Goal: Contribute content: Contribute content

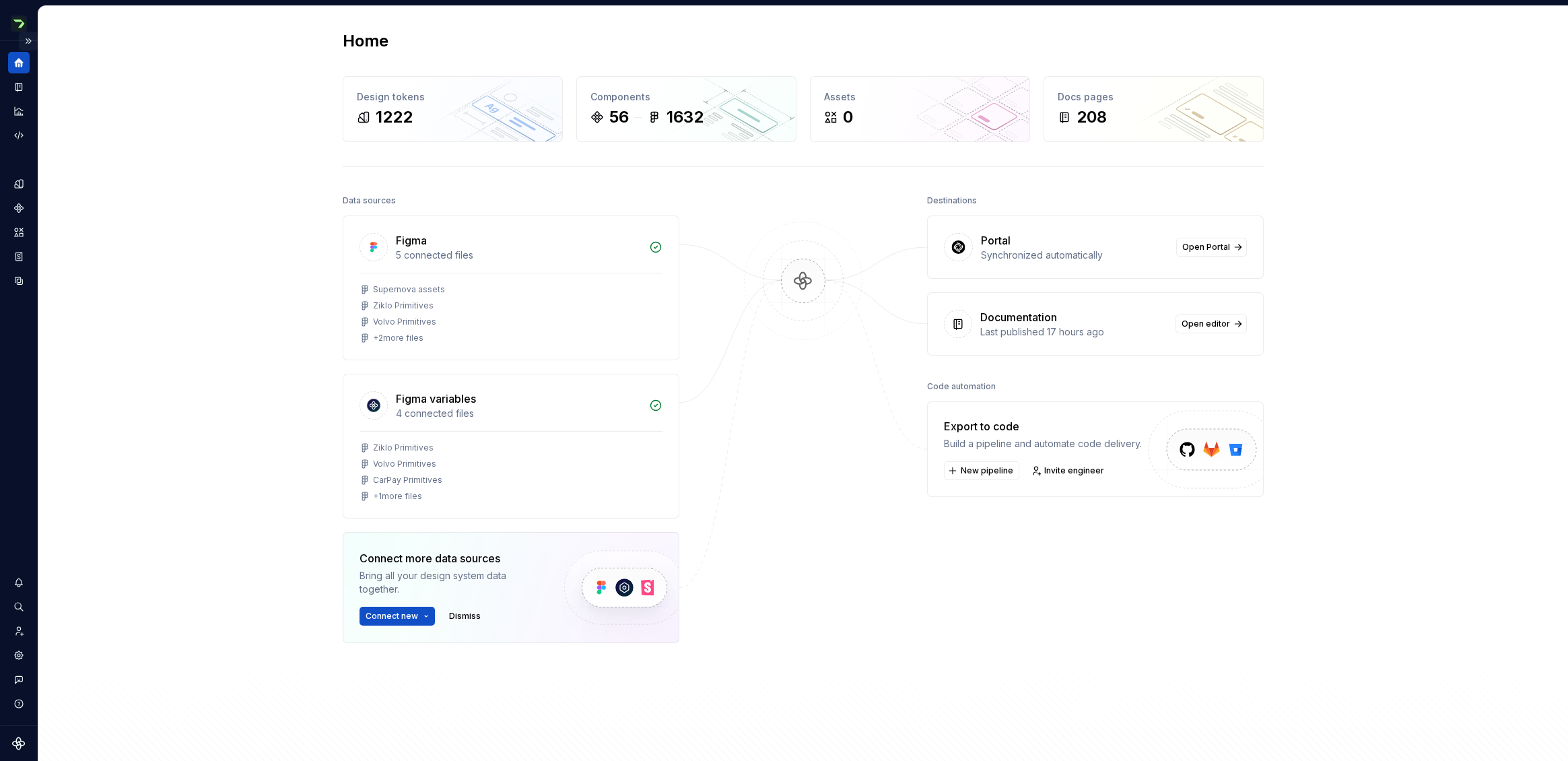
click at [28, 39] on button "Expand sidebar" at bounding box center [28, 41] width 19 height 19
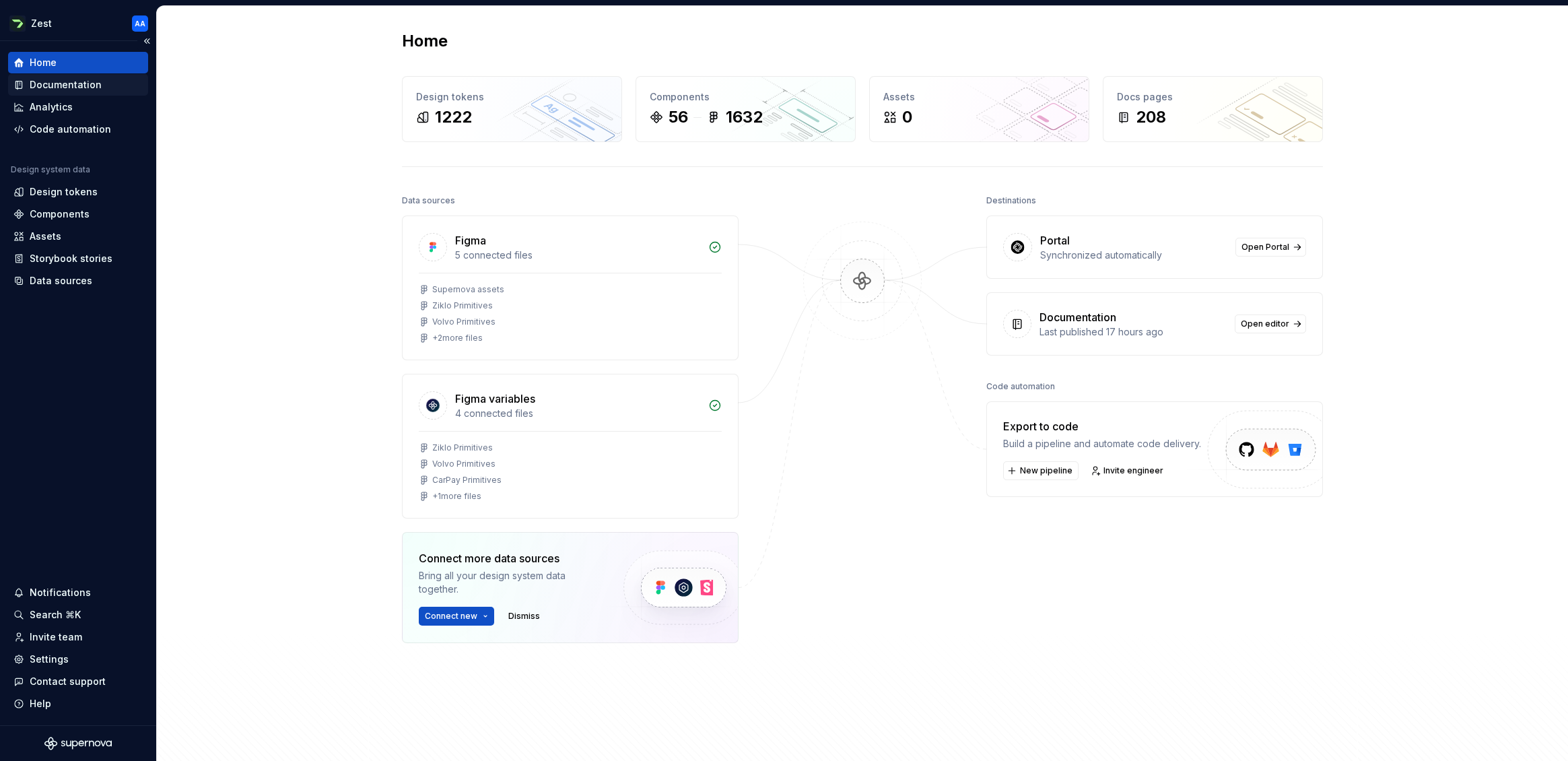
click at [56, 83] on div "Documentation" at bounding box center [66, 85] width 72 height 14
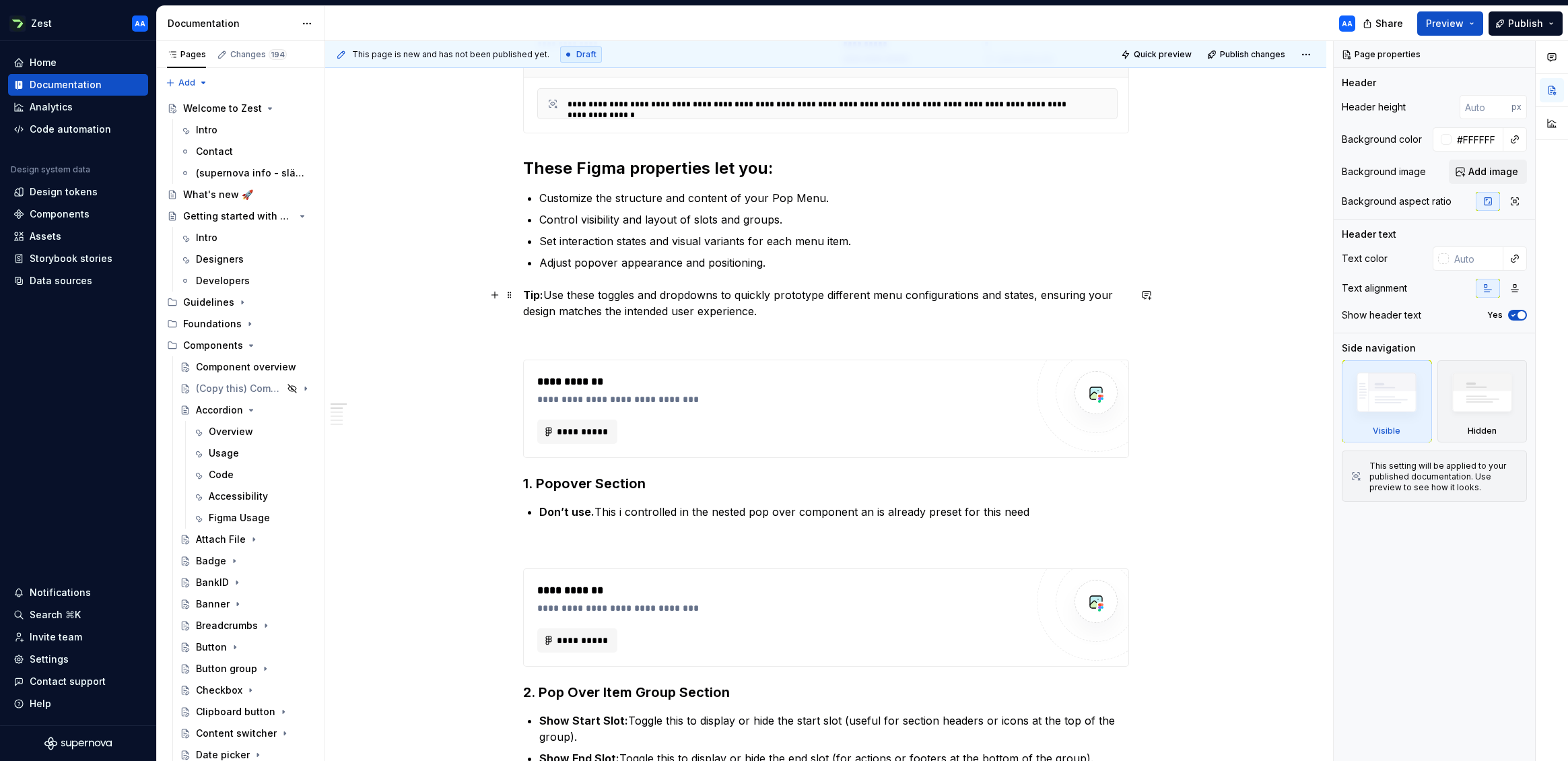
scroll to position [355, 0]
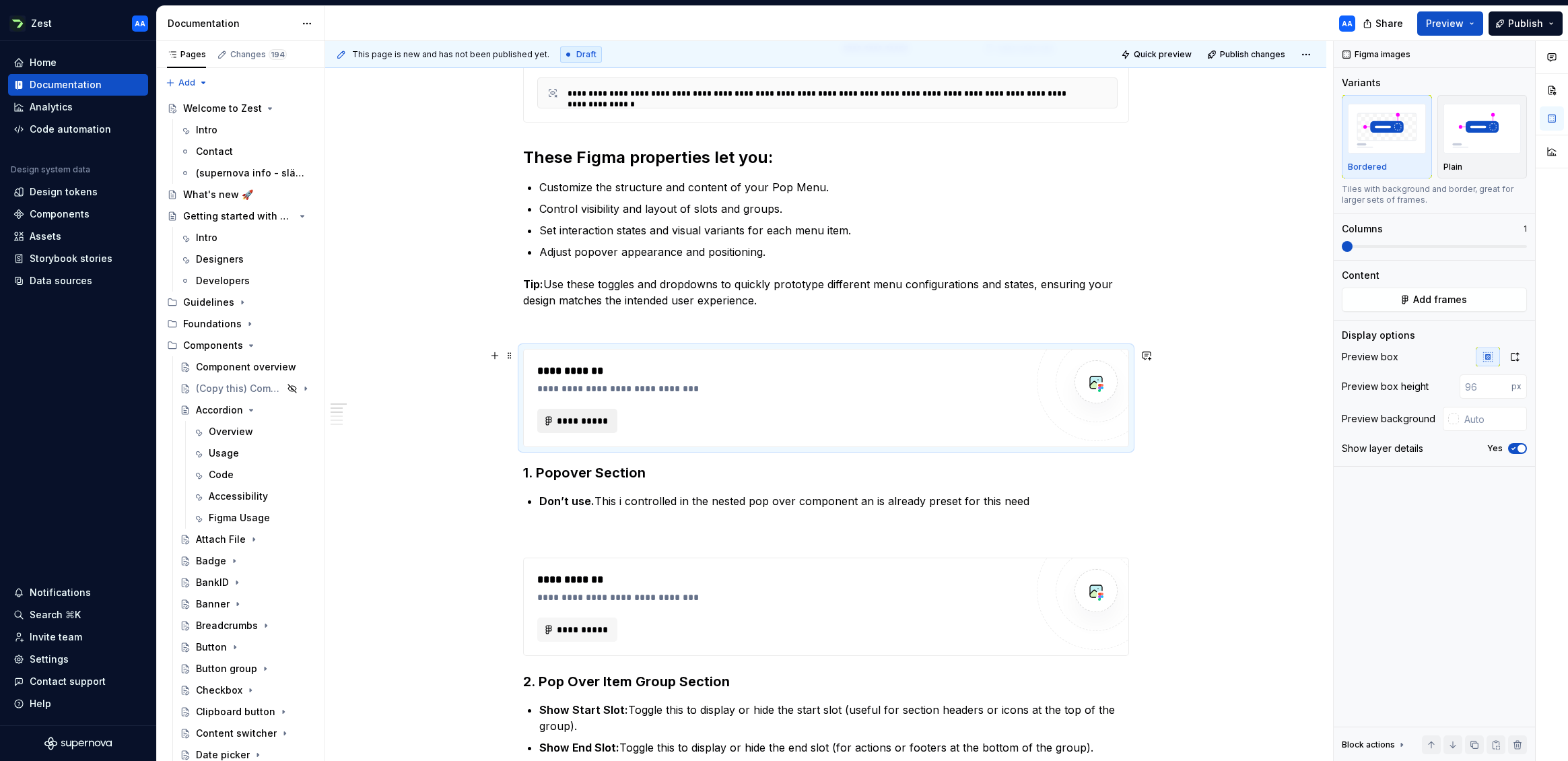
click at [578, 419] on span "**********" at bounding box center [583, 421] width 52 height 14
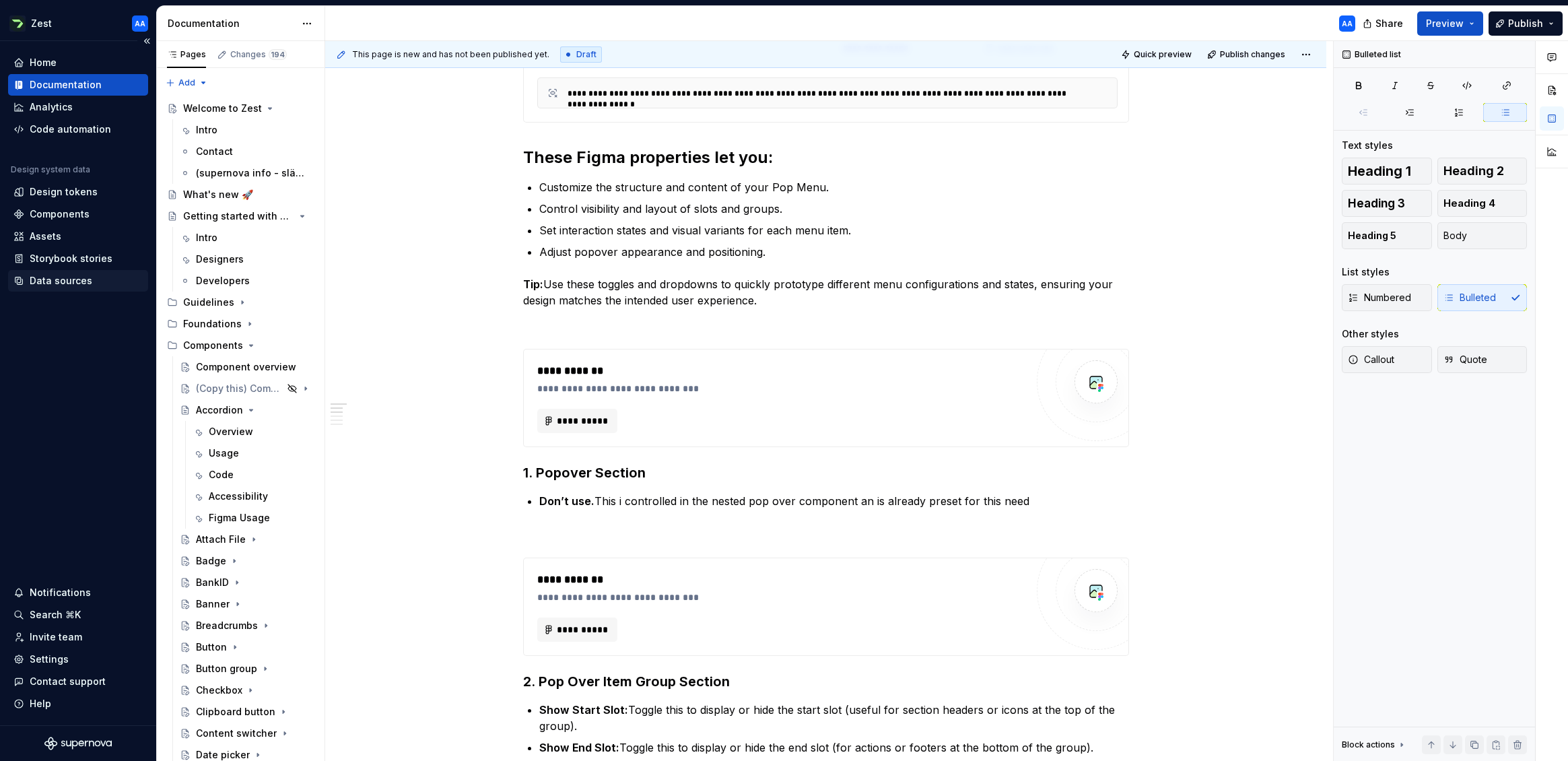
click at [71, 279] on div "Data sources" at bounding box center [61, 281] width 62 height 14
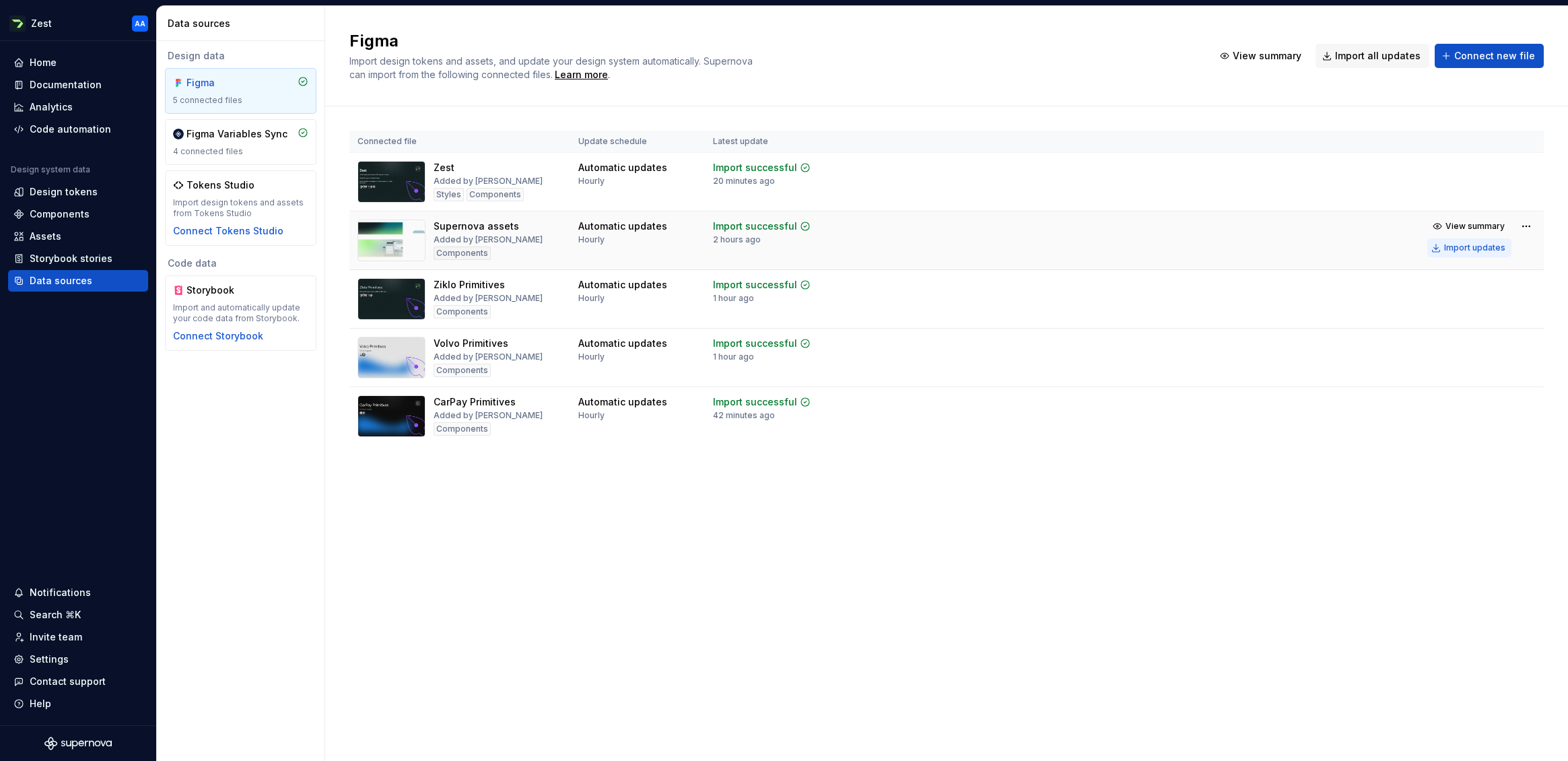
click at [1366, 248] on div "Import updates" at bounding box center [1474, 248] width 61 height 11
click at [77, 79] on div "Documentation" at bounding box center [66, 85] width 72 height 14
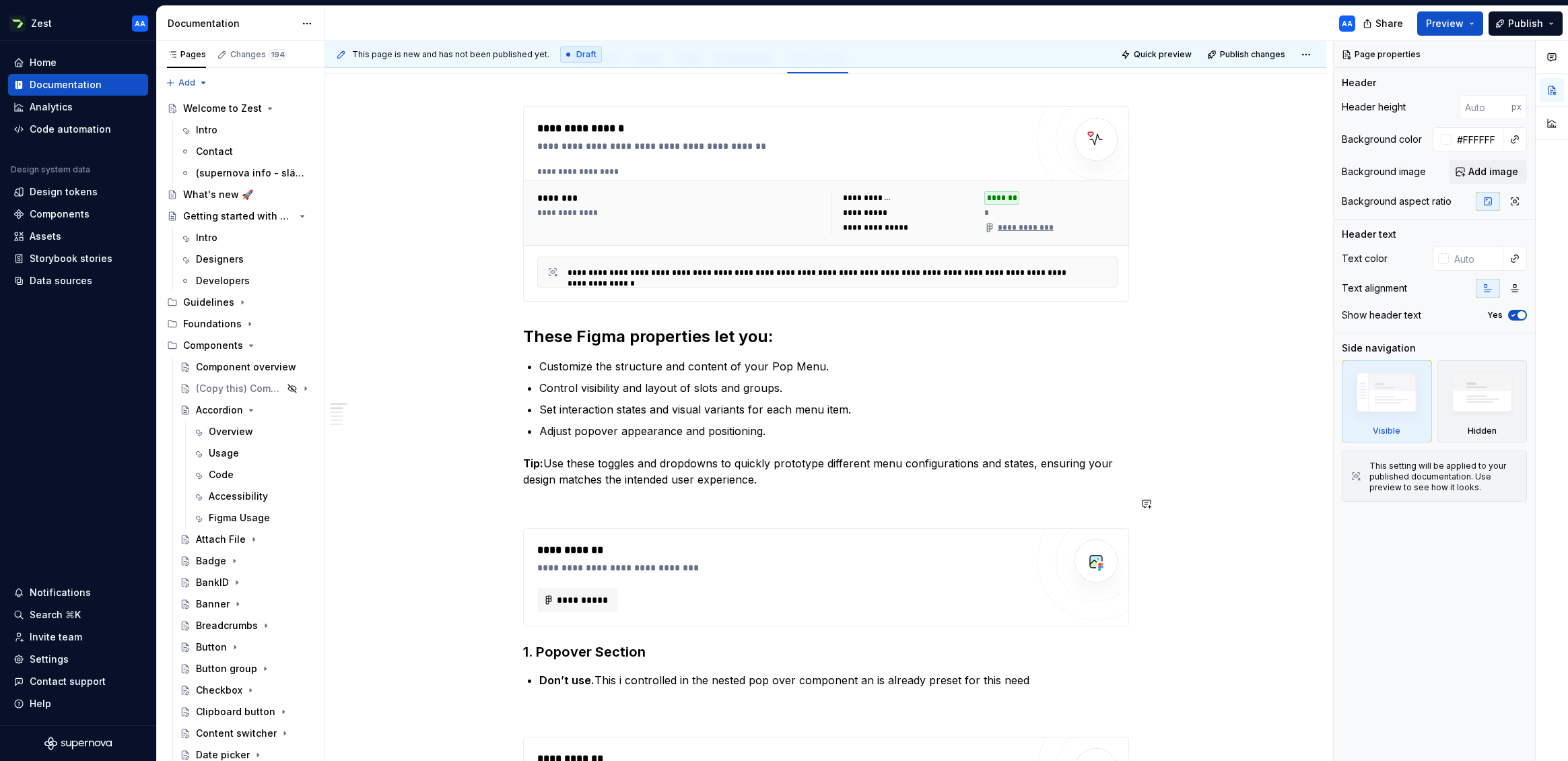
scroll to position [206, 0]
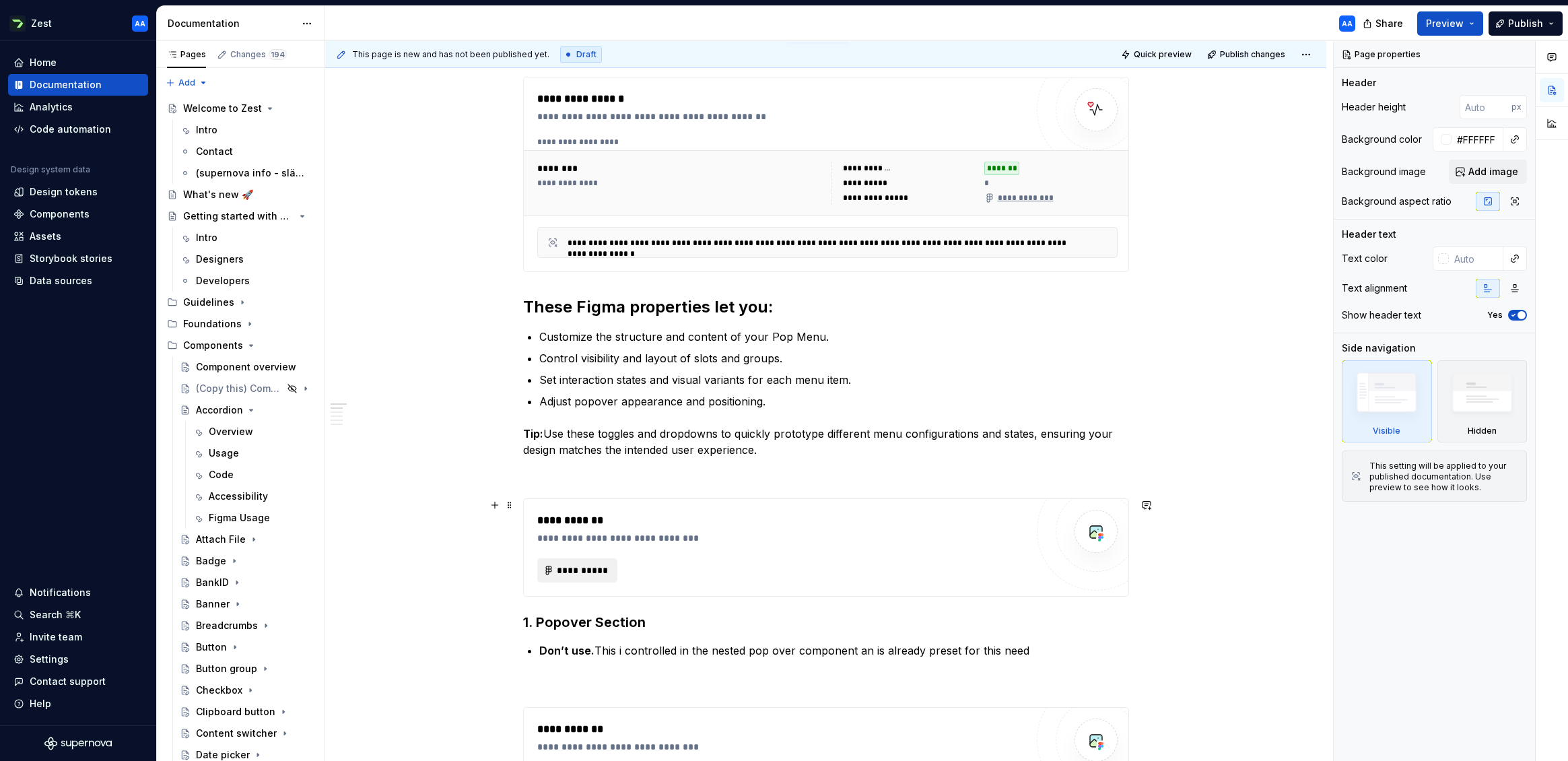
click at [576, 567] on span "**********" at bounding box center [583, 571] width 52 height 14
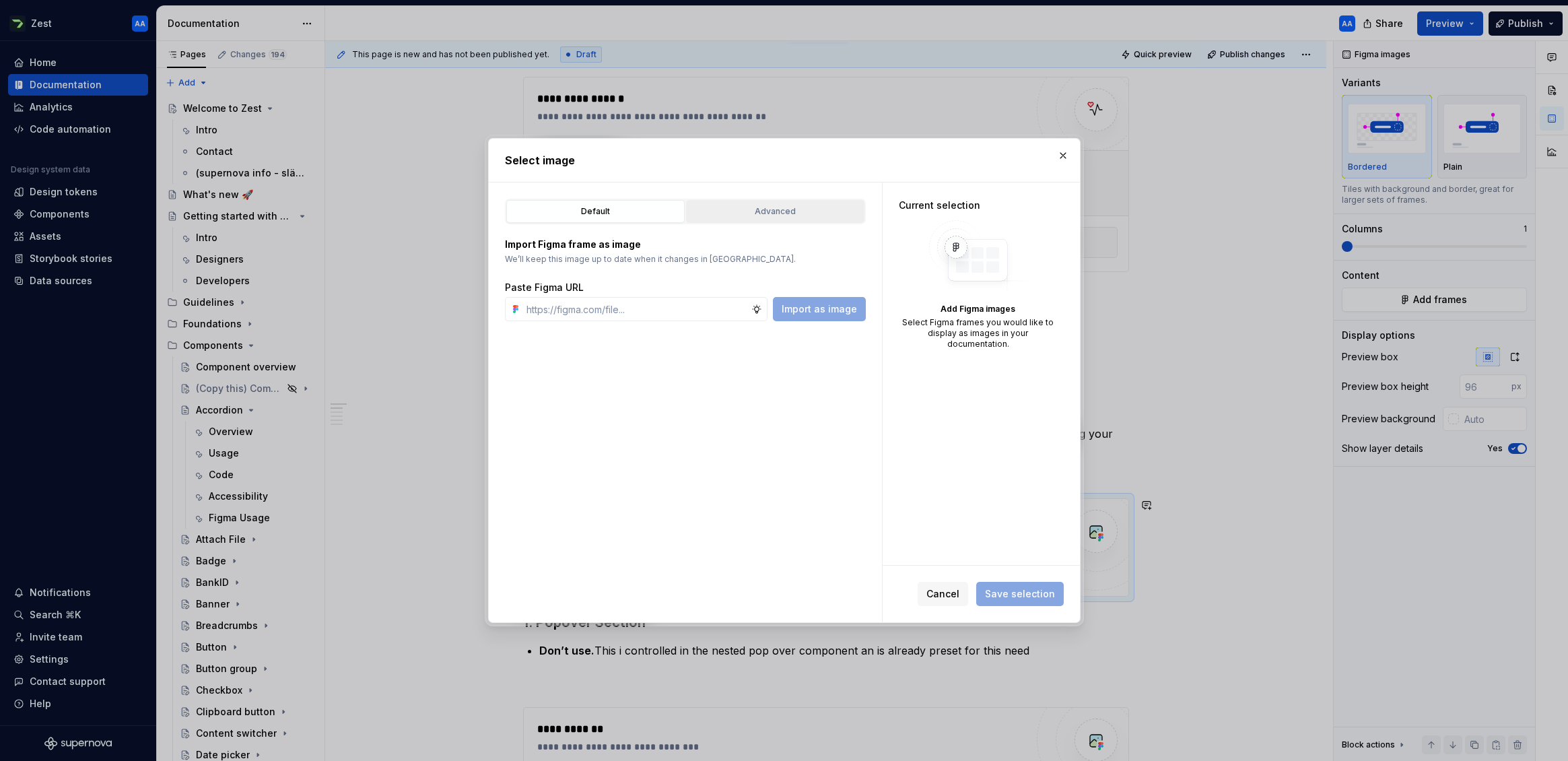
click at [764, 214] on div "Advanced" at bounding box center [775, 212] width 169 height 14
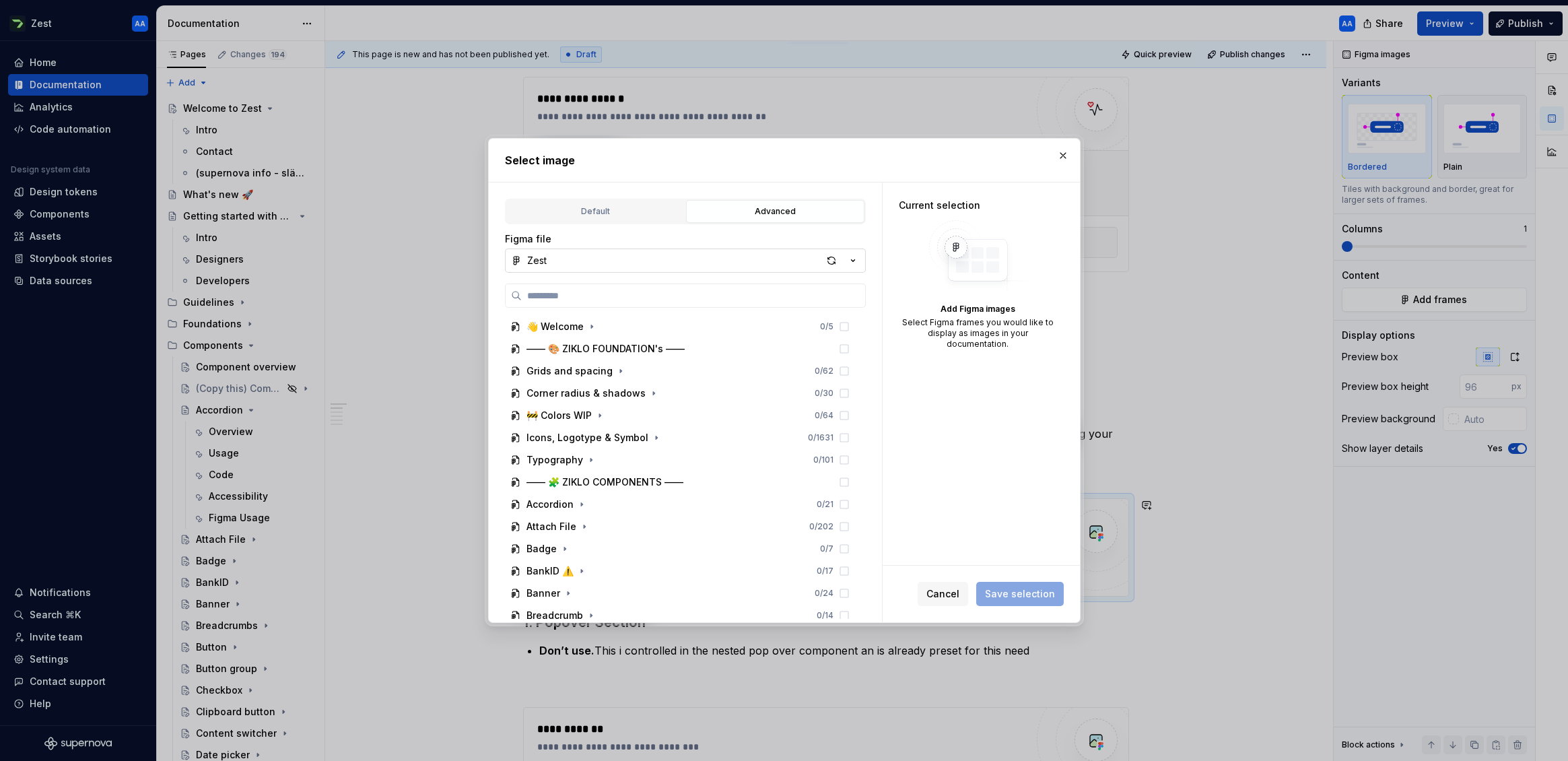
click at [849, 263] on icon "button" at bounding box center [853, 261] width 14 height 14
click at [653, 307] on div "Supernova assets" at bounding box center [700, 312] width 313 height 14
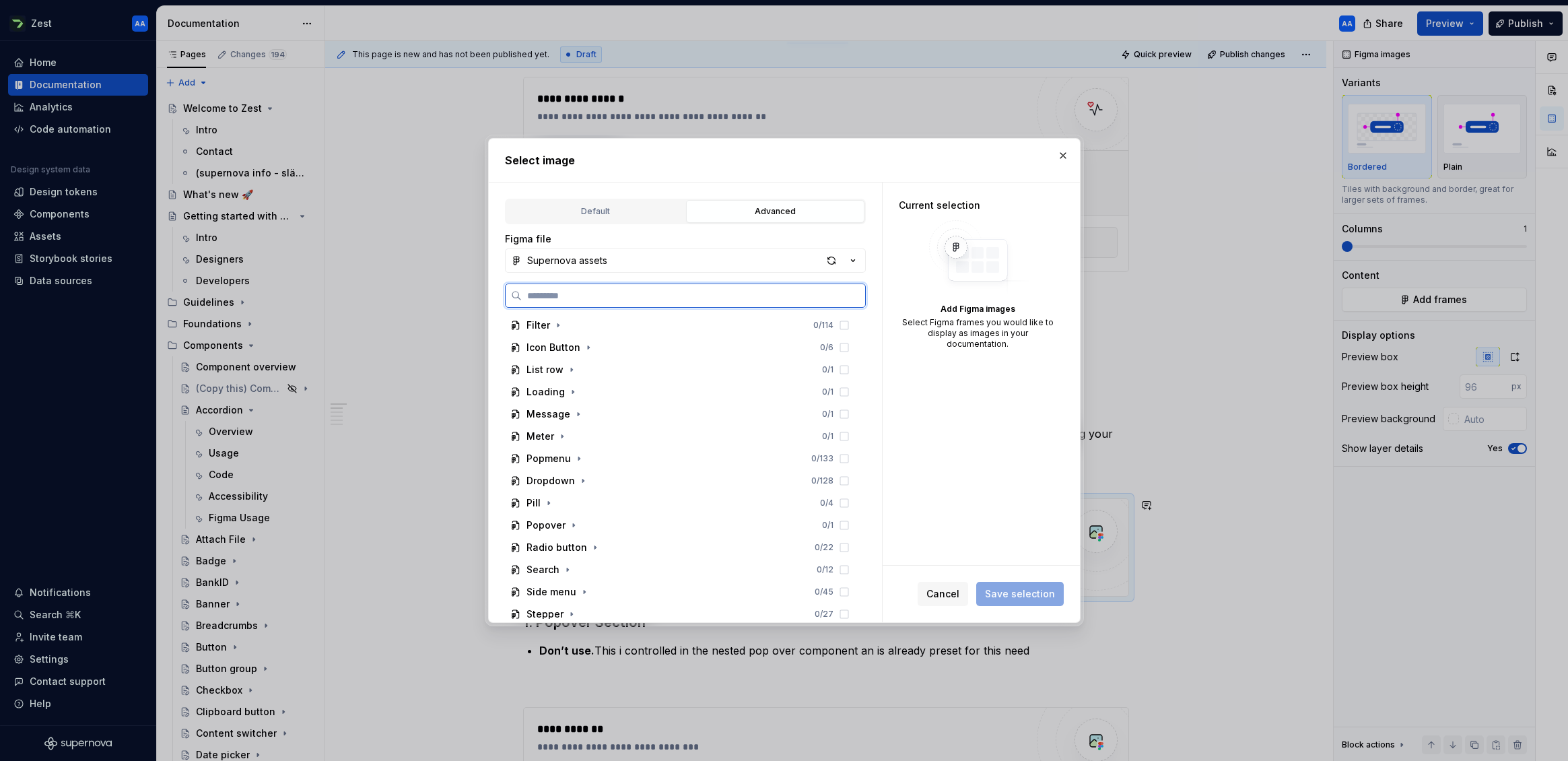
scroll to position [489, 0]
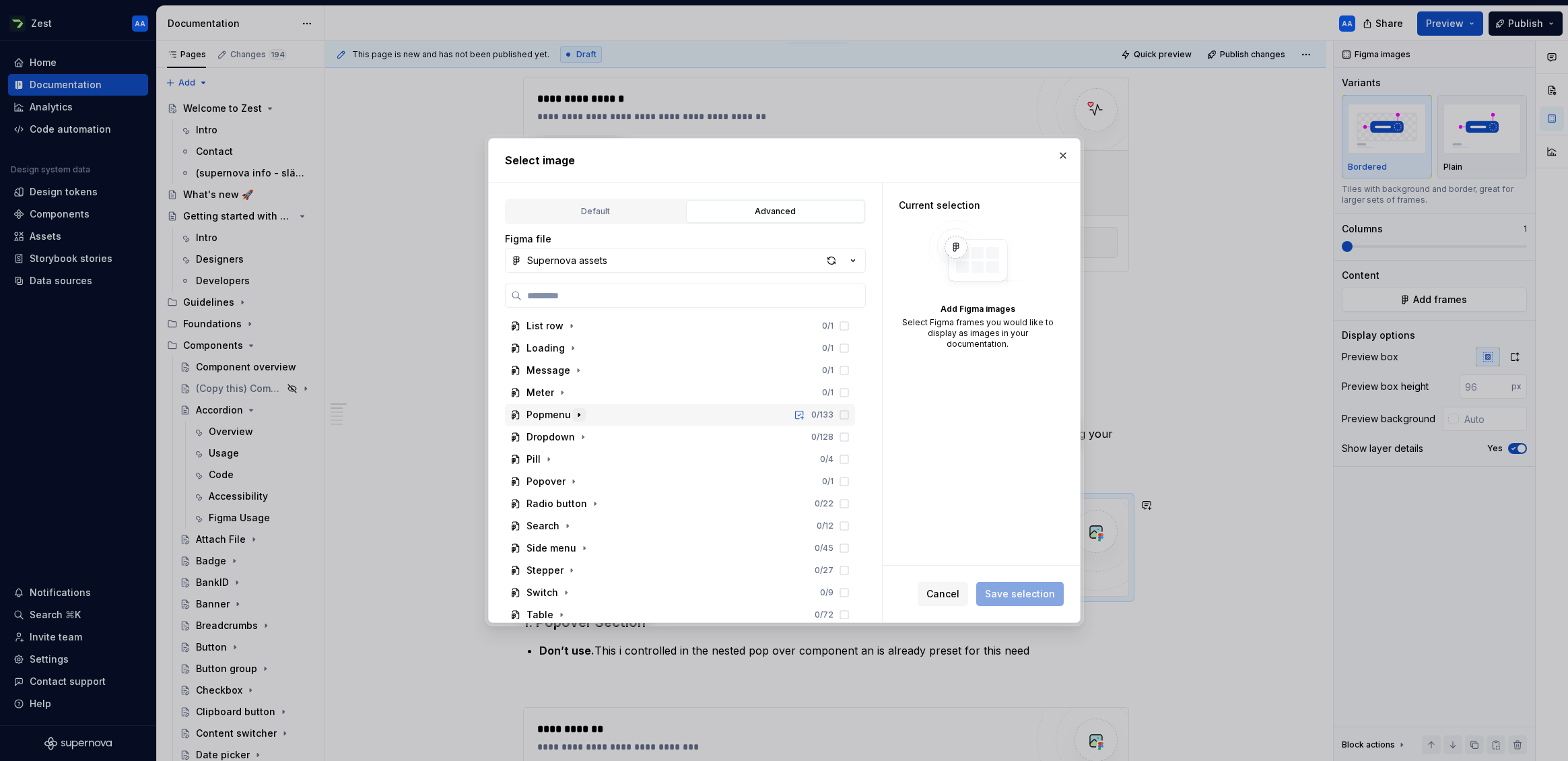
click at [573, 418] on icon "button" at bounding box center [579, 415] width 11 height 11
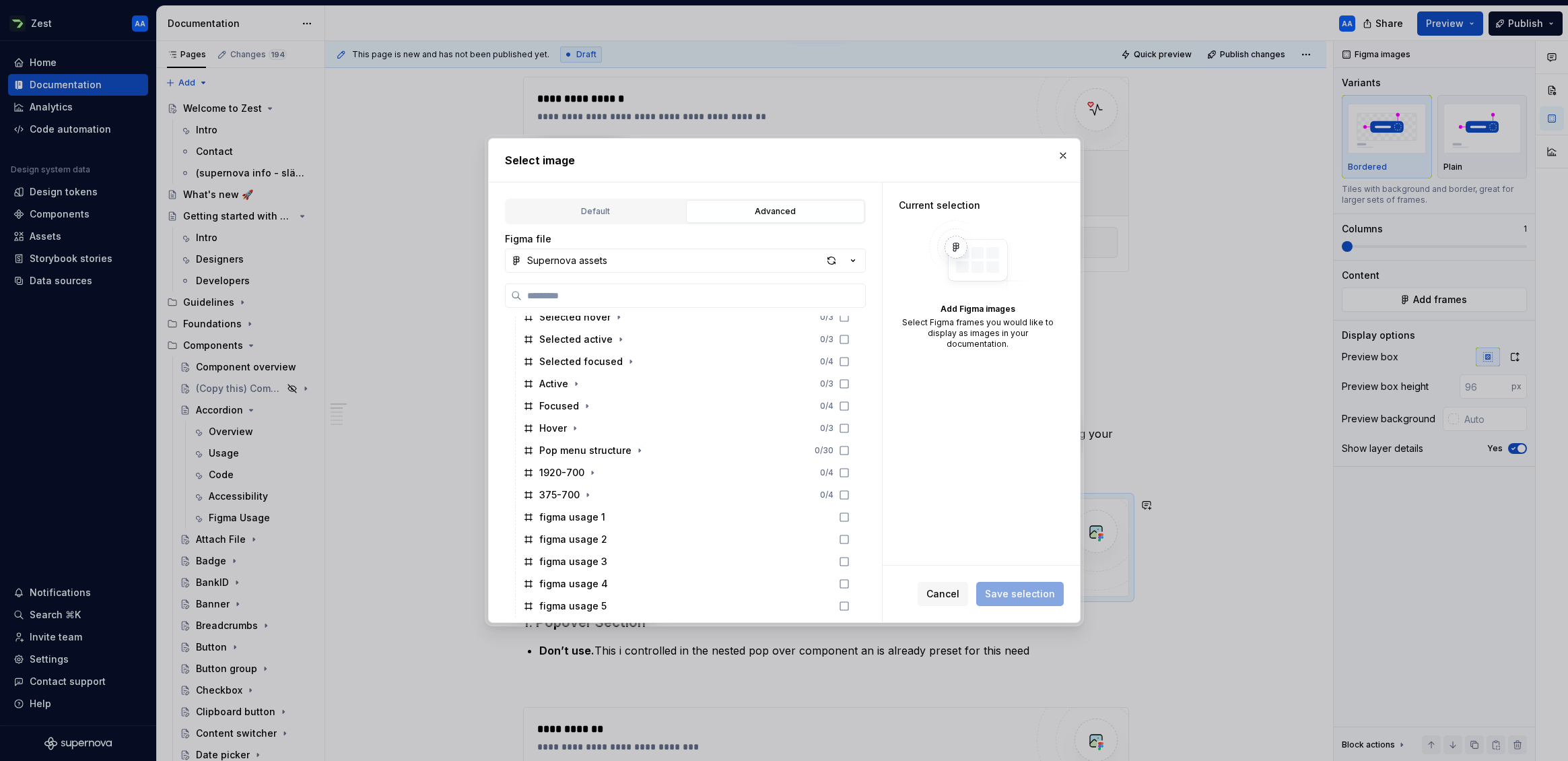
scroll to position [1004, 0]
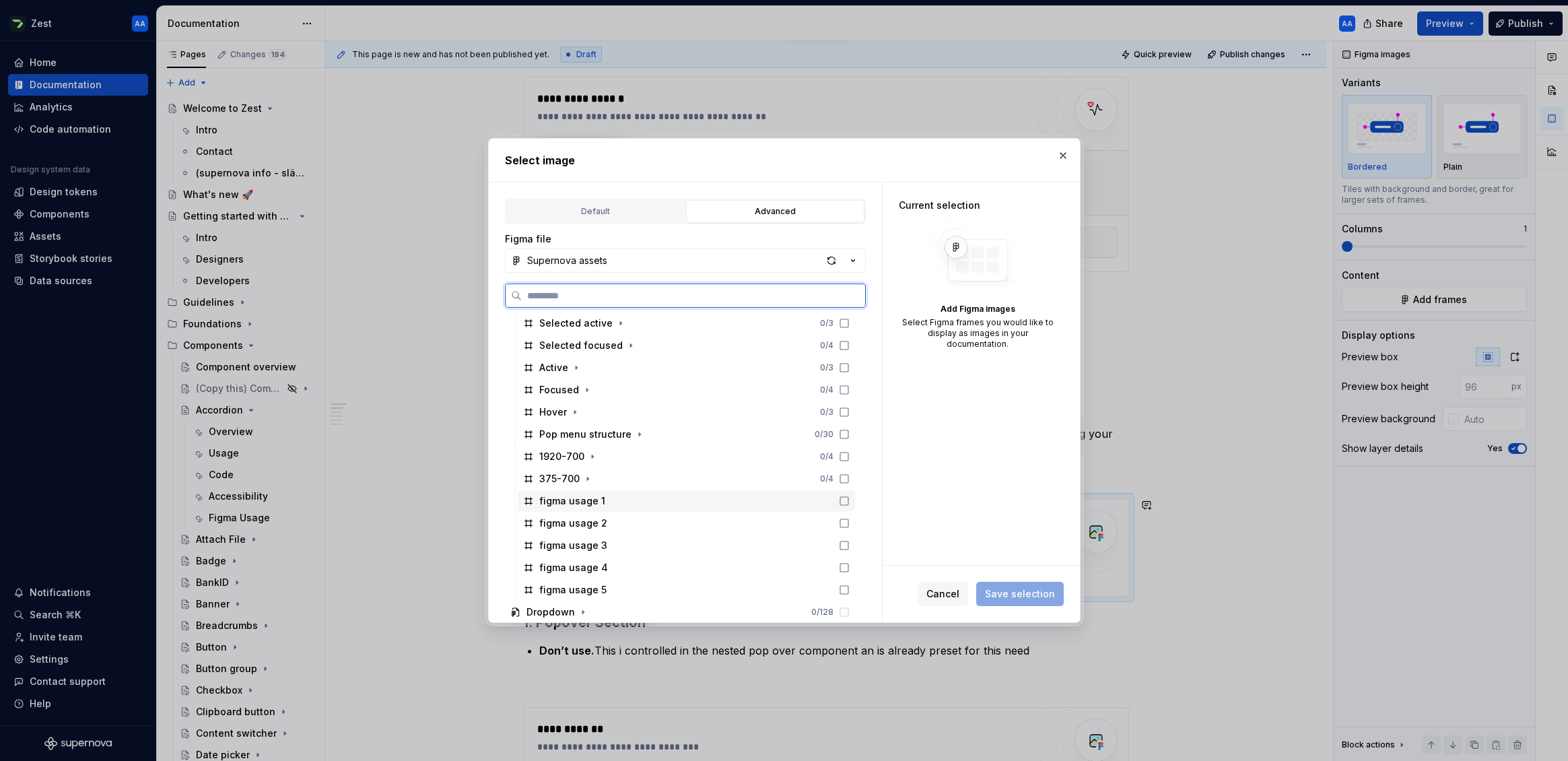
click at [588, 502] on div "figma usage 1" at bounding box center [572, 501] width 66 height 14
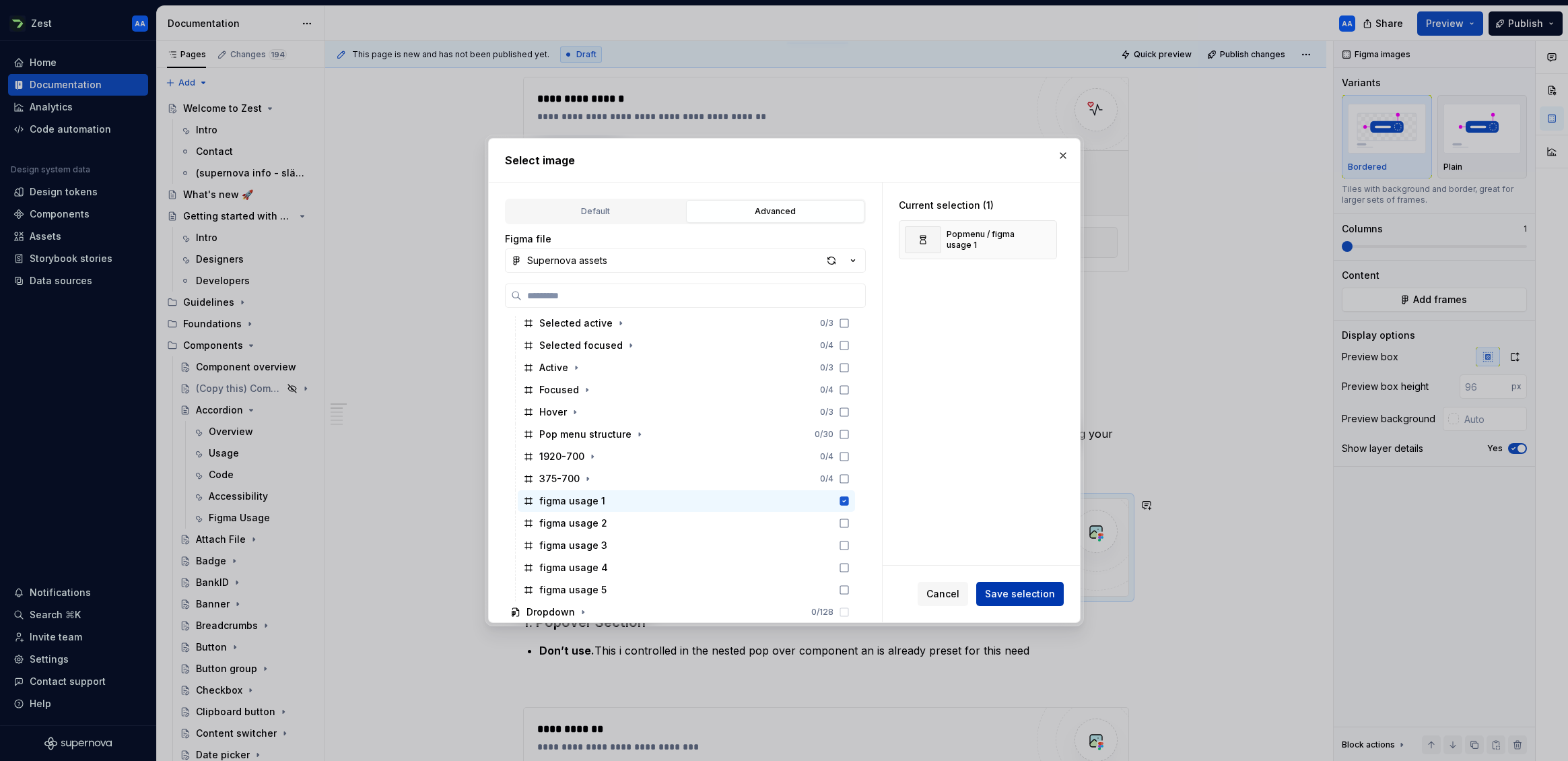
click at [1029, 592] on span "Save selection" at bounding box center [1020, 594] width 70 height 14
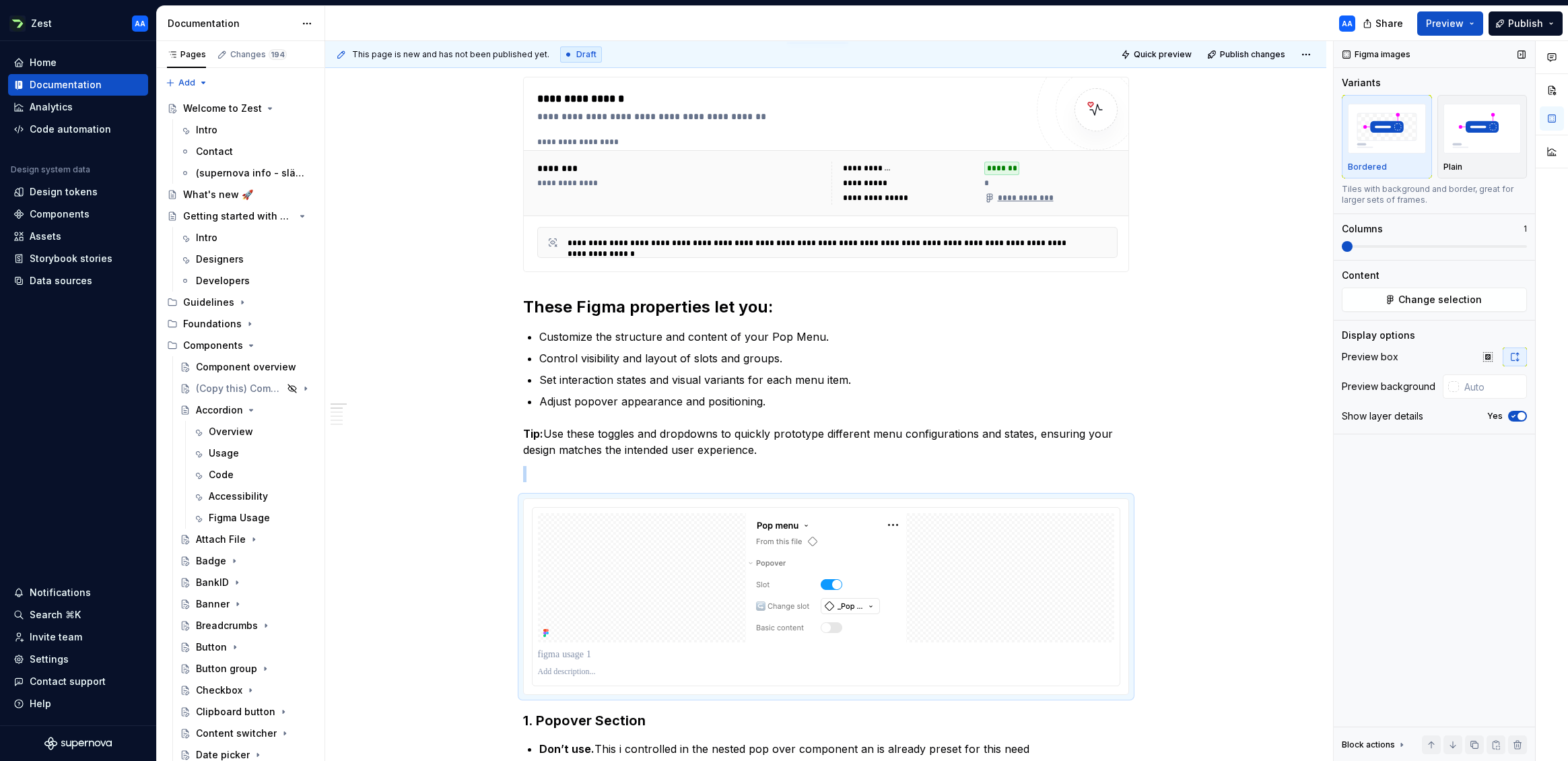
click at [1366, 416] on span "button" at bounding box center [1522, 416] width 8 height 8
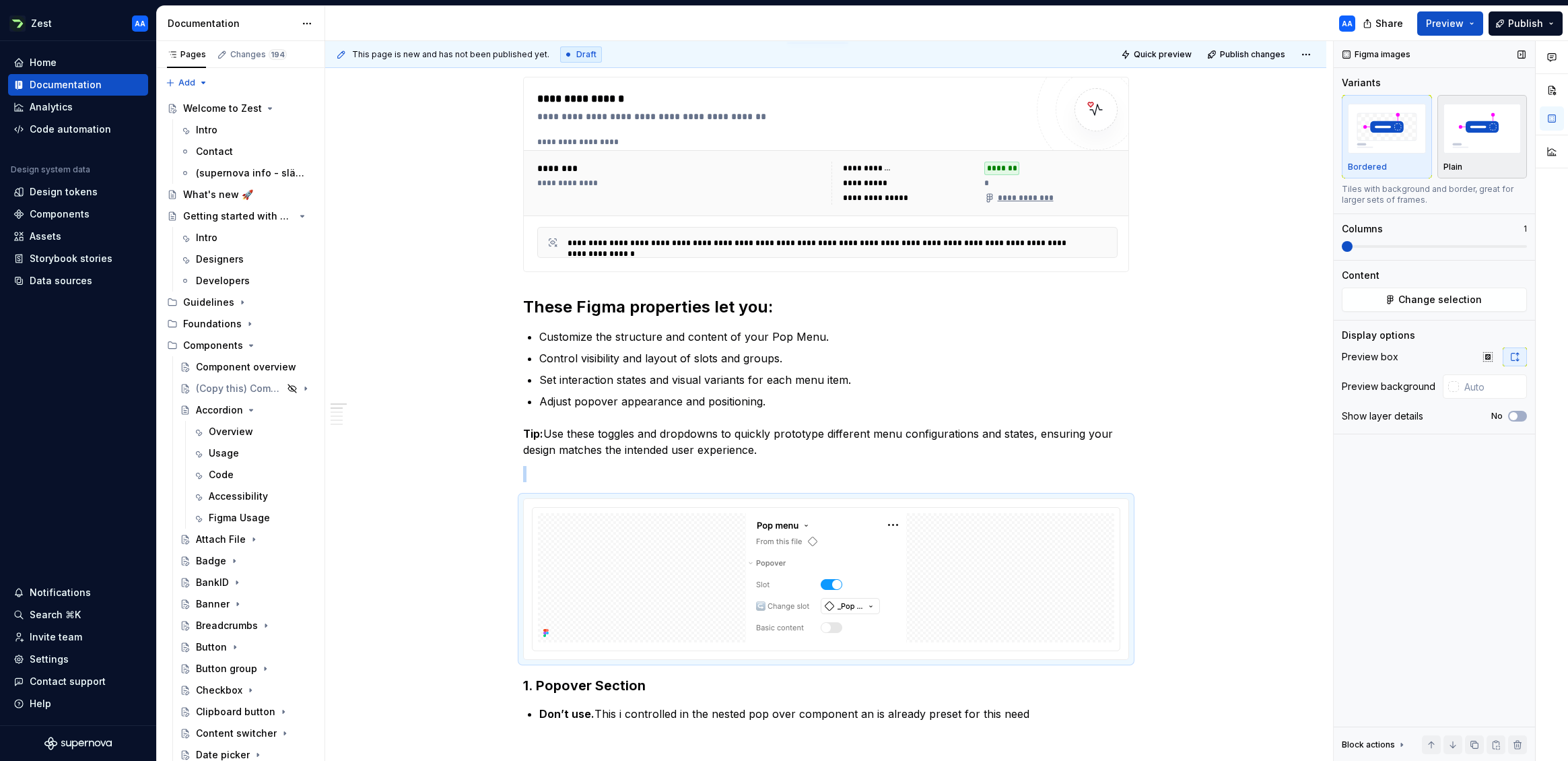
click at [1366, 154] on div "button" at bounding box center [1482, 128] width 78 height 55
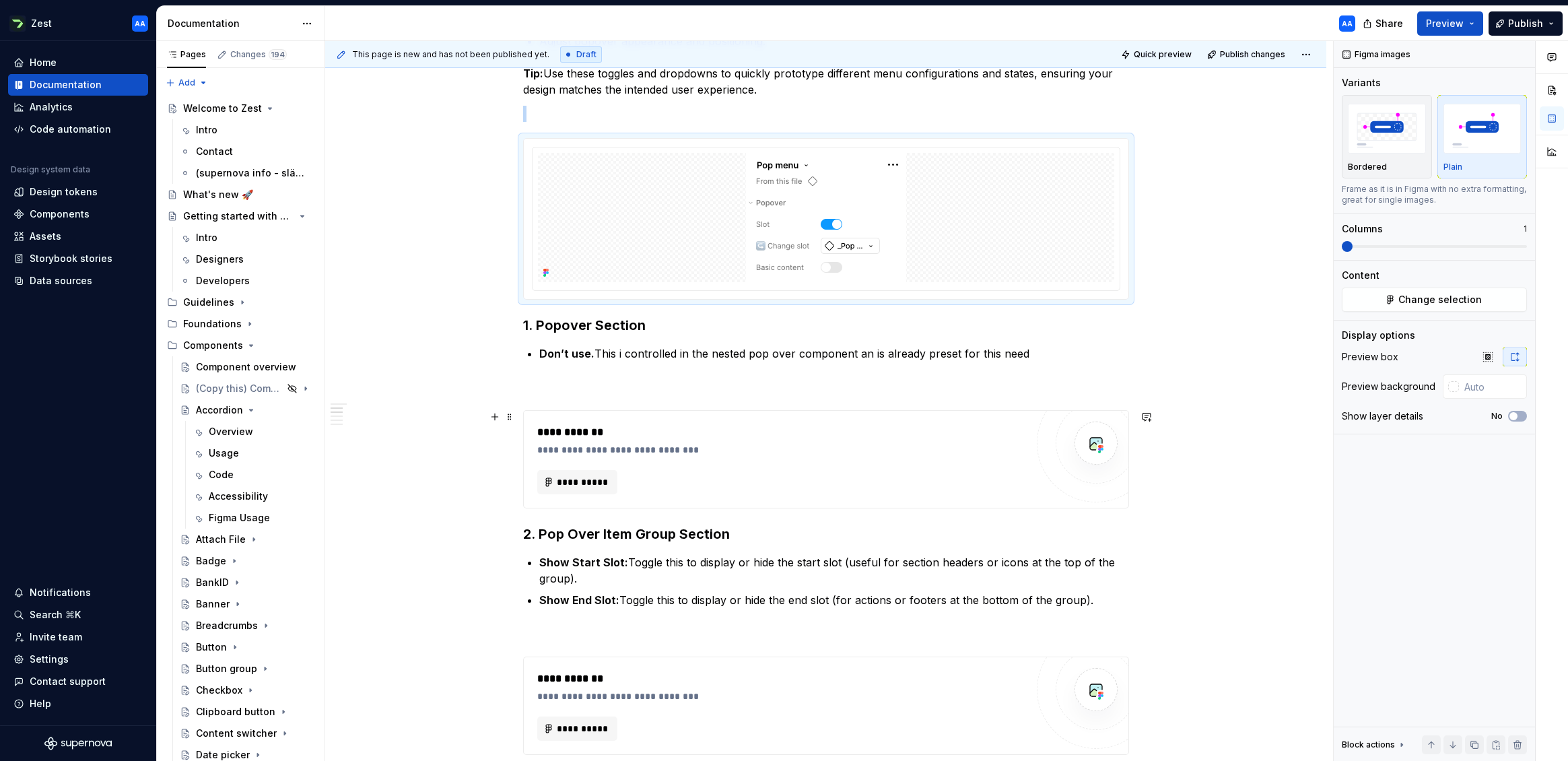
scroll to position [568, 0]
click at [575, 482] on span "**********" at bounding box center [583, 481] width 52 height 14
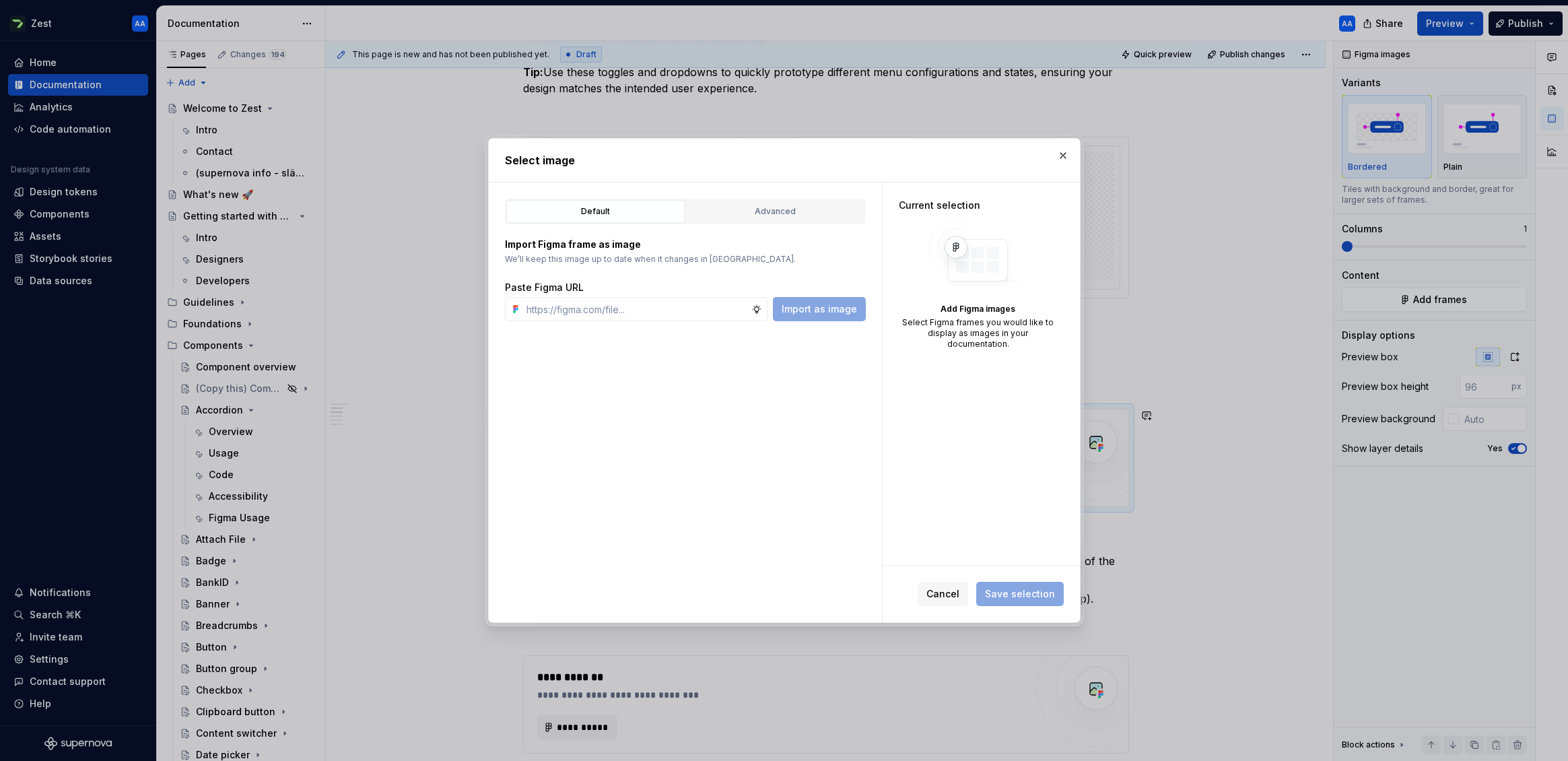
type textarea "*"
click at [792, 213] on div "Advanced" at bounding box center [775, 212] width 169 height 14
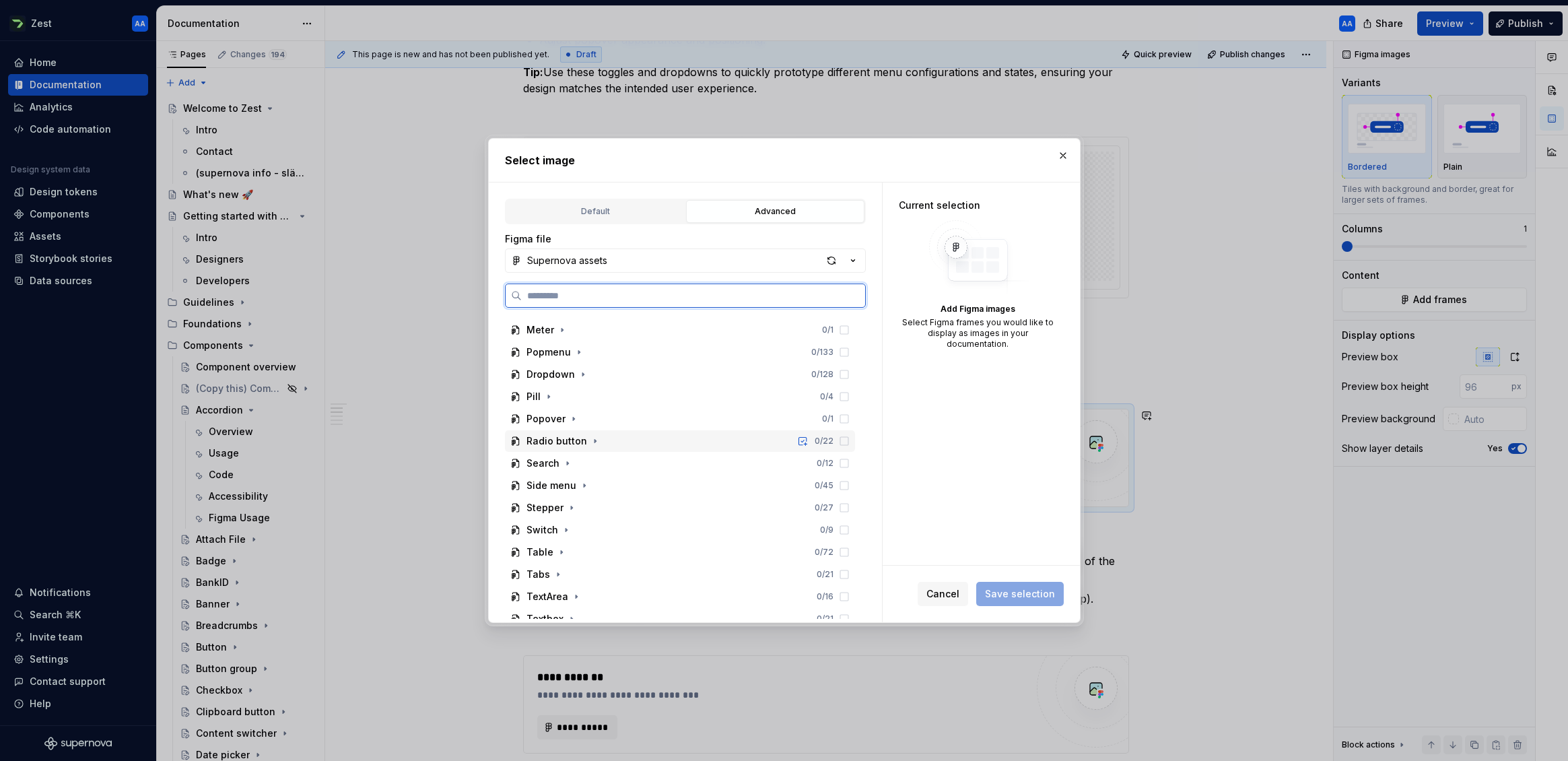
scroll to position [546, 0]
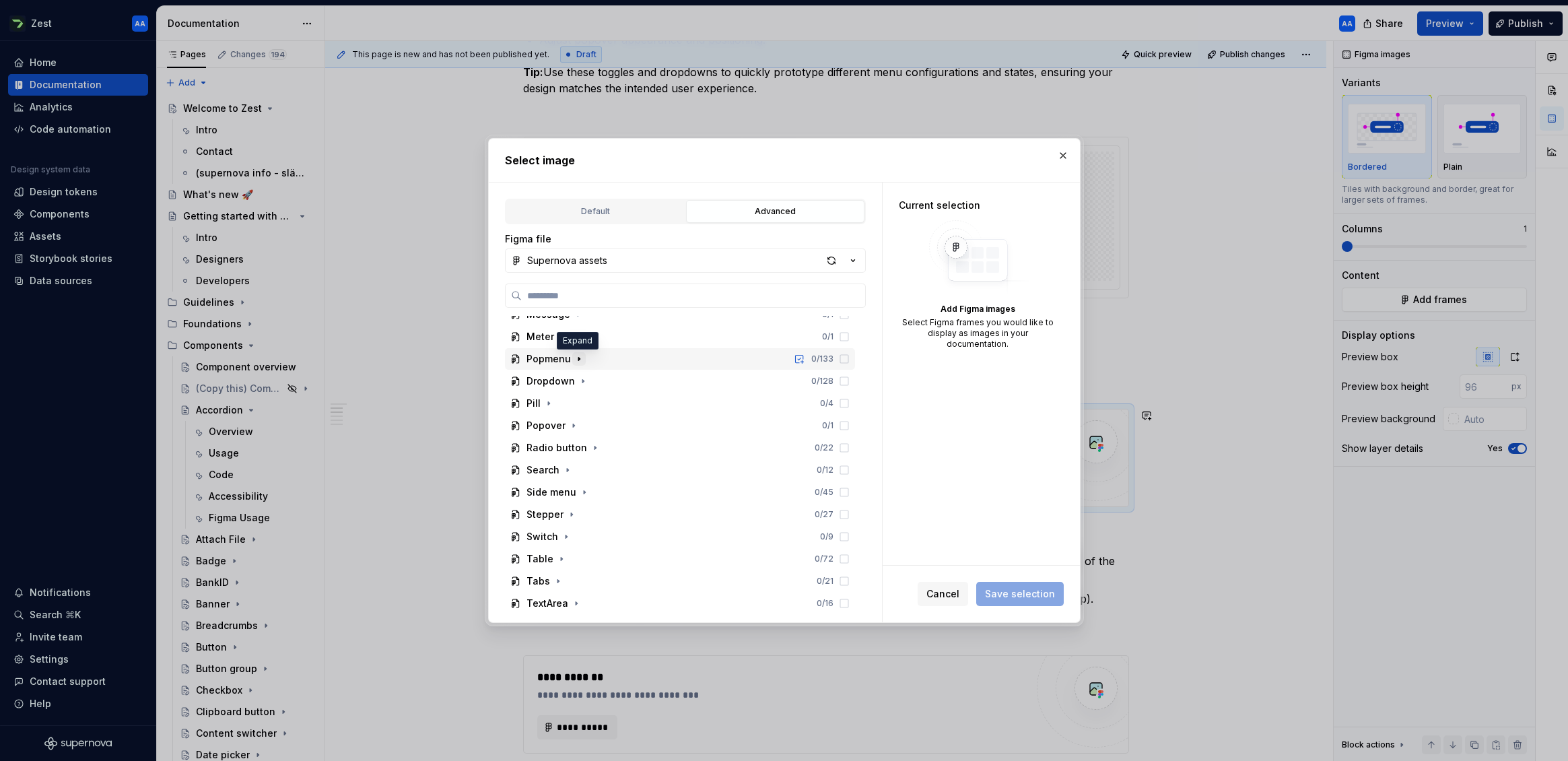
click at [574, 359] on icon "button" at bounding box center [579, 359] width 11 height 11
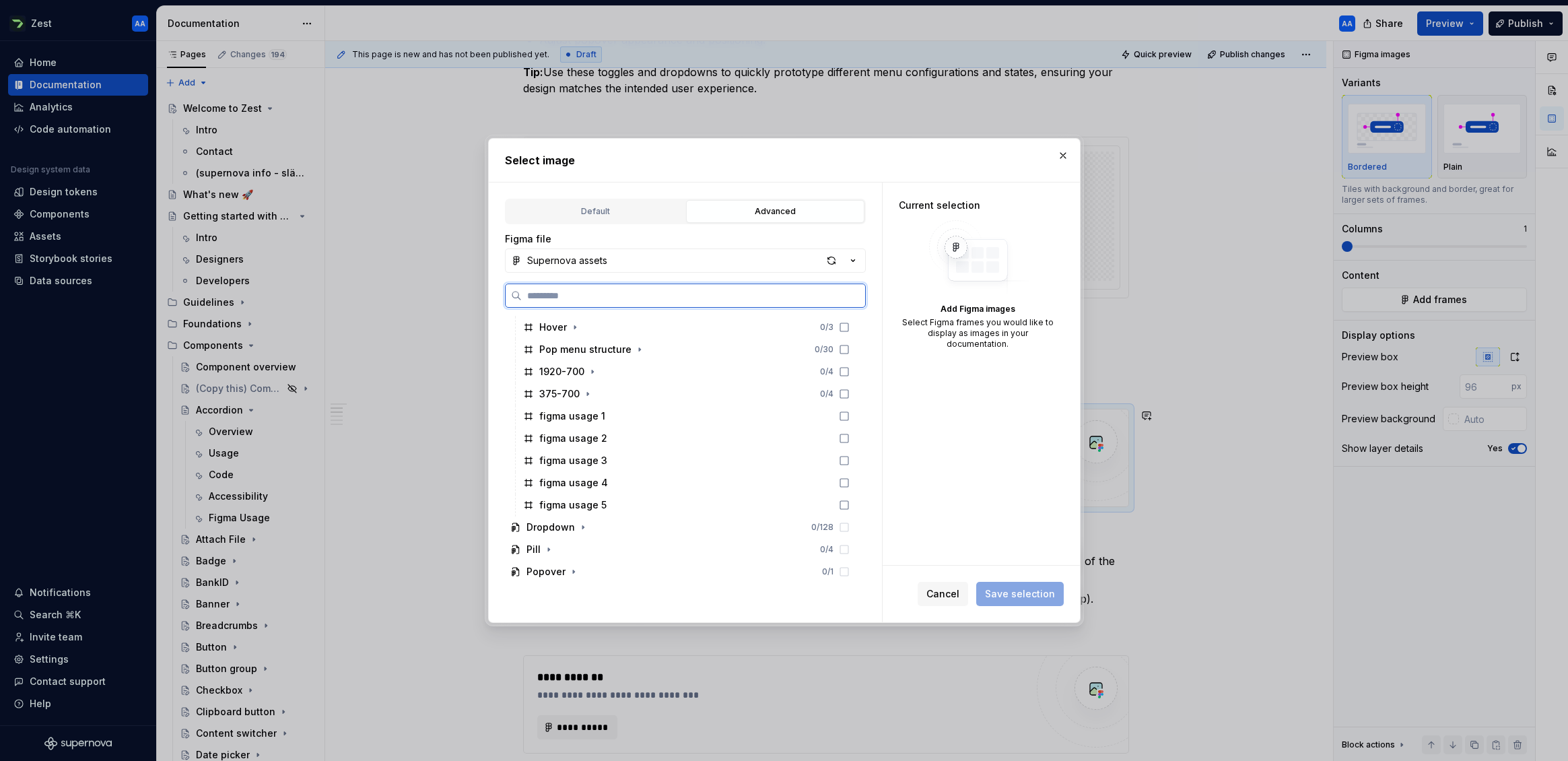
scroll to position [1108, 0]
drag, startPoint x: 857, startPoint y: 417, endPoint x: 896, endPoint y: 436, distance: 43.4
click at [849, 417] on icon at bounding box center [844, 419] width 11 height 11
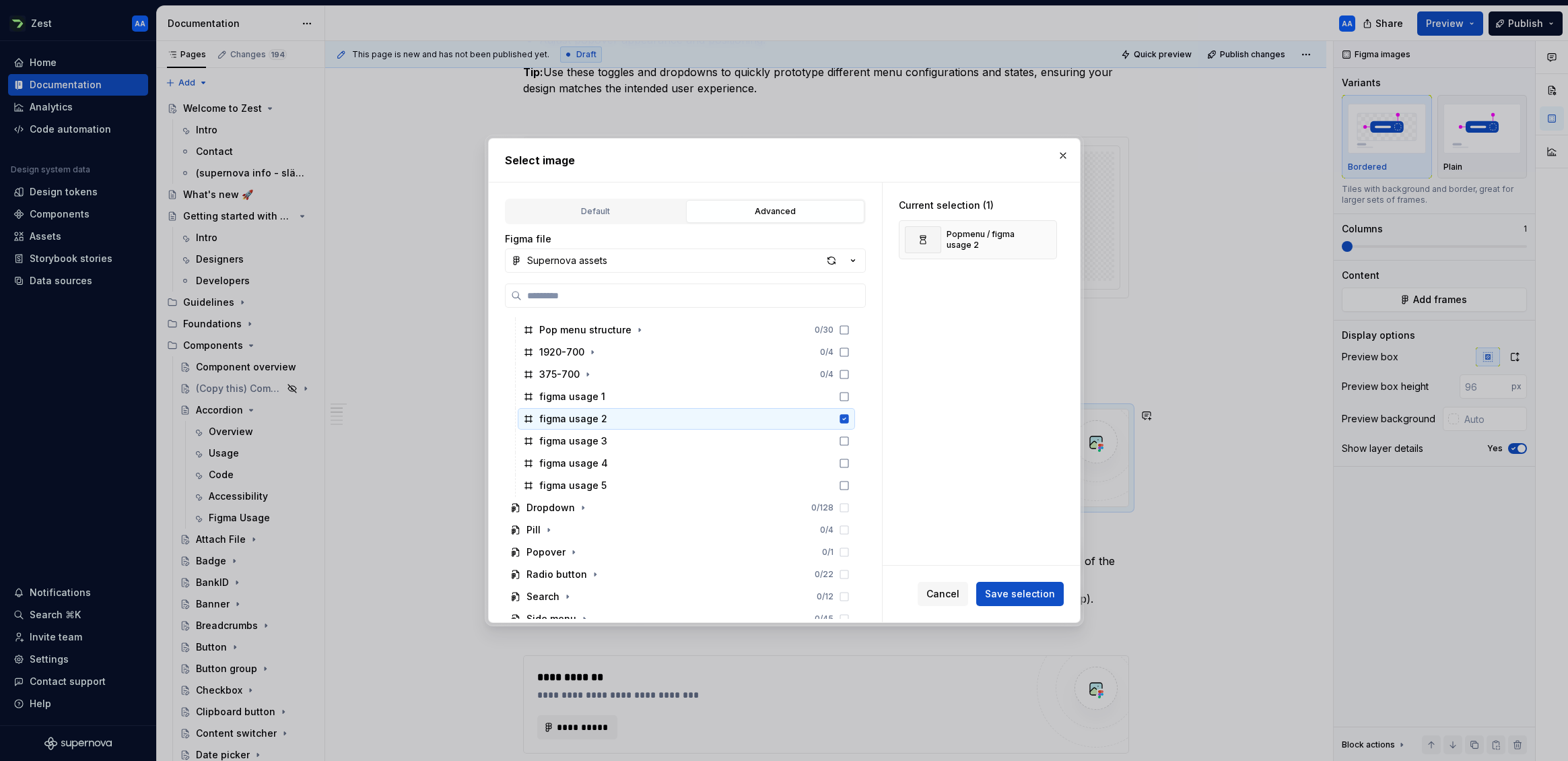
drag, startPoint x: 1040, startPoint y: 587, endPoint x: 1037, endPoint y: 577, distance: 10.4
click at [1040, 587] on span "Save selection" at bounding box center [1020, 594] width 70 height 14
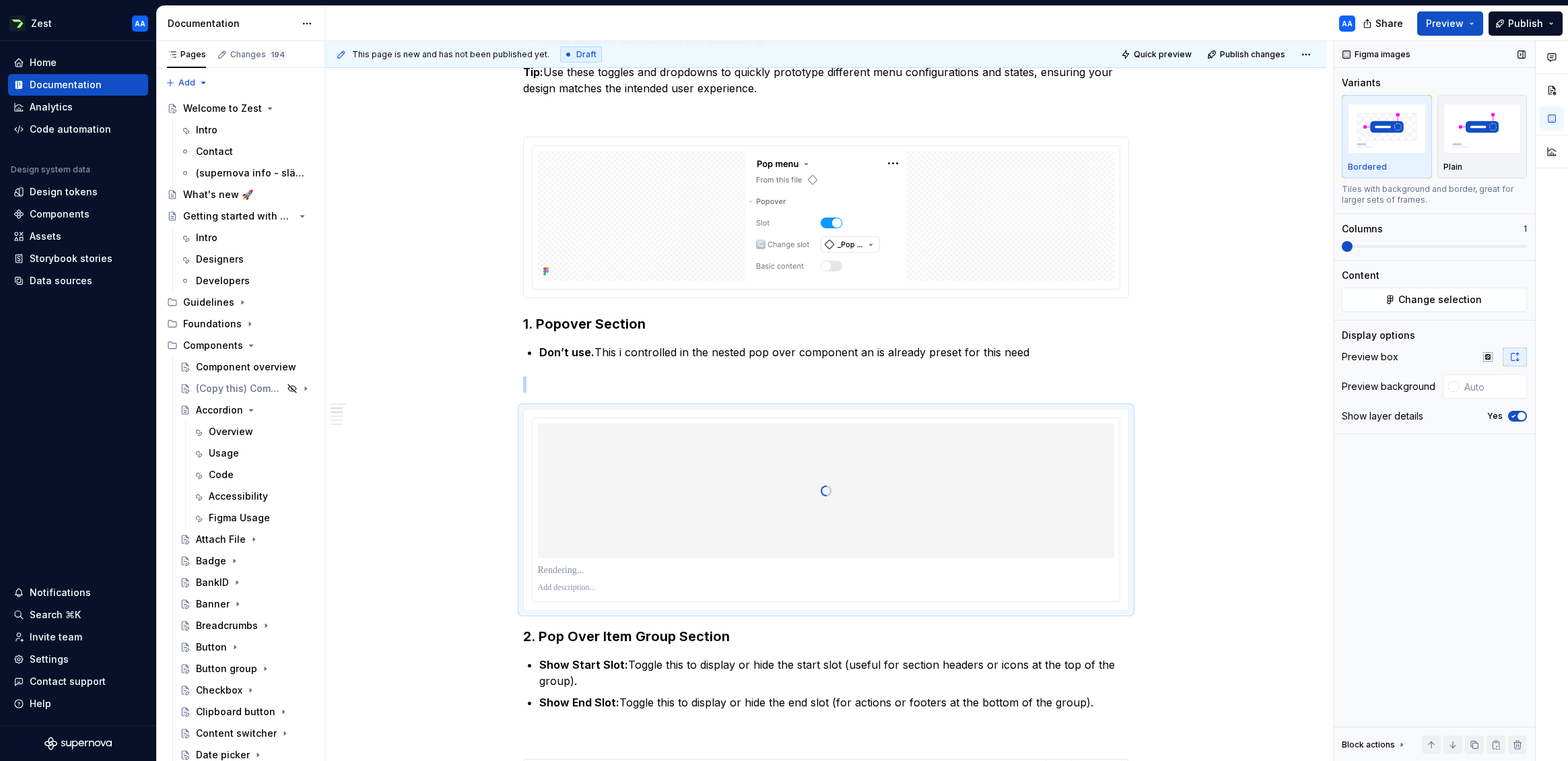
click at [1366, 415] on span "button" at bounding box center [1522, 416] width 8 height 8
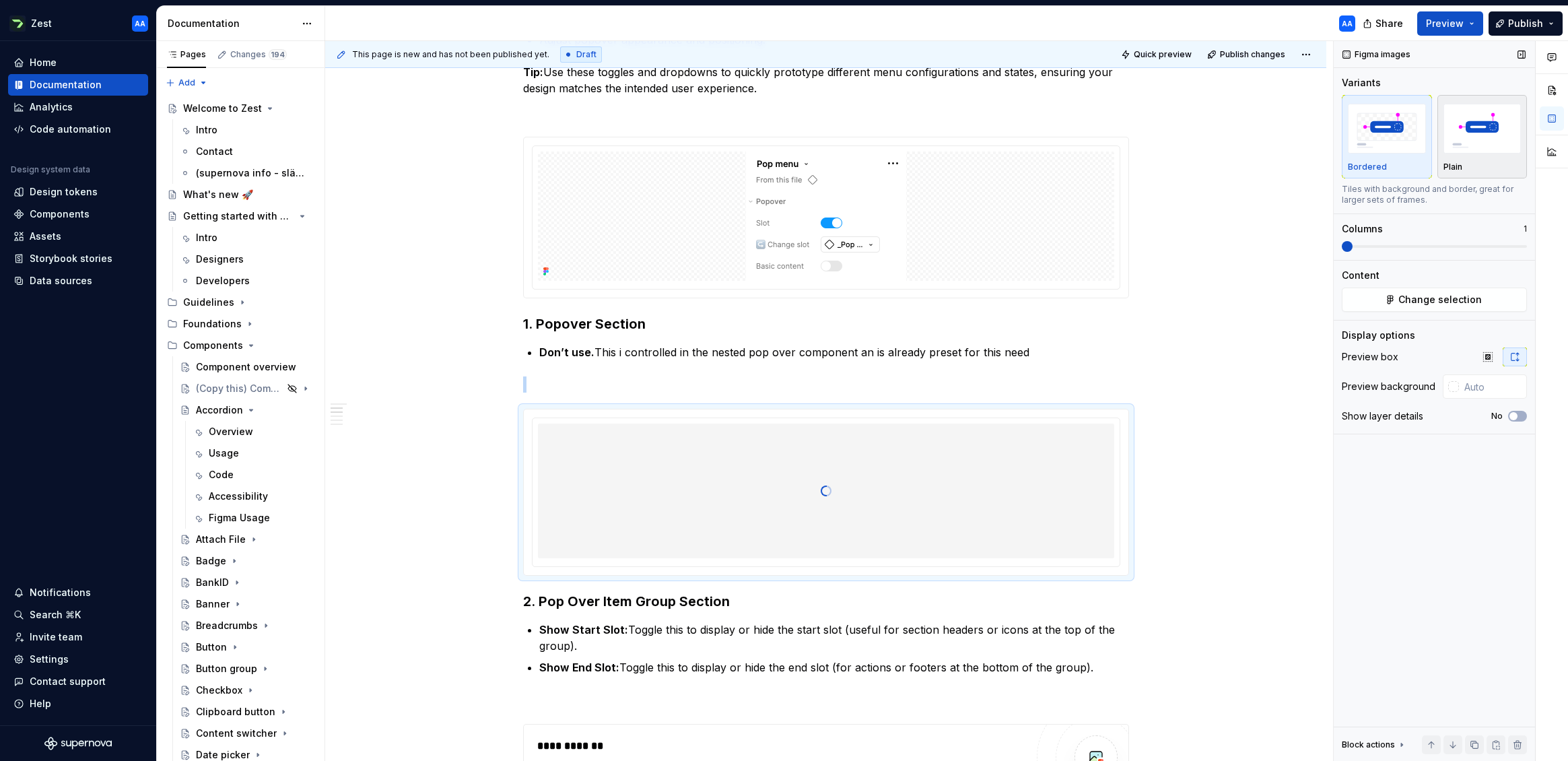
click at [1366, 166] on div "Plain" at bounding box center [1482, 167] width 78 height 11
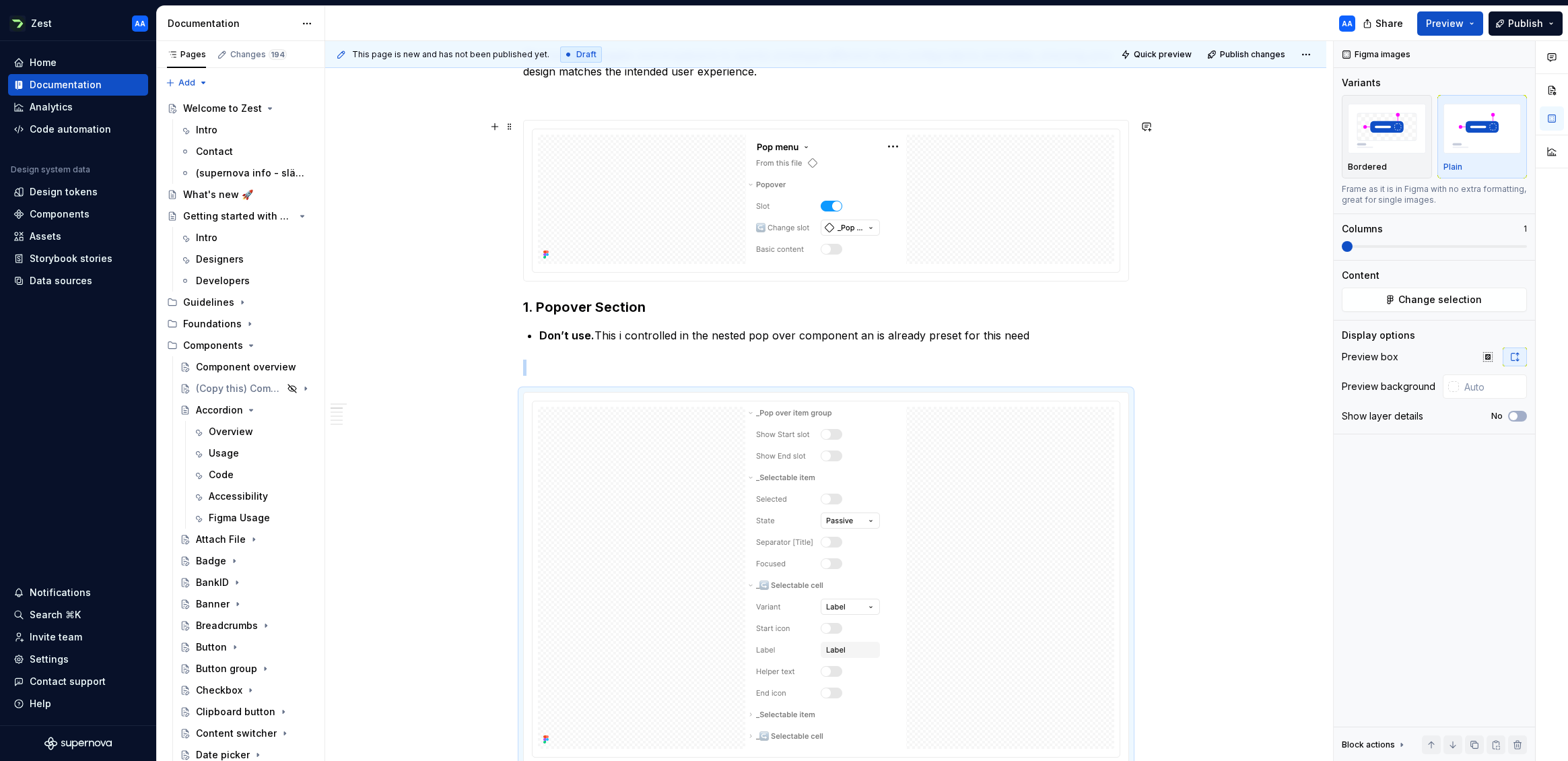
scroll to position [441, 0]
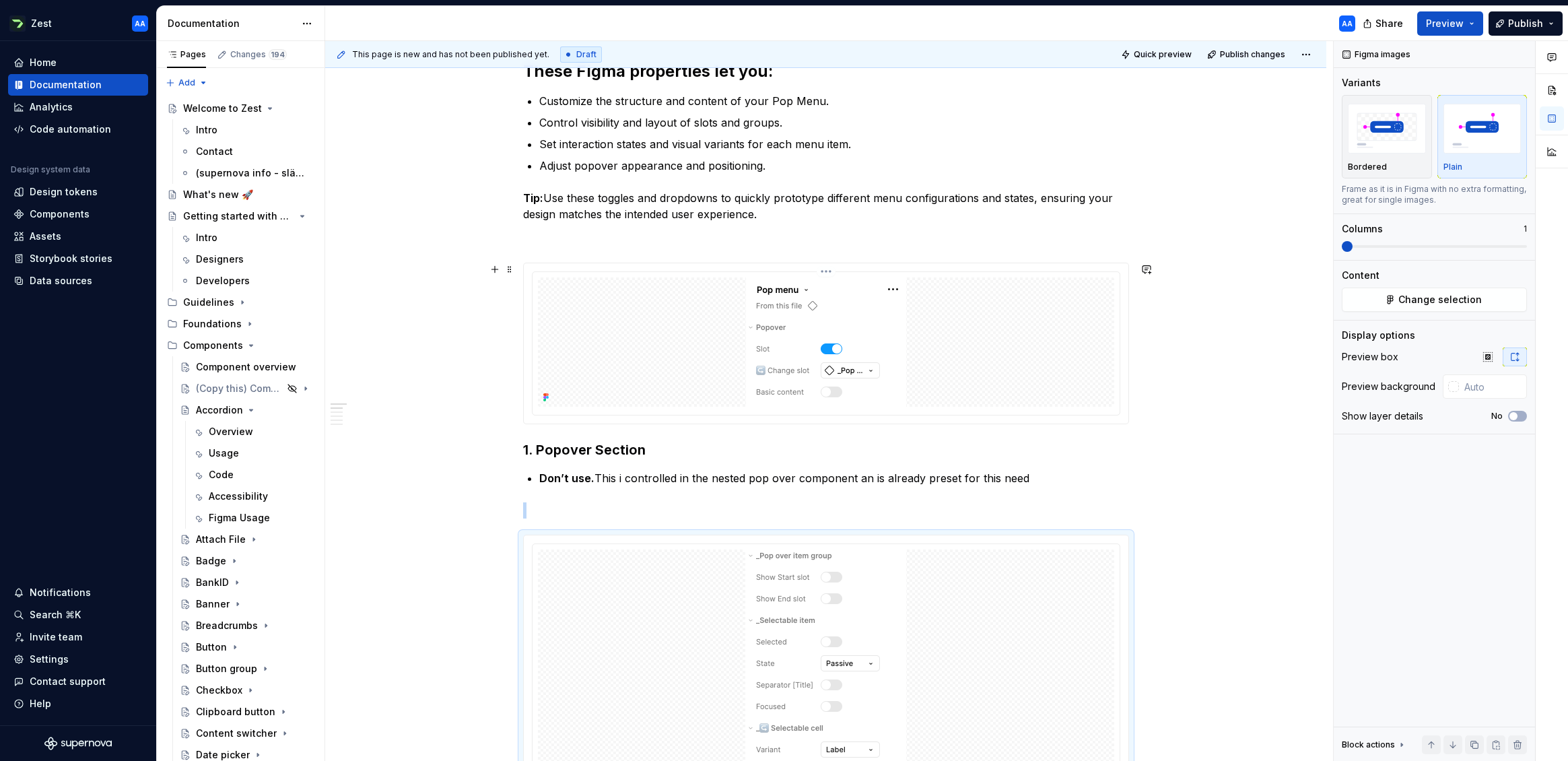
click at [959, 322] on div at bounding box center [826, 342] width 576 height 130
click at [1366, 388] on input "text" at bounding box center [1493, 387] width 68 height 24
type input "#FCFCFC"
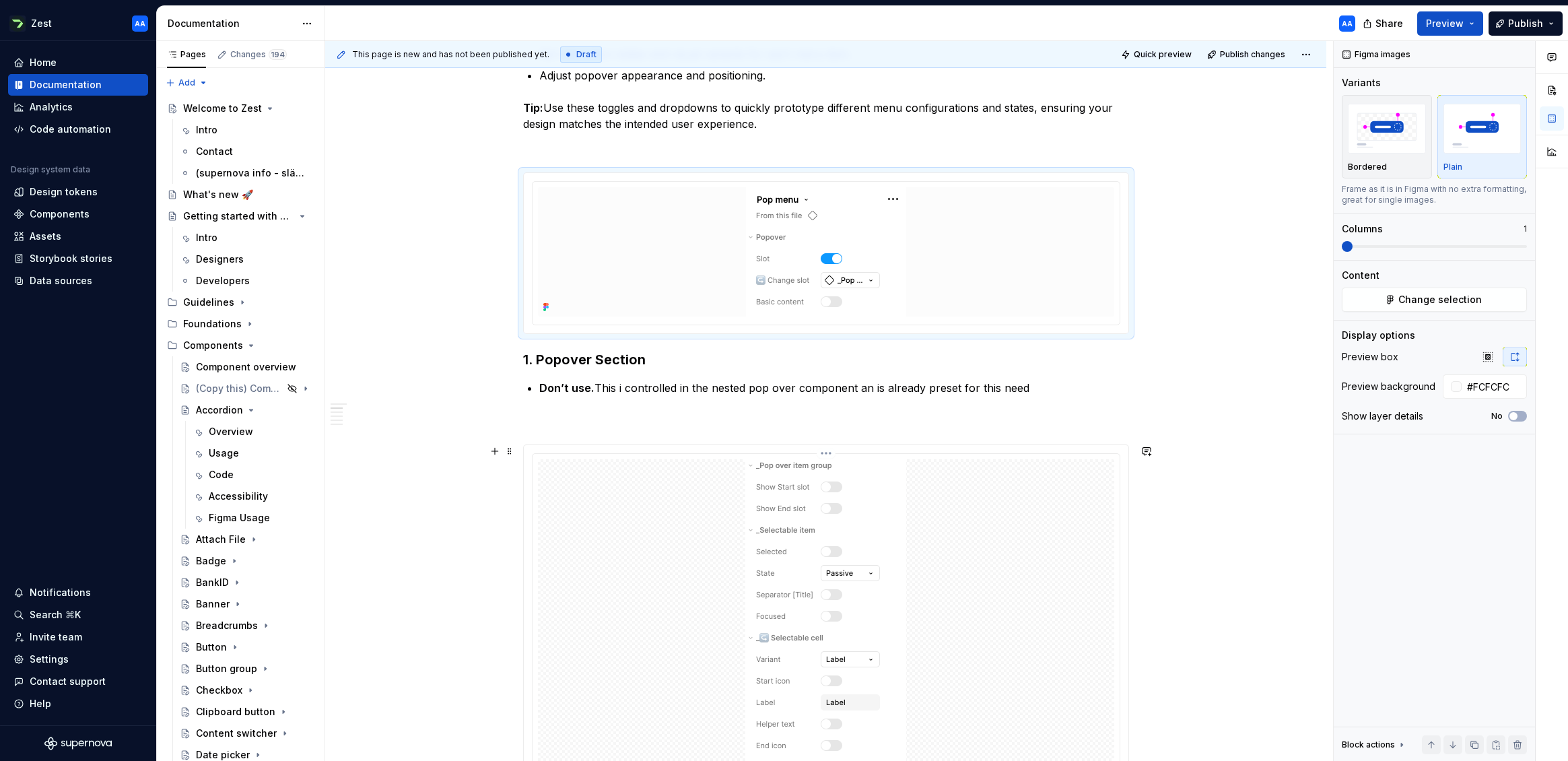
scroll to position [538, 0]
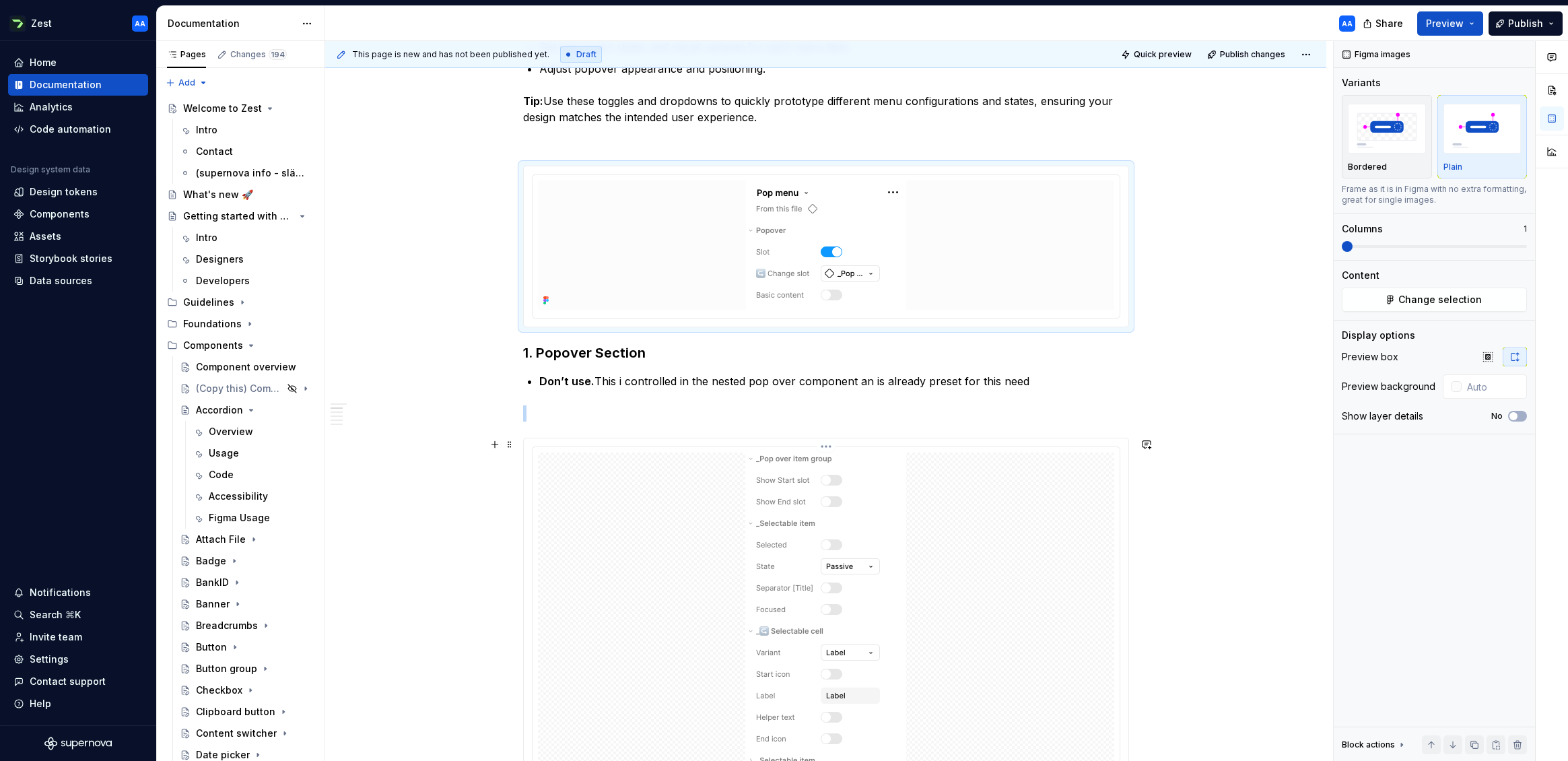
click at [850, 606] on img at bounding box center [825, 624] width 161 height 342
click at [1366, 393] on input "text" at bounding box center [1493, 387] width 68 height 24
type input "#FCFCFC"
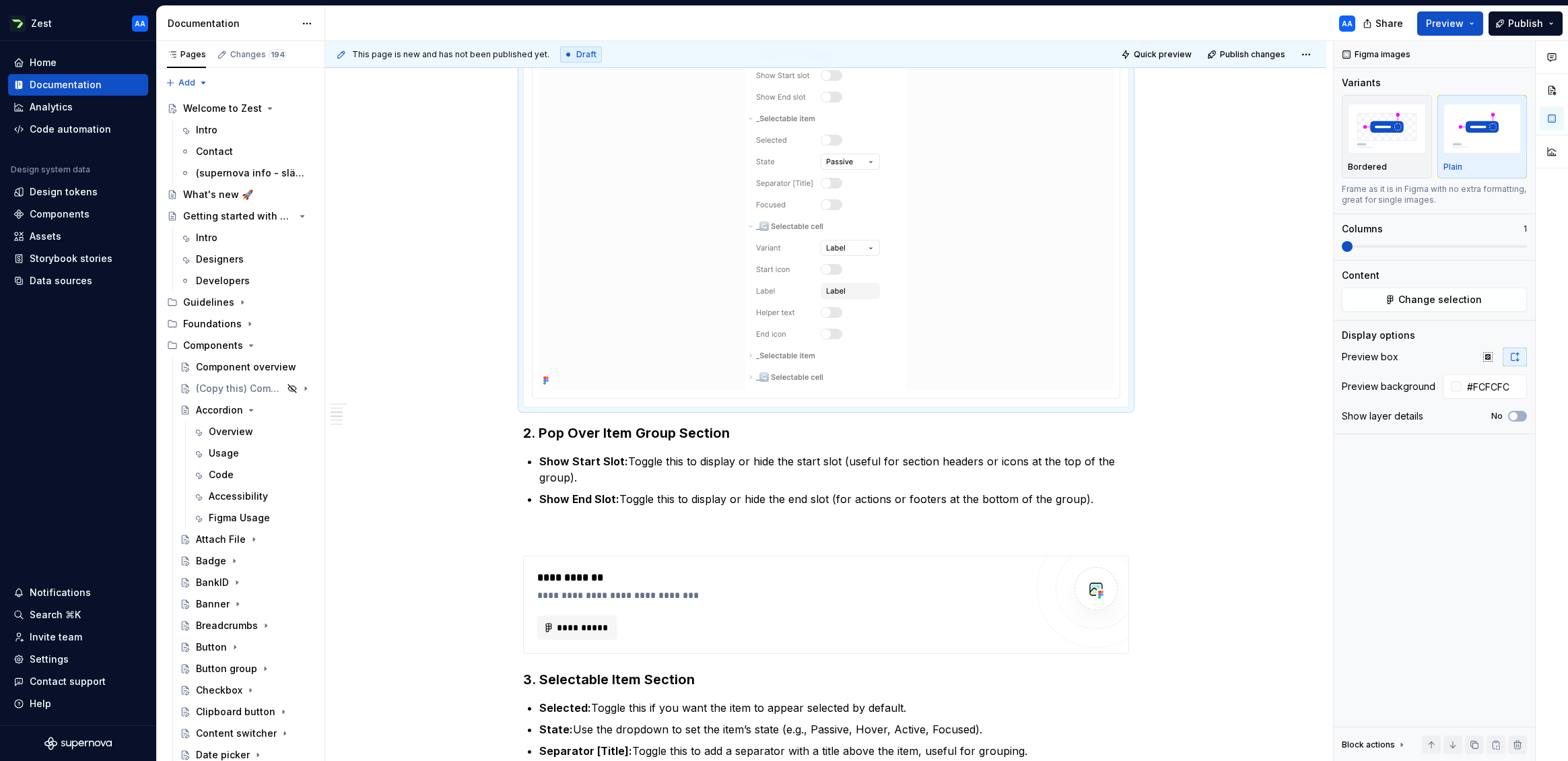
scroll to position [1024, 0]
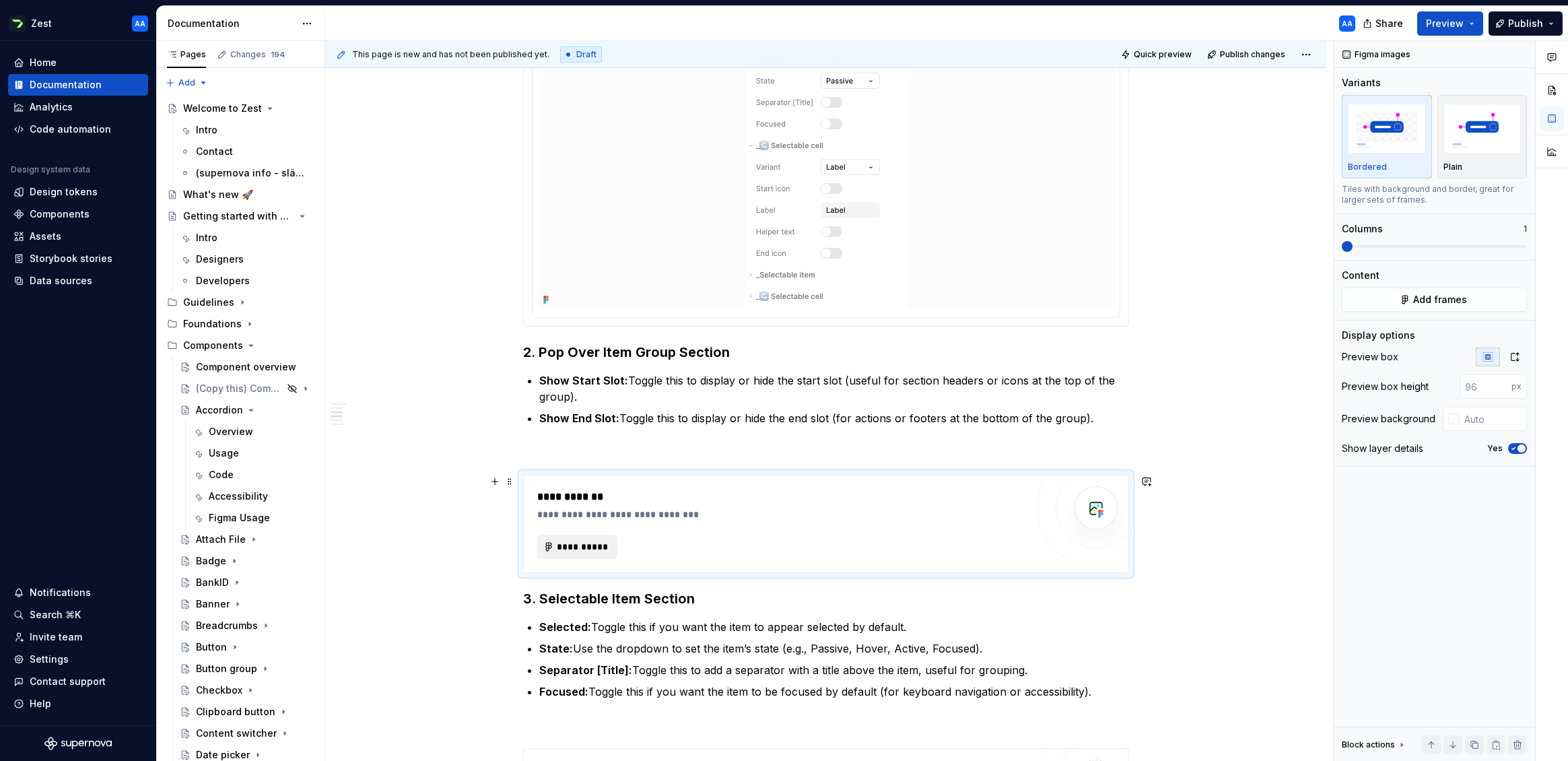
click at [573, 544] on span "**********" at bounding box center [583, 547] width 52 height 14
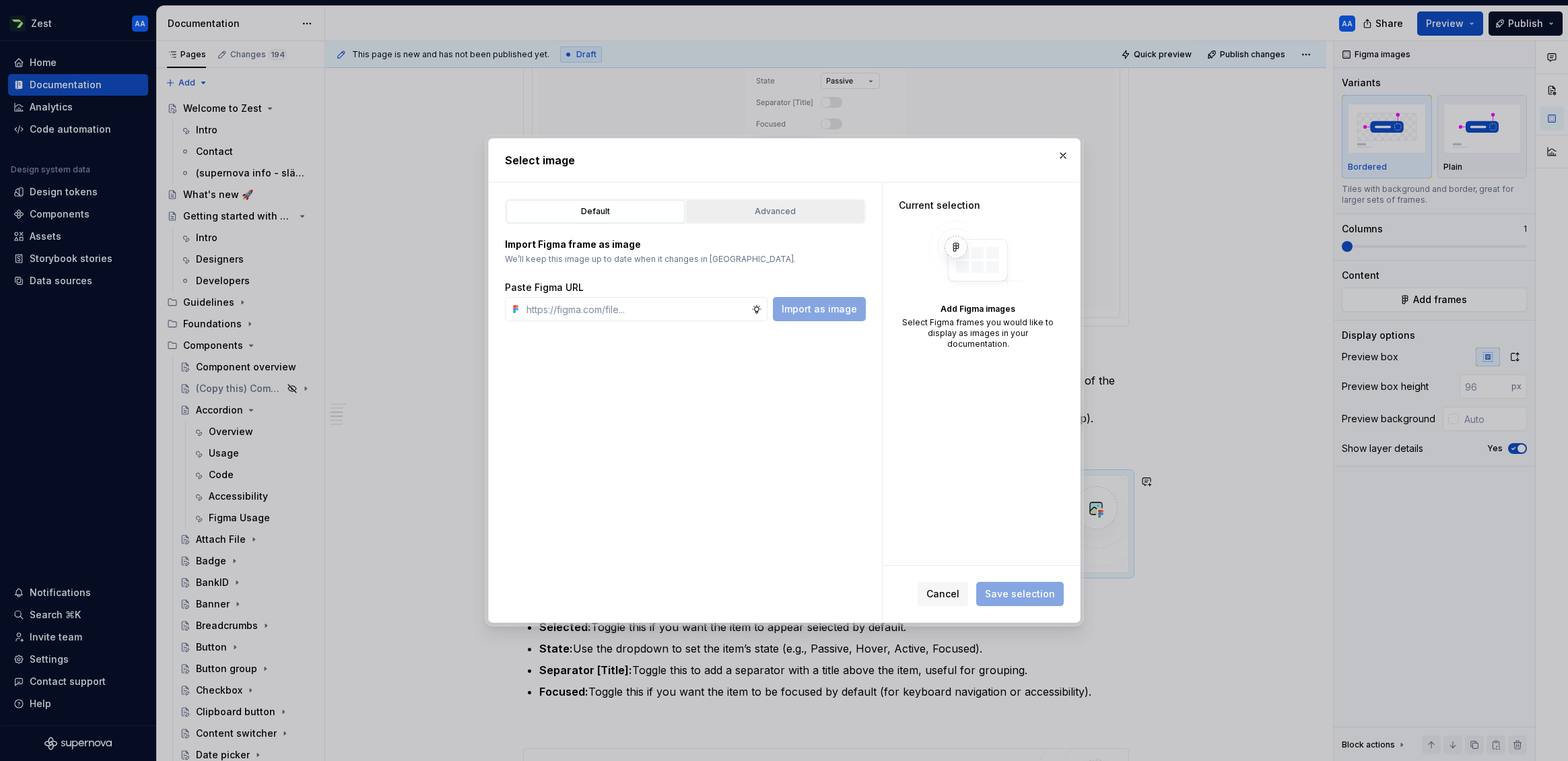
click at [754, 217] on div "Advanced" at bounding box center [775, 212] width 169 height 14
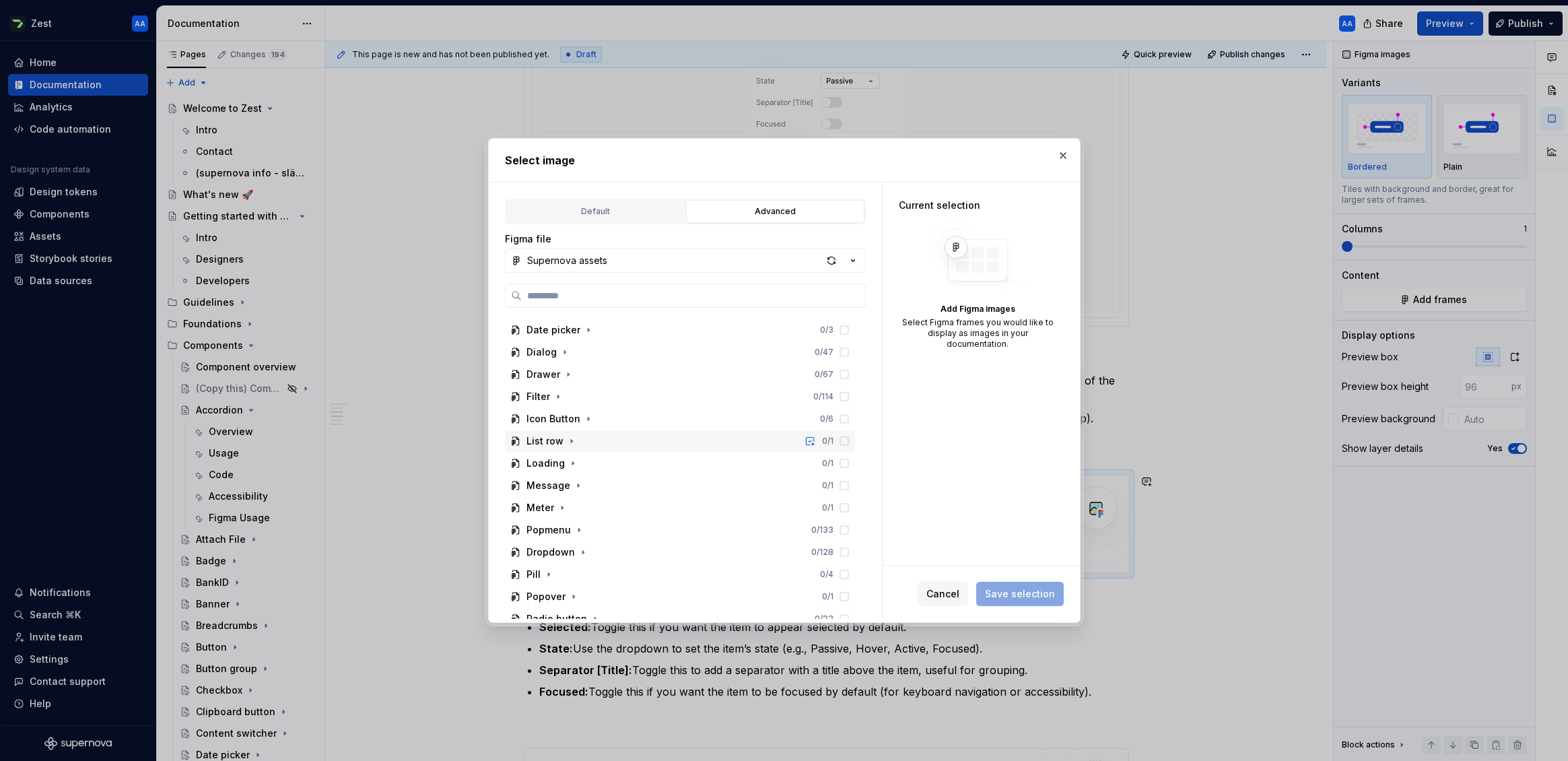
scroll to position [377, 0]
click at [578, 529] on icon "button" at bounding box center [579, 528] width 1 height 3
type textarea "*"
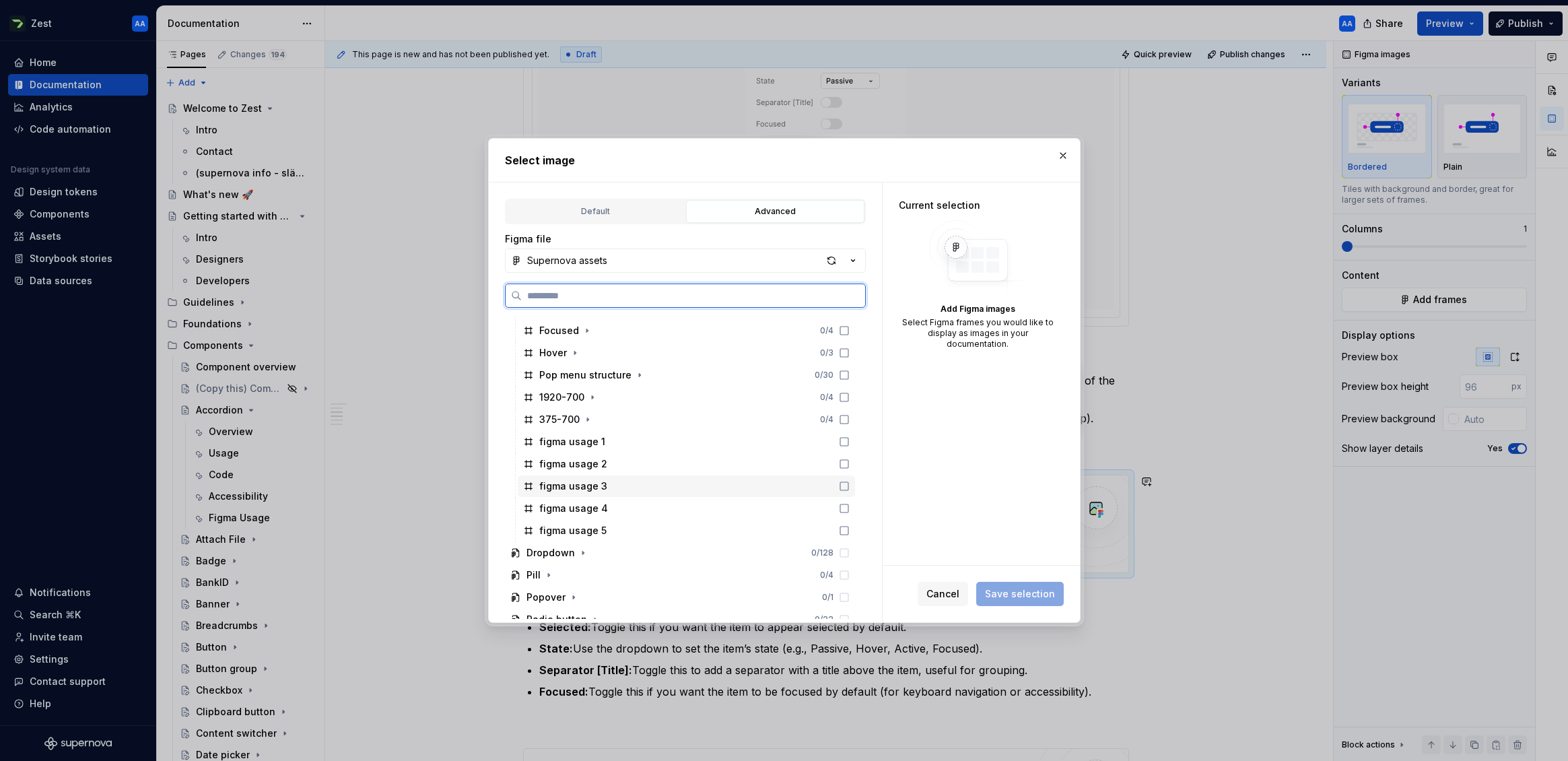
click at [849, 484] on icon at bounding box center [844, 486] width 11 height 11
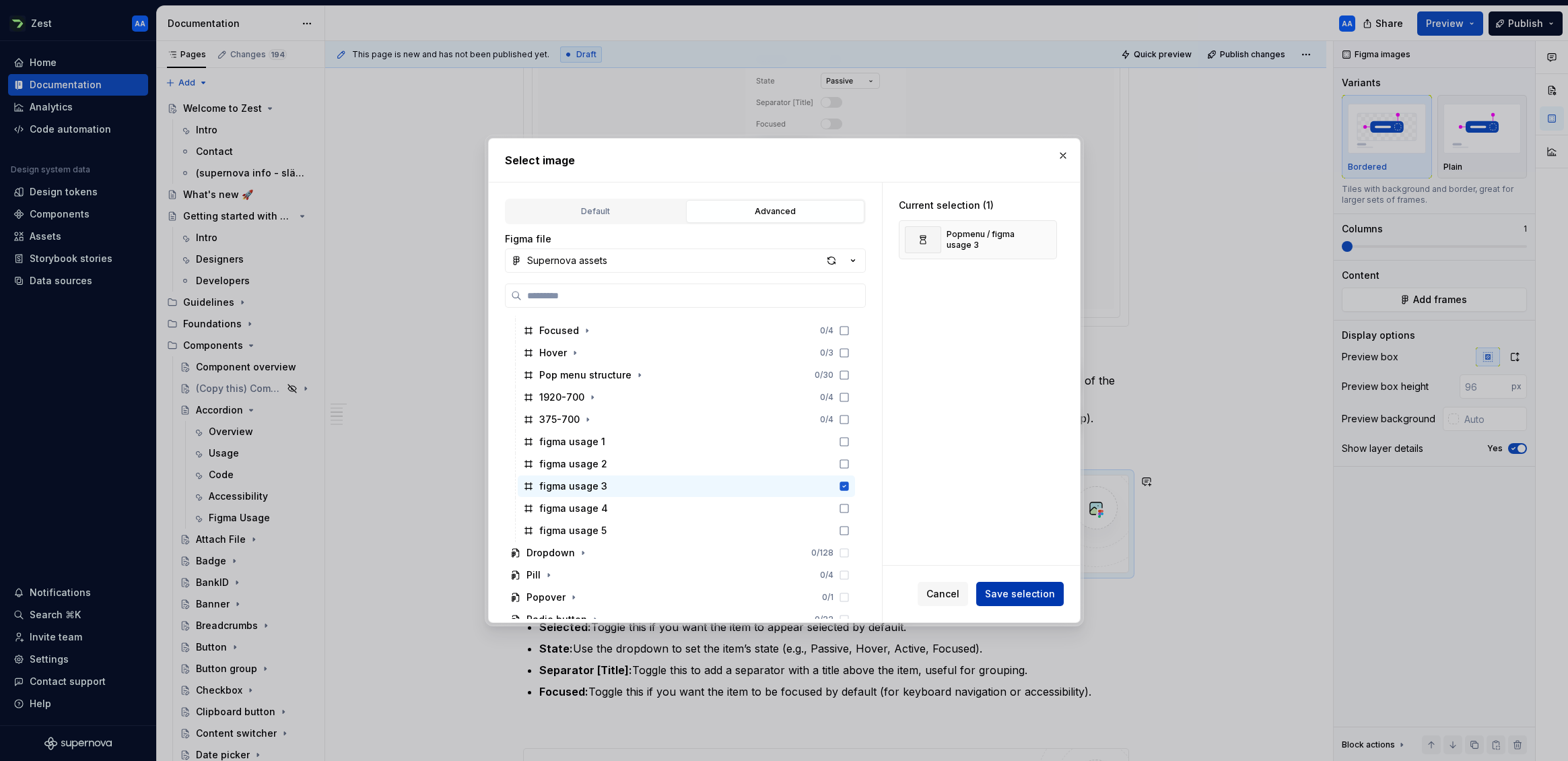
click at [1020, 595] on span "Save selection" at bounding box center [1020, 594] width 70 height 14
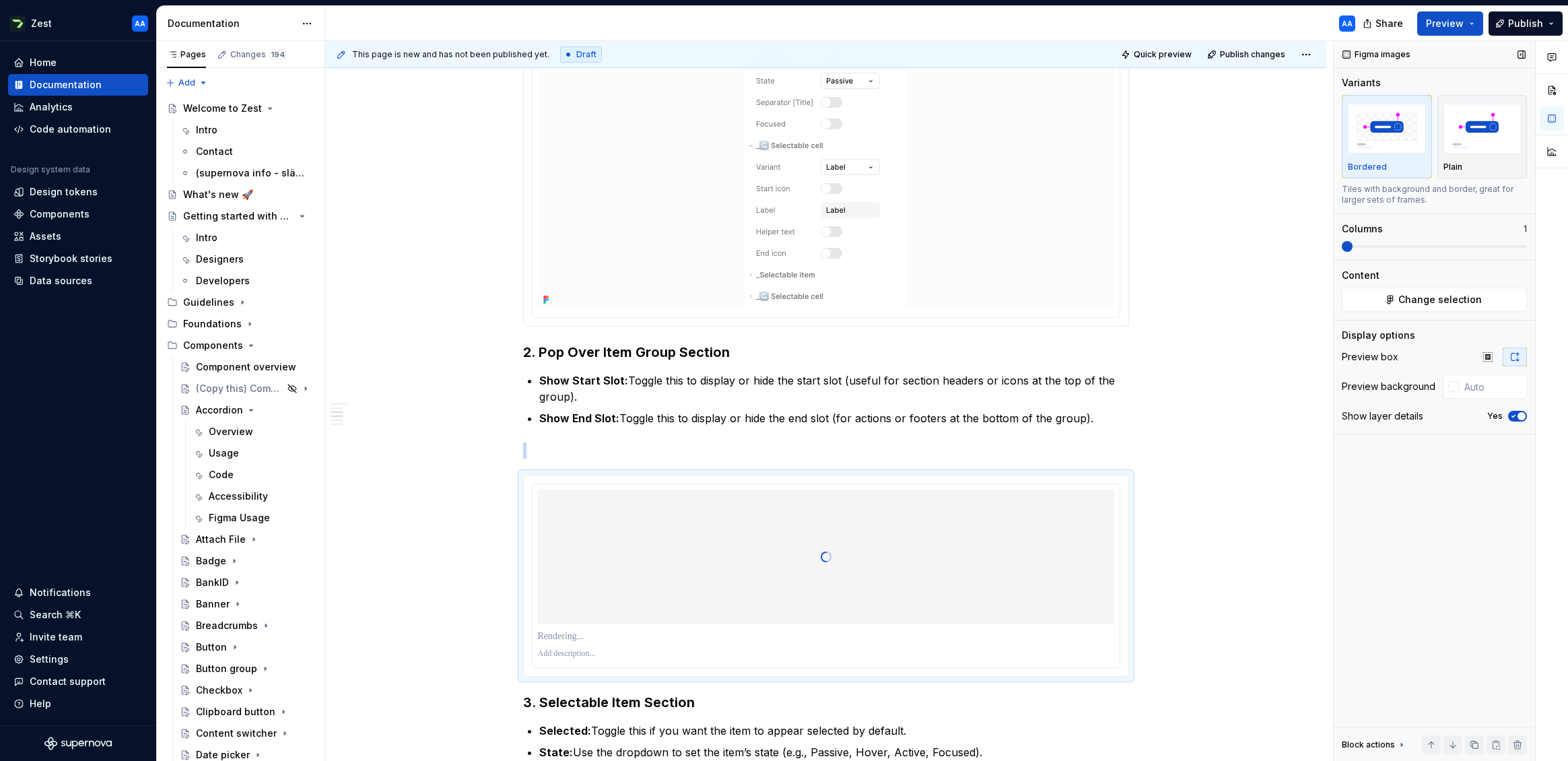
click at [1366, 415] on span "button" at bounding box center [1522, 416] width 8 height 8
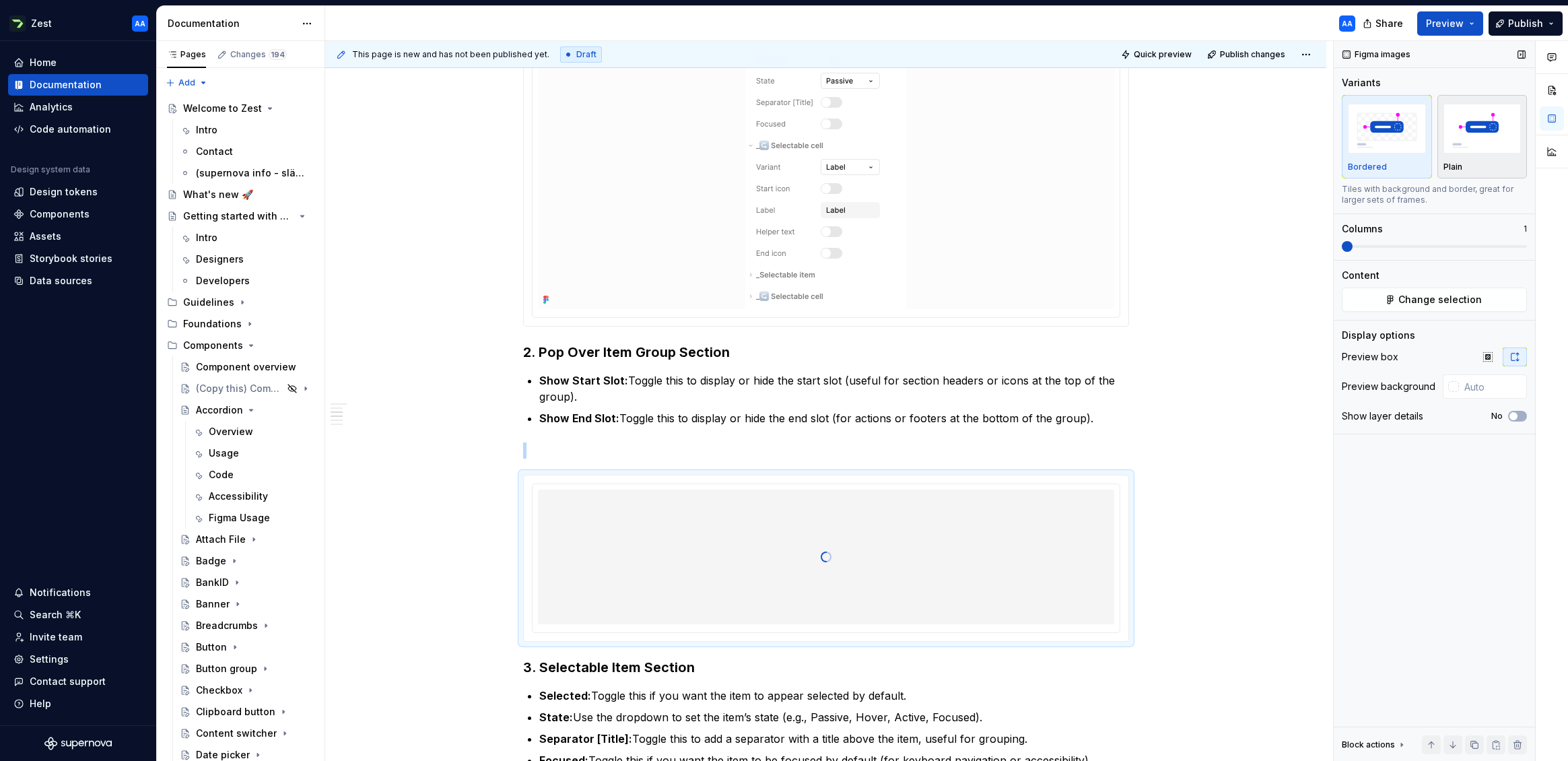
click at [1366, 135] on img "button" at bounding box center [1482, 128] width 78 height 49
click at [1366, 386] on input "text" at bounding box center [1493, 387] width 68 height 24
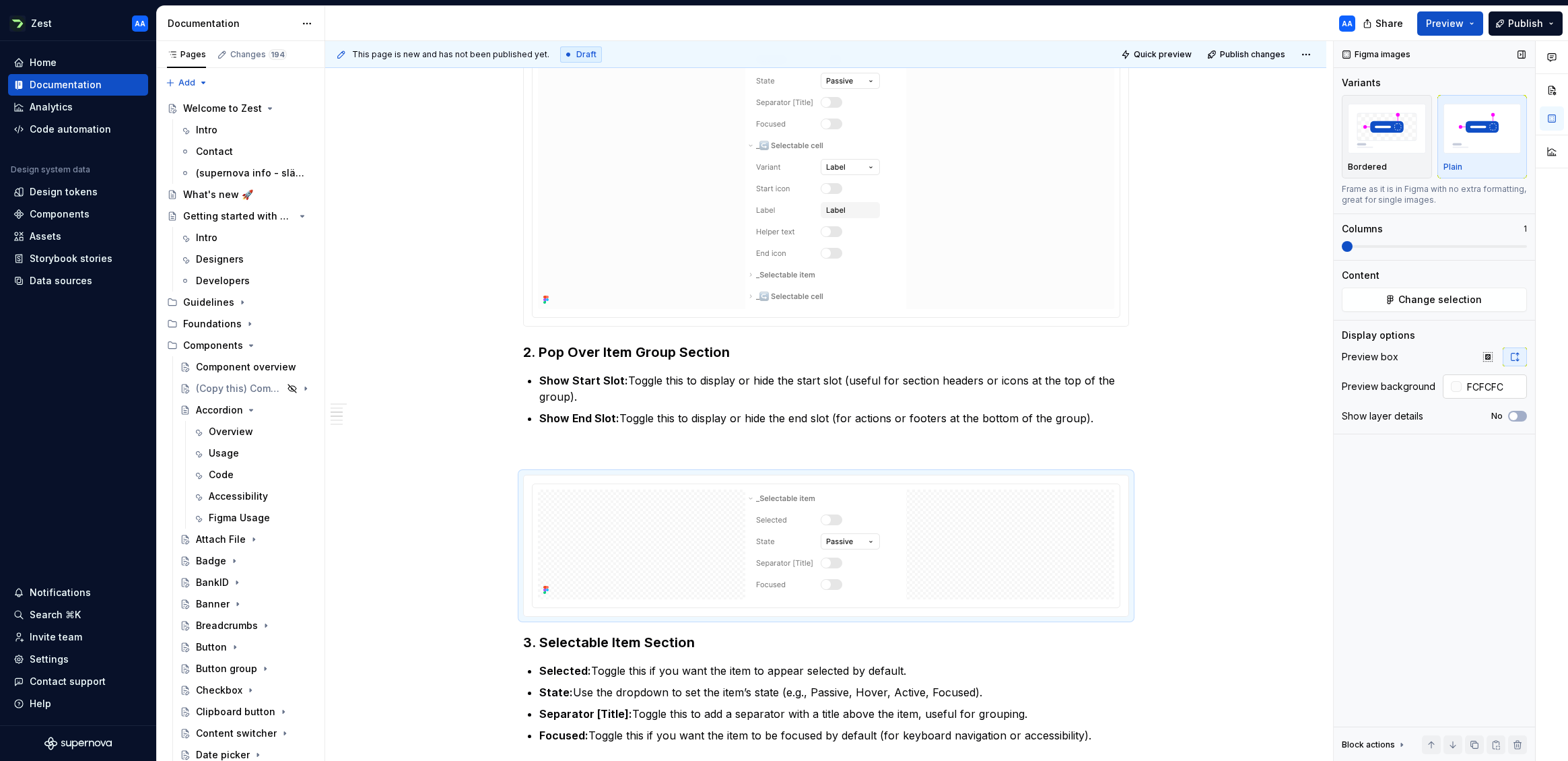
type input "#FCFCFC"
click at [1221, 381] on div "**********" at bounding box center [828, 402] width 1008 height 721
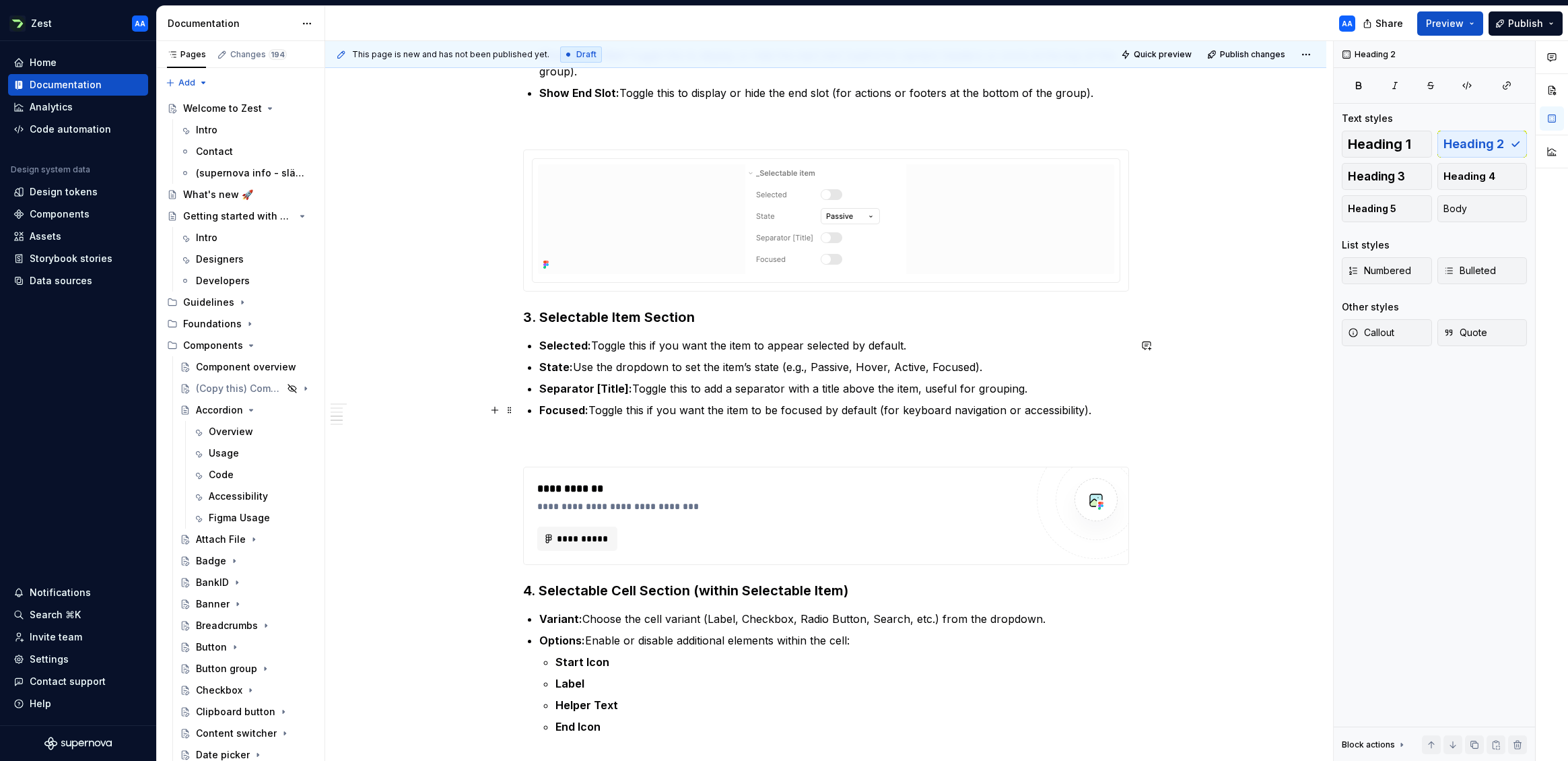
scroll to position [1396, 0]
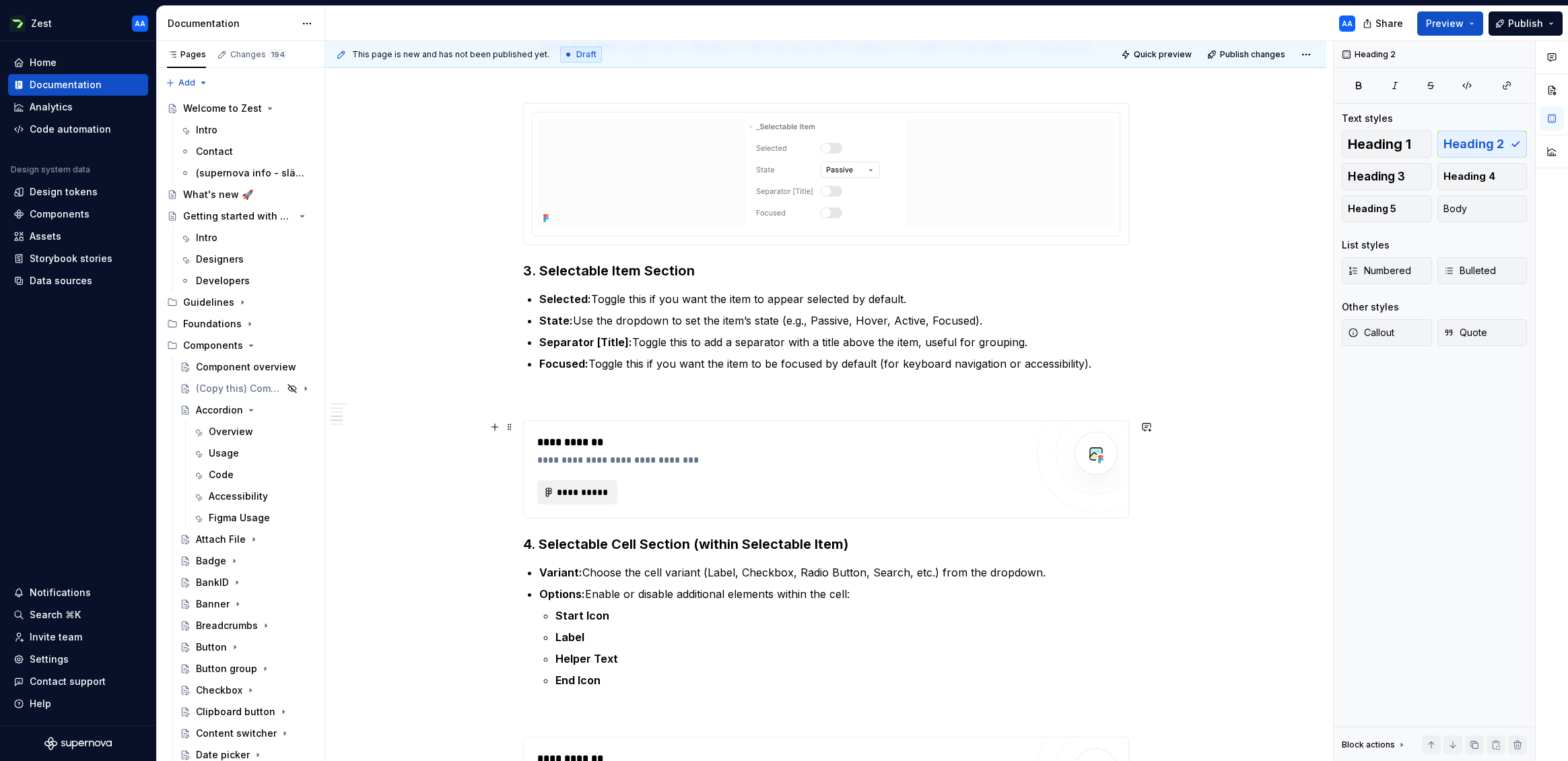
click at [601, 492] on span "**********" at bounding box center [583, 492] width 52 height 14
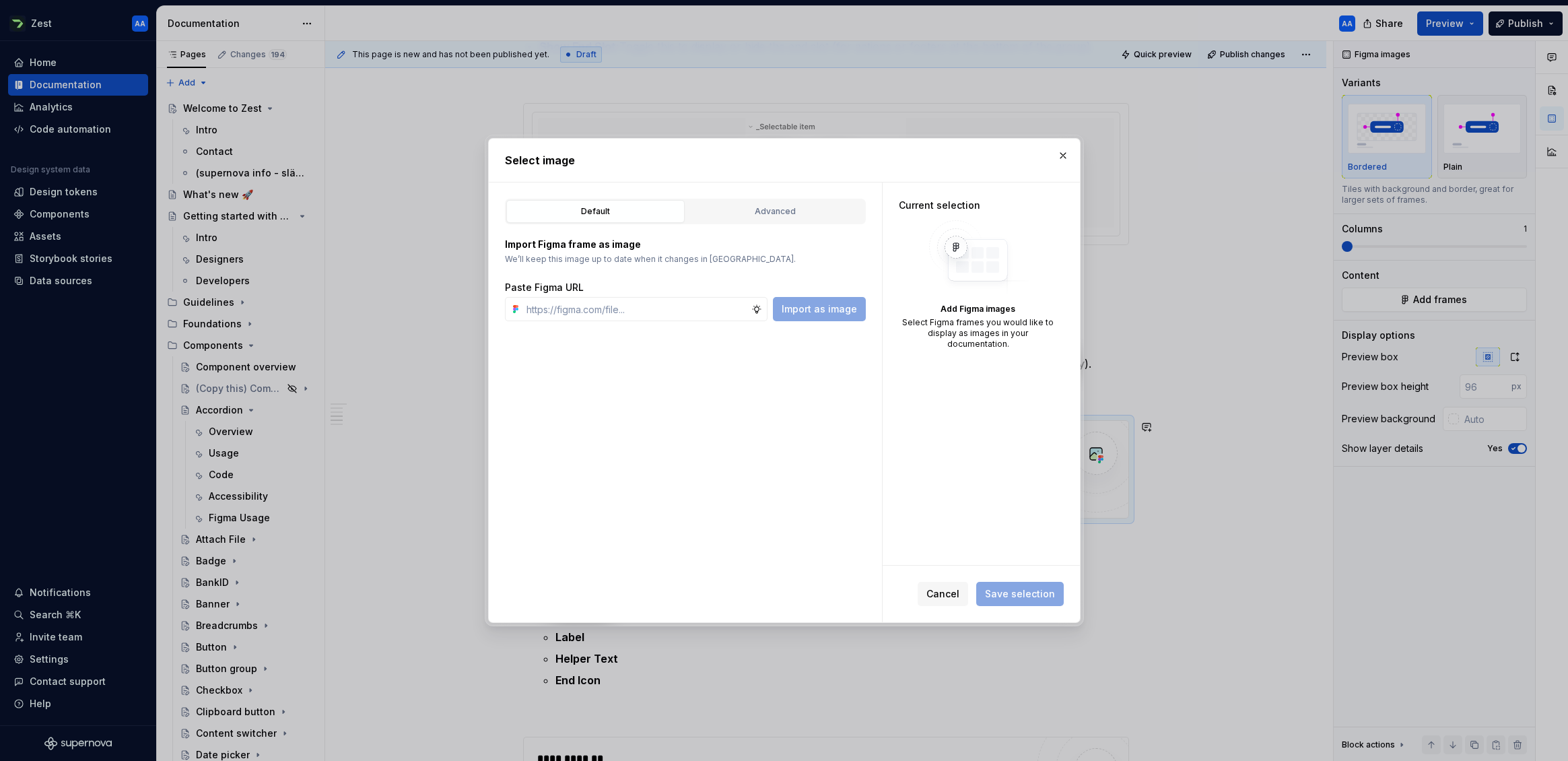
type textarea "*"
click at [795, 201] on button "Advanced" at bounding box center [775, 212] width 178 height 23
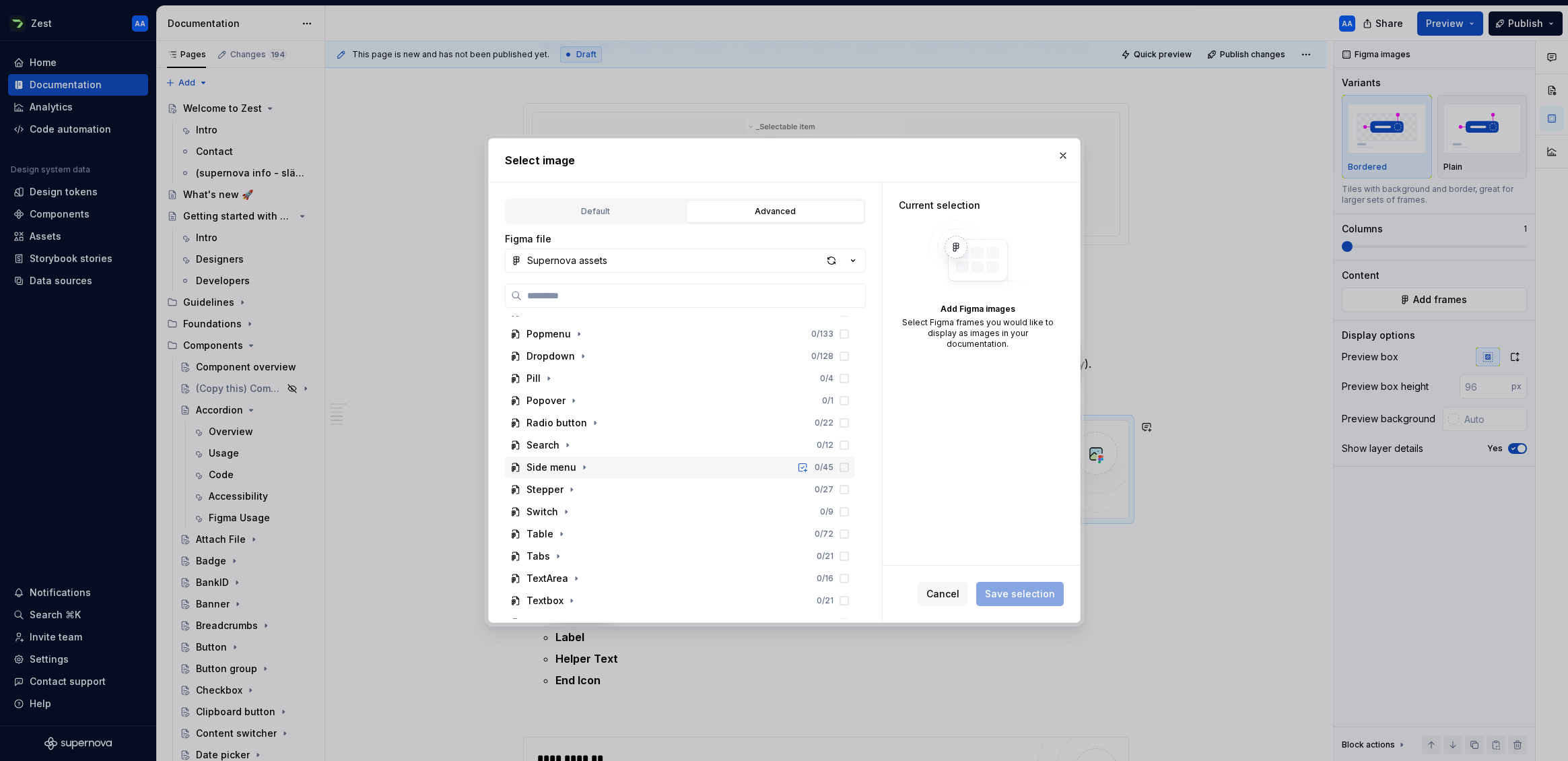
scroll to position [568, 0]
click at [578, 337] on icon "button" at bounding box center [579, 337] width 1 height 3
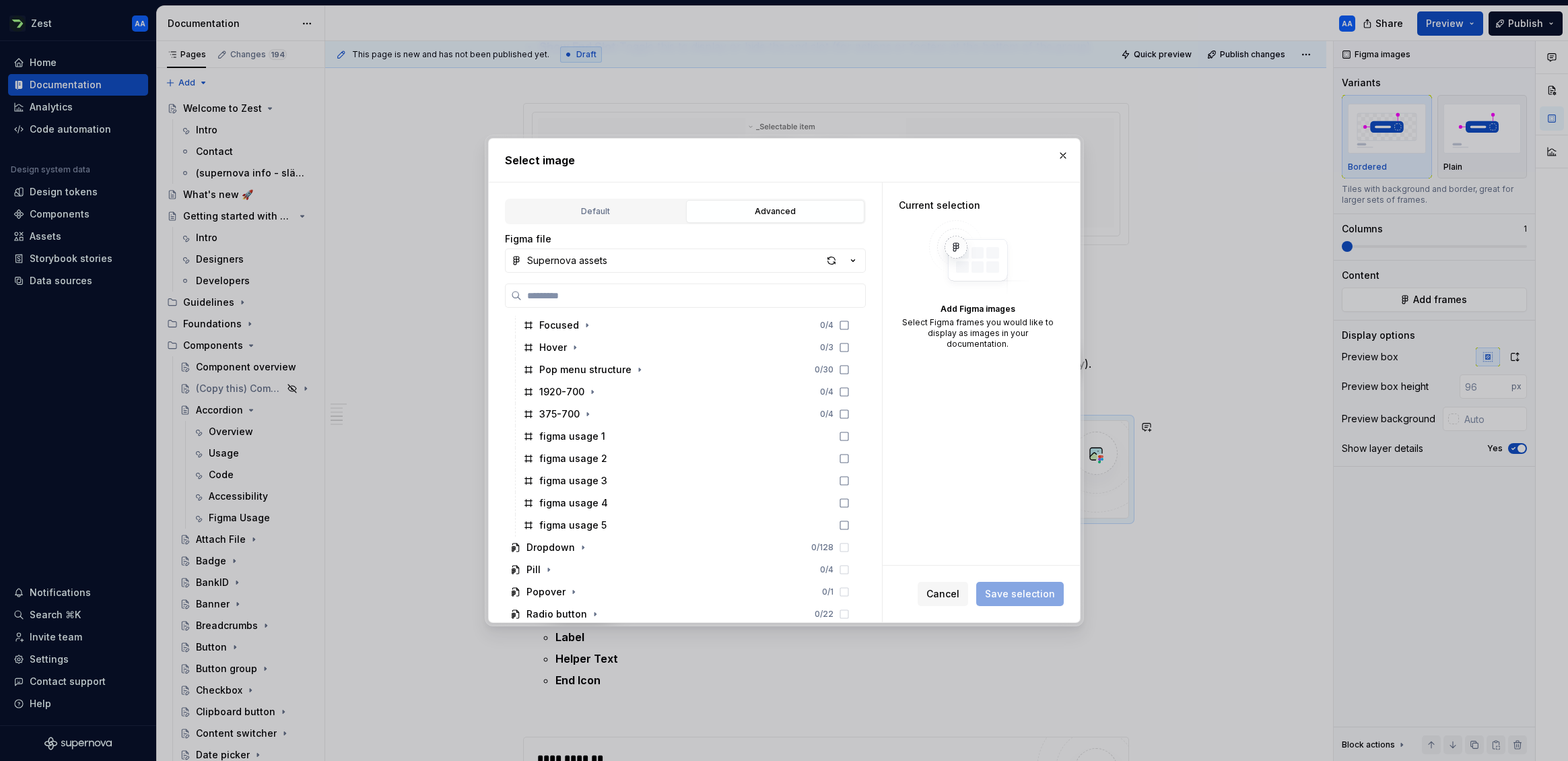
scroll to position [1082, 0]
click at [573, 490] on div "figma usage 4" at bounding box center [573, 489] width 69 height 14
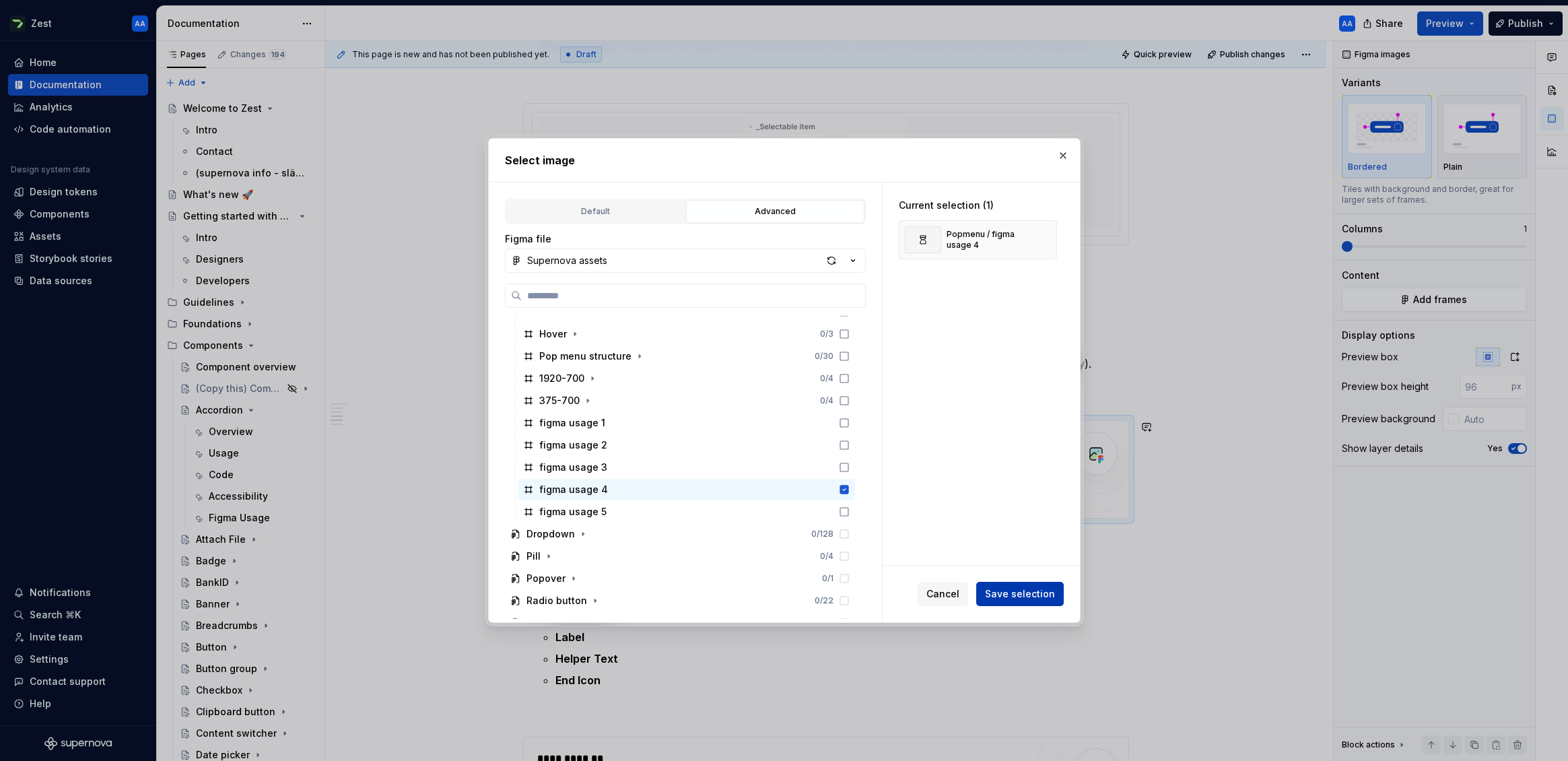
click at [1029, 591] on span "Save selection" at bounding box center [1020, 594] width 70 height 14
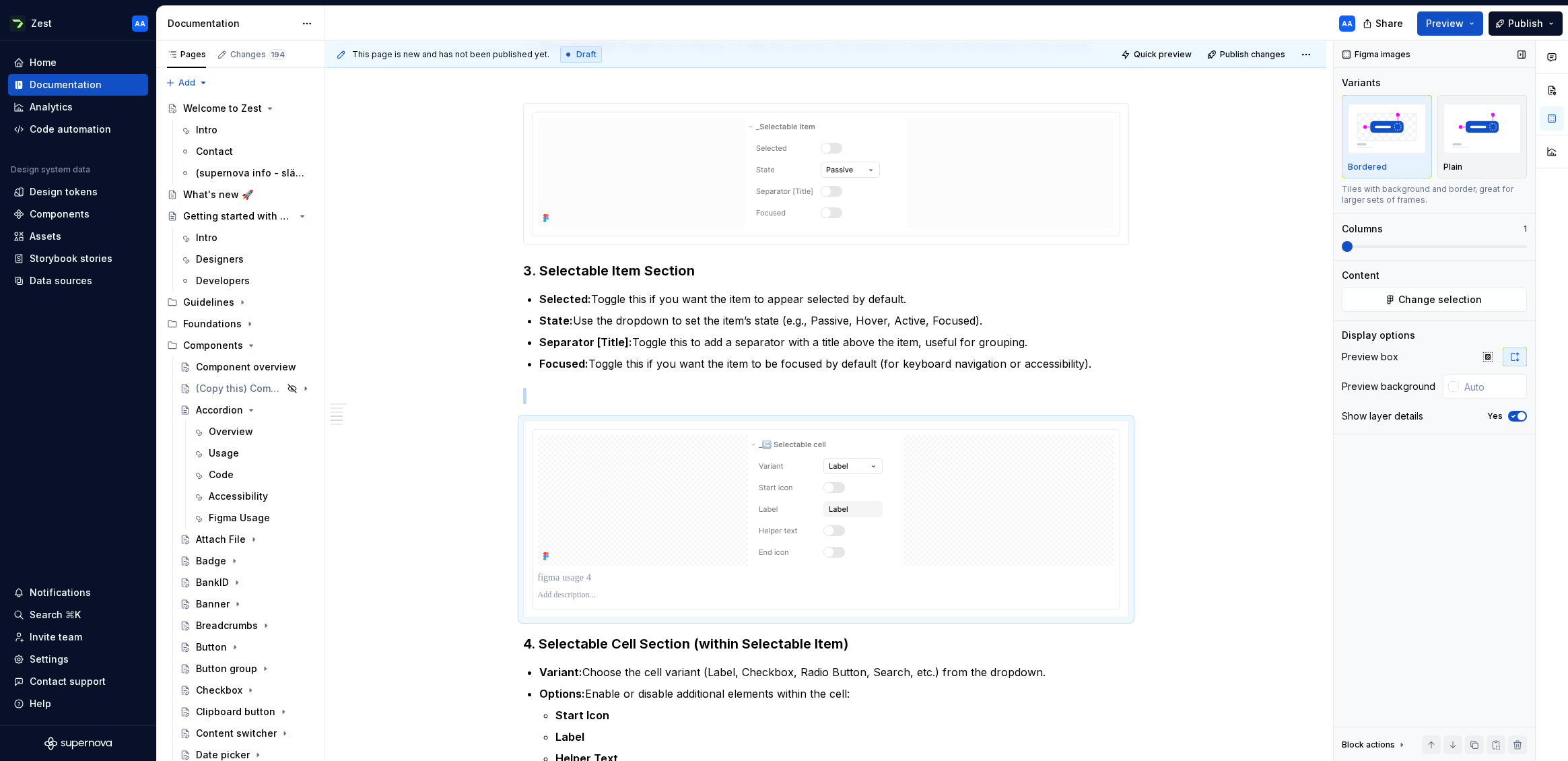
click at [1366, 413] on span "button" at bounding box center [1522, 416] width 8 height 8
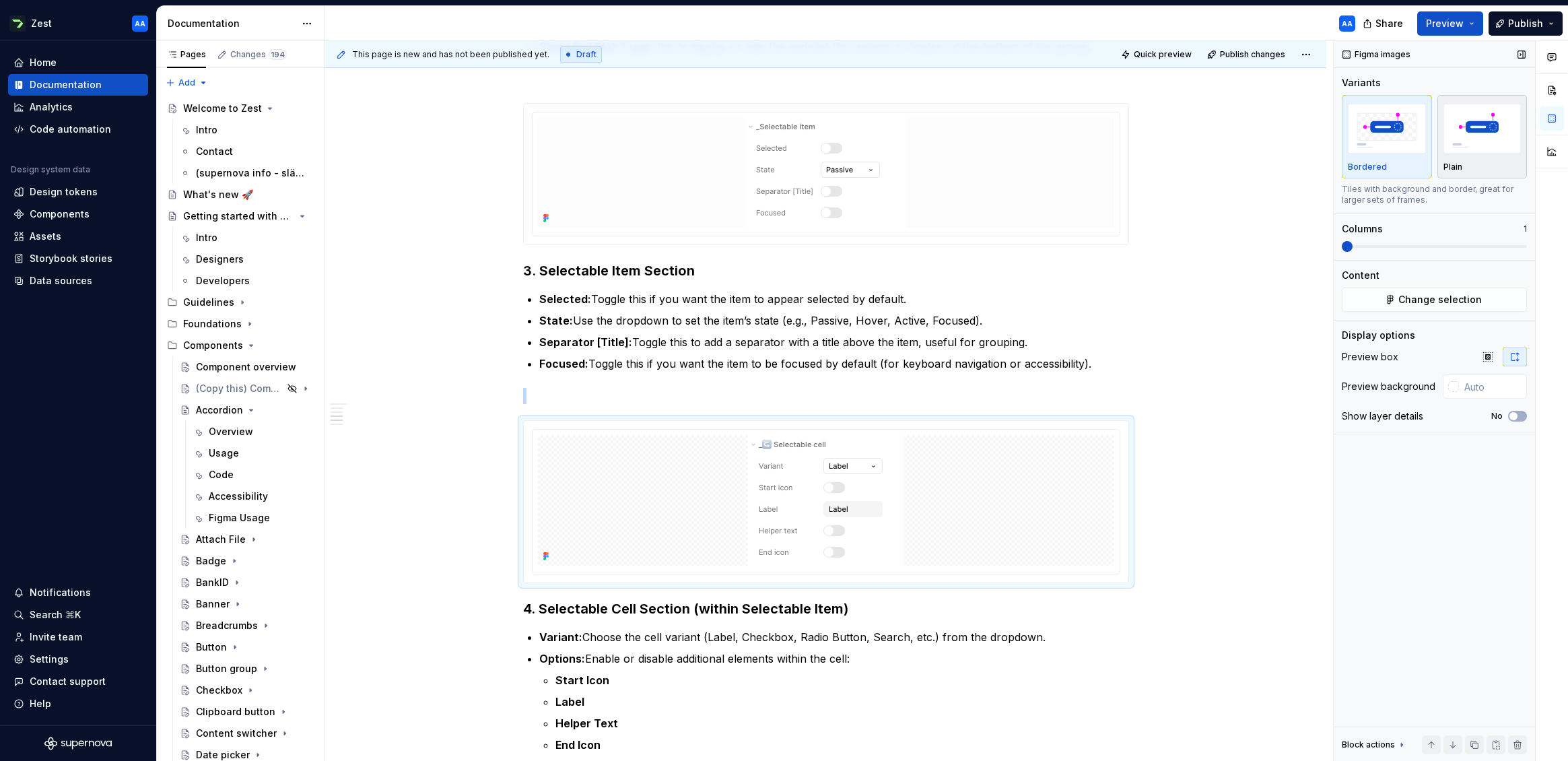
click at [1366, 149] on img "button" at bounding box center [1482, 128] width 78 height 49
click at [1366, 393] on input "text" at bounding box center [1493, 387] width 68 height 24
type input "#FCFCFC"
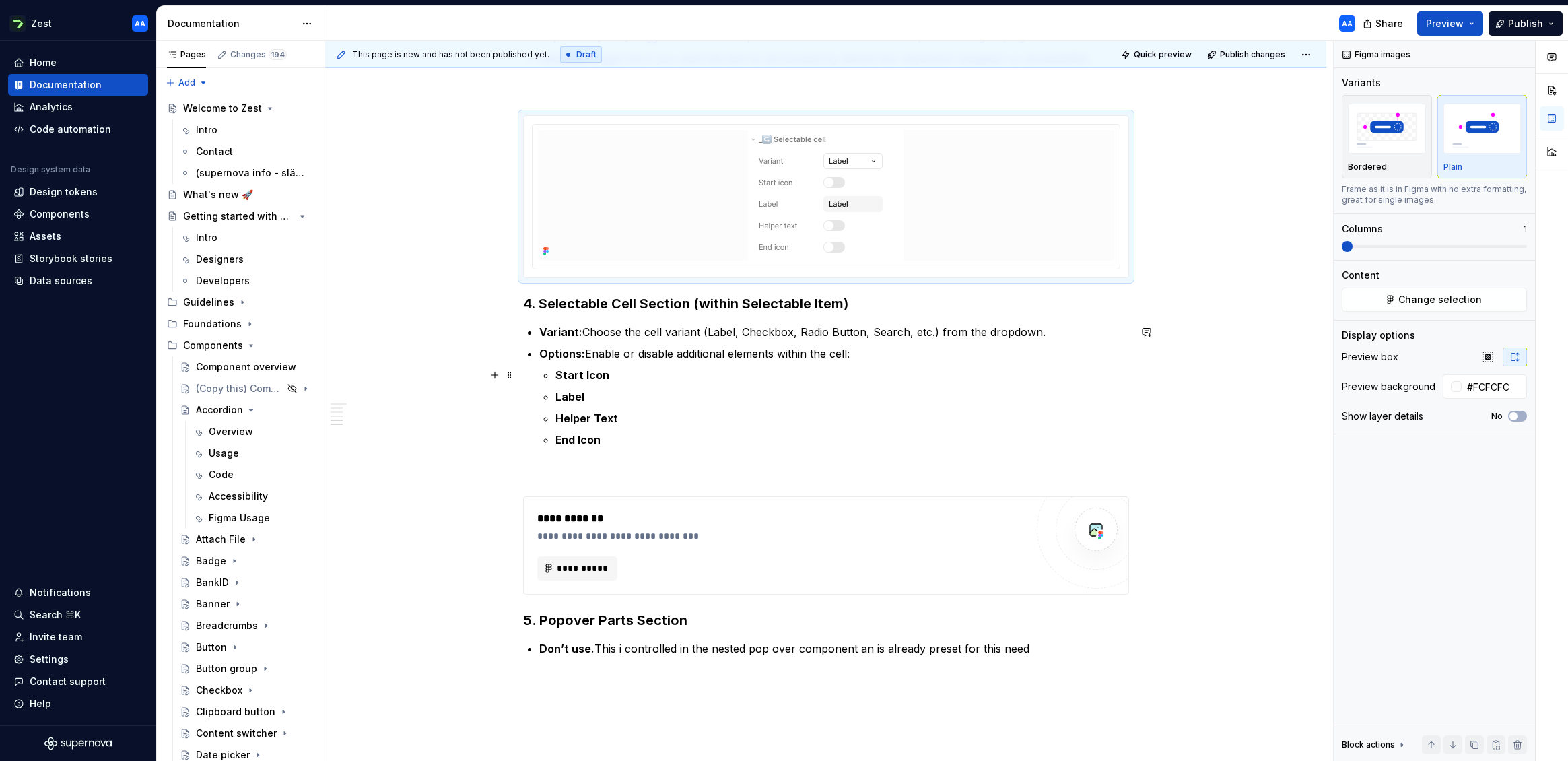
scroll to position [1722, 0]
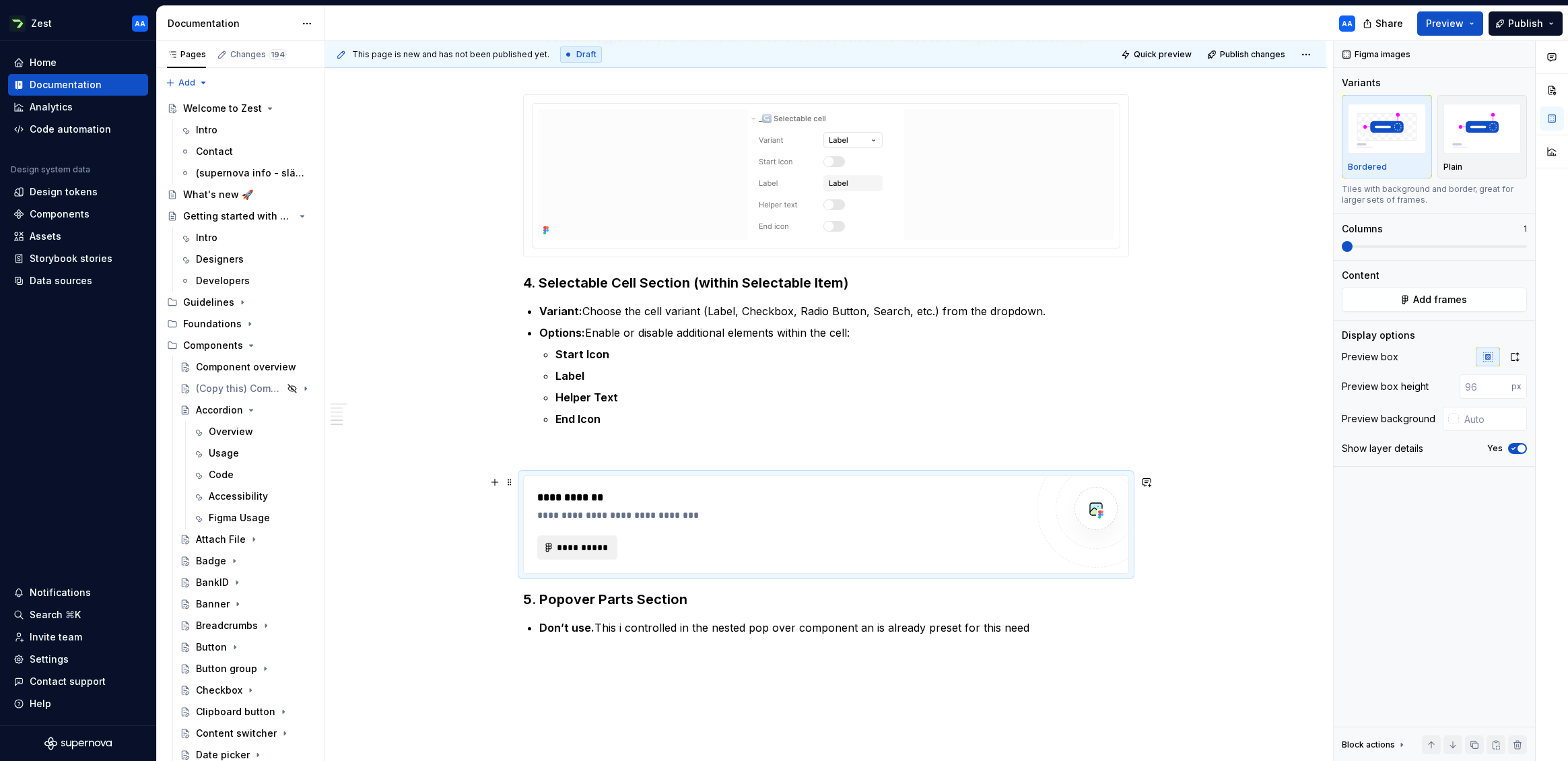
click at [579, 548] on span "**********" at bounding box center [583, 548] width 52 height 14
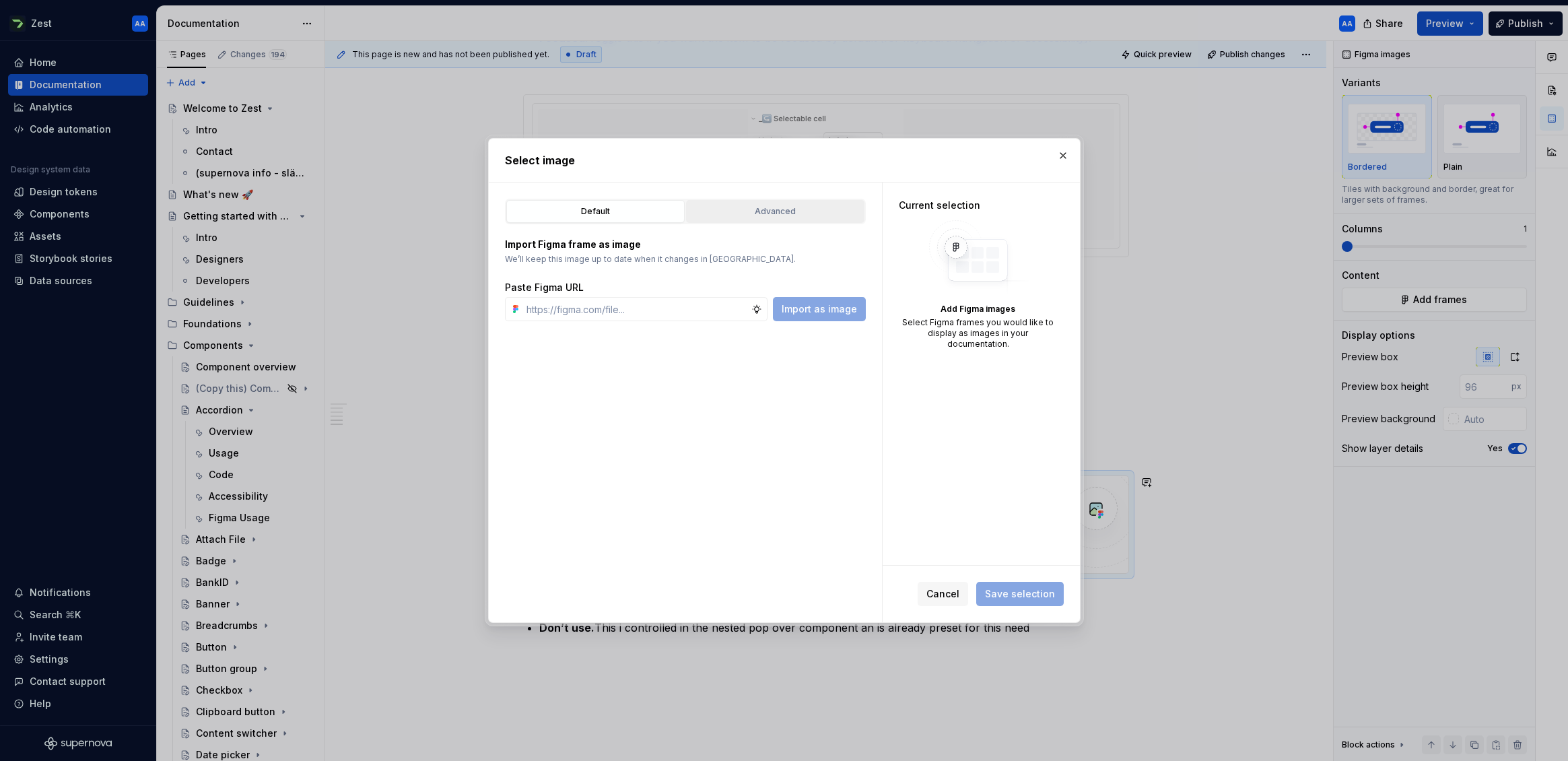
click at [802, 208] on div "Advanced" at bounding box center [775, 212] width 169 height 14
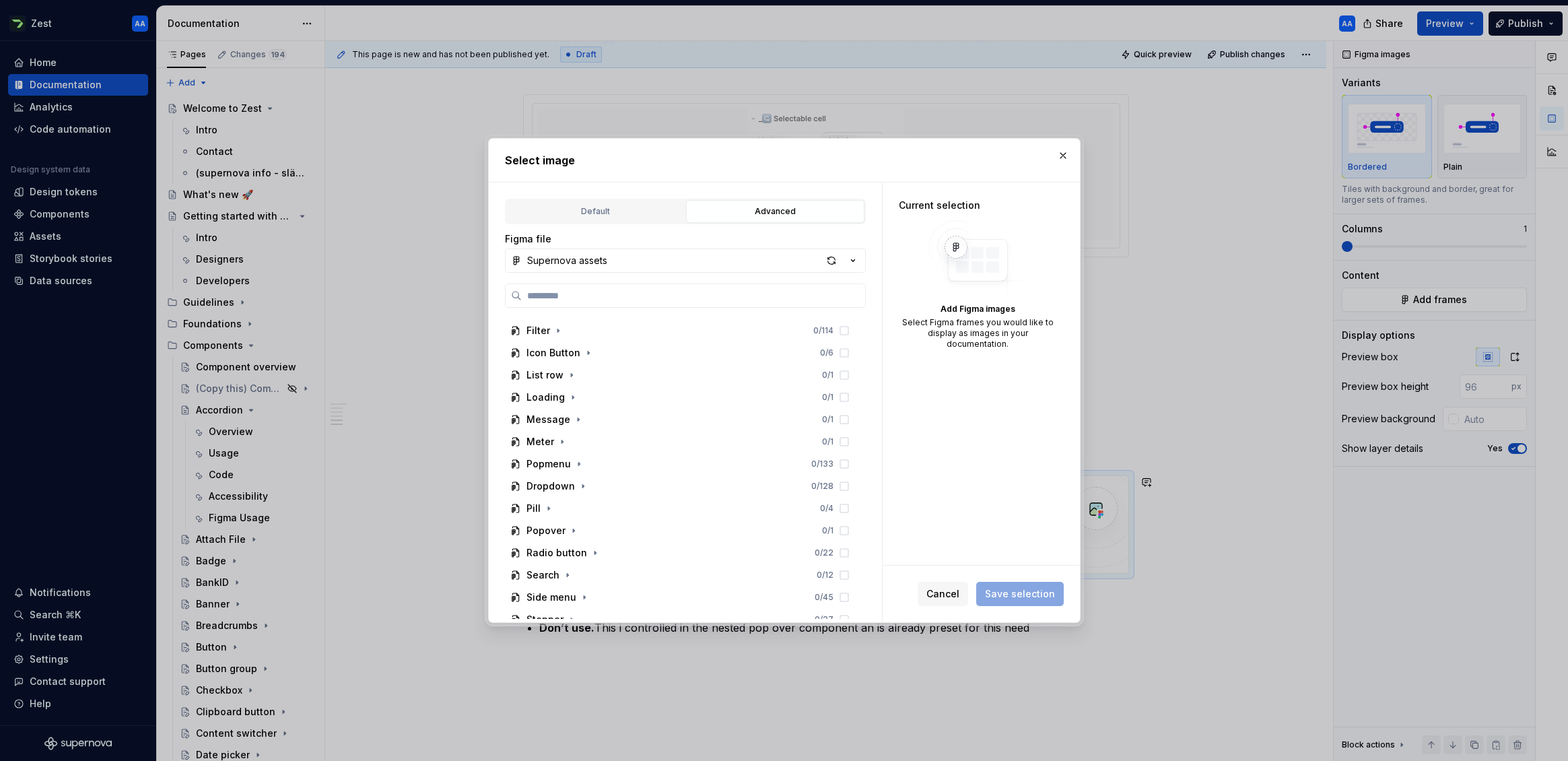
scroll to position [444, 0]
click at [558, 458] on div "Popmenu" at bounding box center [548, 461] width 44 height 14
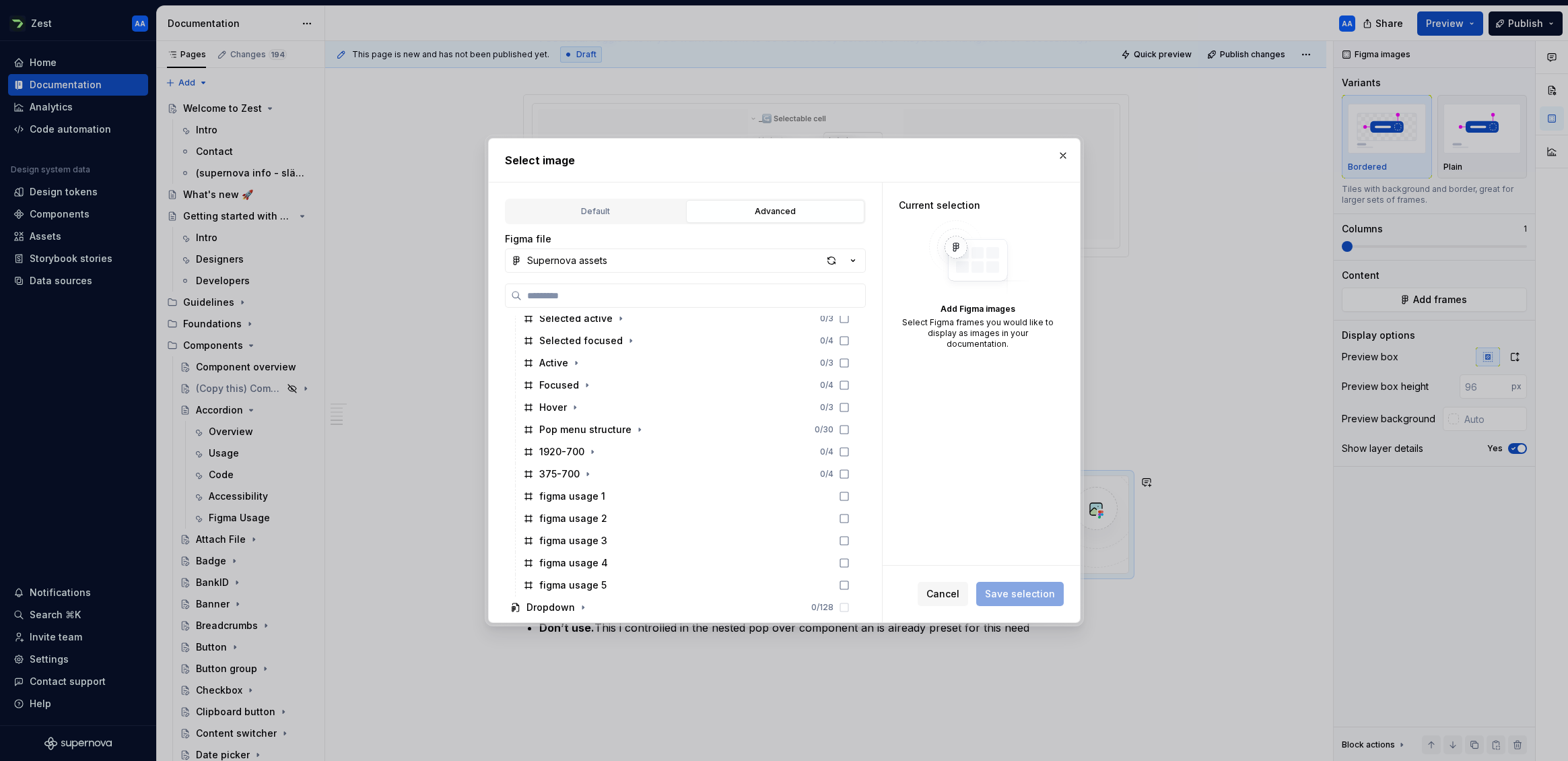
scroll to position [1018, 0]
click at [590, 571] on div "figma usage 5" at bounding box center [573, 575] width 67 height 14
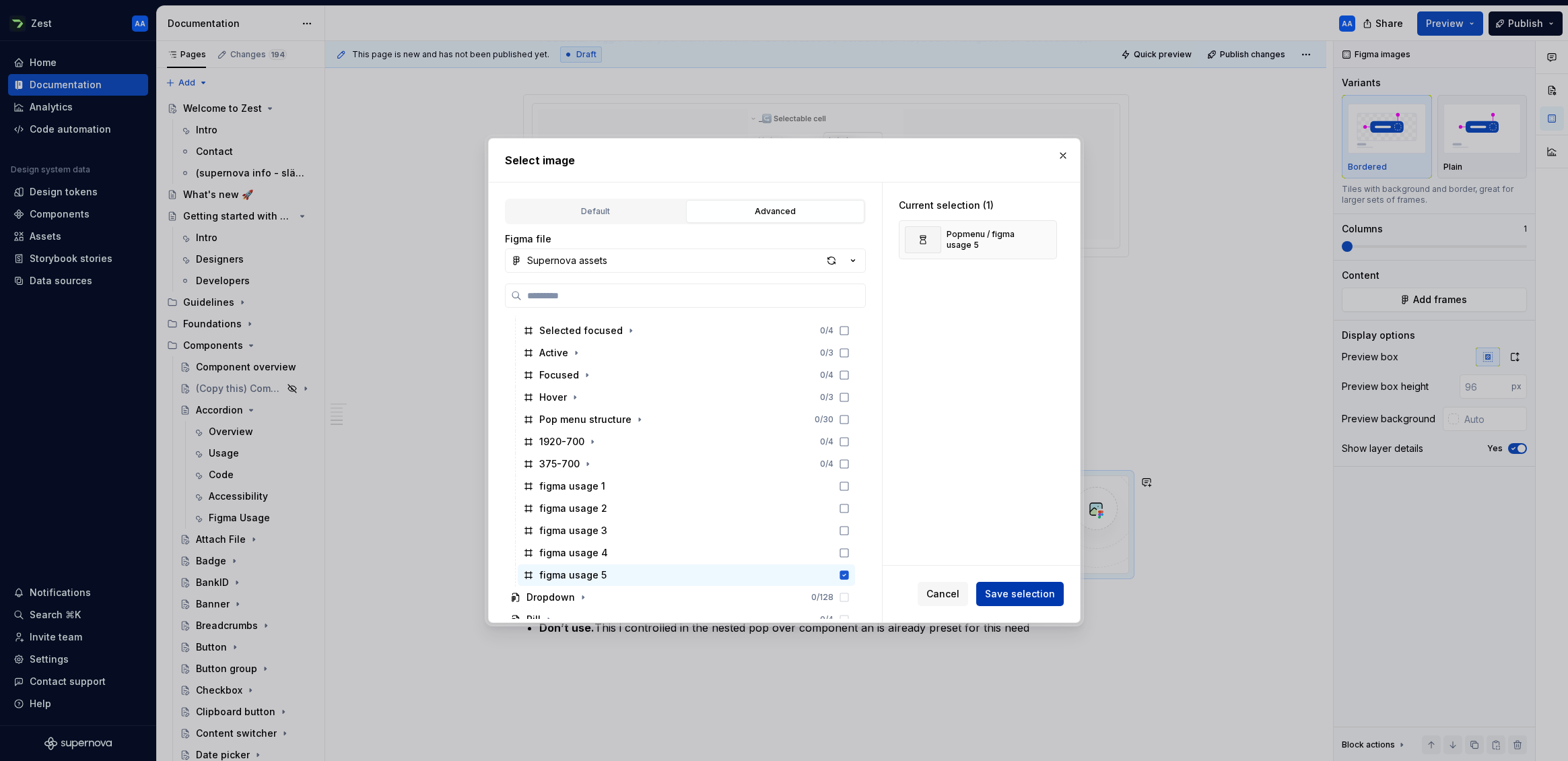
click at [1046, 591] on span "Save selection" at bounding box center [1020, 594] width 70 height 14
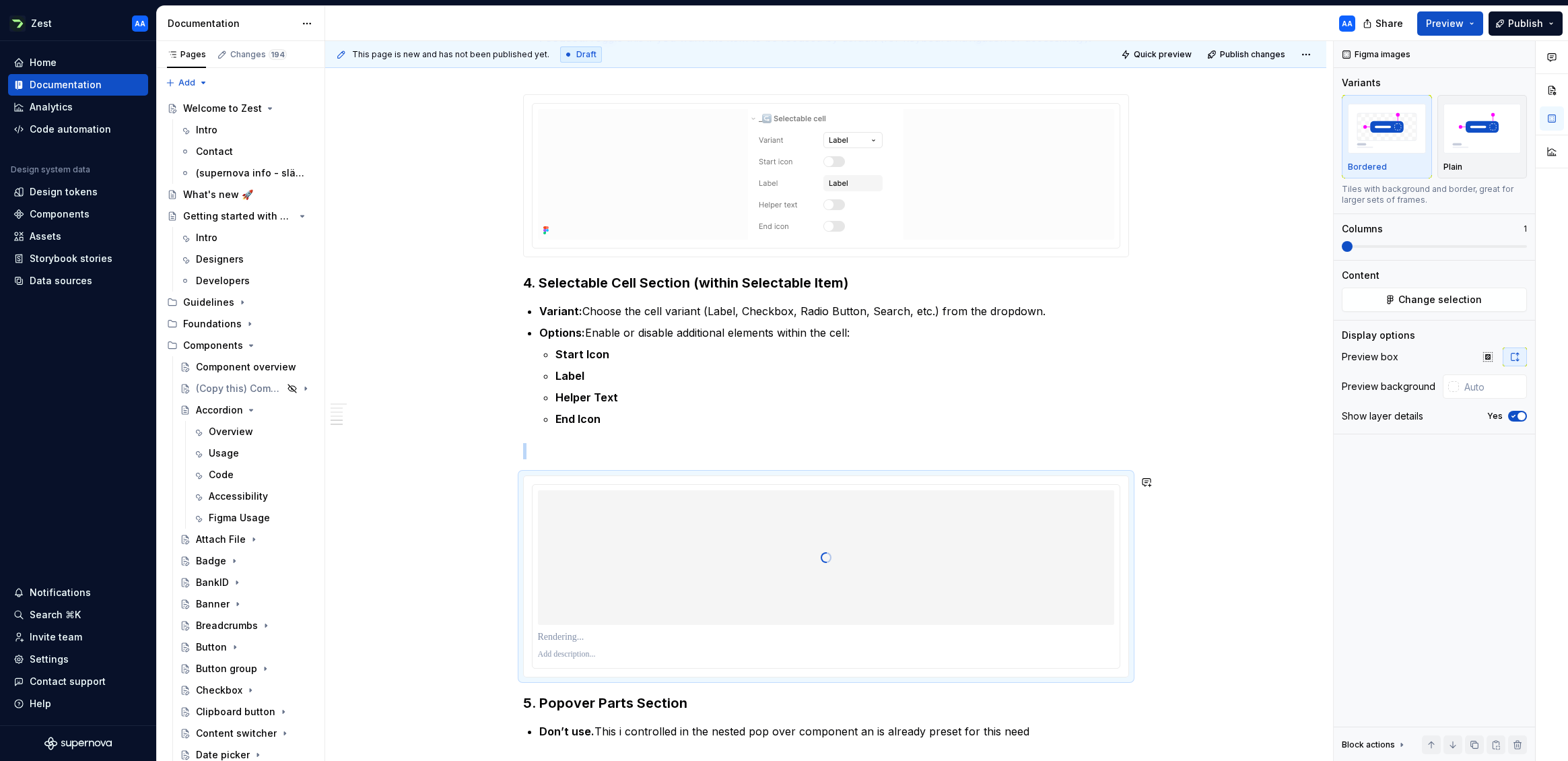
type textarea "*"
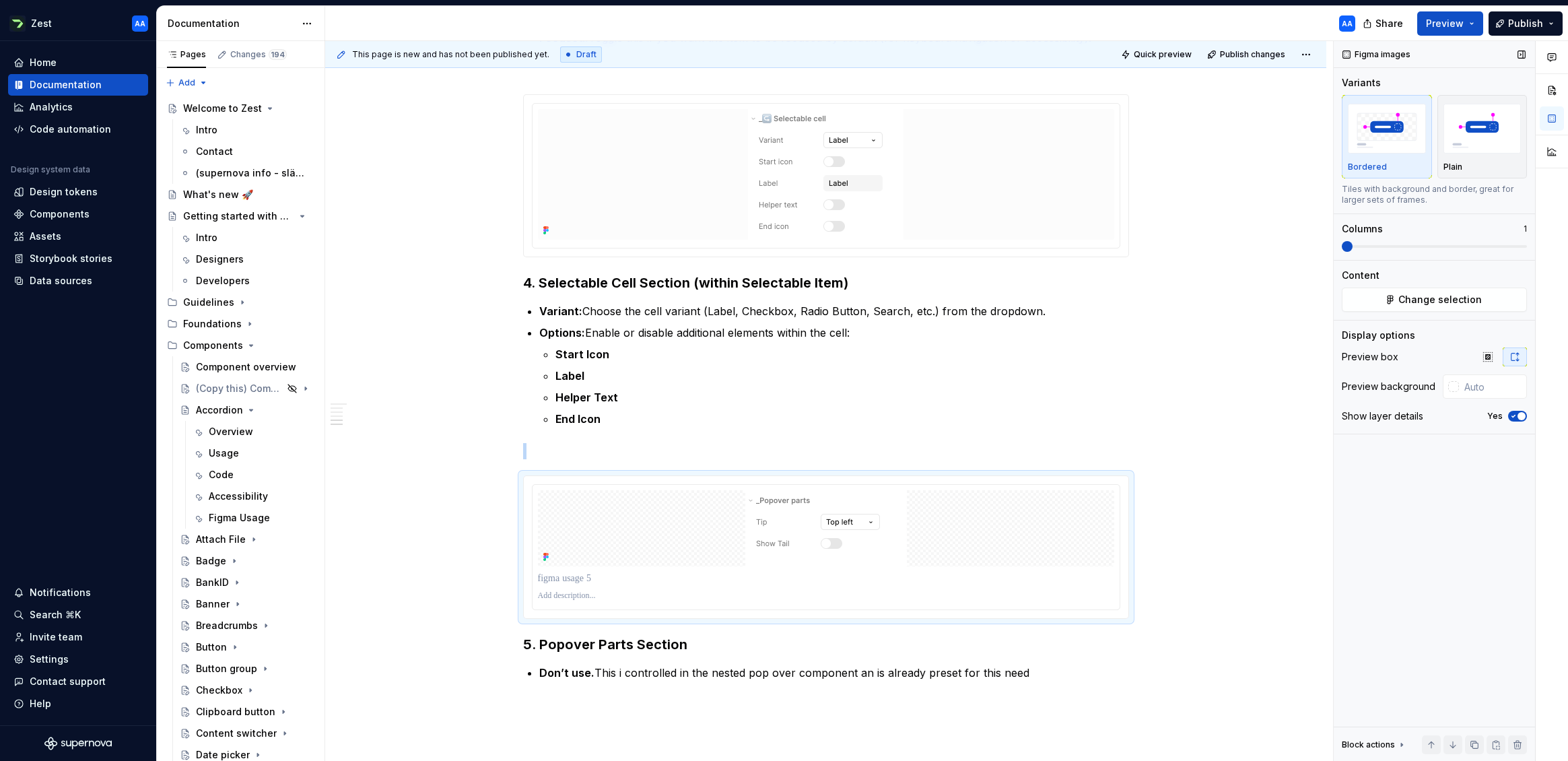
click at [1366, 413] on icon "button" at bounding box center [1514, 416] width 11 height 8
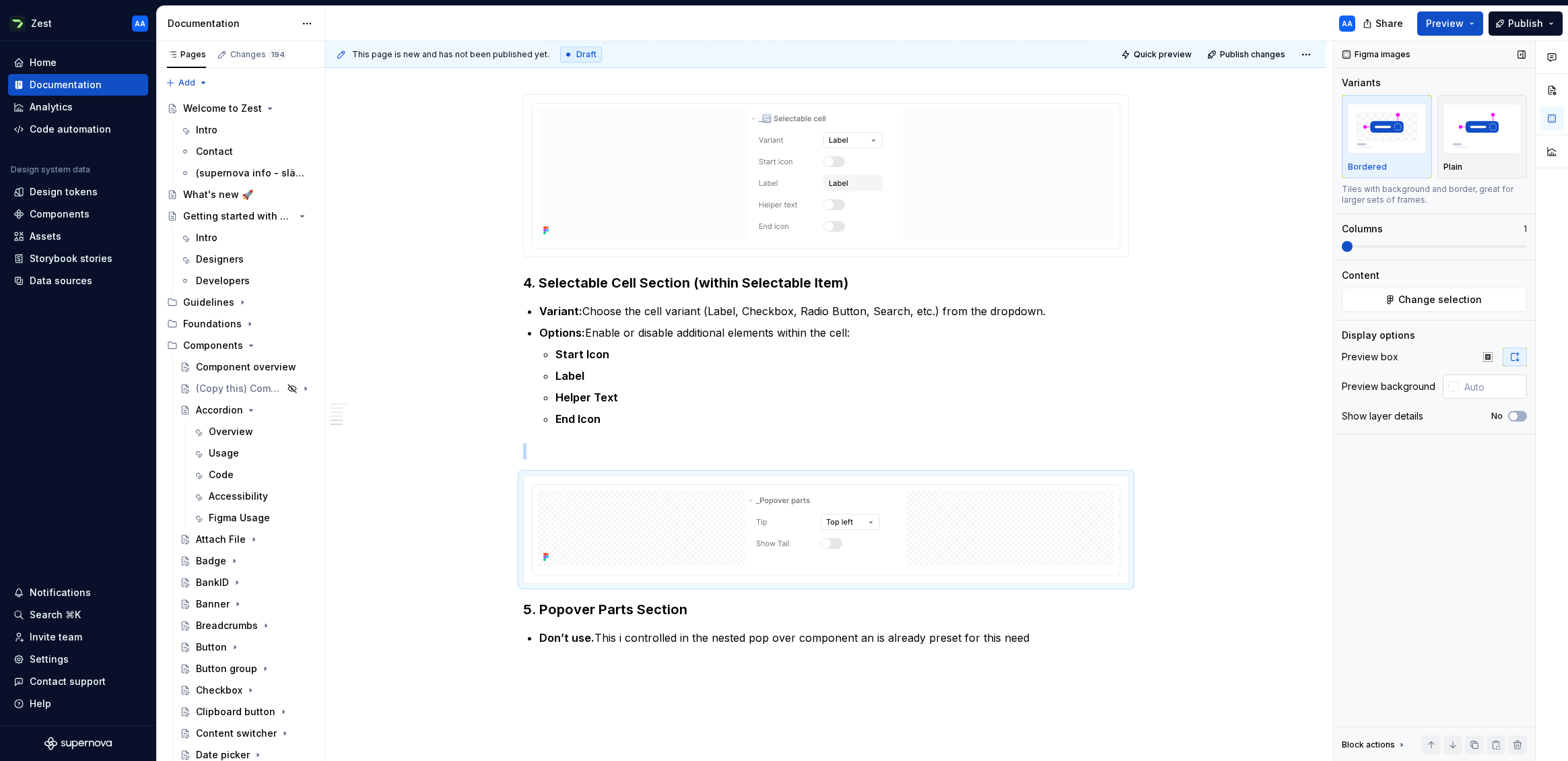
click at [1366, 386] on input "text" at bounding box center [1493, 387] width 68 height 24
click at [1366, 143] on img "button" at bounding box center [1482, 128] width 78 height 49
type input "#FCFCFC"
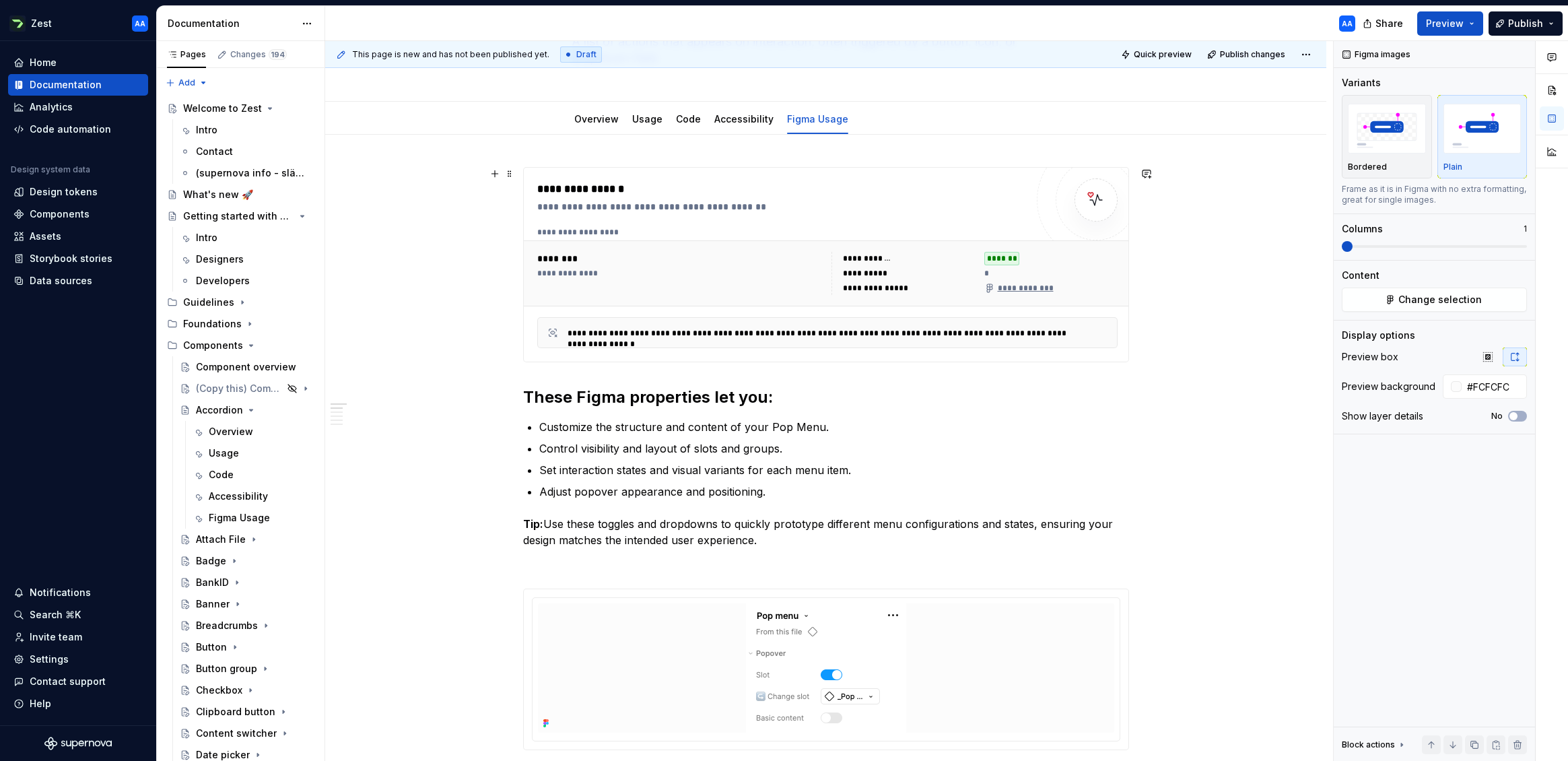
scroll to position [0, 0]
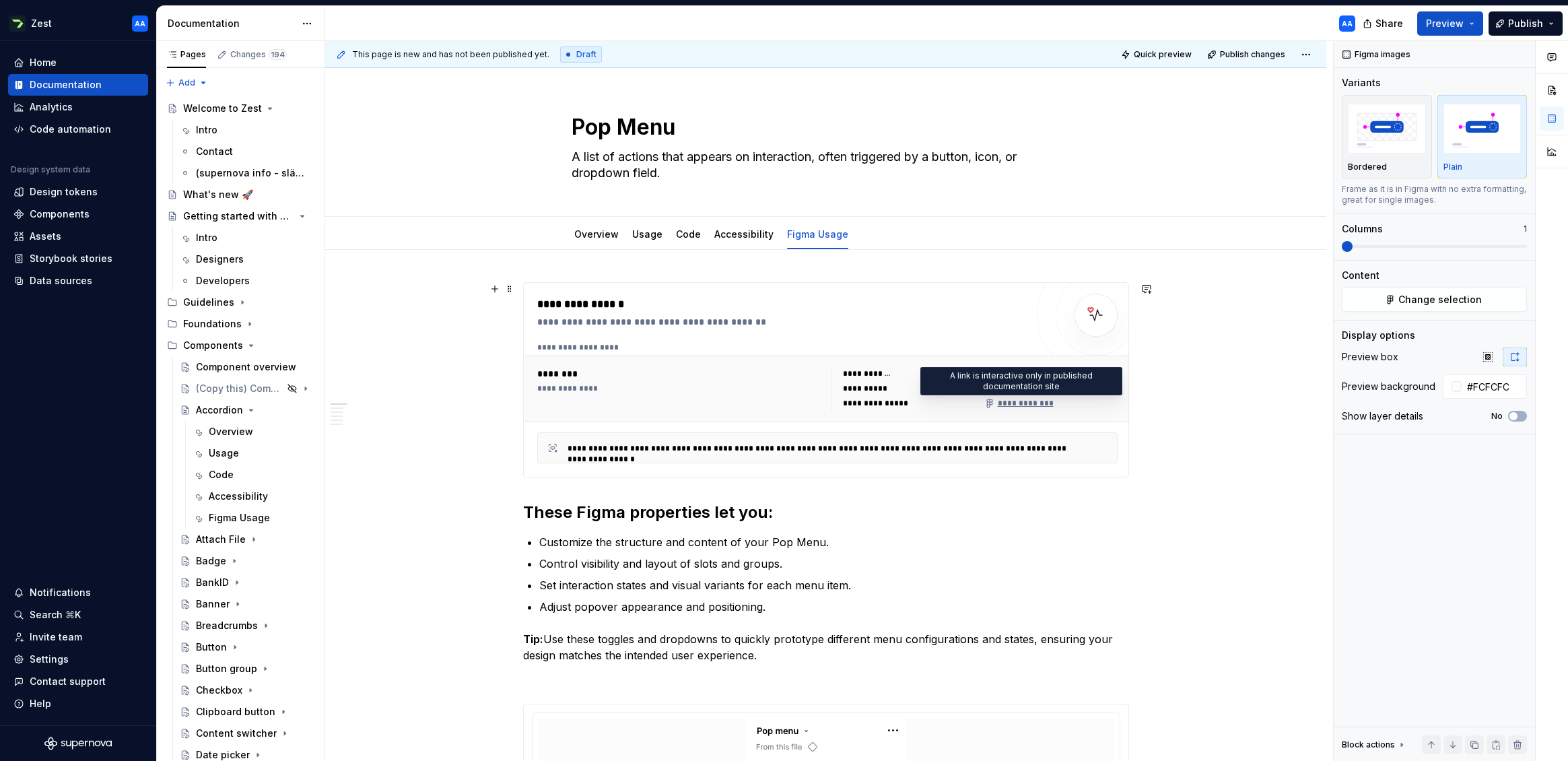
click at [1012, 401] on div "**********" at bounding box center [1018, 403] width 69 height 11
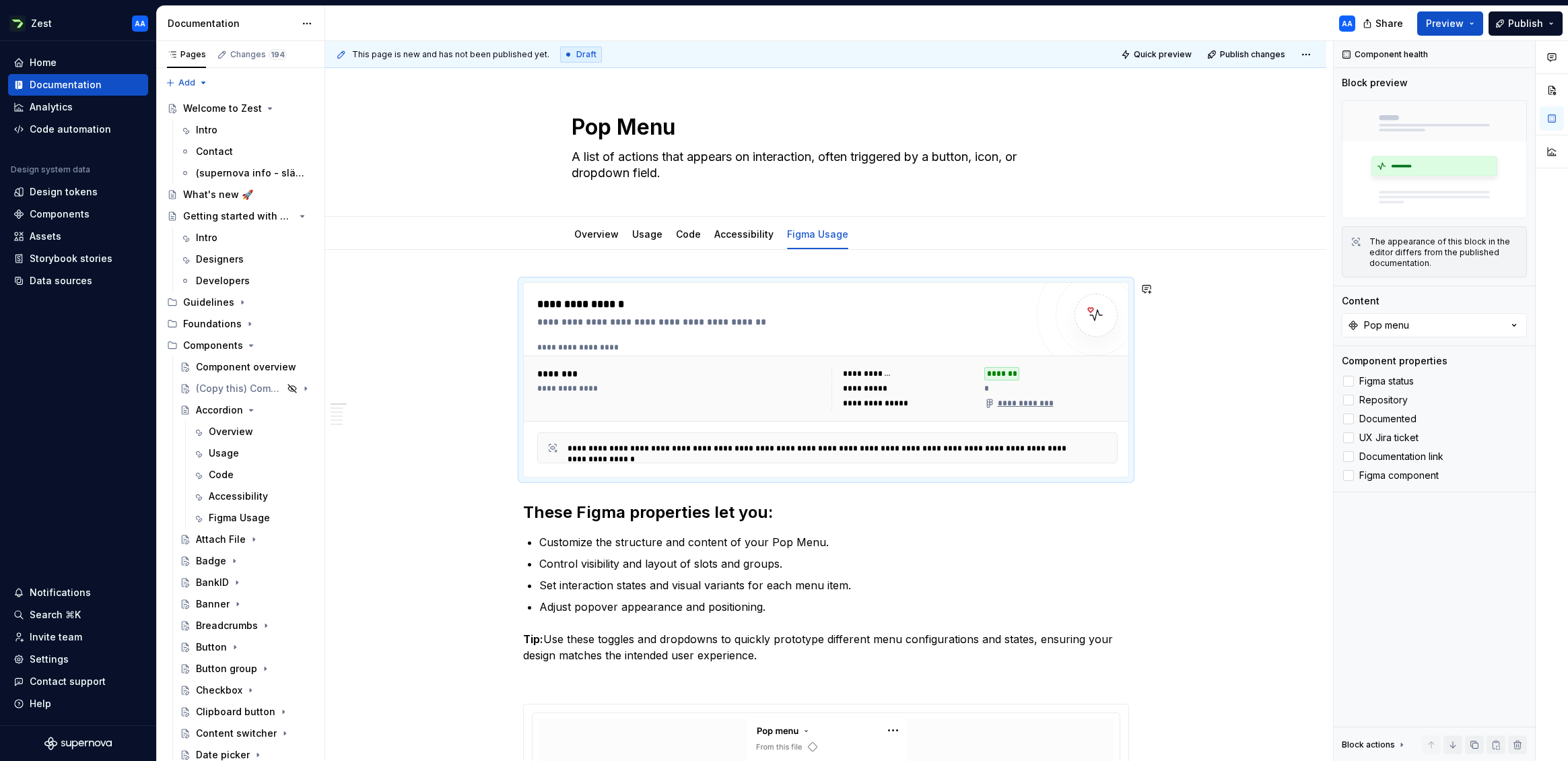
click at [658, 373] on div "********" at bounding box center [681, 374] width 286 height 14
click at [600, 230] on link "Overview" at bounding box center [596, 234] width 44 height 12
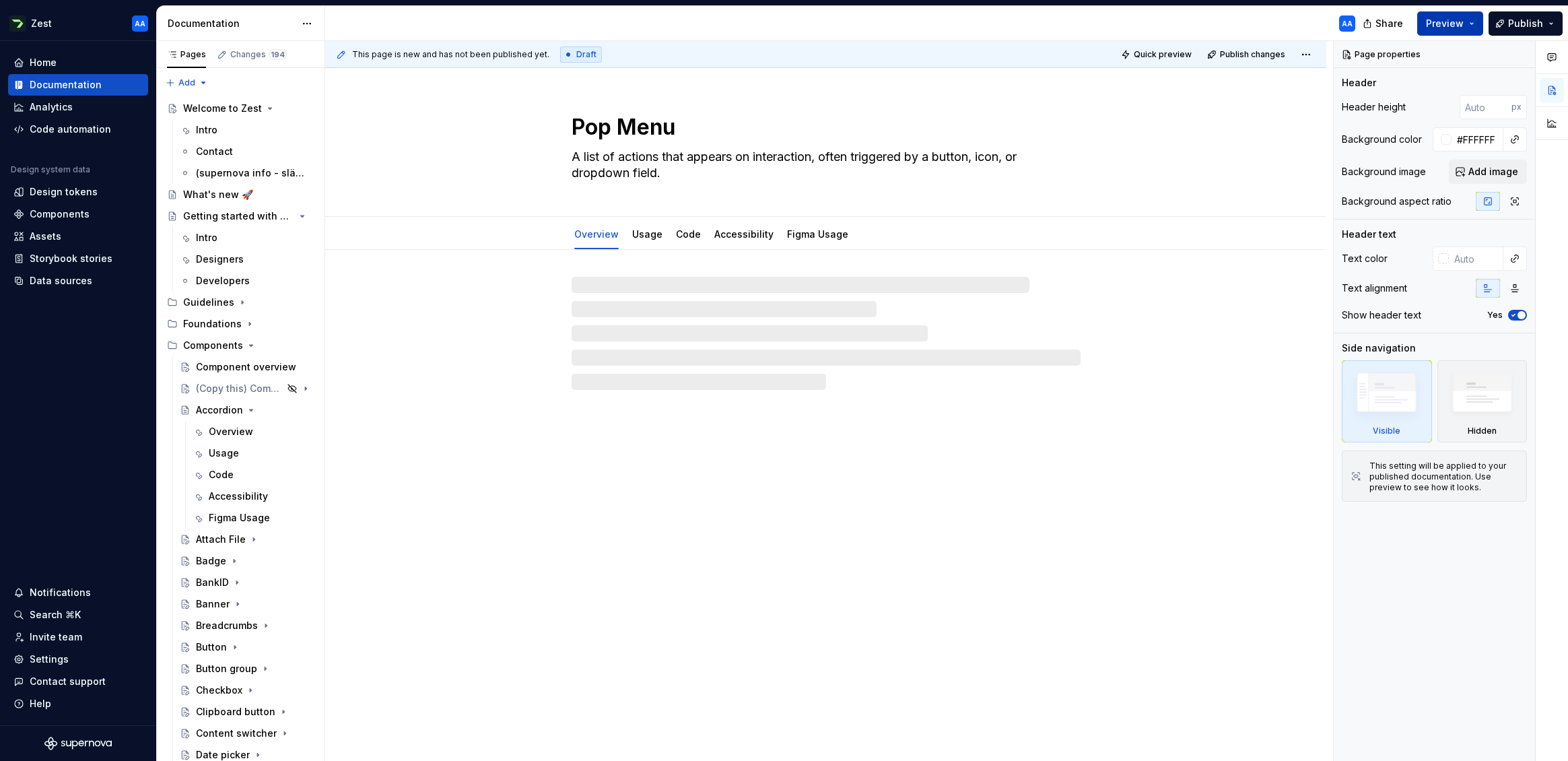
click at [1366, 20] on button "Preview" at bounding box center [1450, 24] width 66 height 24
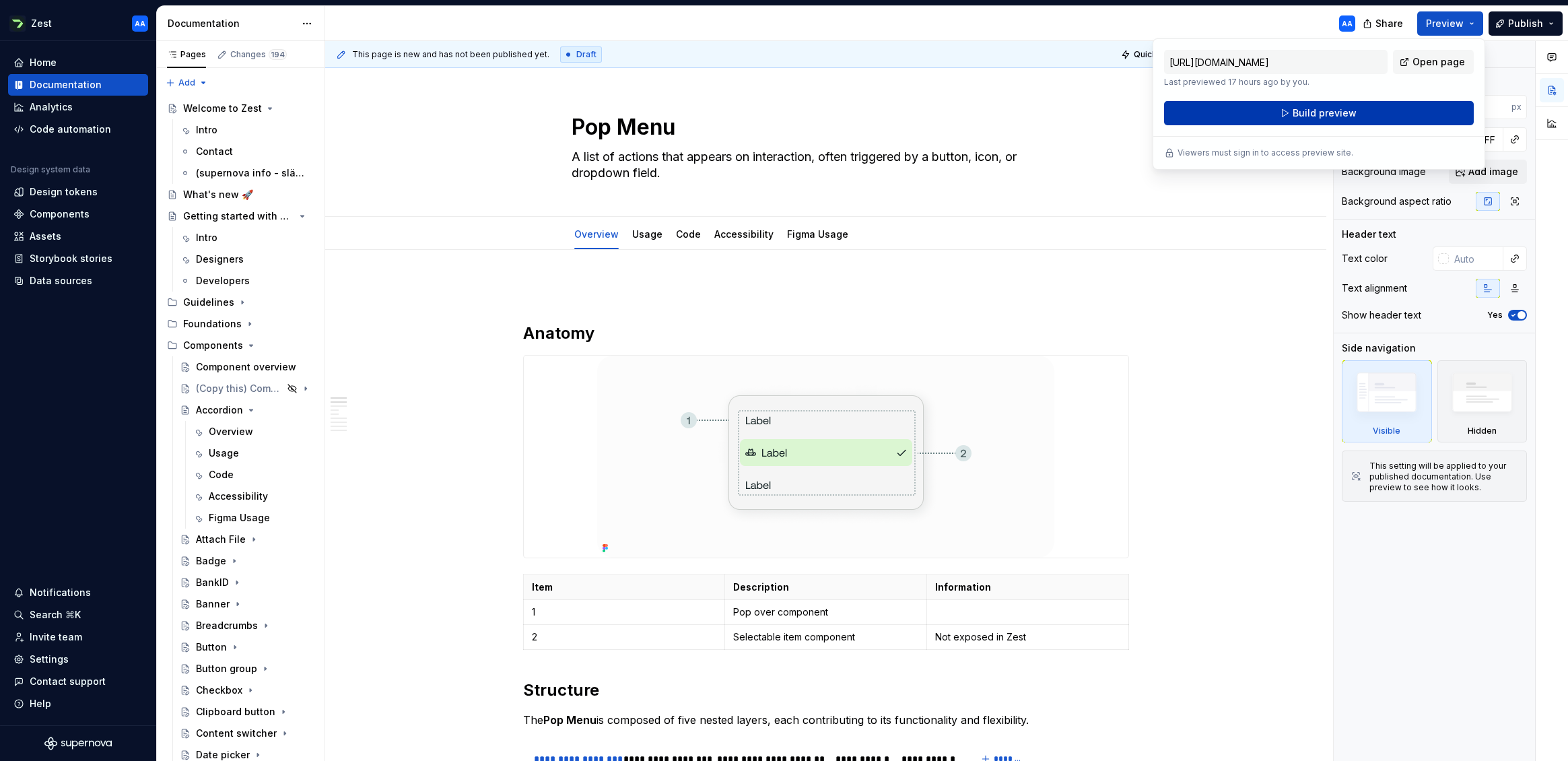
click at [1359, 112] on button "Build preview" at bounding box center [1319, 113] width 309 height 24
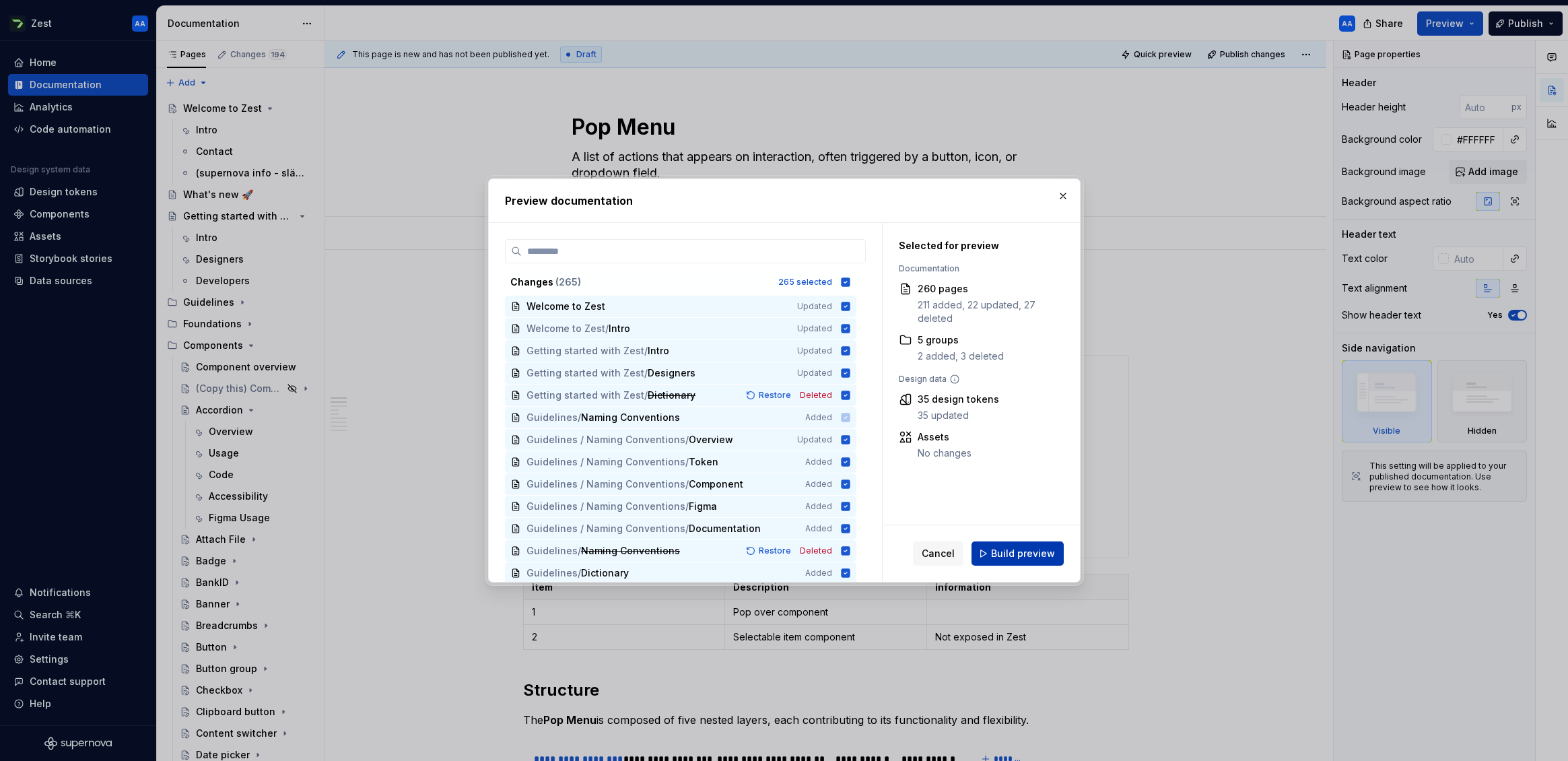
click at [1016, 555] on span "Build preview" at bounding box center [1023, 554] width 64 height 14
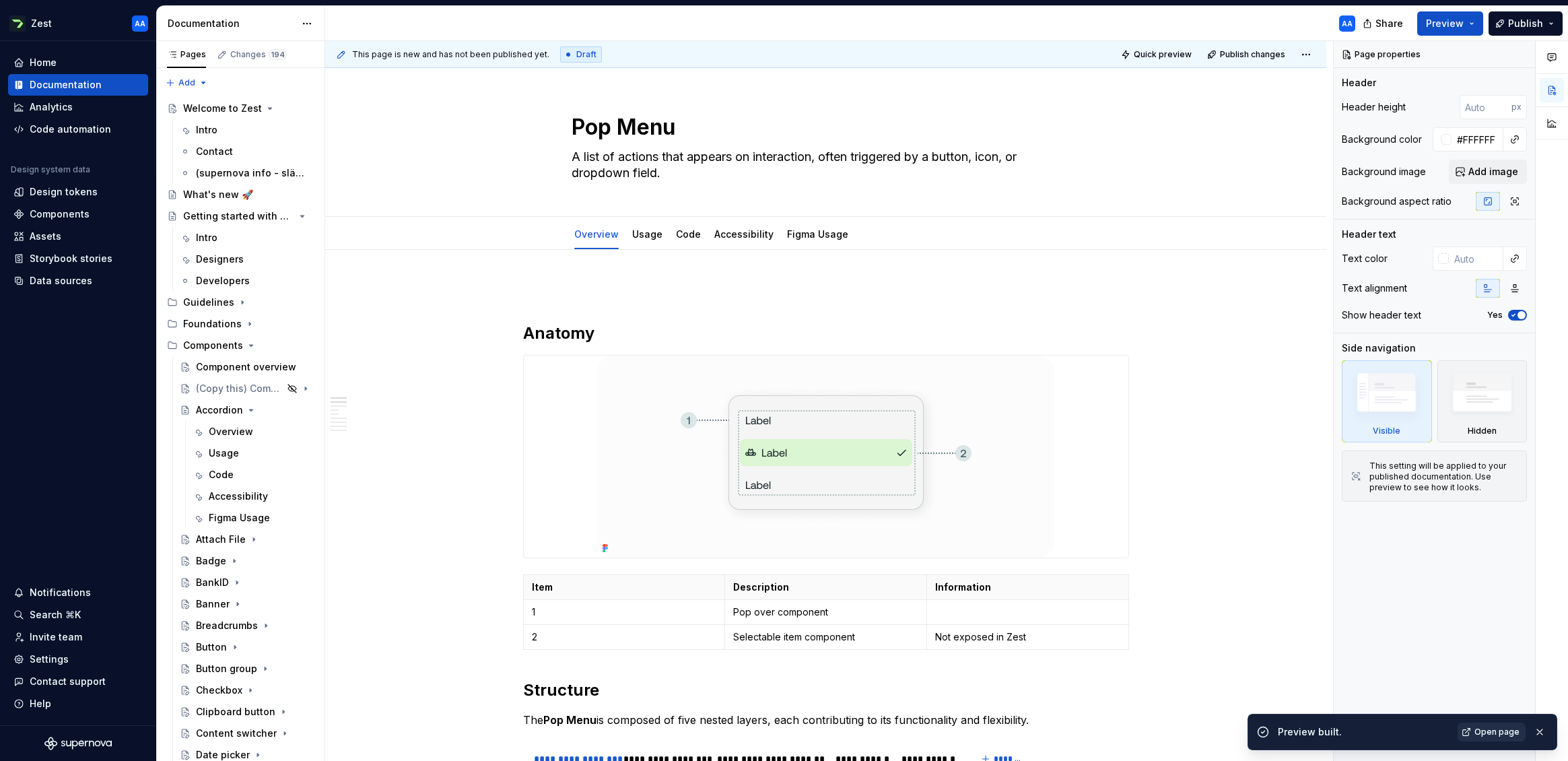
click at [1366, 735] on span "Open page" at bounding box center [1497, 732] width 45 height 11
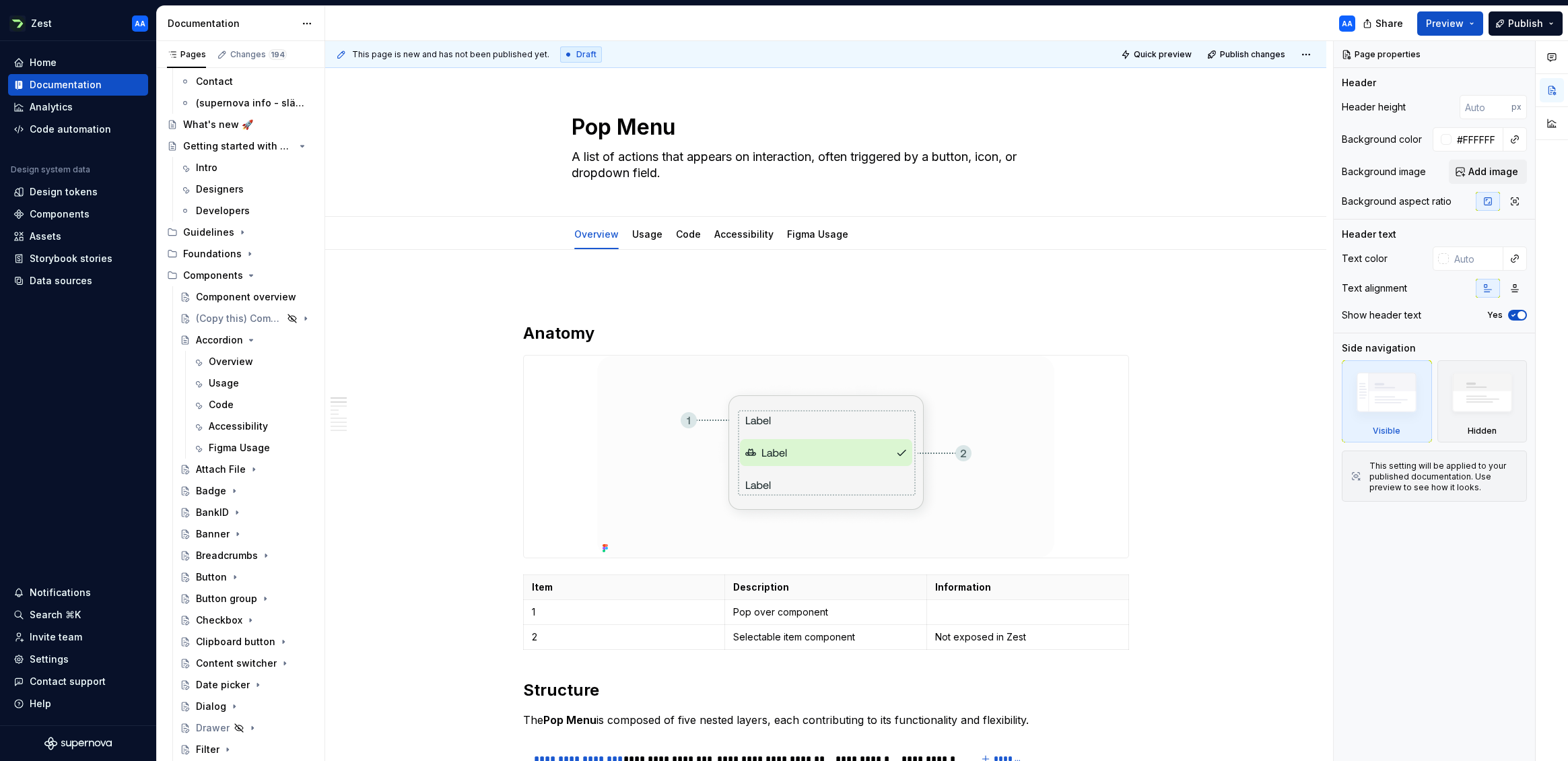
scroll to position [73, 0]
click at [809, 229] on link "Figma Usage" at bounding box center [818, 234] width 61 height 12
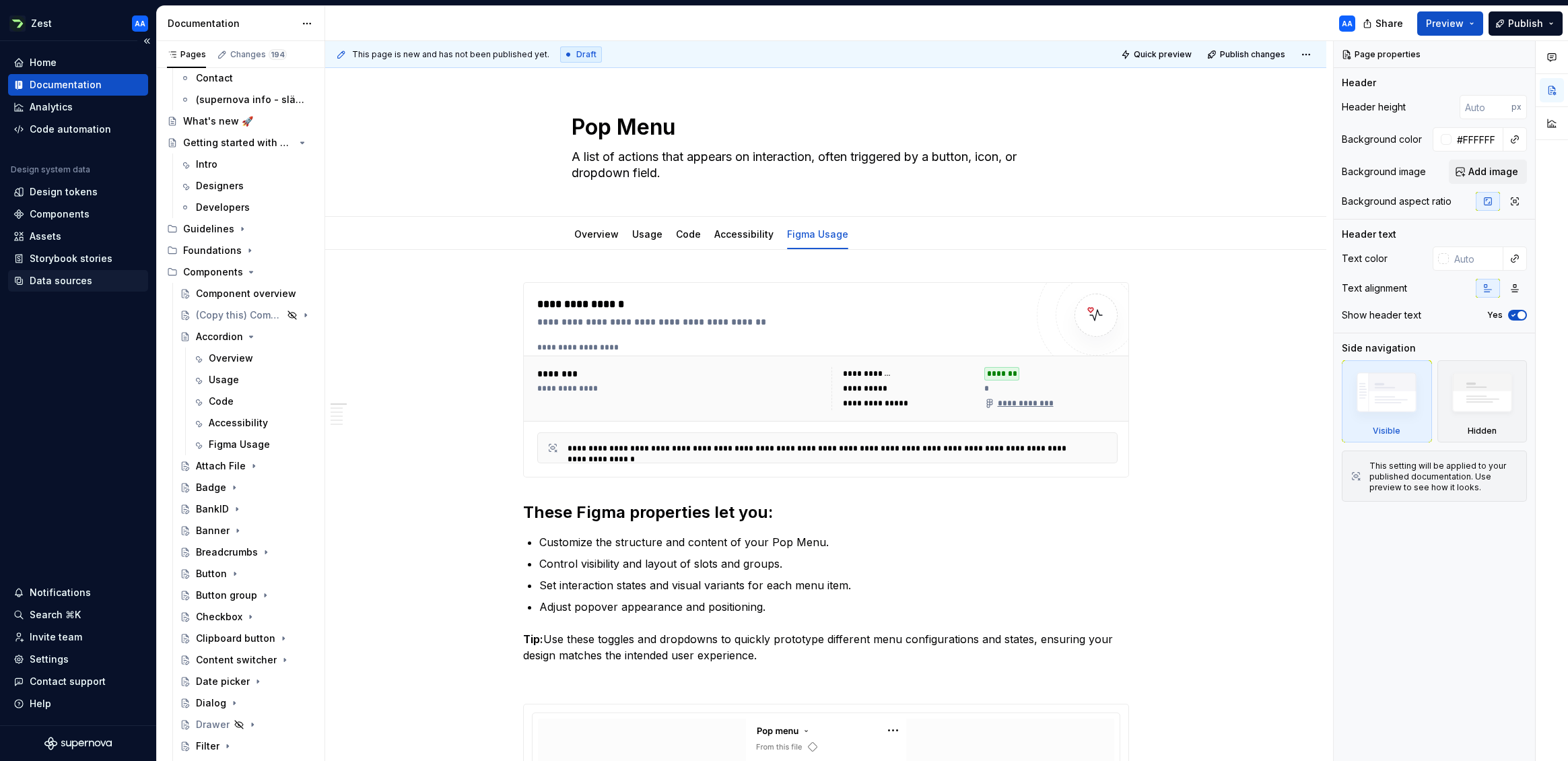
click at [72, 278] on div "Data sources" at bounding box center [61, 281] width 62 height 14
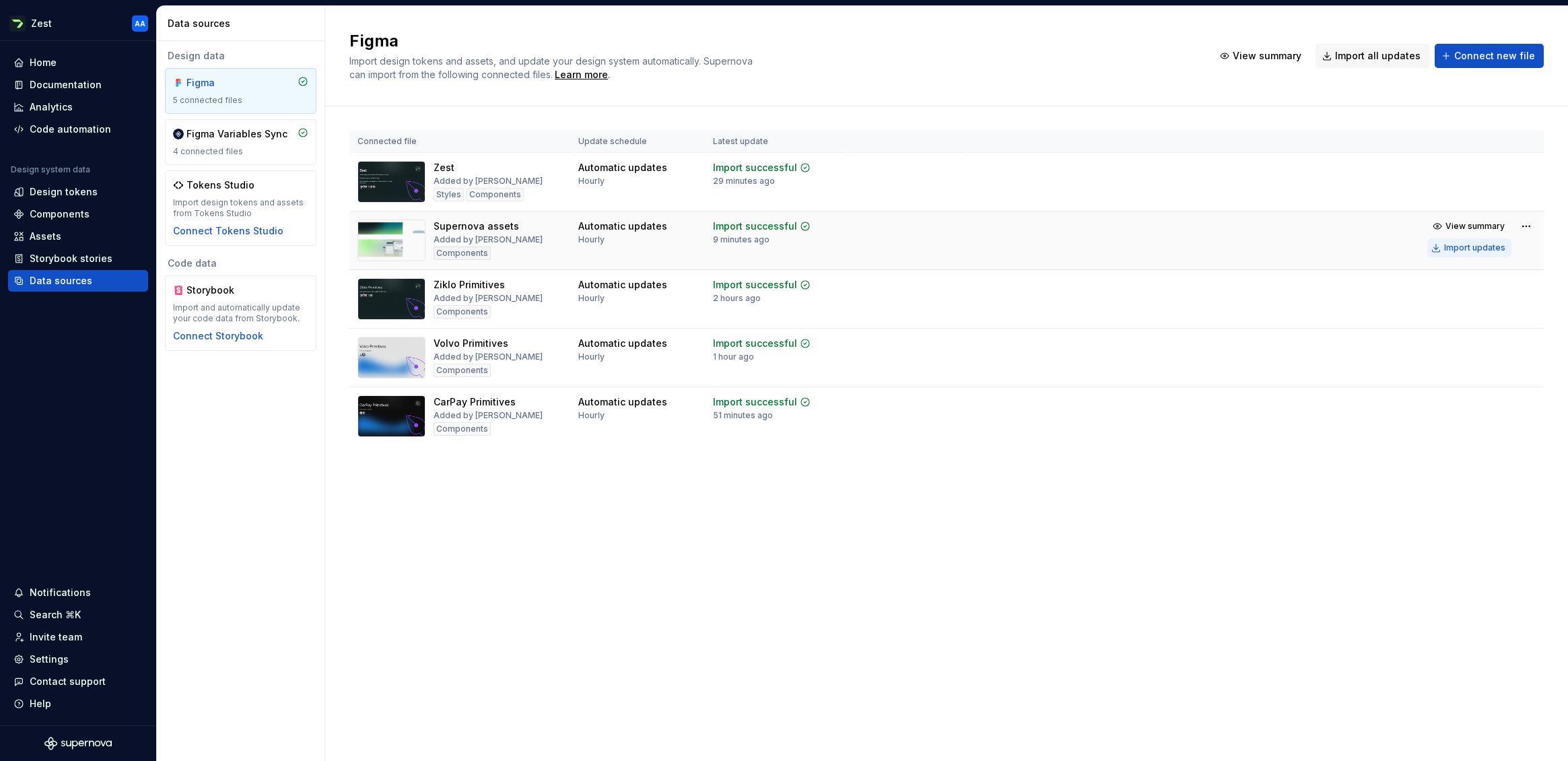
click at [1366, 249] on div "Import updates" at bounding box center [1474, 248] width 61 height 11
click at [1366, 248] on div "Import updates" at bounding box center [1474, 248] width 61 height 11
click at [73, 85] on div "Documentation" at bounding box center [66, 85] width 72 height 14
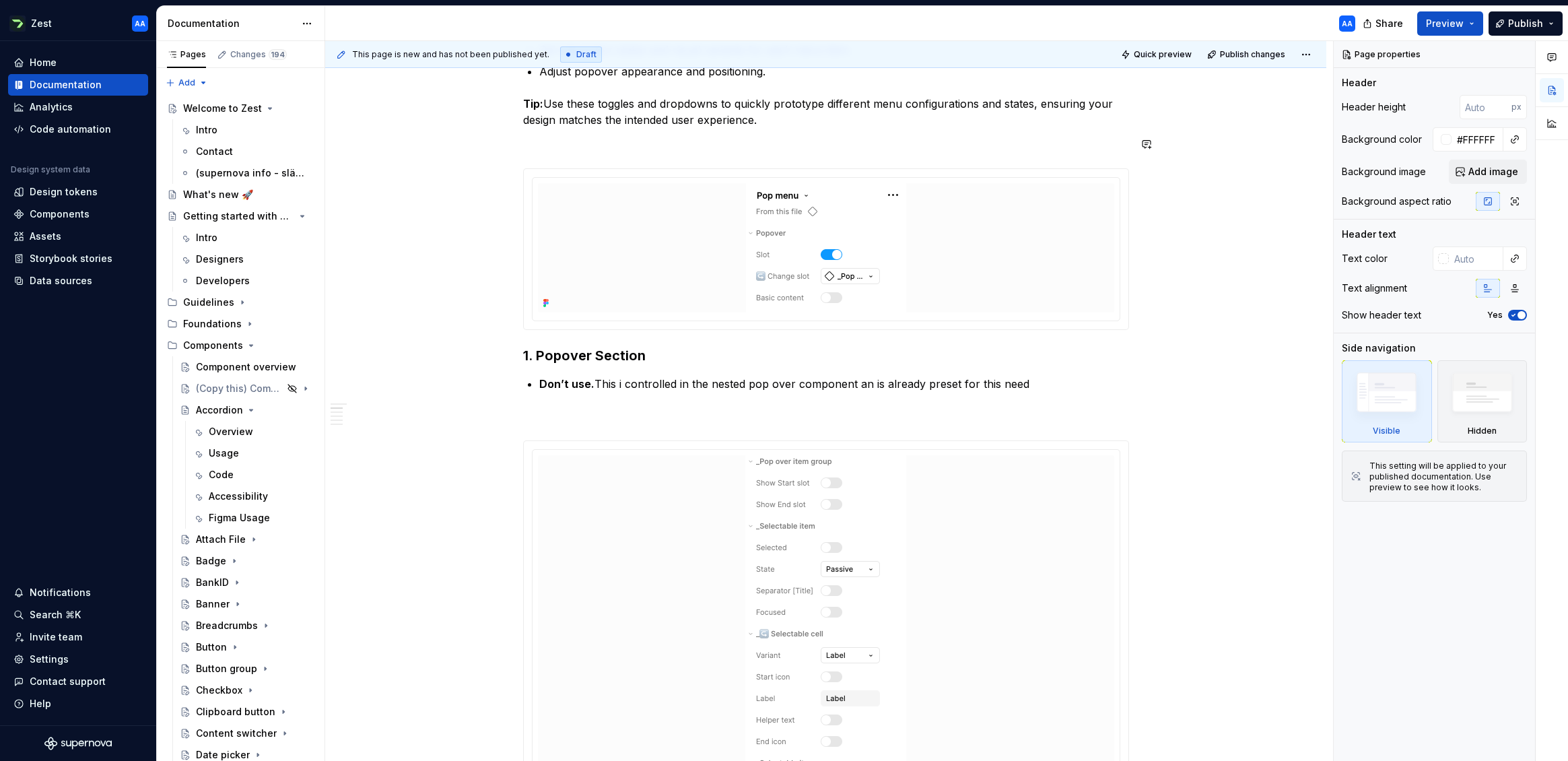
scroll to position [557, 0]
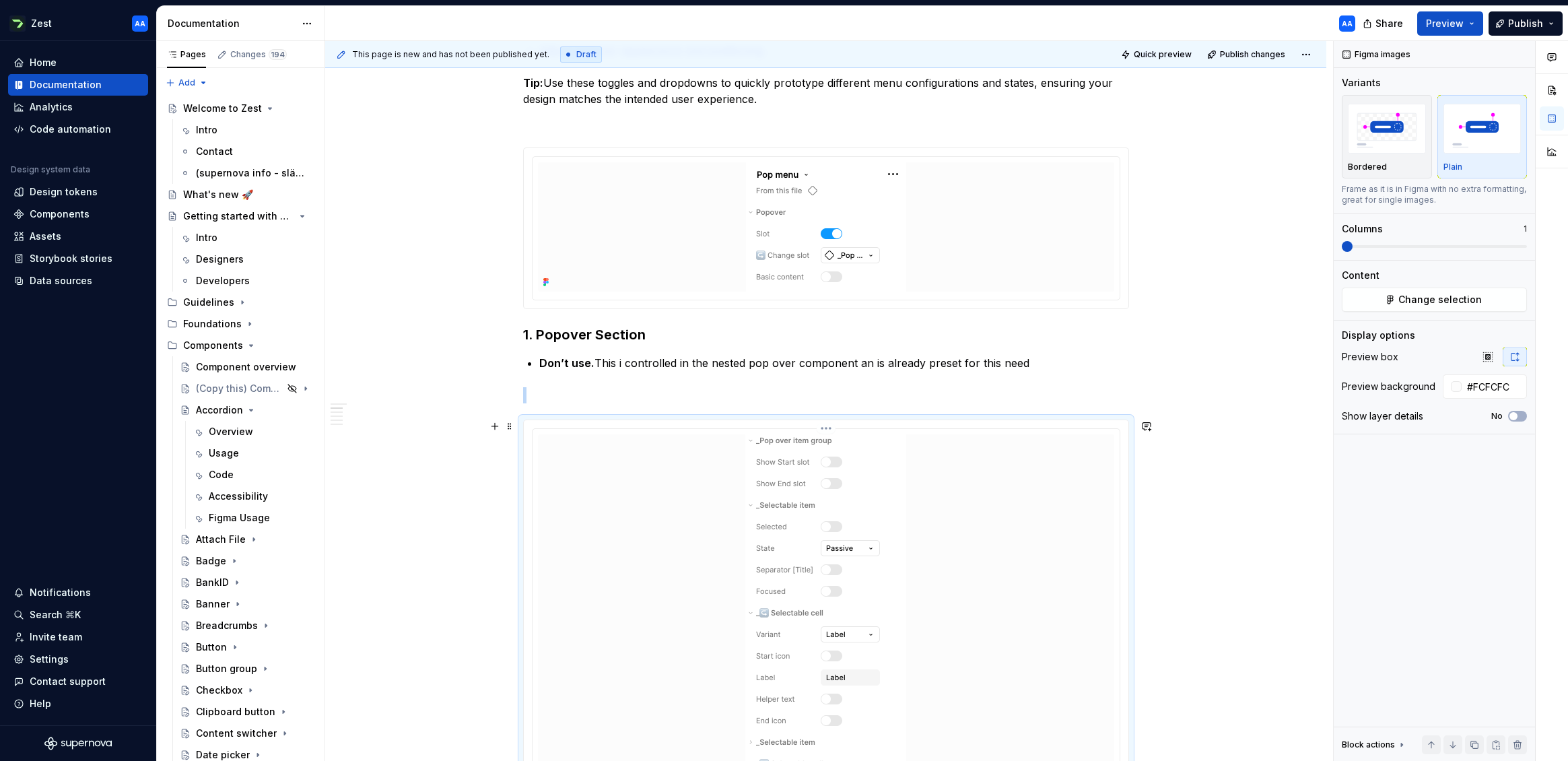
click at [906, 492] on img at bounding box center [825, 606] width 161 height 342
click at [1366, 300] on span "Change selection" at bounding box center [1440, 300] width 83 height 14
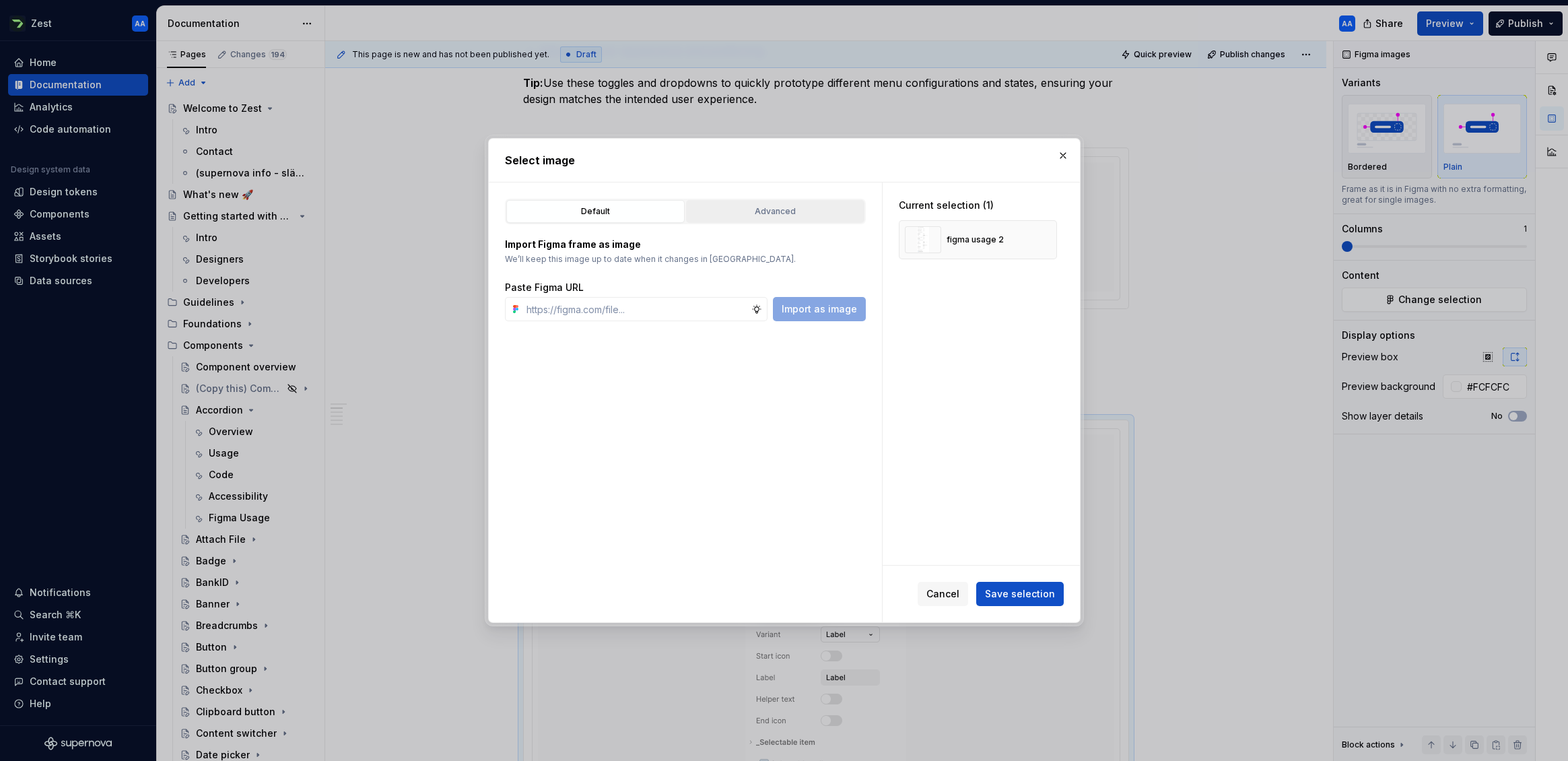
click at [822, 212] on div "Advanced" at bounding box center [775, 212] width 169 height 14
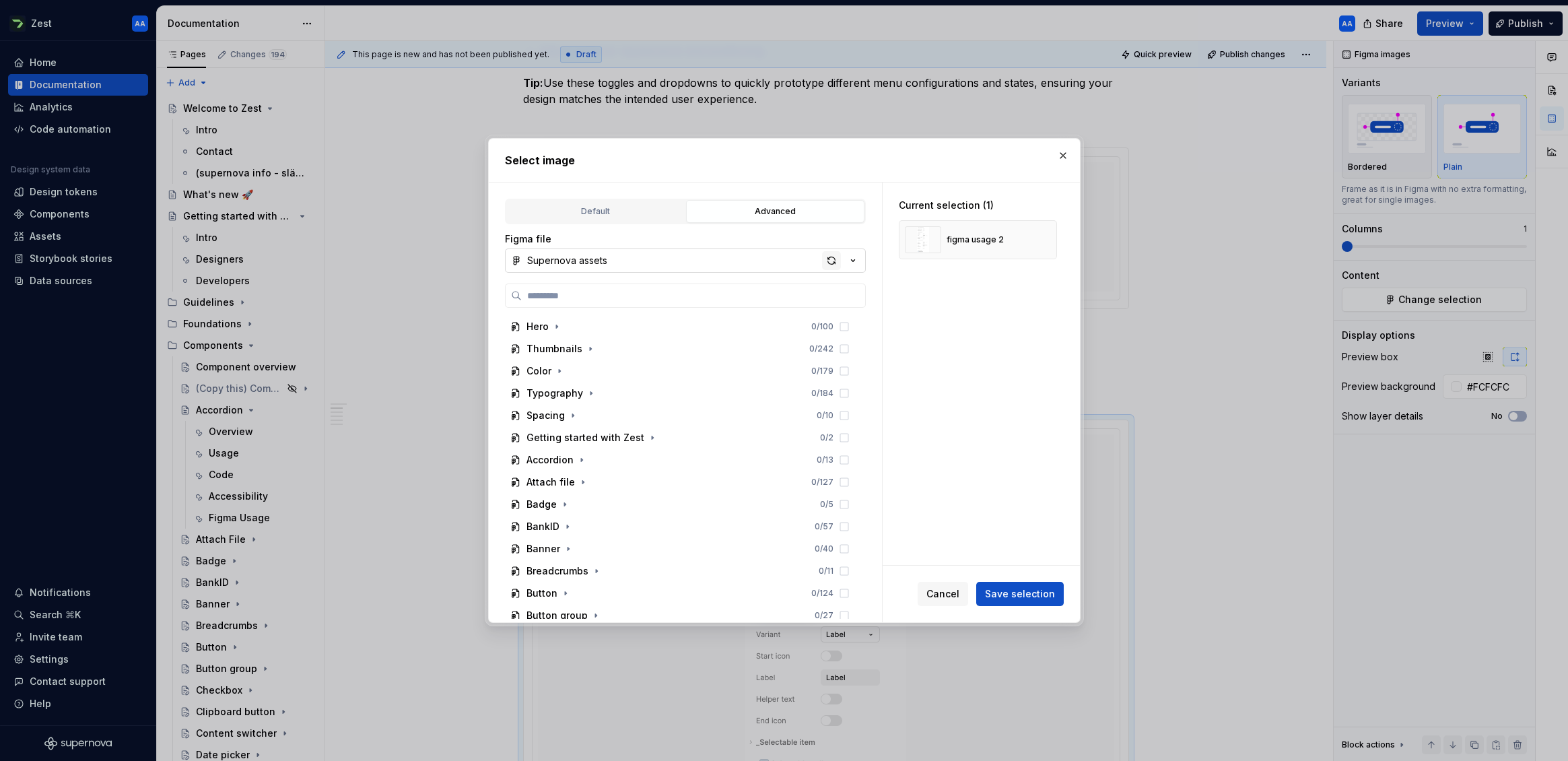
click at [830, 259] on div "button" at bounding box center [832, 261] width 19 height 19
type textarea "*"
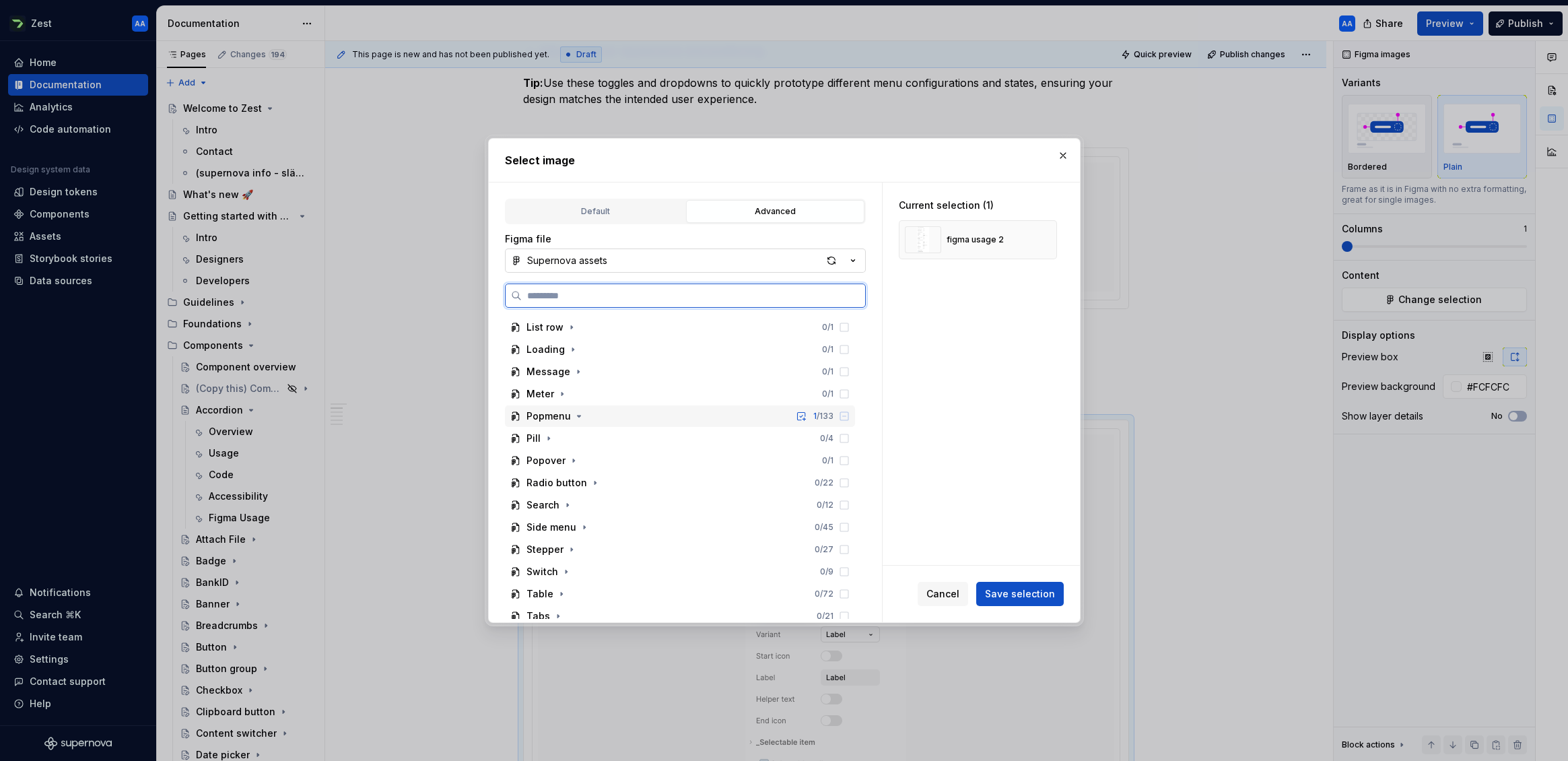
click at [570, 406] on div "Popmenu 1 / 133" at bounding box center [680, 416] width 350 height 22
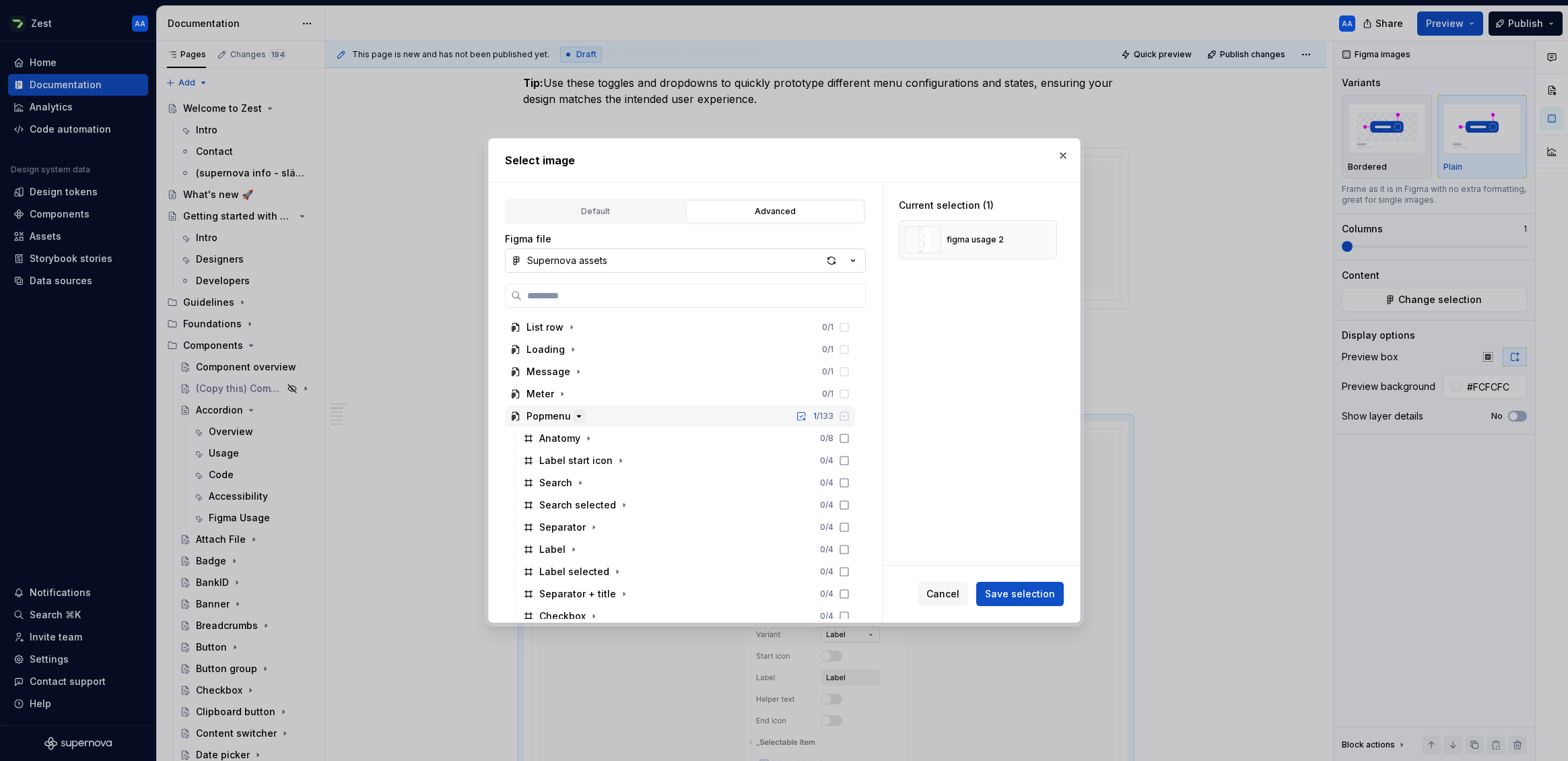
click at [573, 418] on icon "button" at bounding box center [579, 416] width 11 height 11
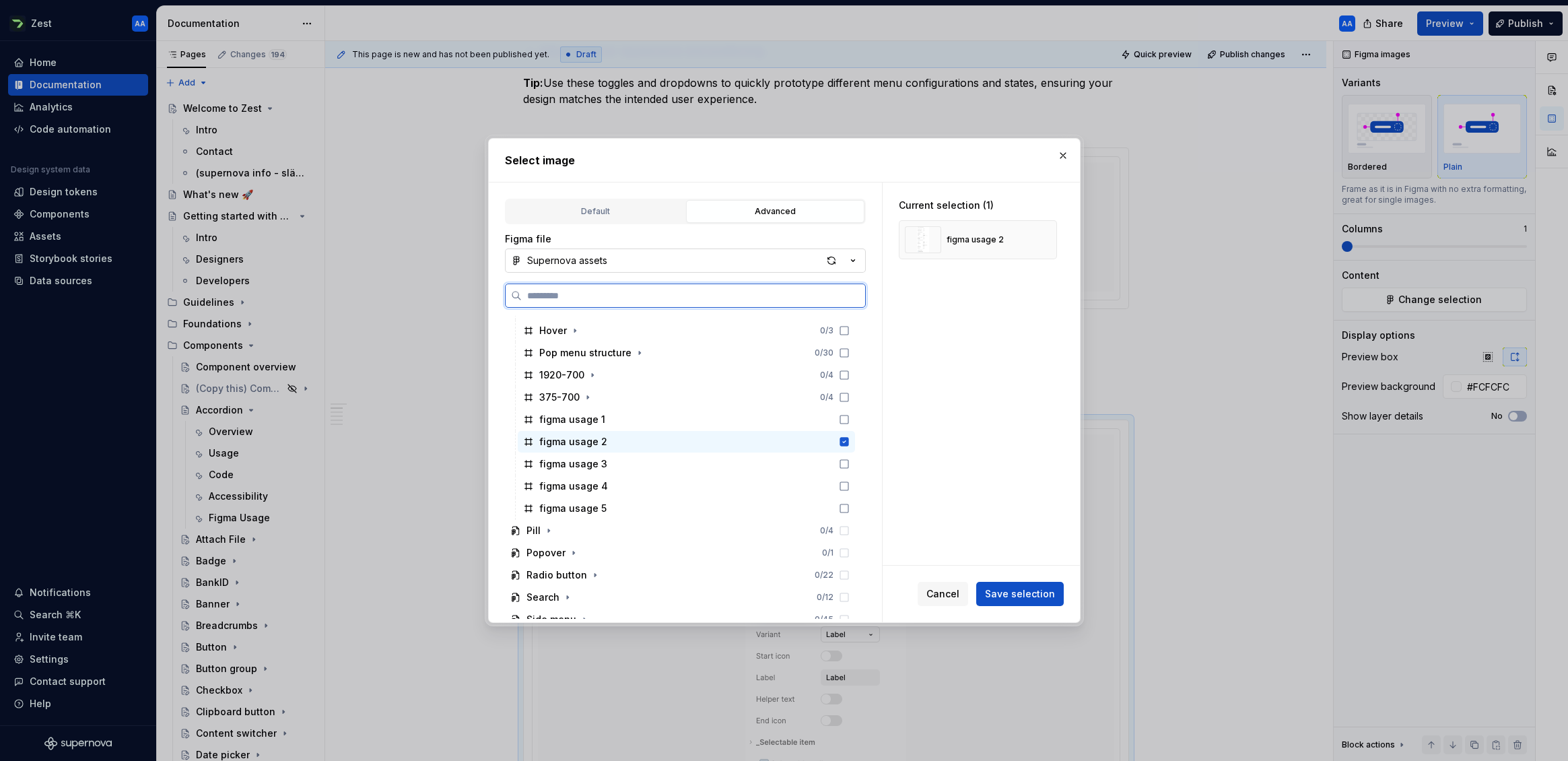
scroll to position [1144, 0]
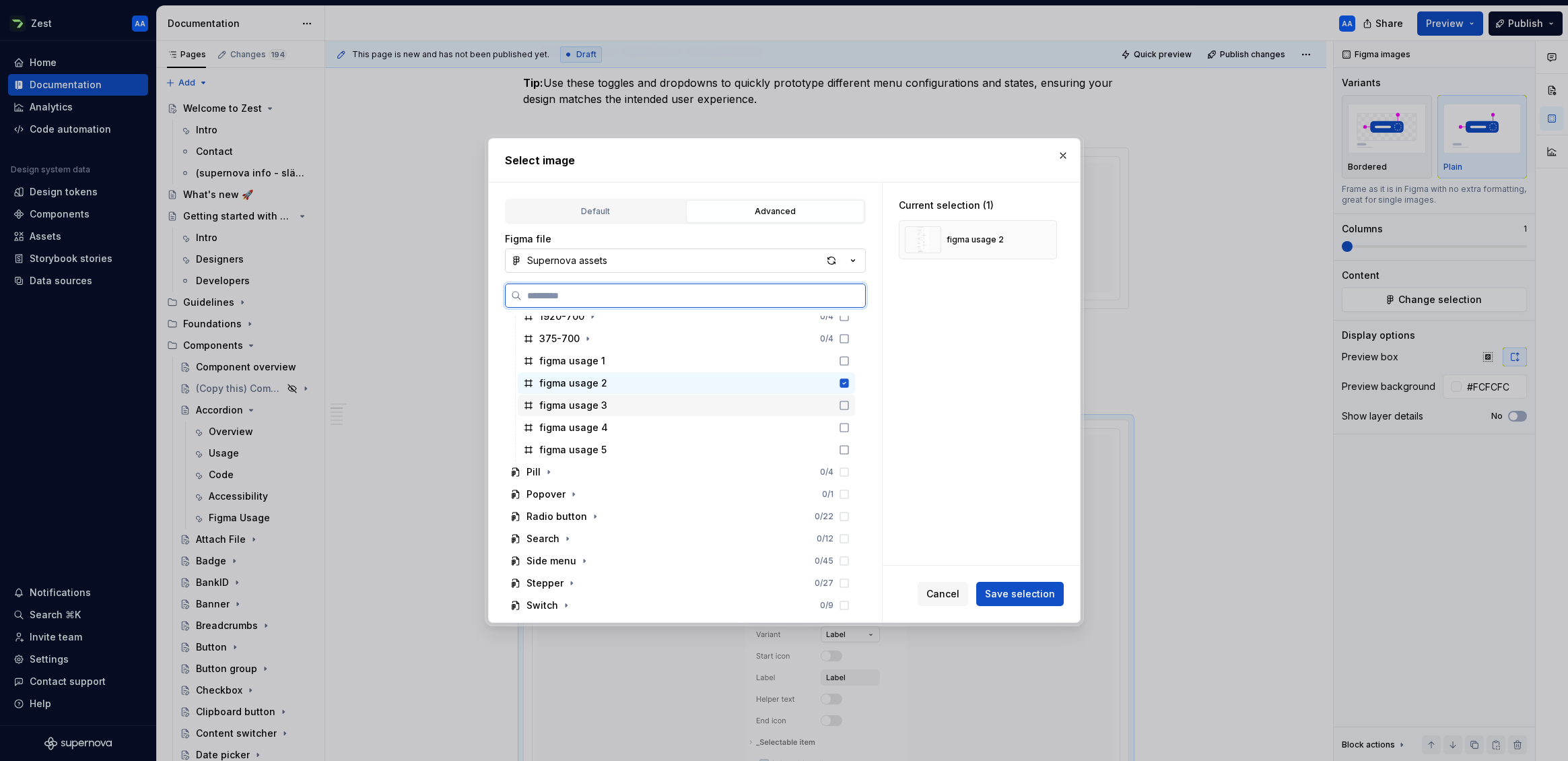
drag, startPoint x: 856, startPoint y: 406, endPoint x: 856, endPoint y: 396, distance: 10.0
click at [849, 404] on icon at bounding box center [844, 405] width 11 height 11
click at [848, 386] on icon at bounding box center [843, 383] width 9 height 9
click at [849, 405] on icon at bounding box center [844, 405] width 11 height 11
click at [849, 385] on icon at bounding box center [844, 384] width 11 height 11
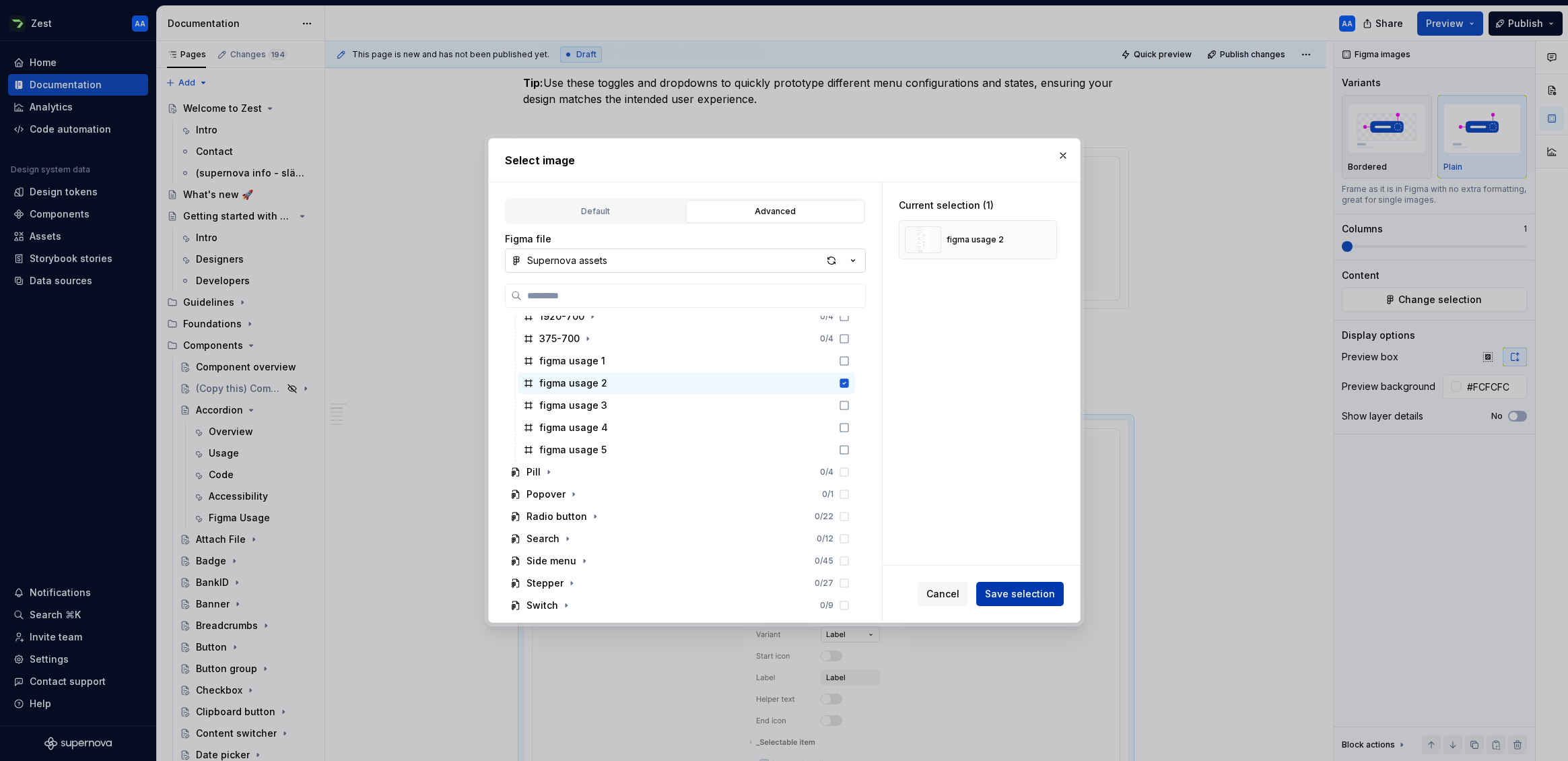
click at [1017, 593] on span "Save selection" at bounding box center [1020, 594] width 70 height 14
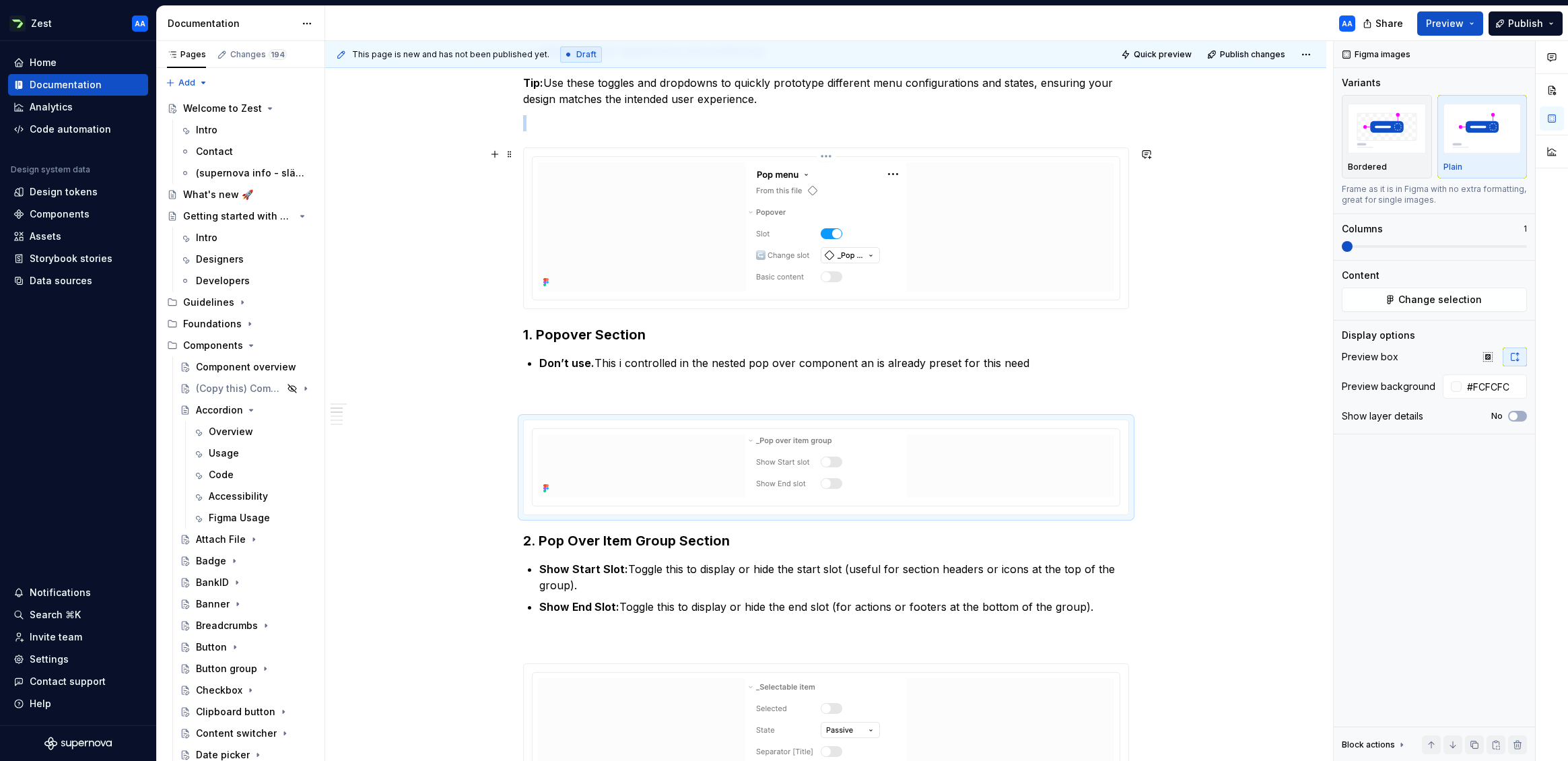
click at [707, 237] on div at bounding box center [826, 227] width 576 height 130
click at [685, 472] on div at bounding box center [826, 466] width 576 height 63
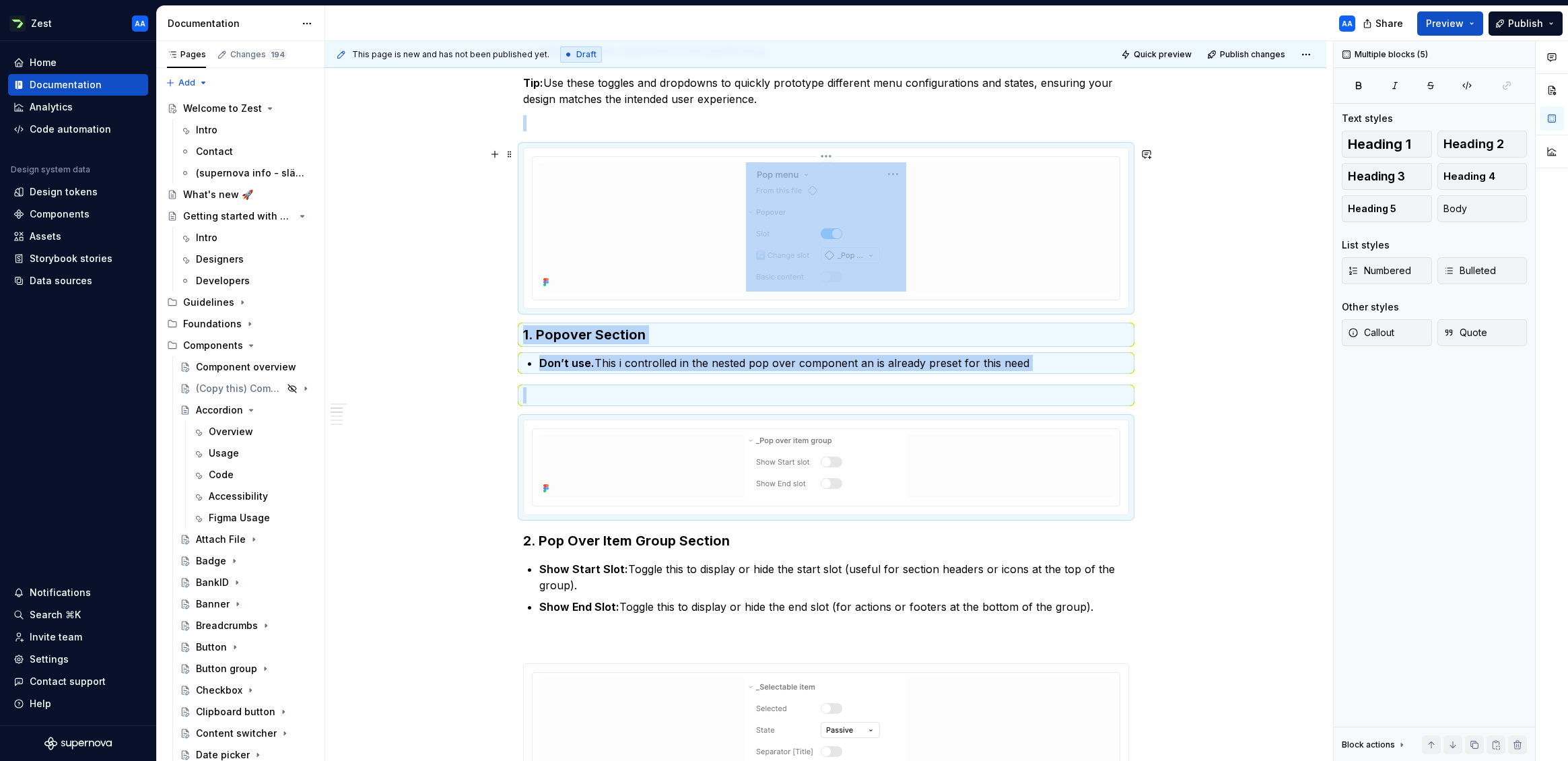
click at [667, 245] on div at bounding box center [826, 227] width 576 height 130
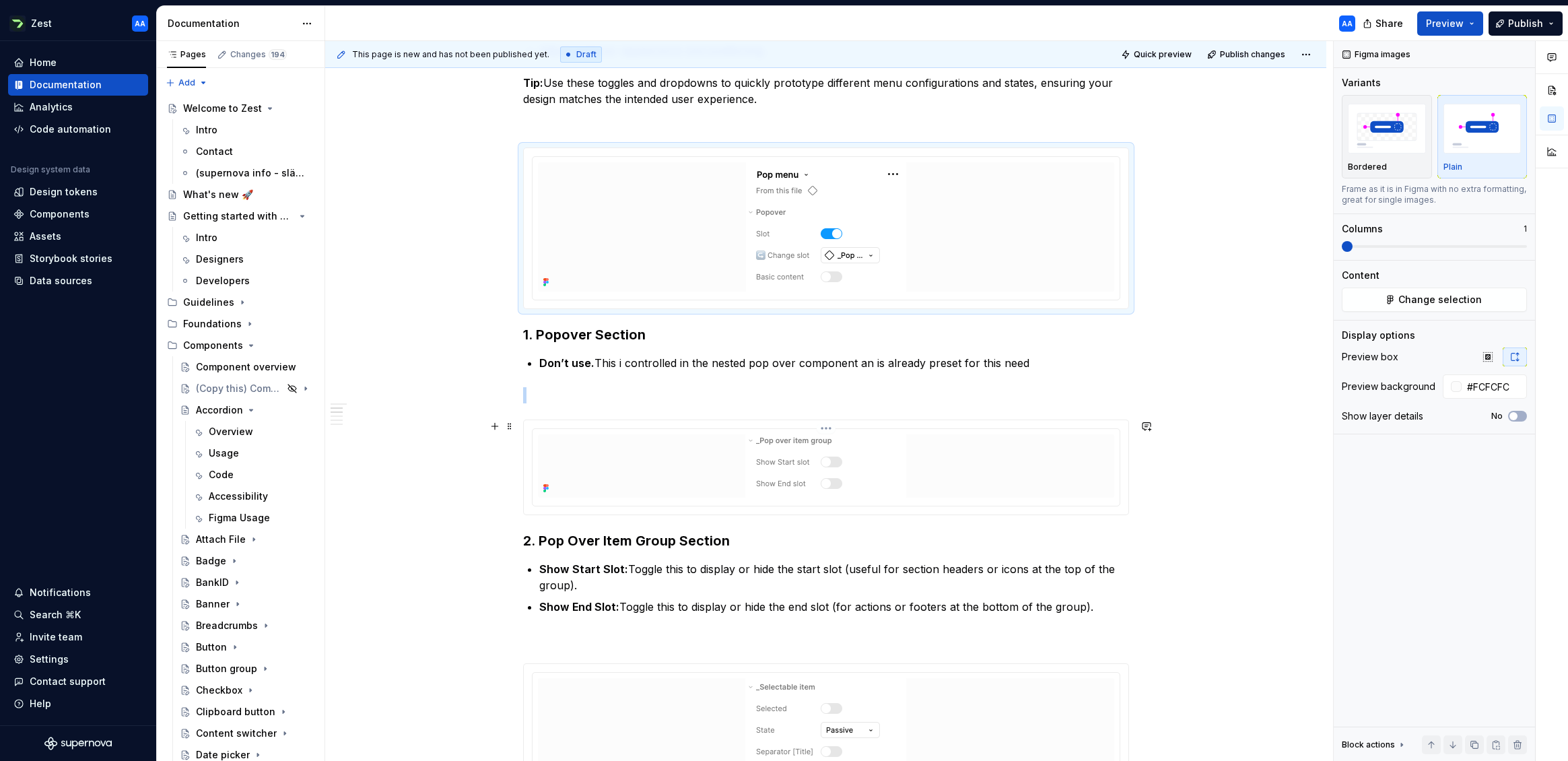
click at [667, 443] on div at bounding box center [826, 466] width 576 height 63
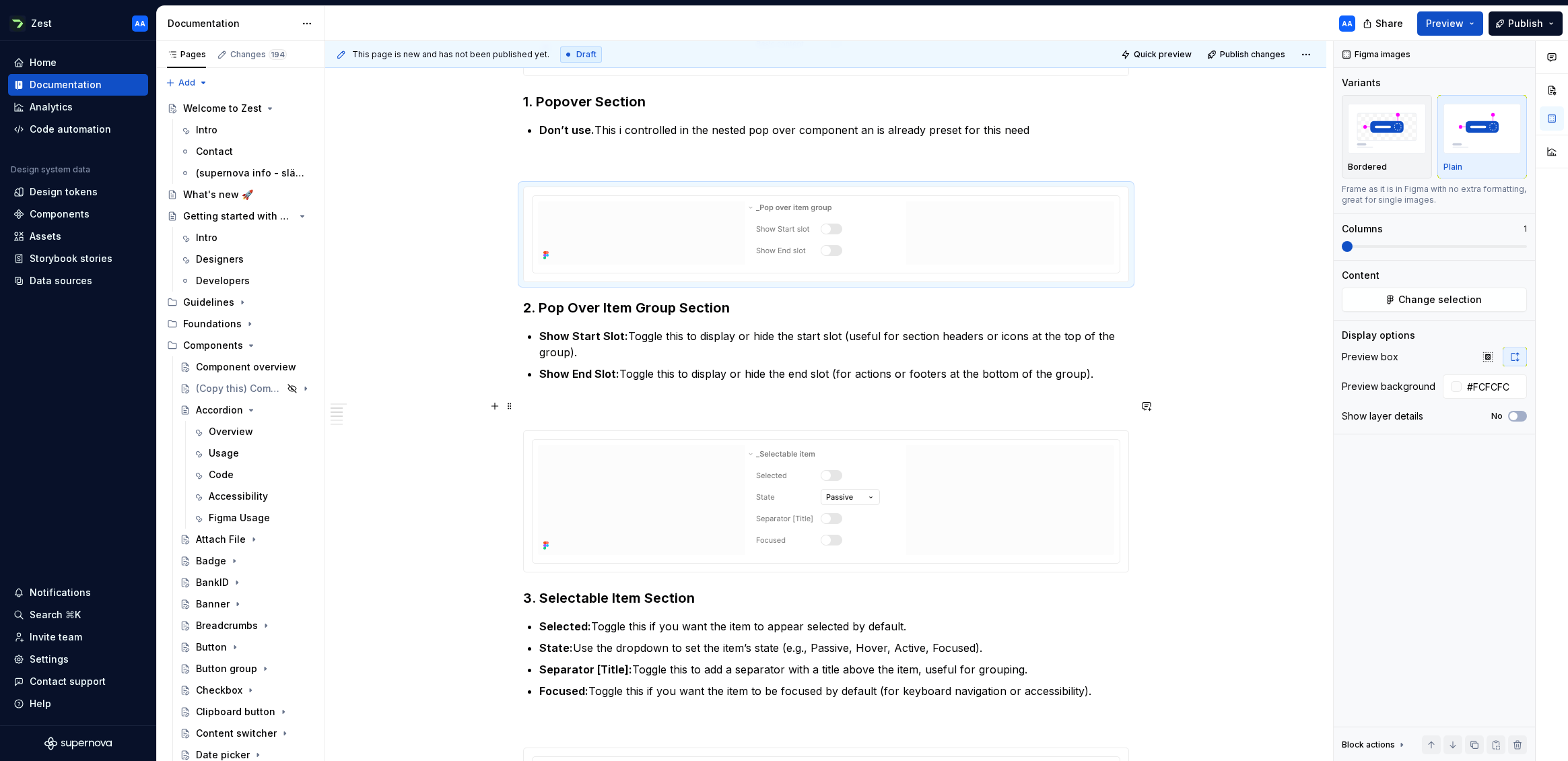
scroll to position [832, 0]
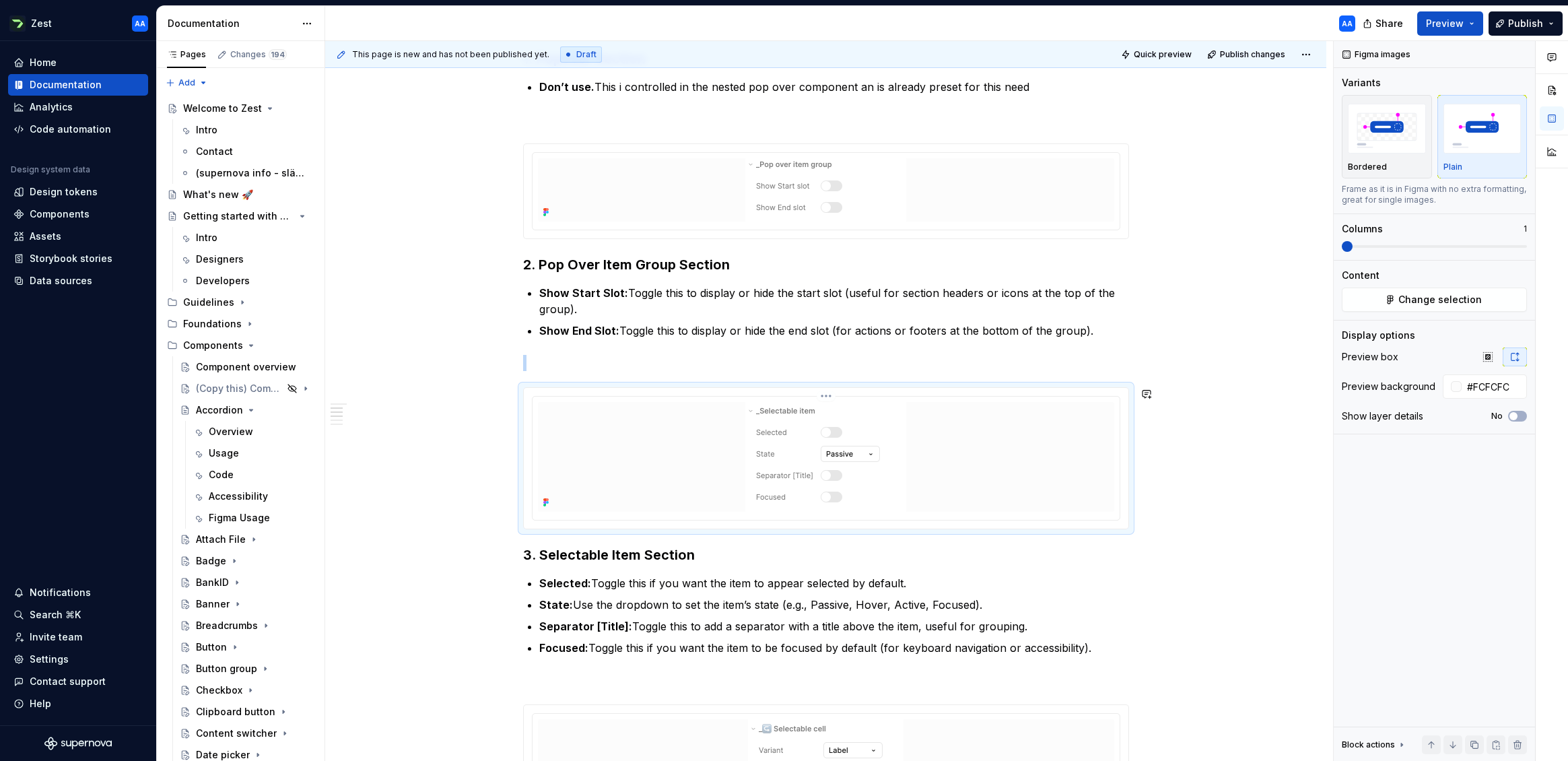
click at [667, 441] on div at bounding box center [826, 457] width 576 height 110
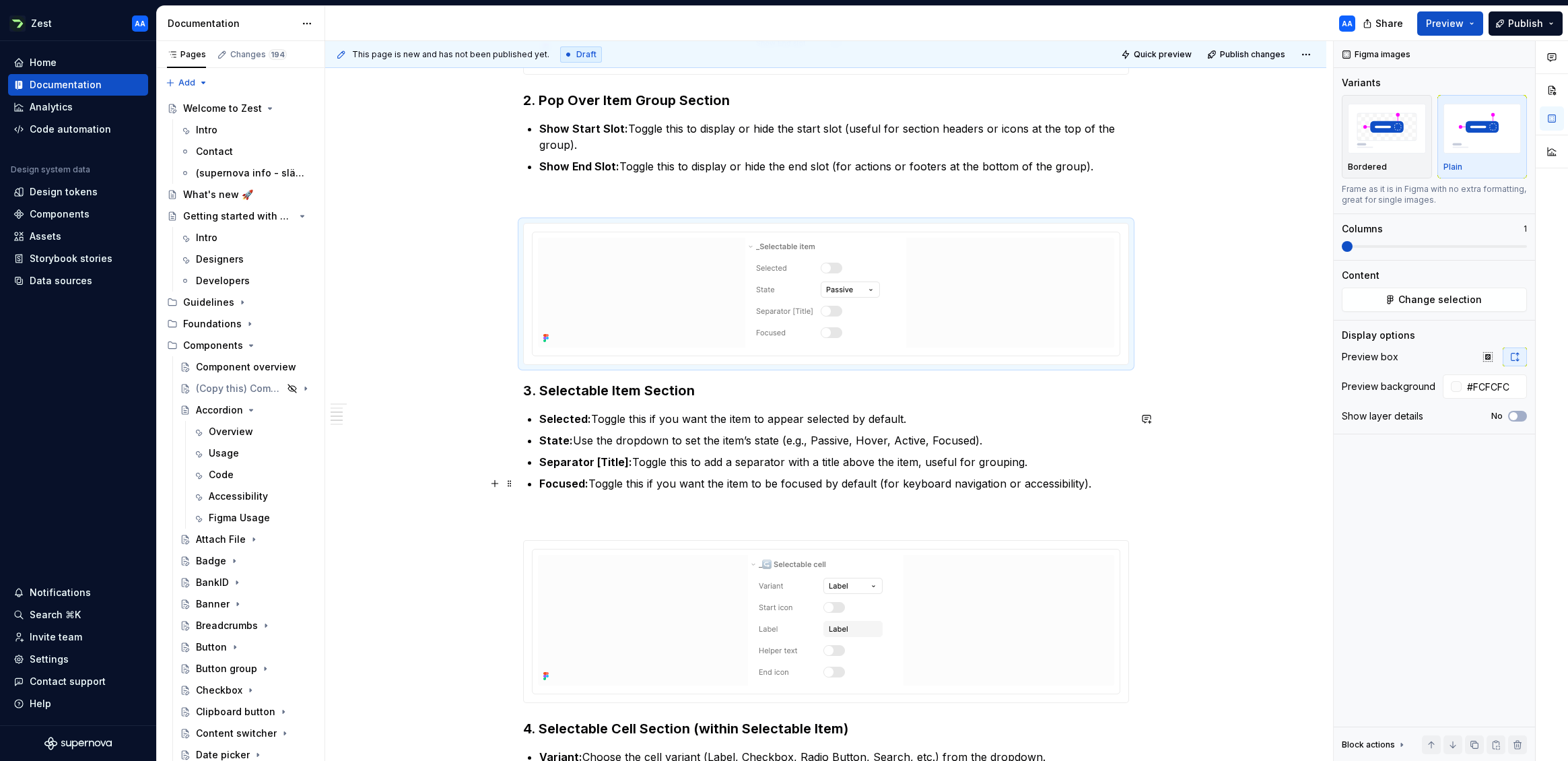
scroll to position [1124, 0]
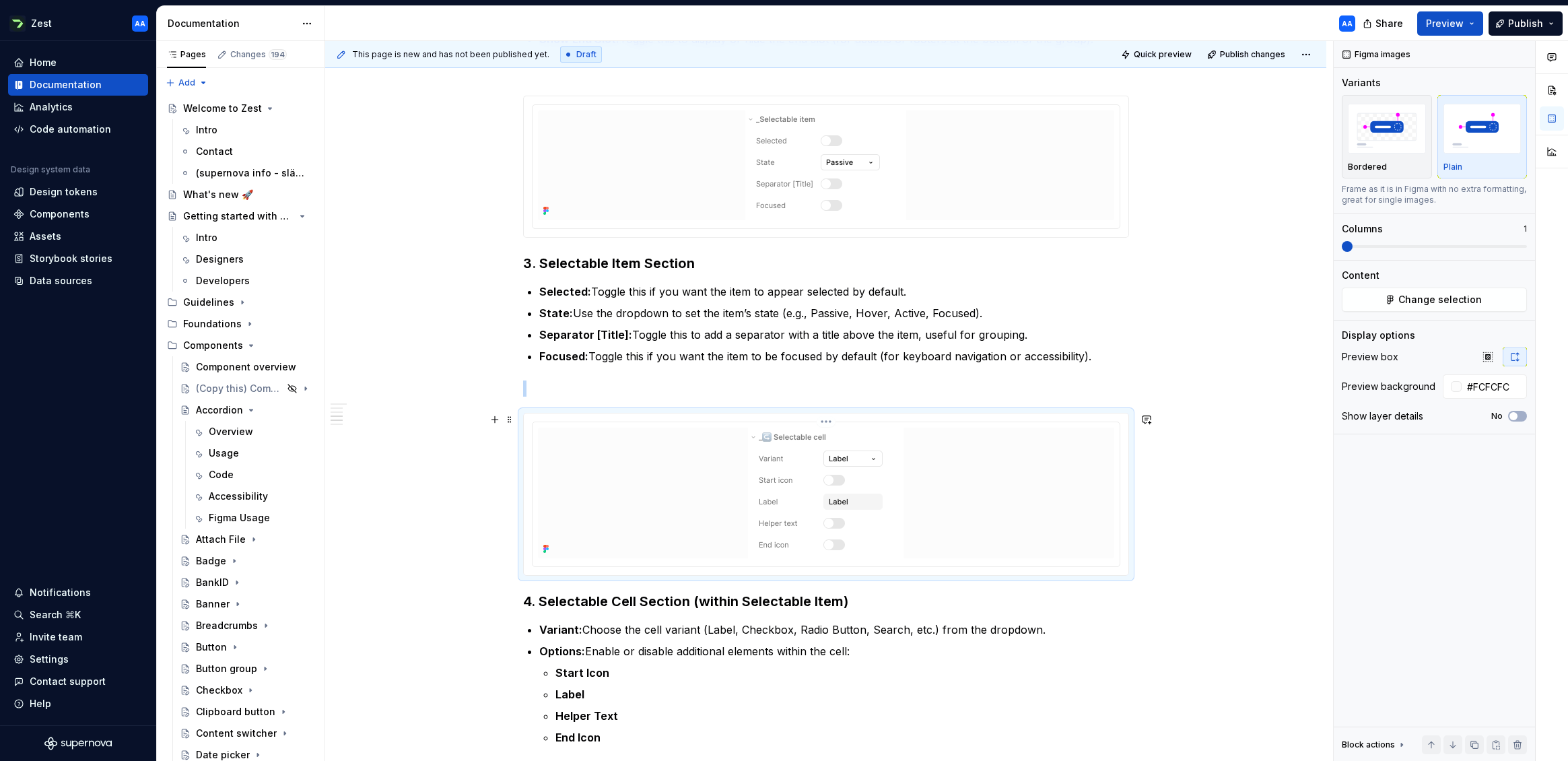
click at [672, 474] on div at bounding box center [826, 493] width 576 height 131
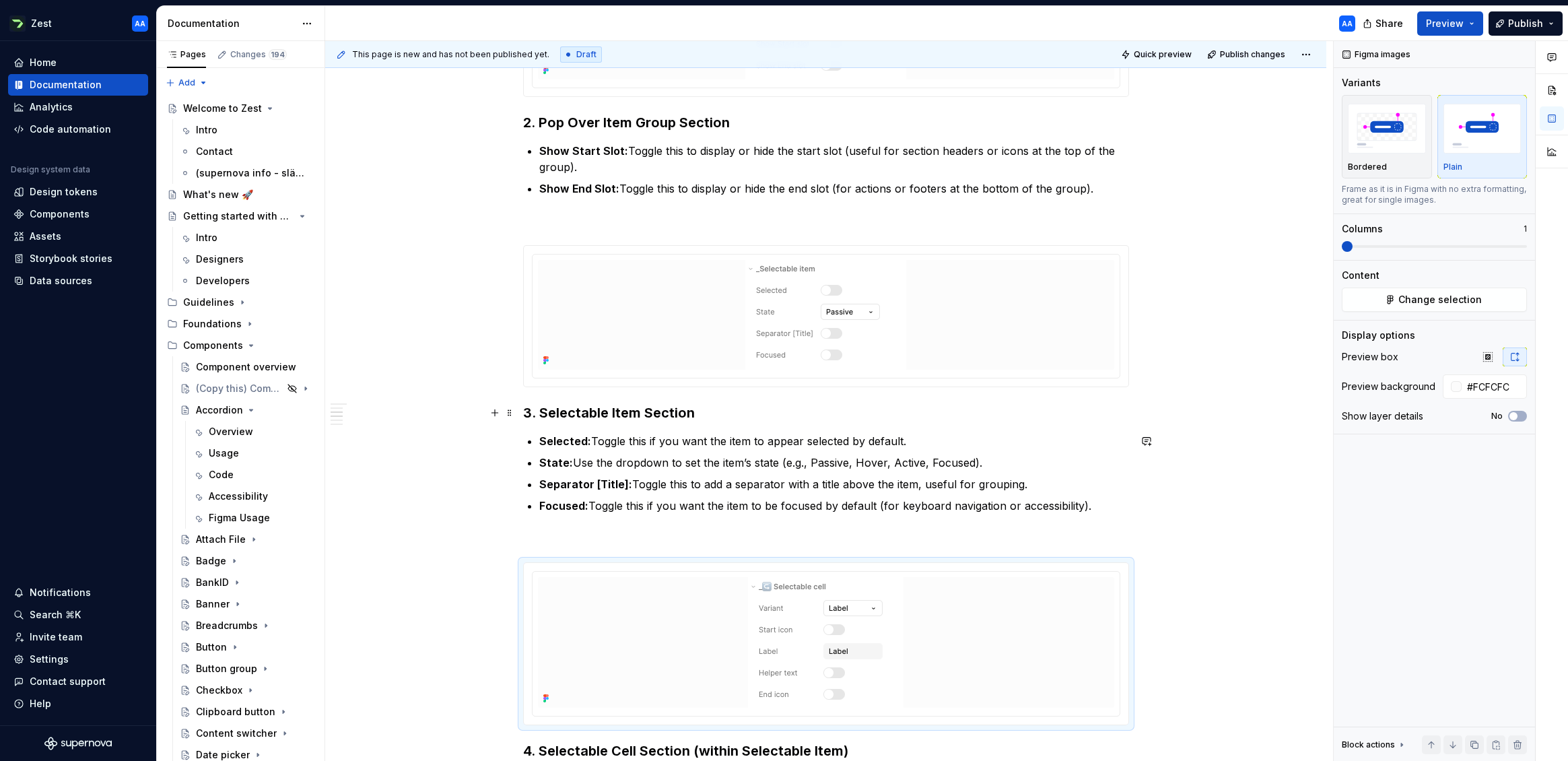
scroll to position [869, 0]
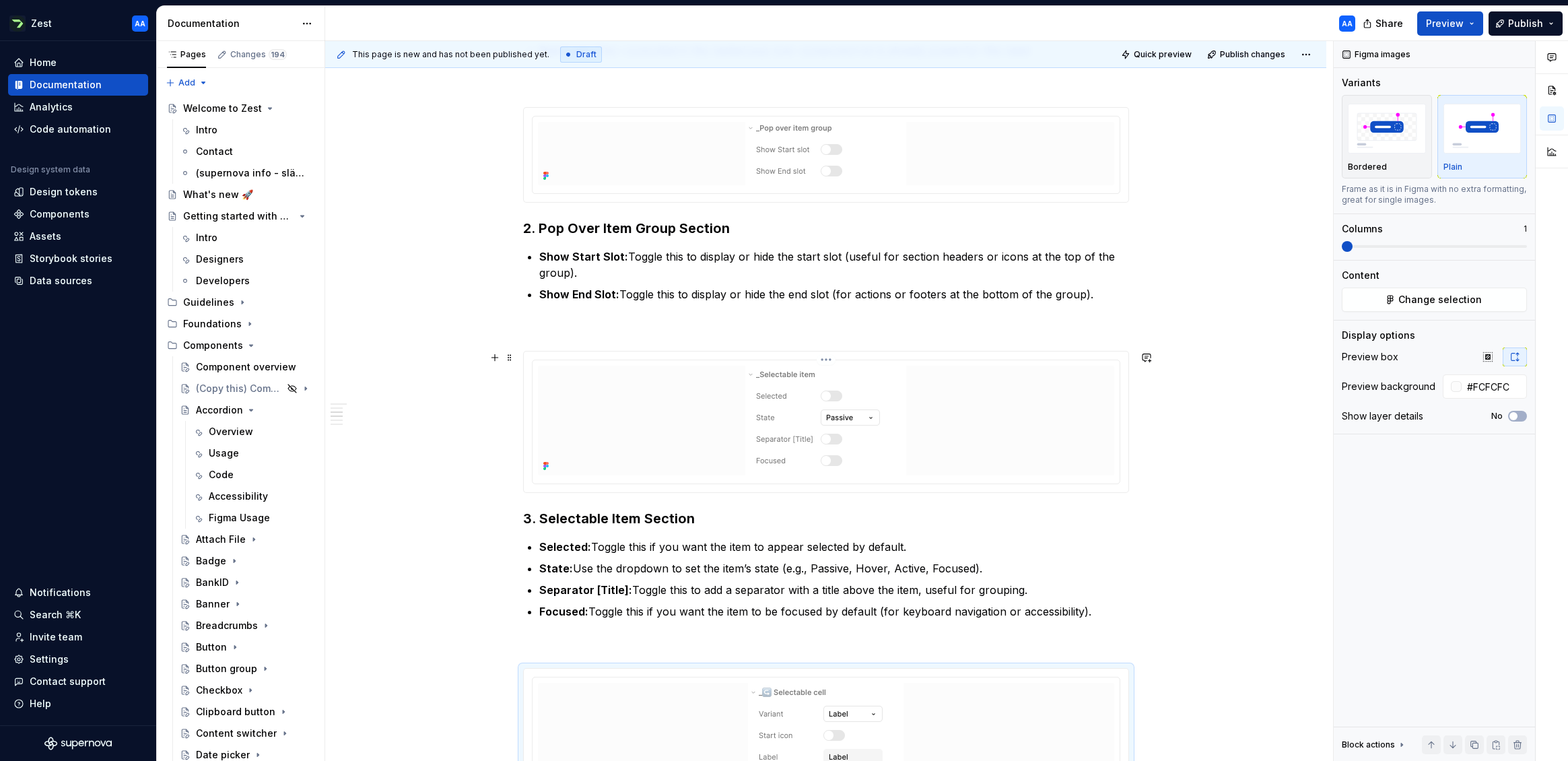
click at [670, 387] on div at bounding box center [826, 421] width 576 height 110
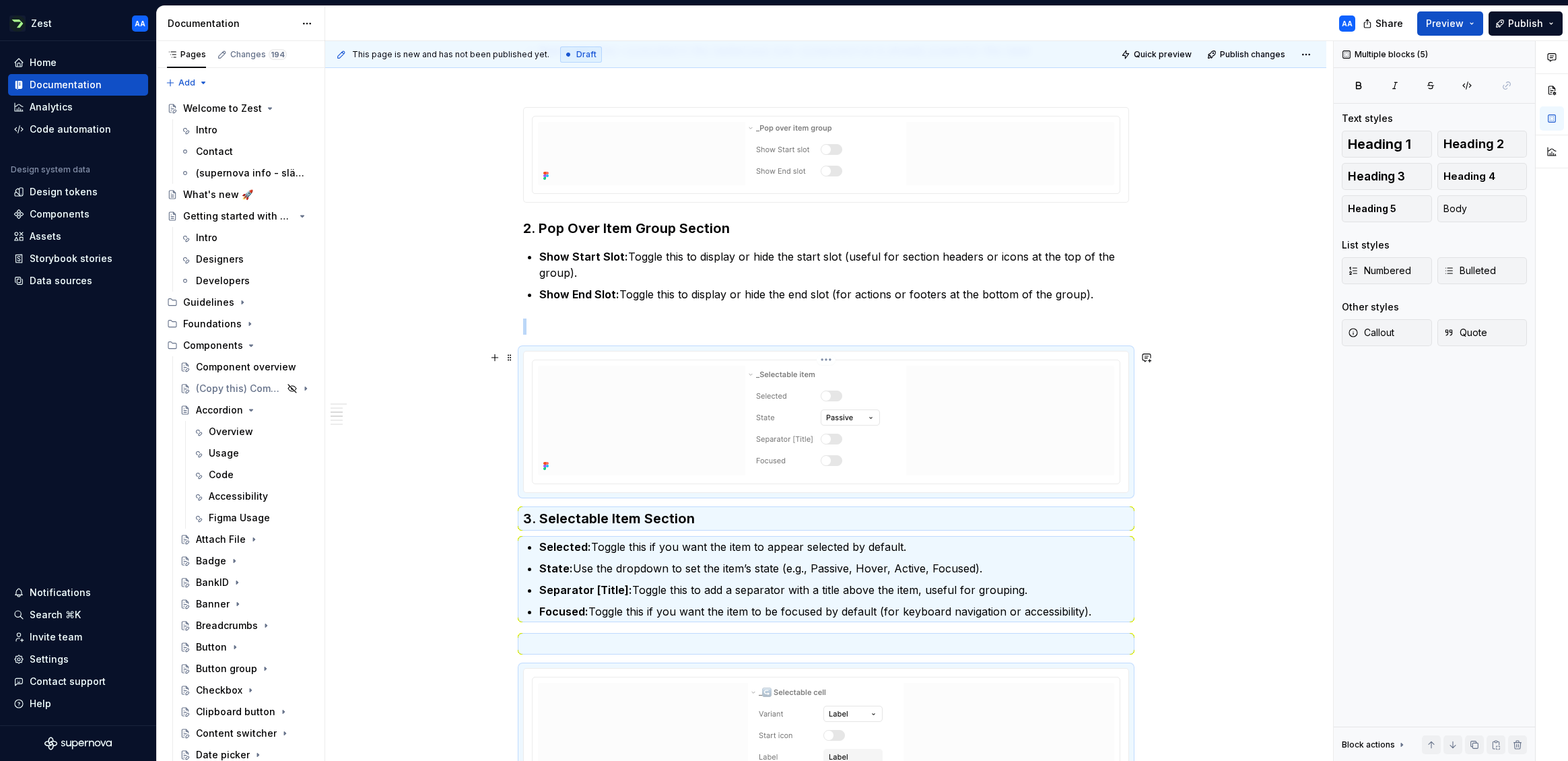
click at [664, 390] on div at bounding box center [826, 421] width 576 height 110
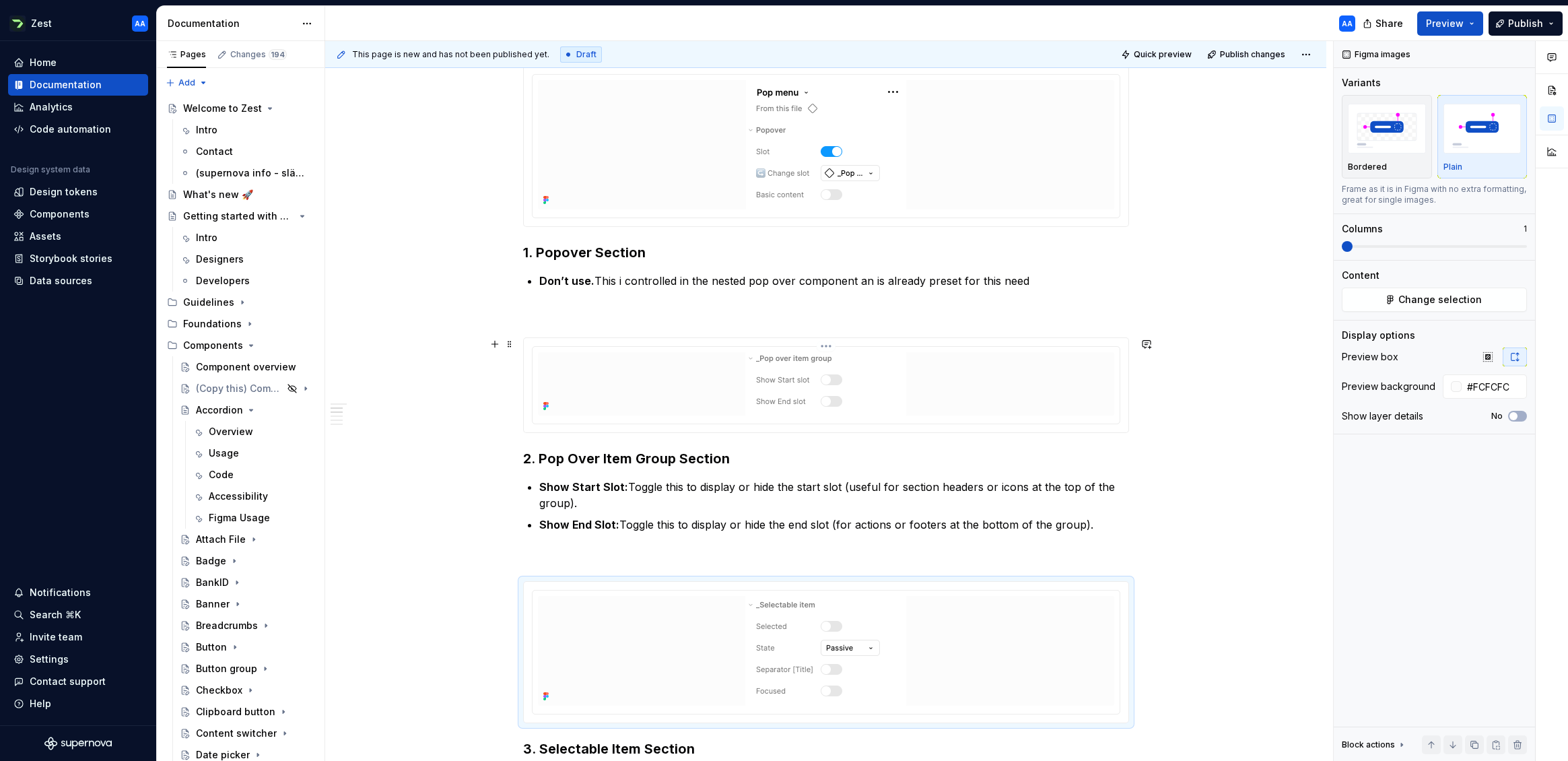
scroll to position [611, 0]
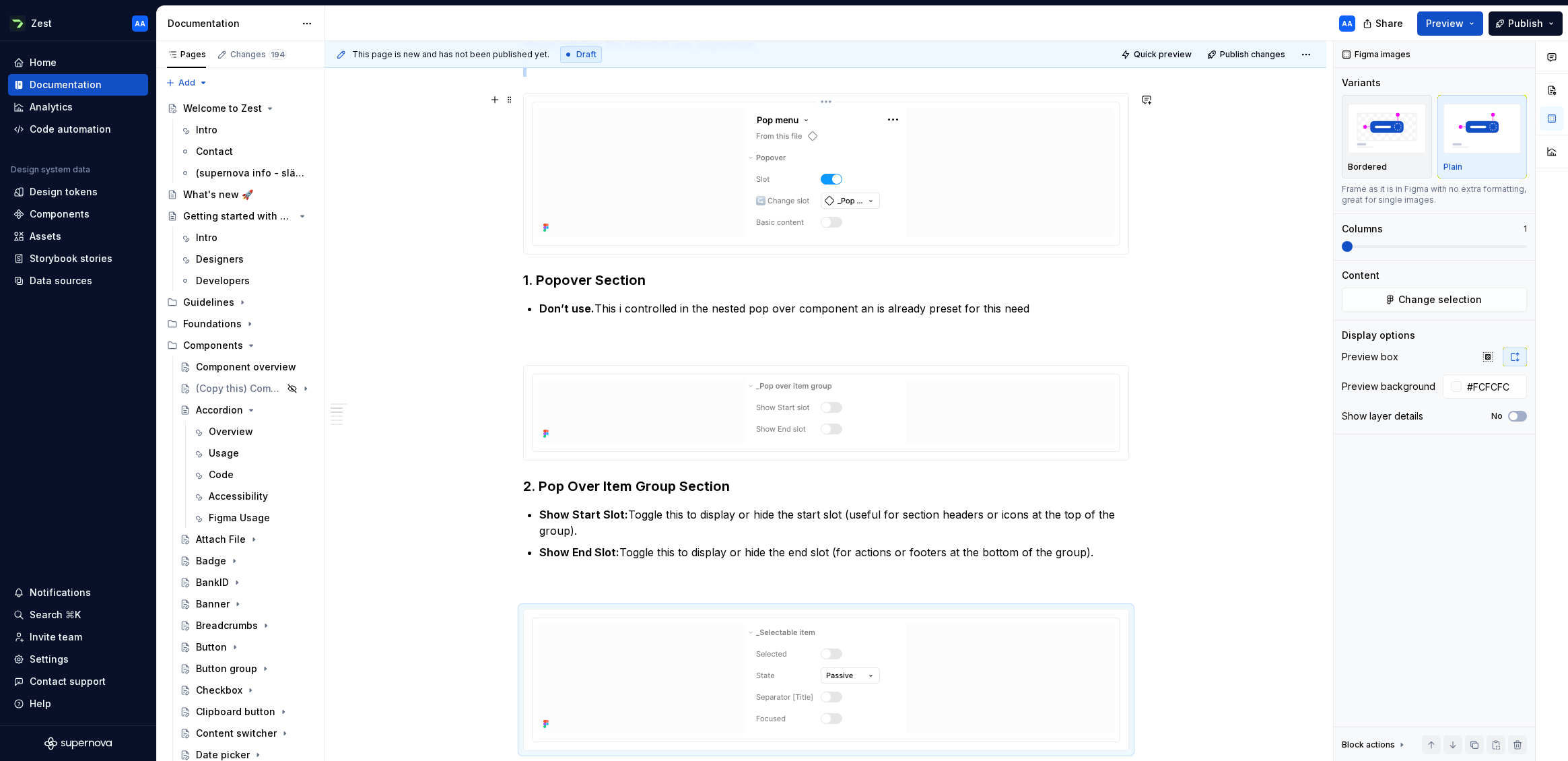
click at [657, 221] on div at bounding box center [826, 172] width 576 height 130
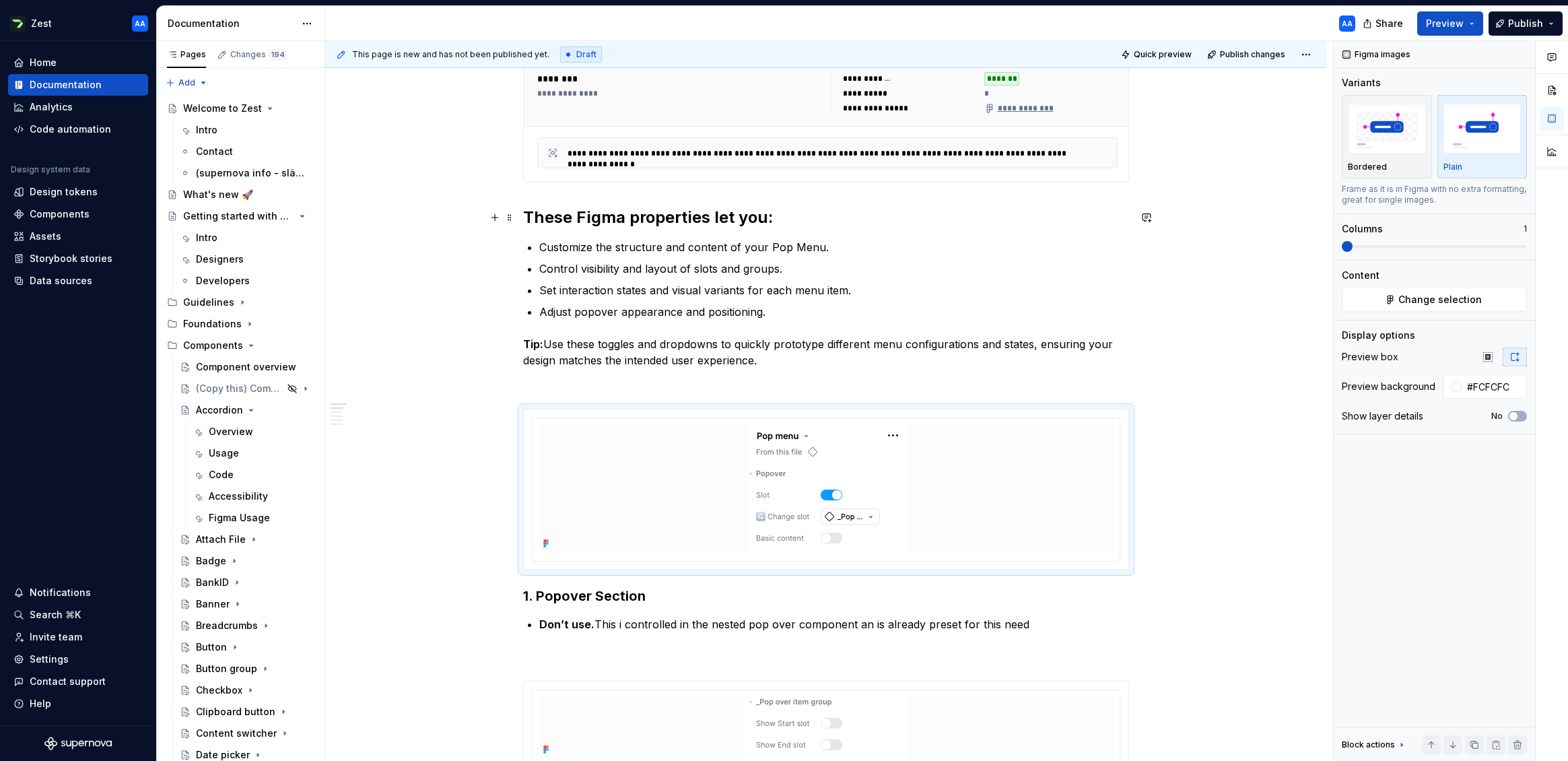
scroll to position [234, 0]
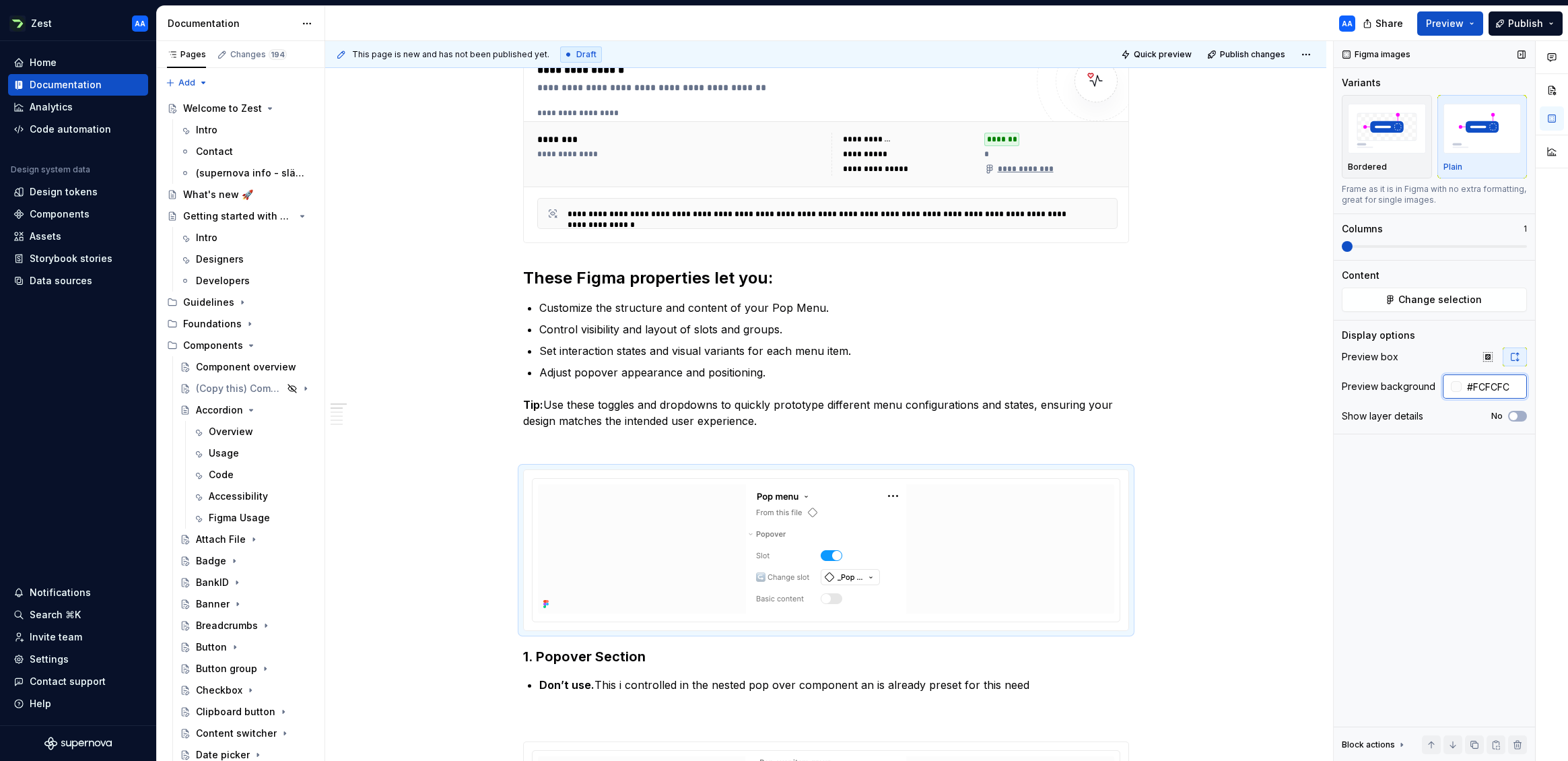
click at [1366, 386] on input "#FCFCFC" at bounding box center [1494, 387] width 65 height 24
type input "#FFFFFF"
type textarea "*"
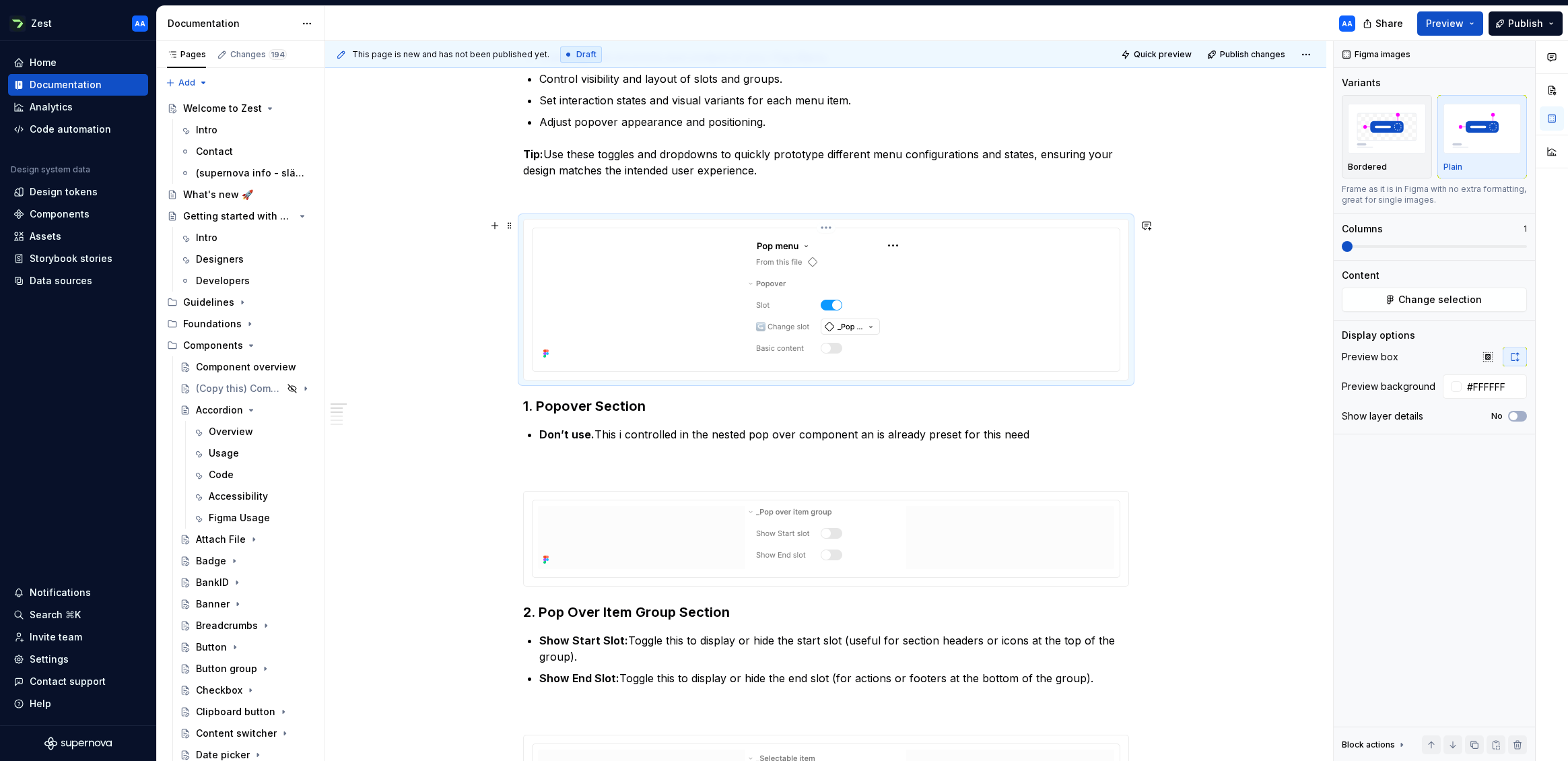
scroll to position [550, 0]
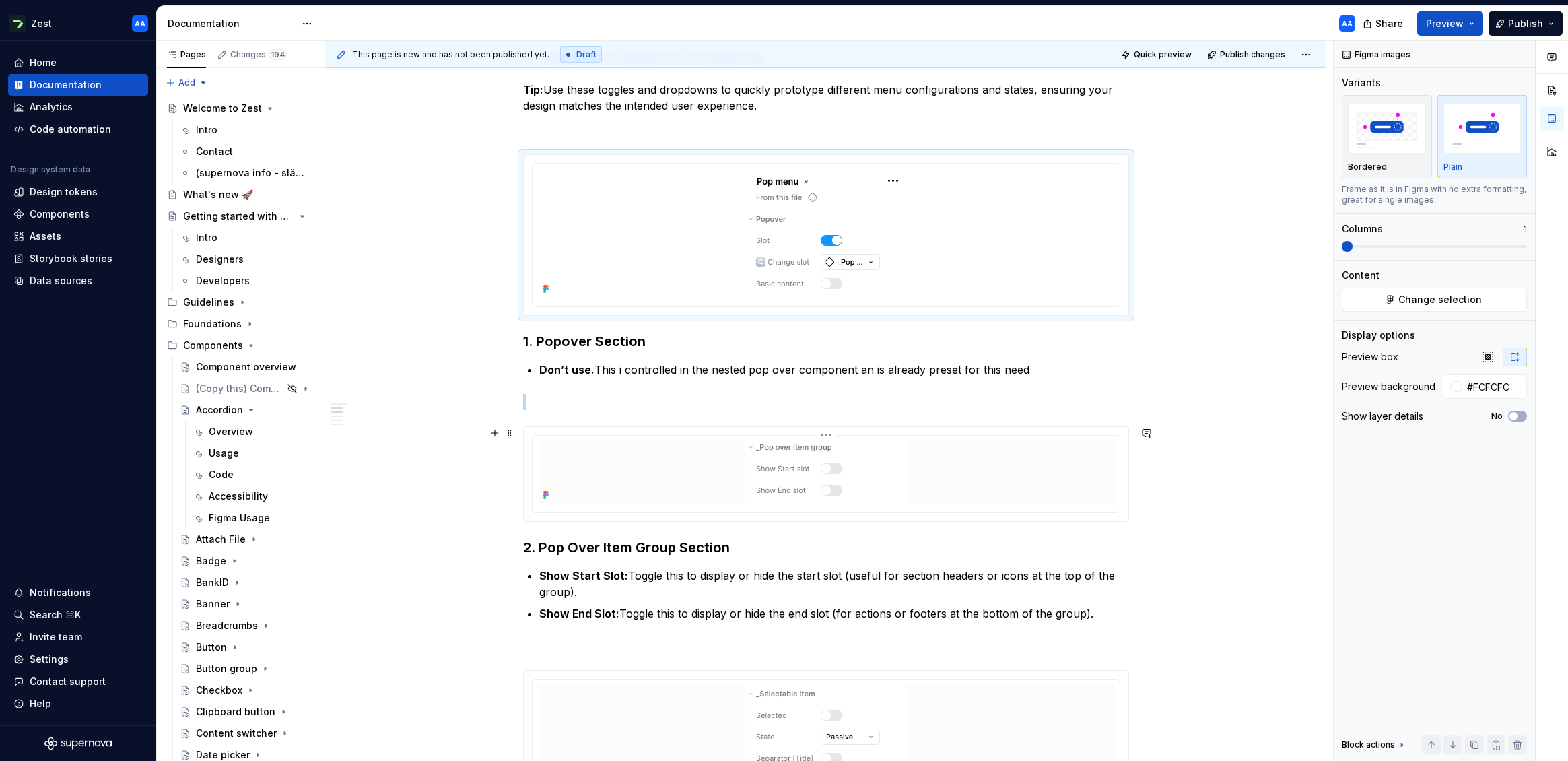
click at [936, 472] on div at bounding box center [826, 472] width 576 height 63
click at [1366, 394] on input "#FCFCFC" at bounding box center [1494, 387] width 65 height 24
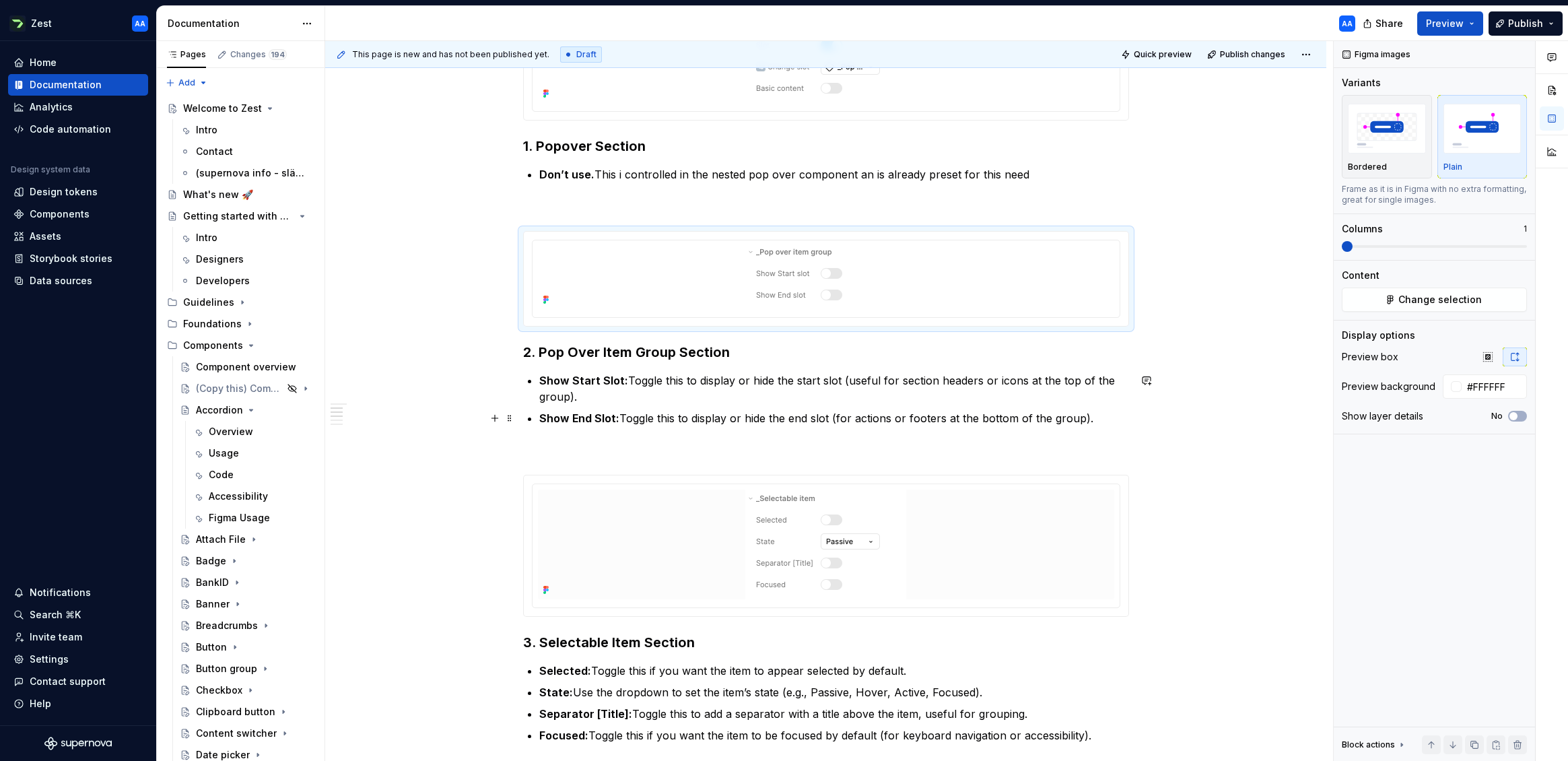
scroll to position [756, 0]
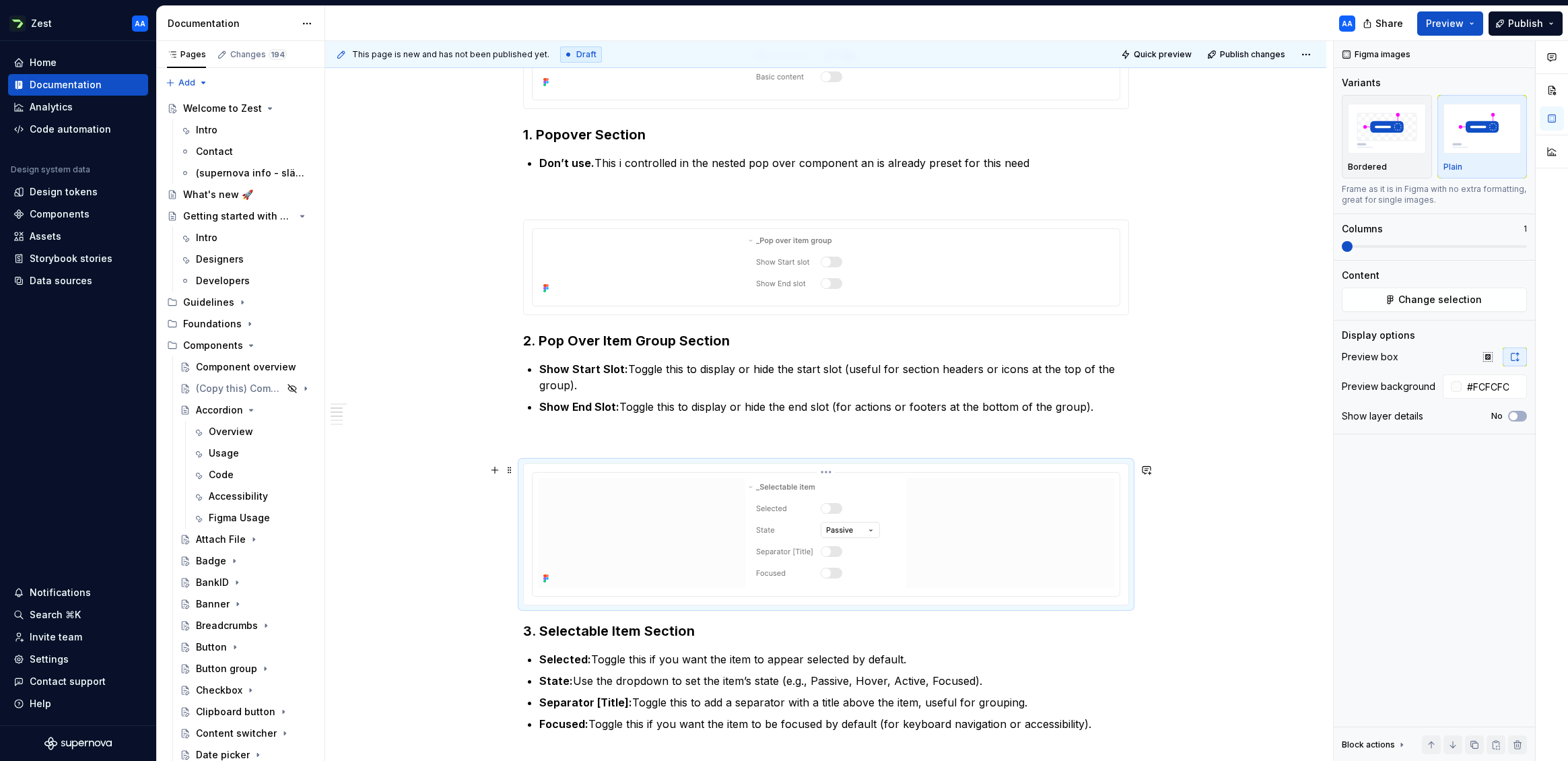
click at [994, 527] on div at bounding box center [826, 534] width 576 height 110
click at [1366, 388] on input "#FCFCFC" at bounding box center [1494, 387] width 65 height 24
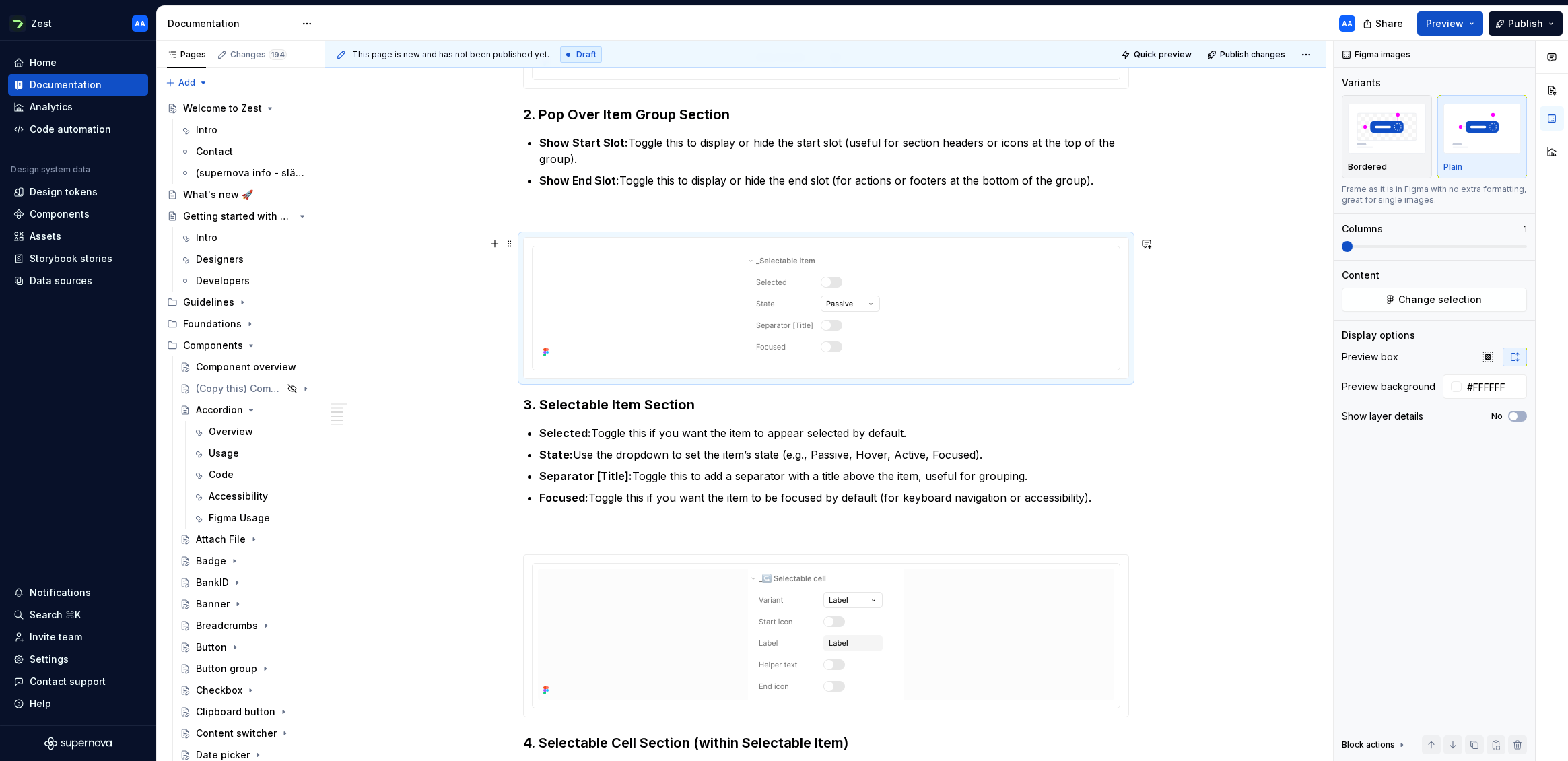
scroll to position [1069, 0]
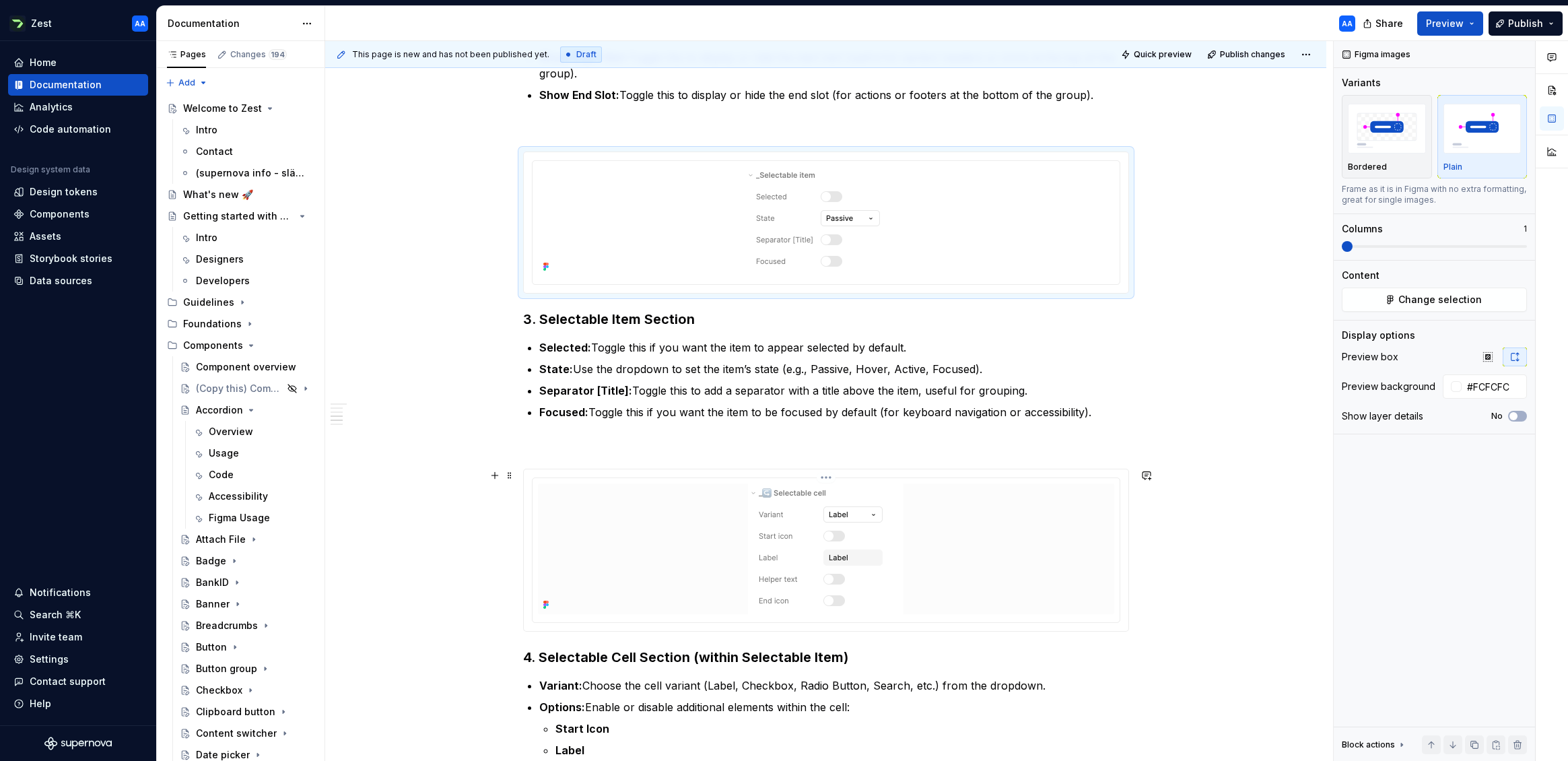
click at [797, 529] on img at bounding box center [825, 549] width 155 height 131
click at [1366, 382] on input "#FCFCFC" at bounding box center [1494, 387] width 65 height 24
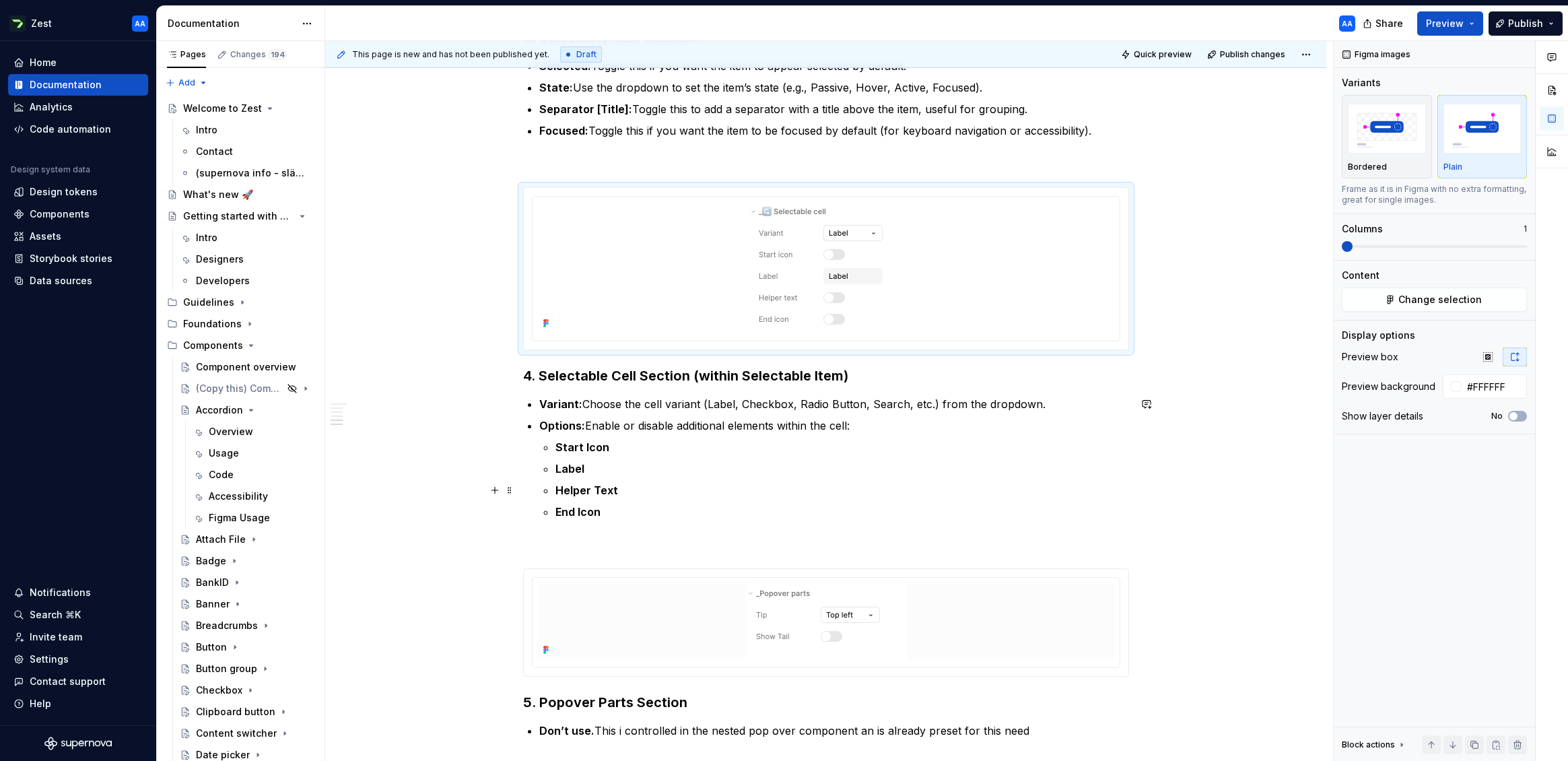
scroll to position [1460, 0]
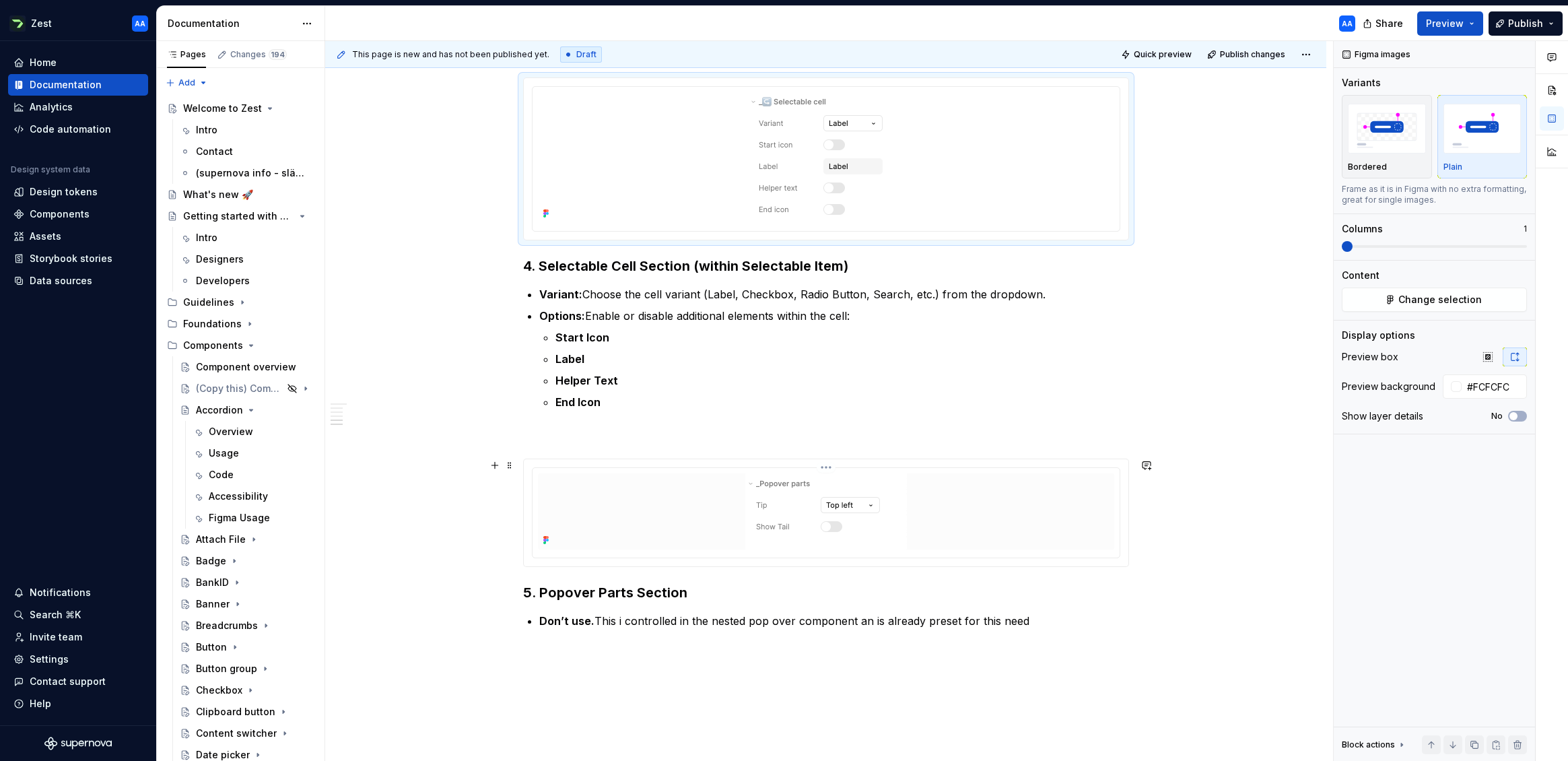
click at [867, 492] on img at bounding box center [826, 512] width 161 height 76
click at [1366, 390] on input "#FCFCFC" at bounding box center [1494, 387] width 65 height 24
type input "#FFFFFF"
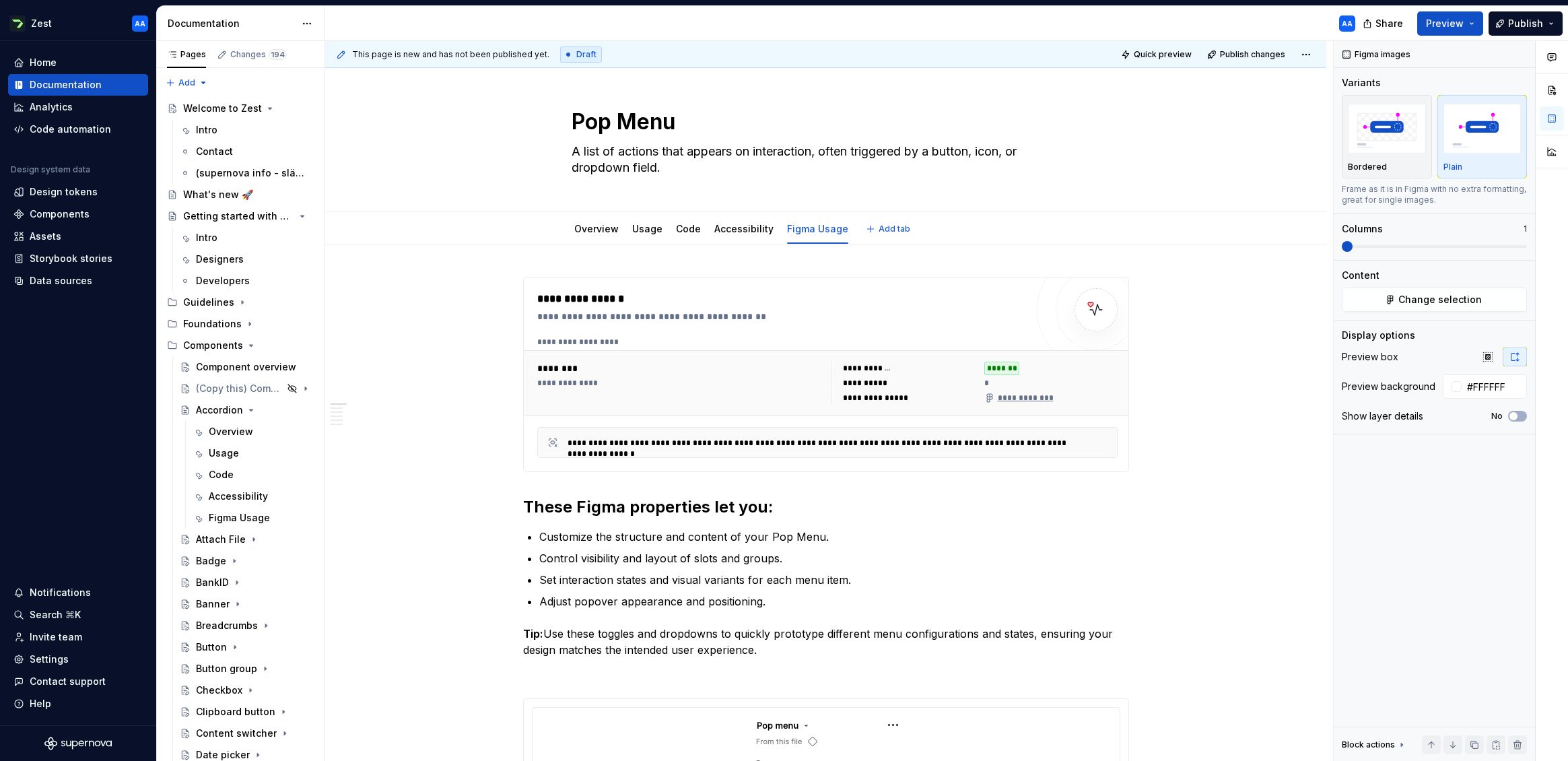
scroll to position [0, 0]
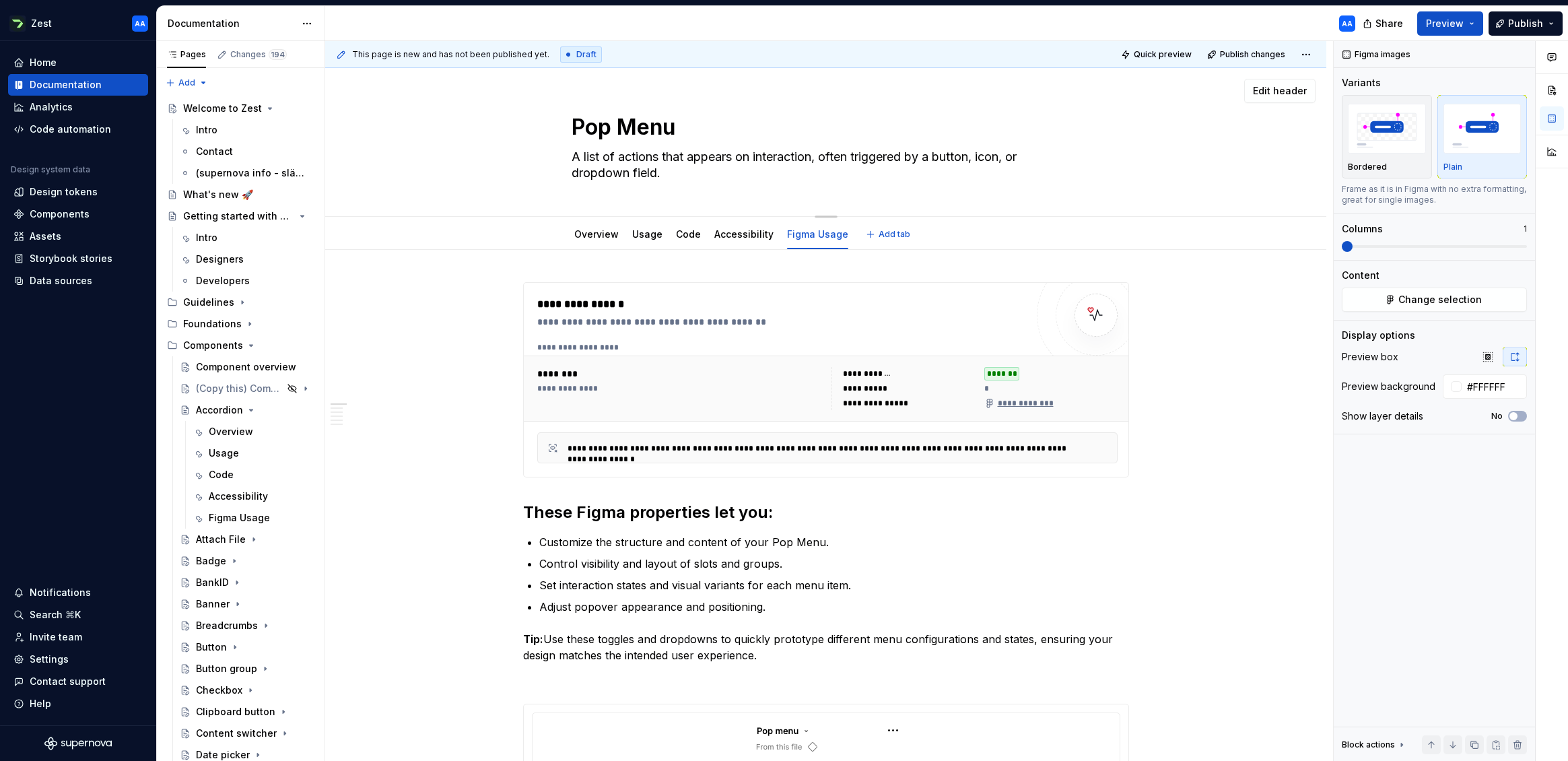
click at [650, 172] on textarea "A list of actions that appears on interaction, often triggered by a button, ico…" at bounding box center [823, 165] width 509 height 38
click at [670, 176] on textarea "A list of actions that appears on interaction, often triggered by a button, ico…" at bounding box center [823, 165] width 509 height 38
paste textarea "Pop Menu displays a list of actions or options related to a trigger element, ty…"
type textarea "*"
type textarea "A Pop Menu displays a list of actions or options related to a trigger element, …"
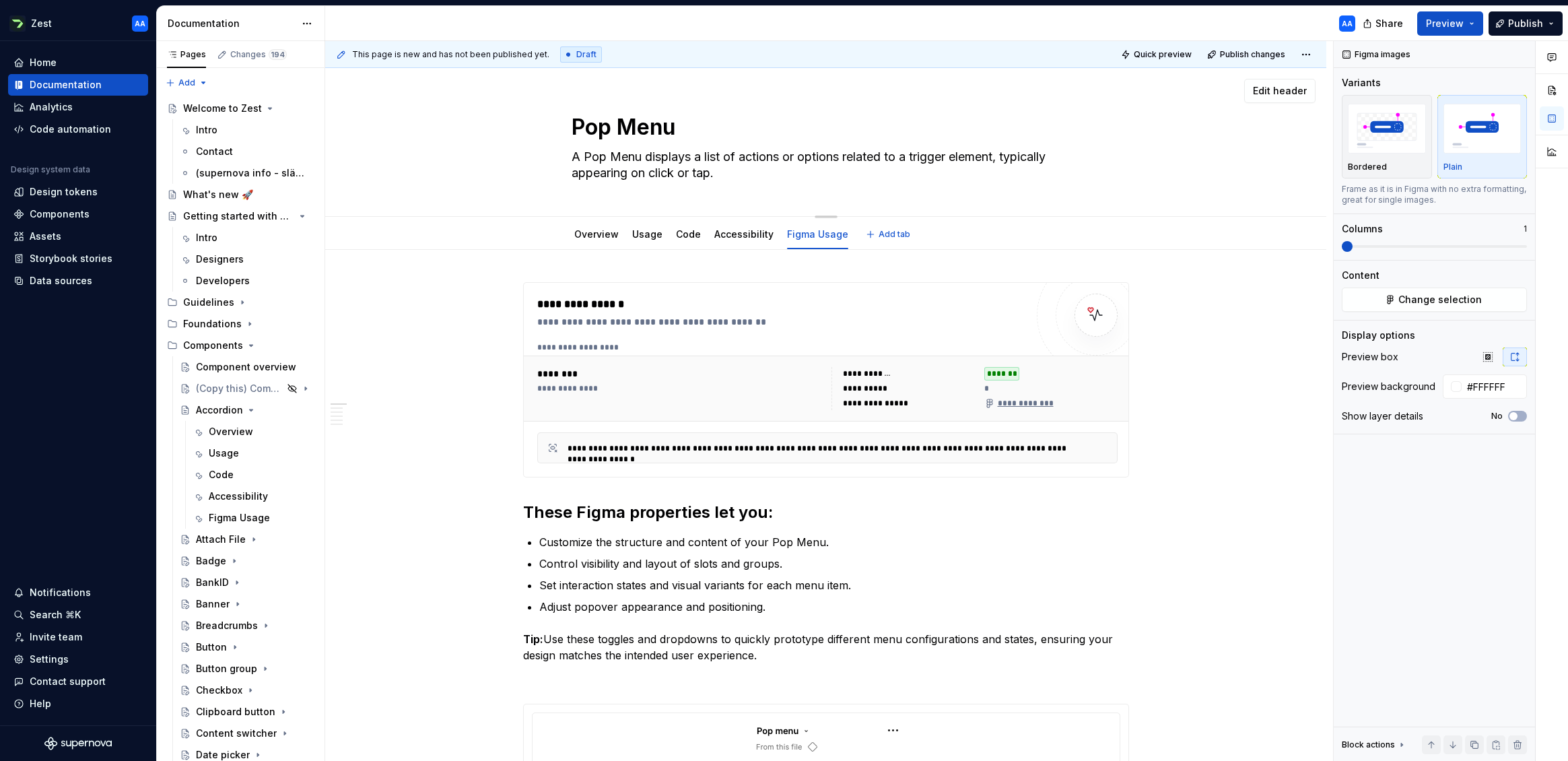
type textarea "*"
type textarea "A Pop Menu displays a list of actions or options related to a trigger element, …"
click at [535, 172] on div "Pop Menu A Pop Menu displays a list of actions or options related to a trigger …" at bounding box center [826, 142] width 894 height 148
click at [236, 363] on div "Component overview" at bounding box center [235, 367] width 77 height 14
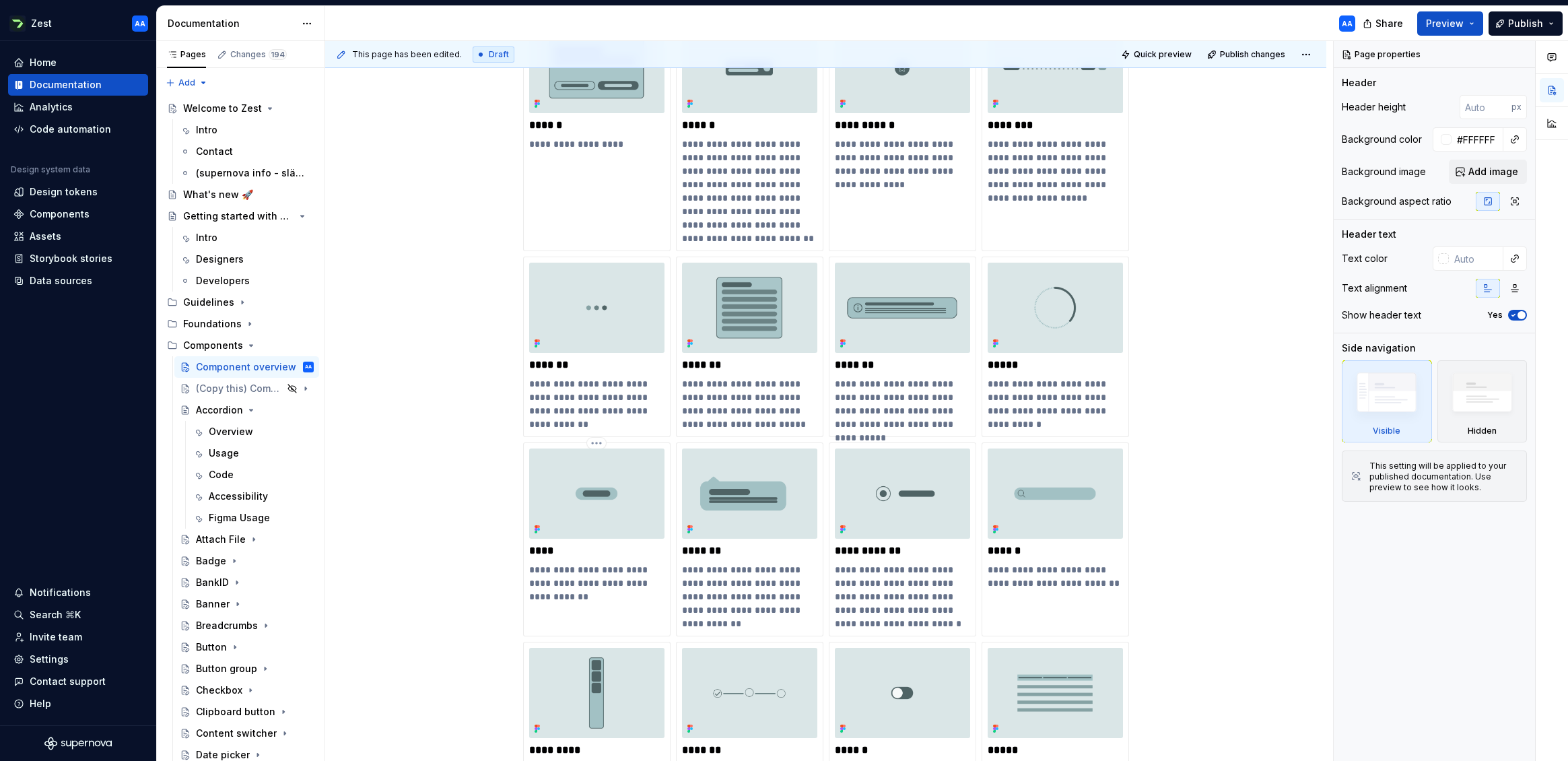
scroll to position [939, 0]
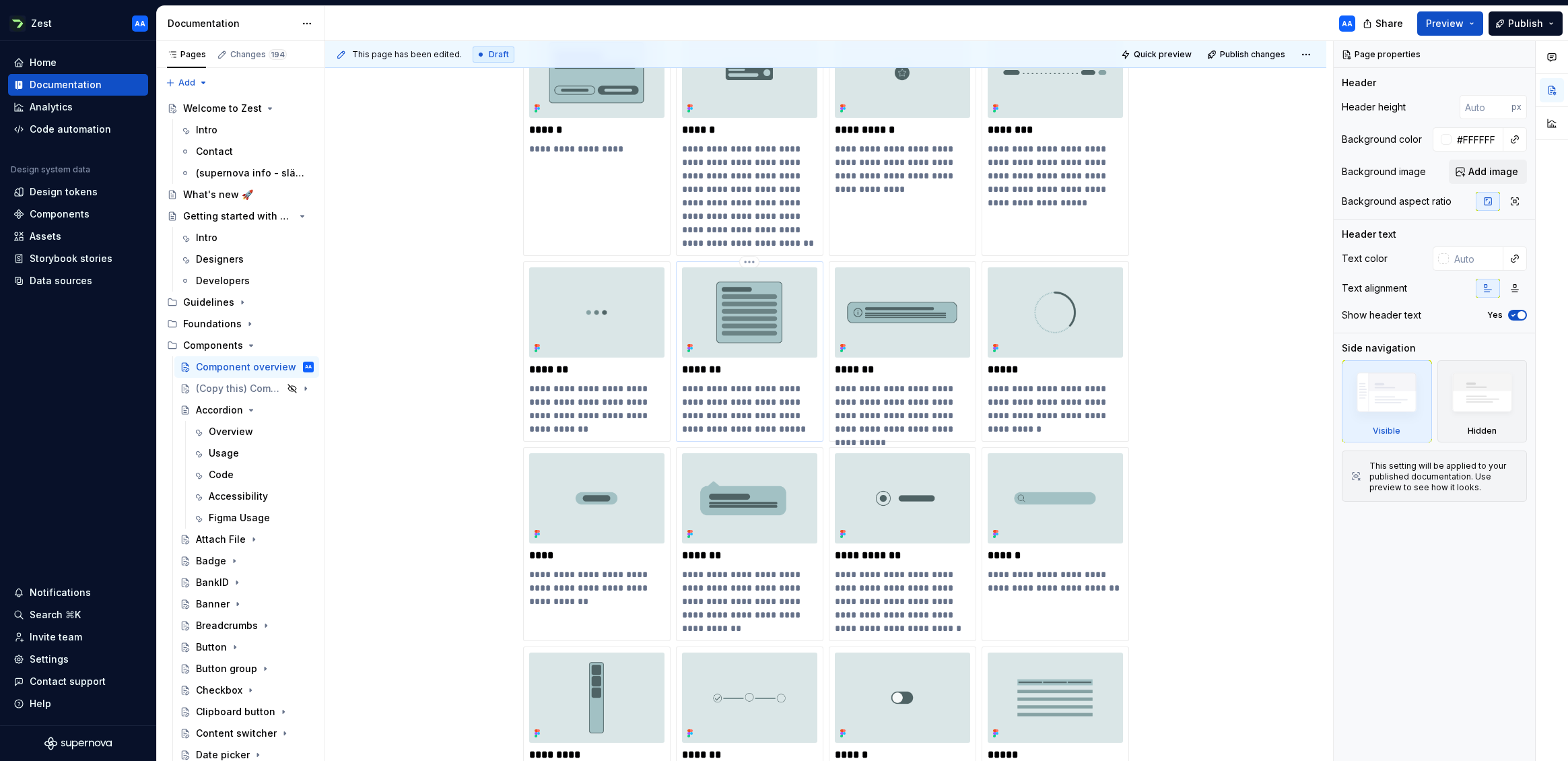
click at [769, 378] on div "**********" at bounding box center [749, 352] width 135 height 168
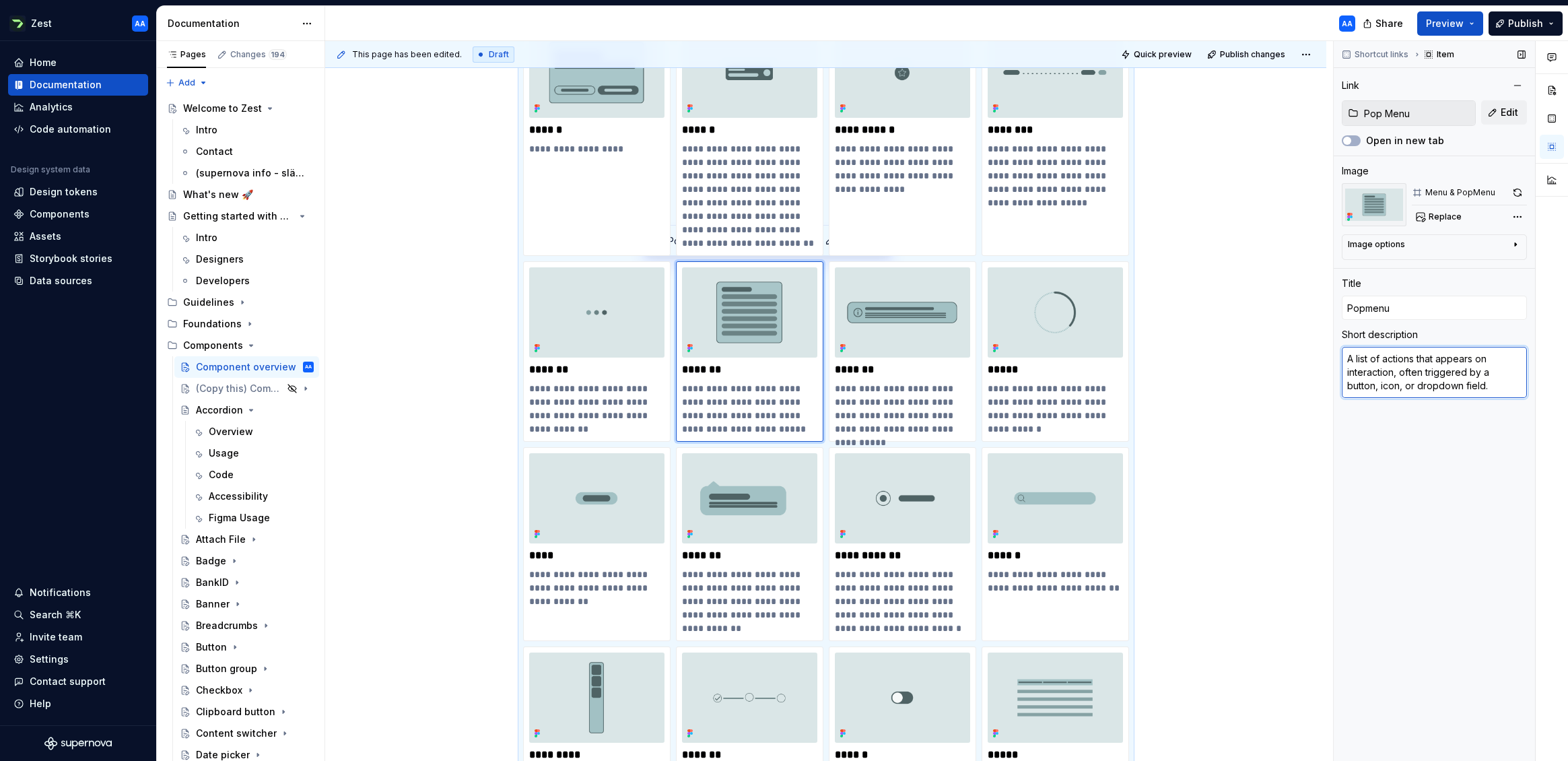
type textarea "*"
click at [1366, 375] on textarea "A list of actions that appears on interaction, often triggered by a button, ico…" at bounding box center [1434, 372] width 185 height 51
paste textarea "Pop Menu displays a list of actions or options related to a trigger element, ty…"
type textarea "A Pop Menu displays a list of actions or options related to a trigger element, …"
type textarea "*"
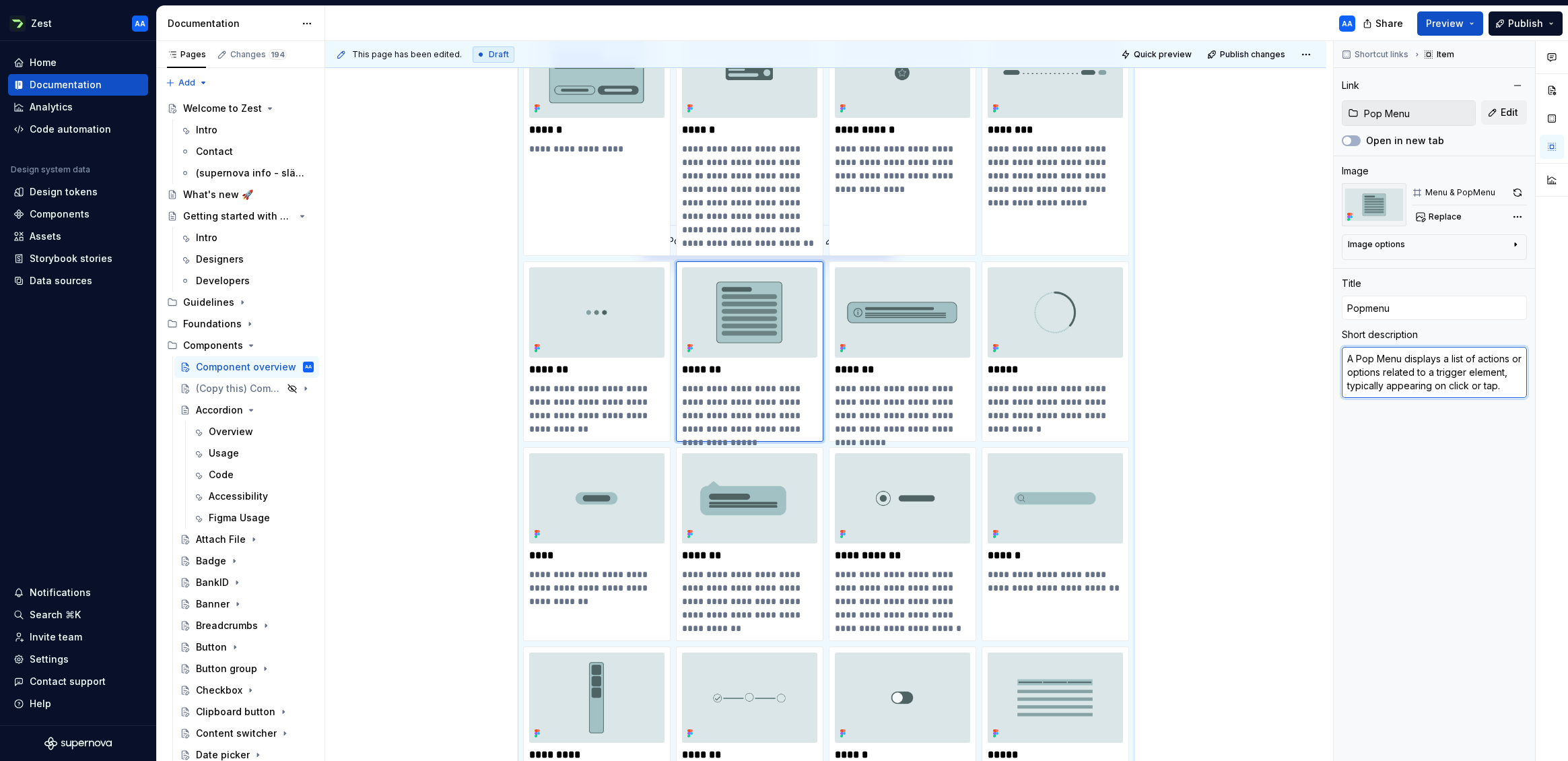
type textarea "A Pop Menu displays a list of actions or options related to a trigger element, …"
click at [1364, 305] on input "Popmenu" at bounding box center [1434, 308] width 185 height 24
type textarea "*"
click at [1366, 306] on input "Pop menu" at bounding box center [1434, 308] width 185 height 24
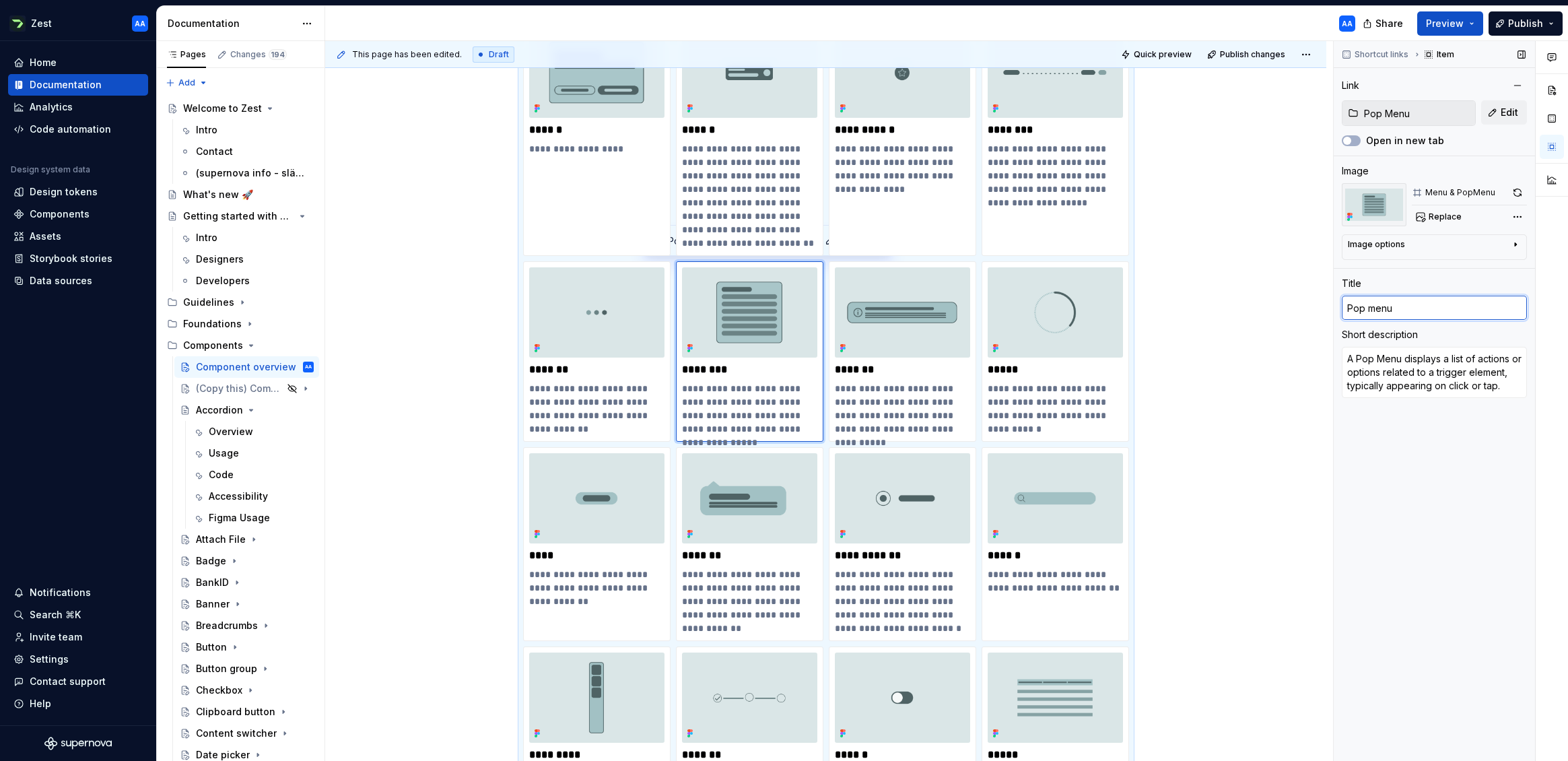
type input "Pop Menu"
type textarea "*"
type input "Pop Menu"
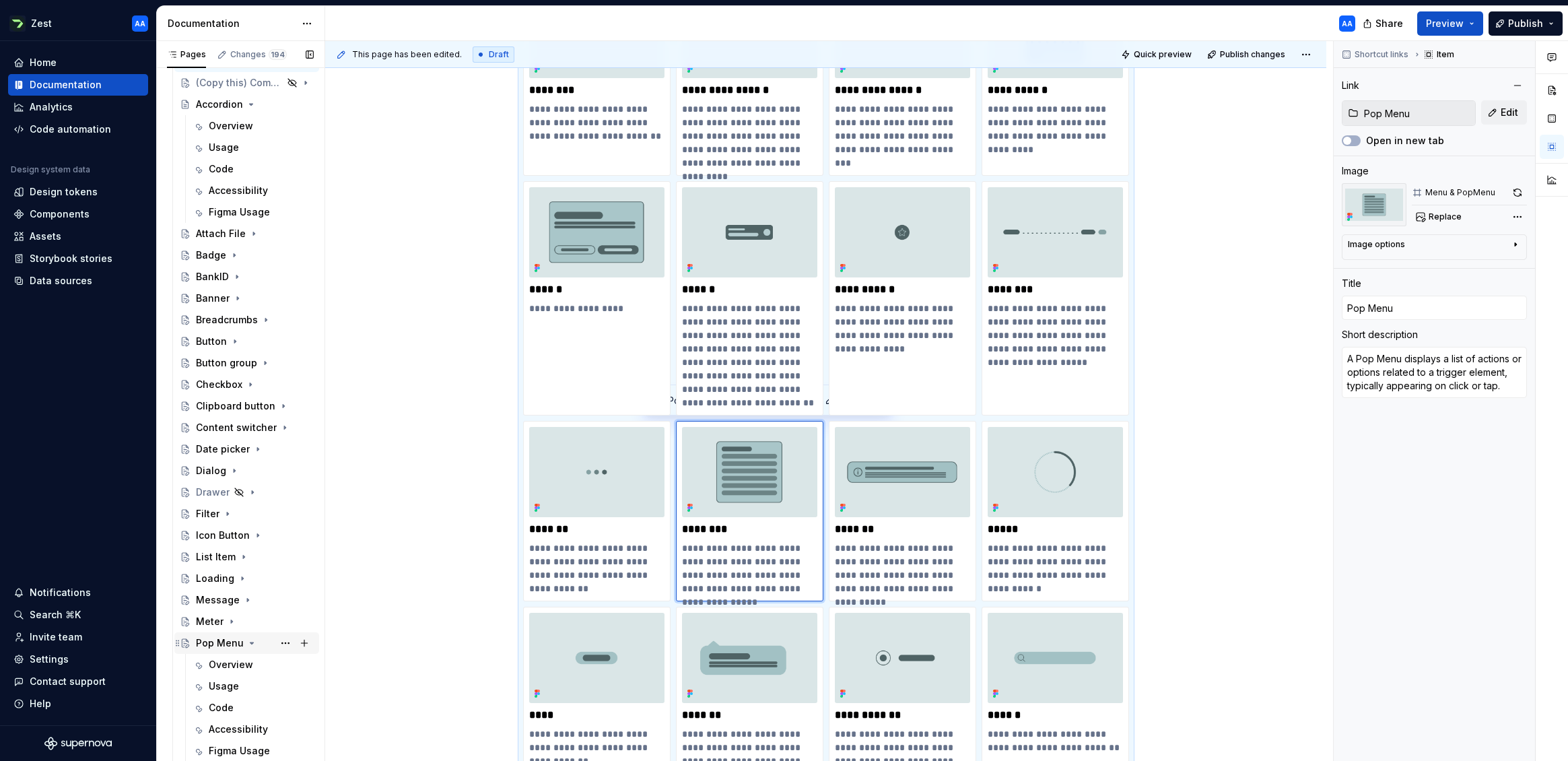
scroll to position [312, 0]
click at [250, 637] on icon "Page tree" at bounding box center [252, 637] width 3 height 1
click at [216, 656] on icon "Page tree" at bounding box center [218, 658] width 11 height 11
click at [242, 678] on icon "Page tree" at bounding box center [243, 680] width 11 height 11
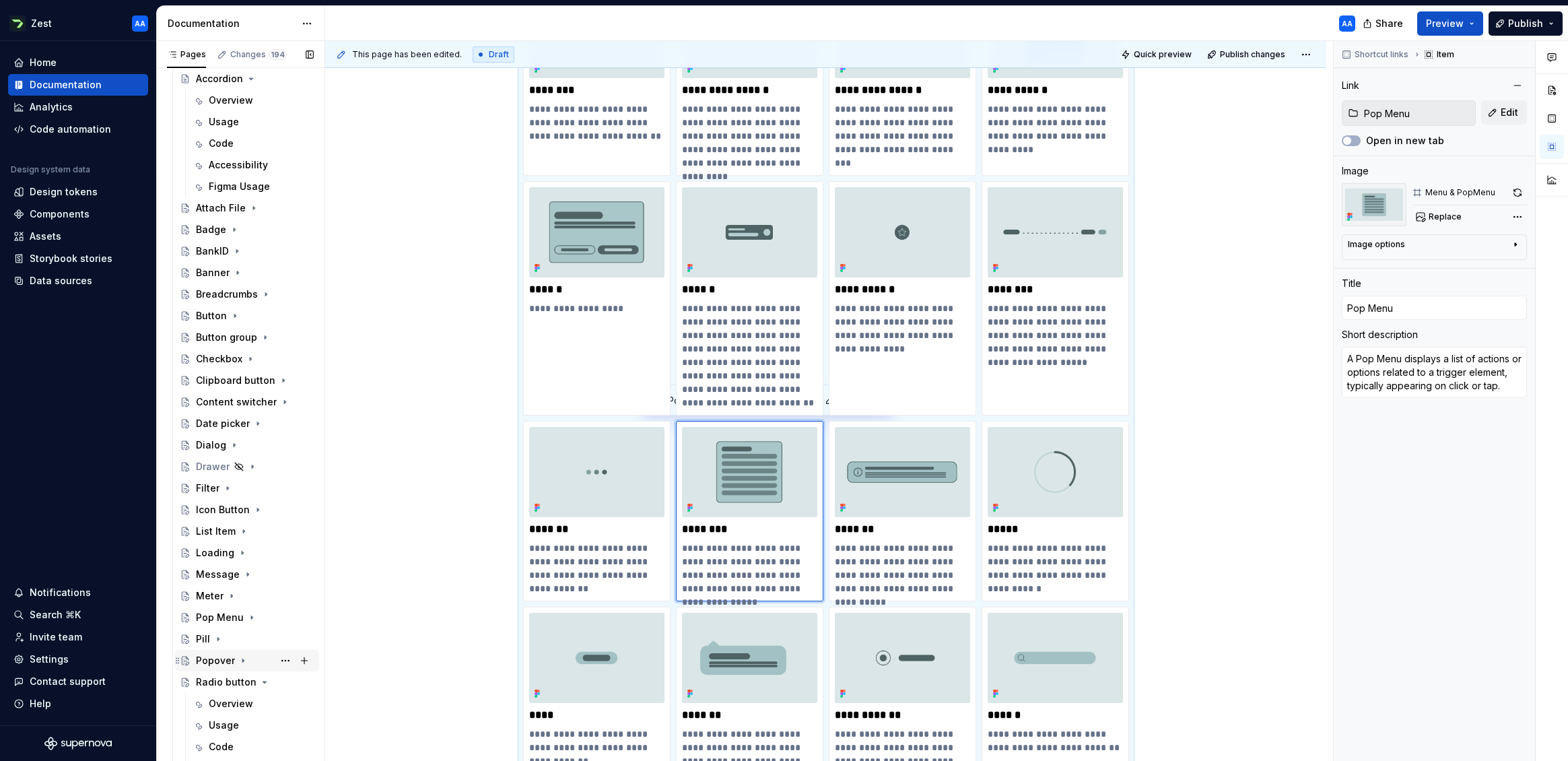
scroll to position [335, 0]
click at [259, 675] on icon "Page tree" at bounding box center [265, 678] width 11 height 11
click at [238, 696] on icon "Page tree" at bounding box center [237, 700] width 11 height 11
click at [253, 721] on icon "Page tree" at bounding box center [254, 722] width 3 height 1
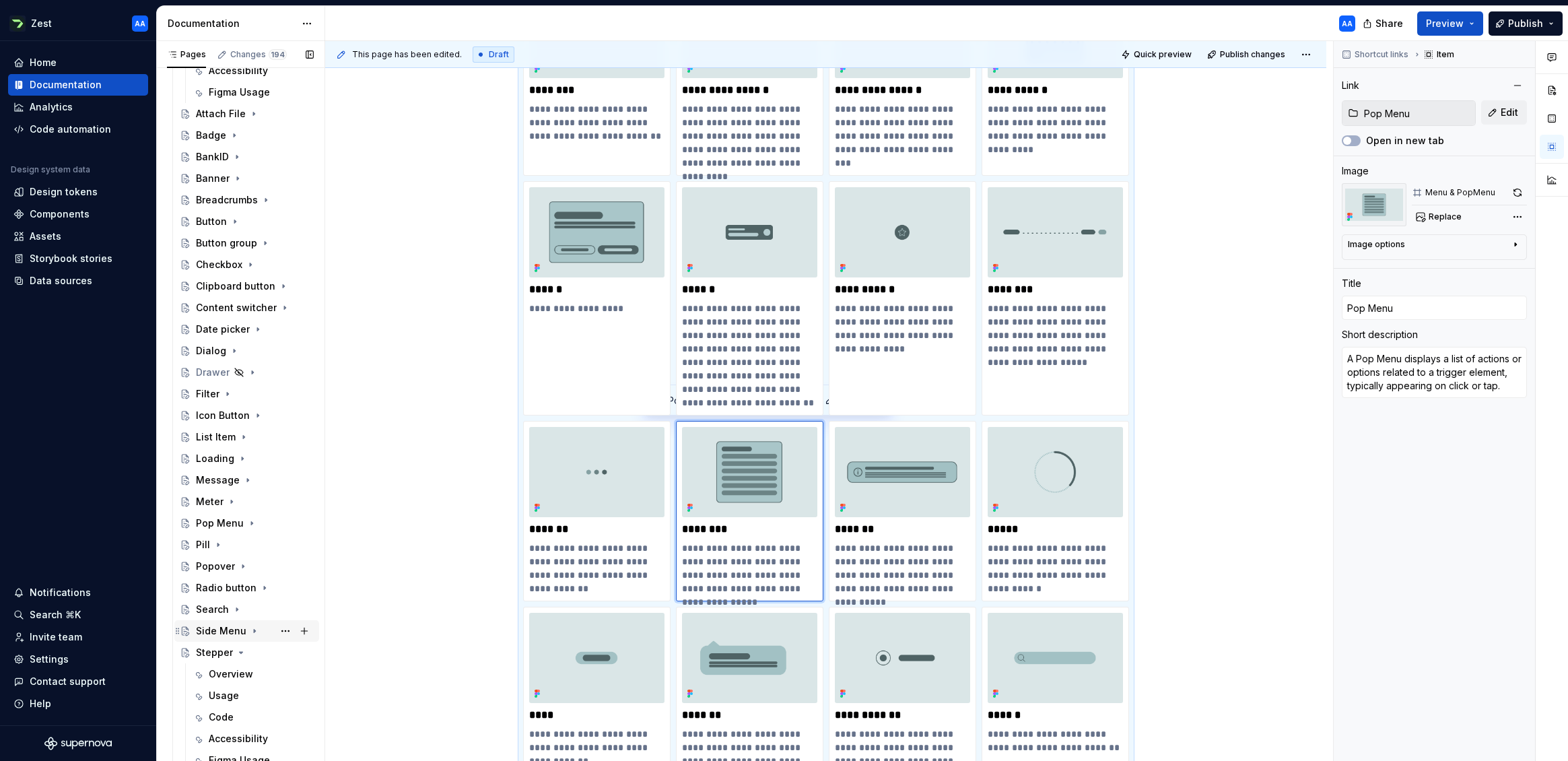
scroll to position [433, 0]
click at [240, 645] on icon "Page tree" at bounding box center [241, 646] width 3 height 1
click at [235, 667] on icon "Page tree" at bounding box center [235, 667] width 3 height 1
click at [229, 684] on icon "Page tree" at bounding box center [231, 688] width 11 height 11
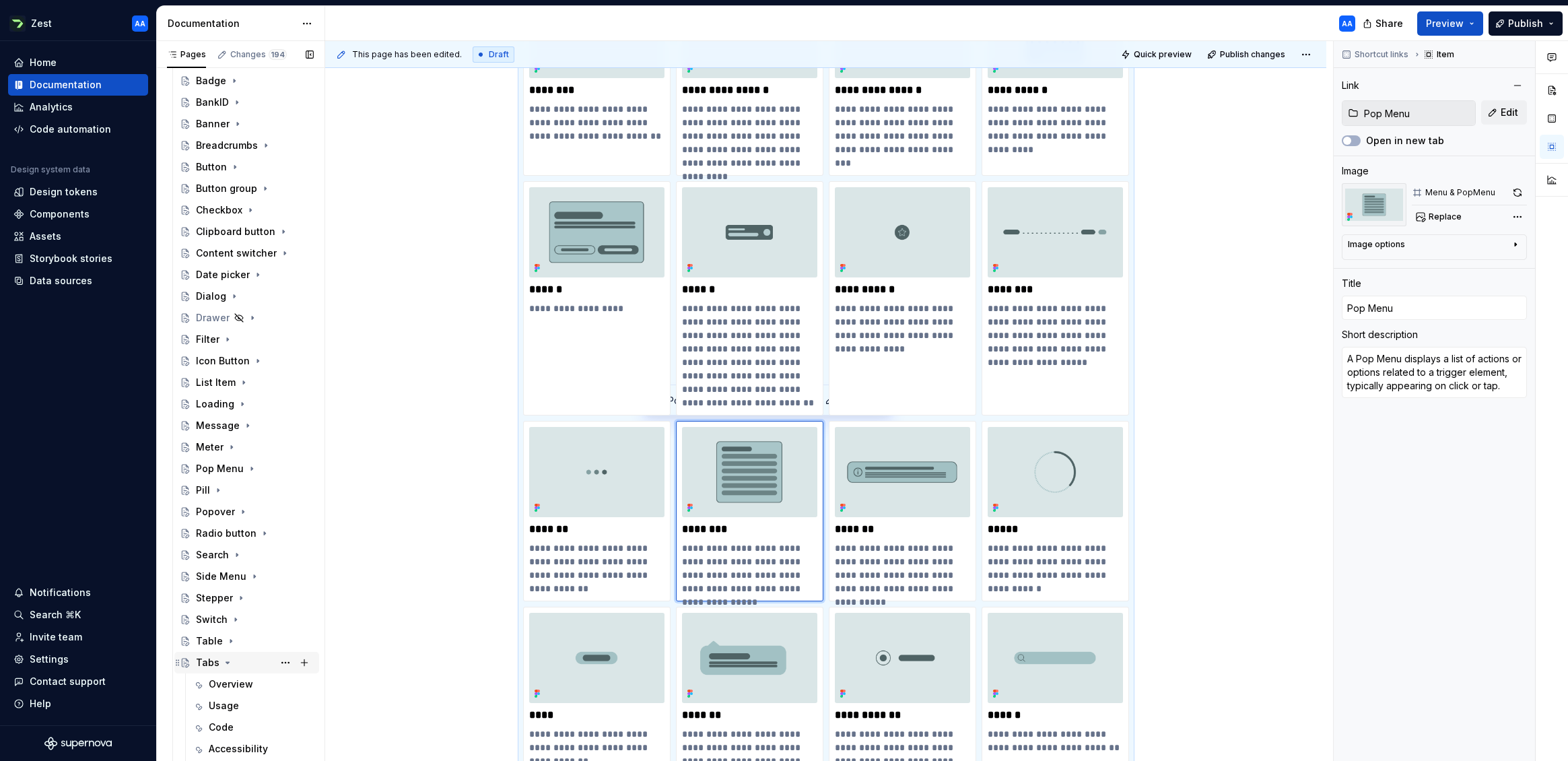
click at [226, 666] on icon "Page tree" at bounding box center [227, 663] width 11 height 11
click at [241, 635] on icon "Page tree" at bounding box center [246, 638] width 11 height 11
click at [240, 660] on icon "Page tree" at bounding box center [241, 660] width 11 height 11
click at [236, 681] on icon "Page tree" at bounding box center [237, 681] width 11 height 11
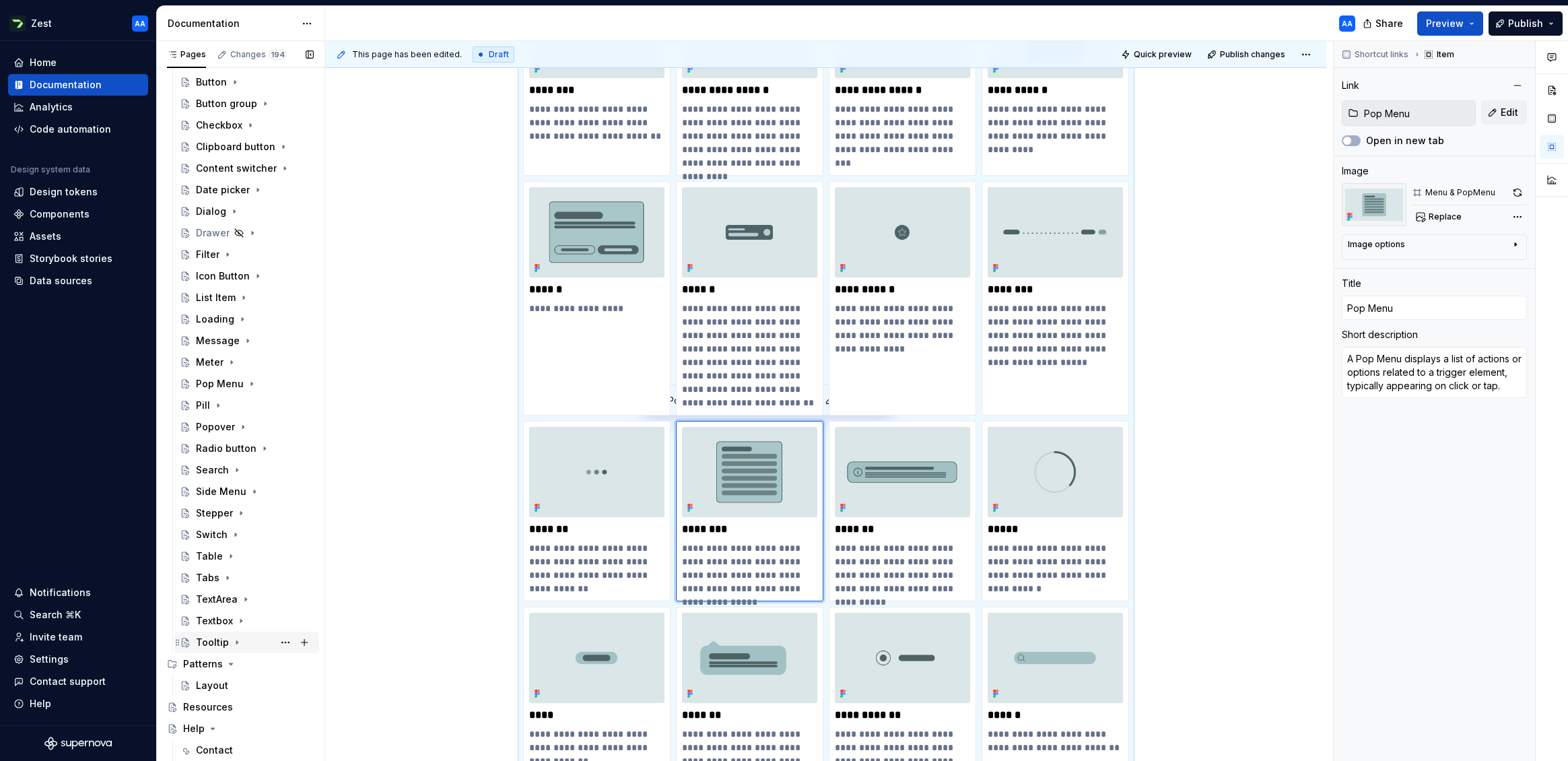
scroll to position [579, 0]
click at [229, 650] on icon "Page tree" at bounding box center [231, 650] width 3 height 1
click at [283, 648] on button "Page tree" at bounding box center [286, 650] width 19 height 19
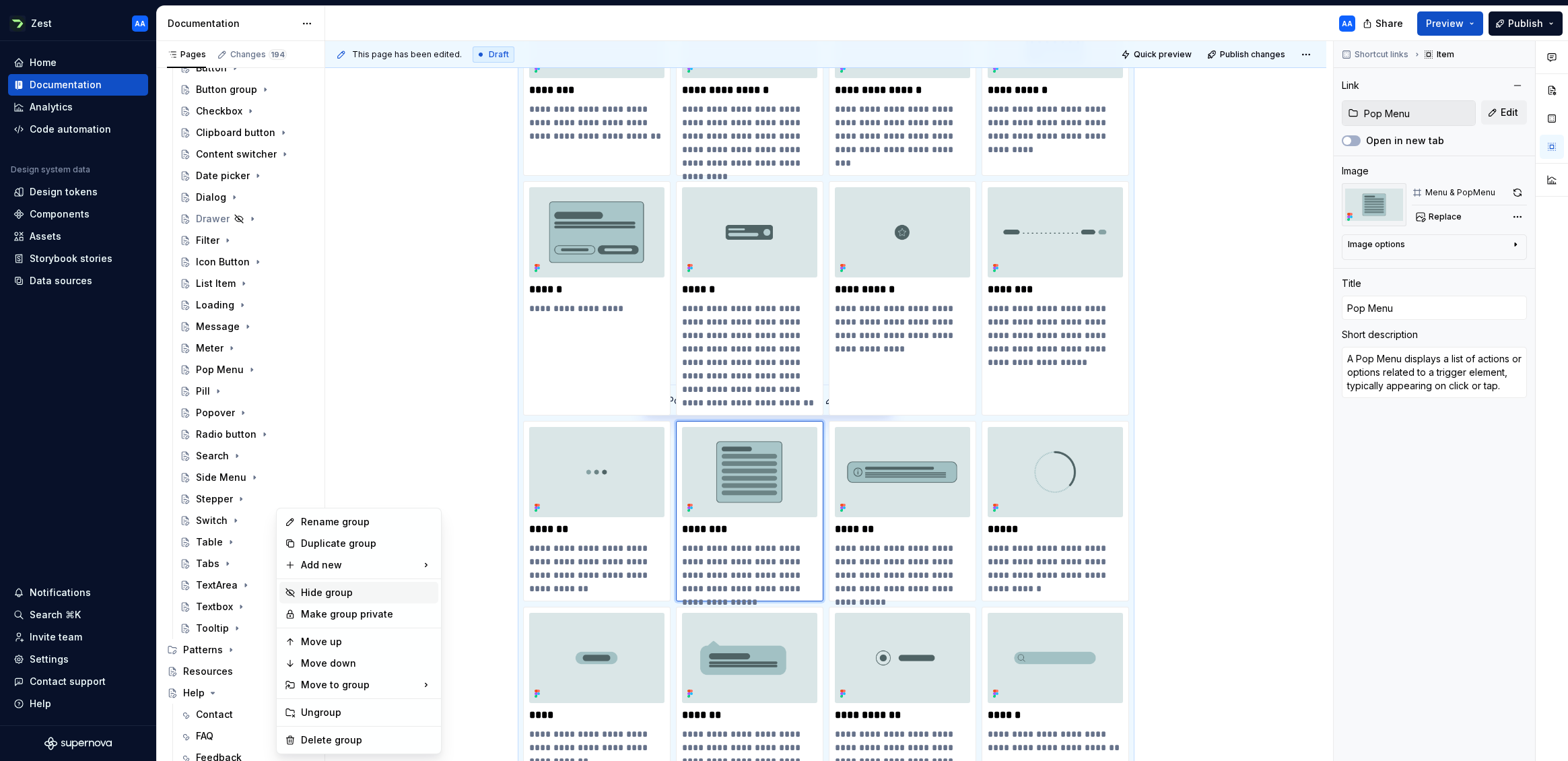
click at [327, 591] on div "Hide group" at bounding box center [367, 593] width 132 height 14
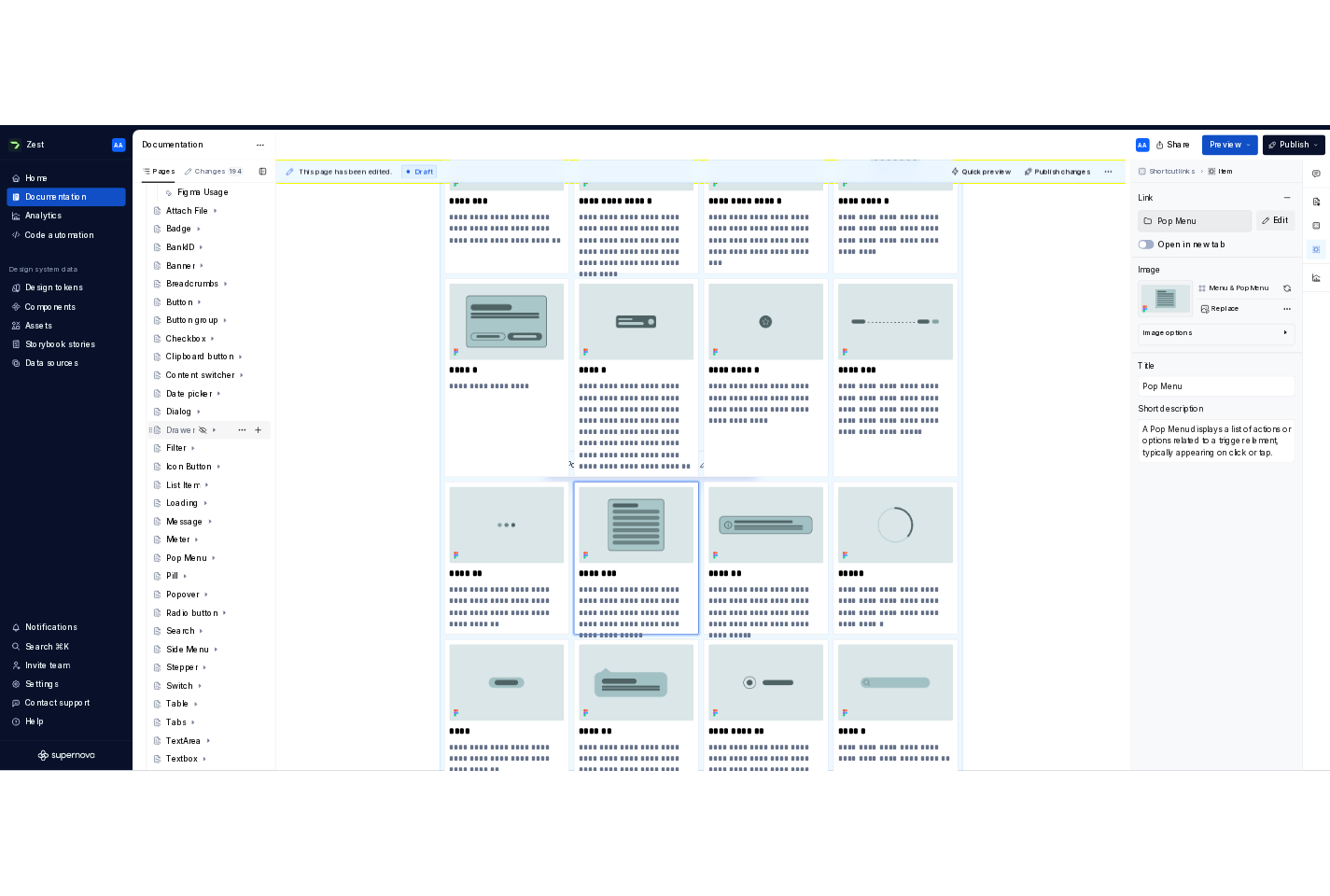
scroll to position [605, 0]
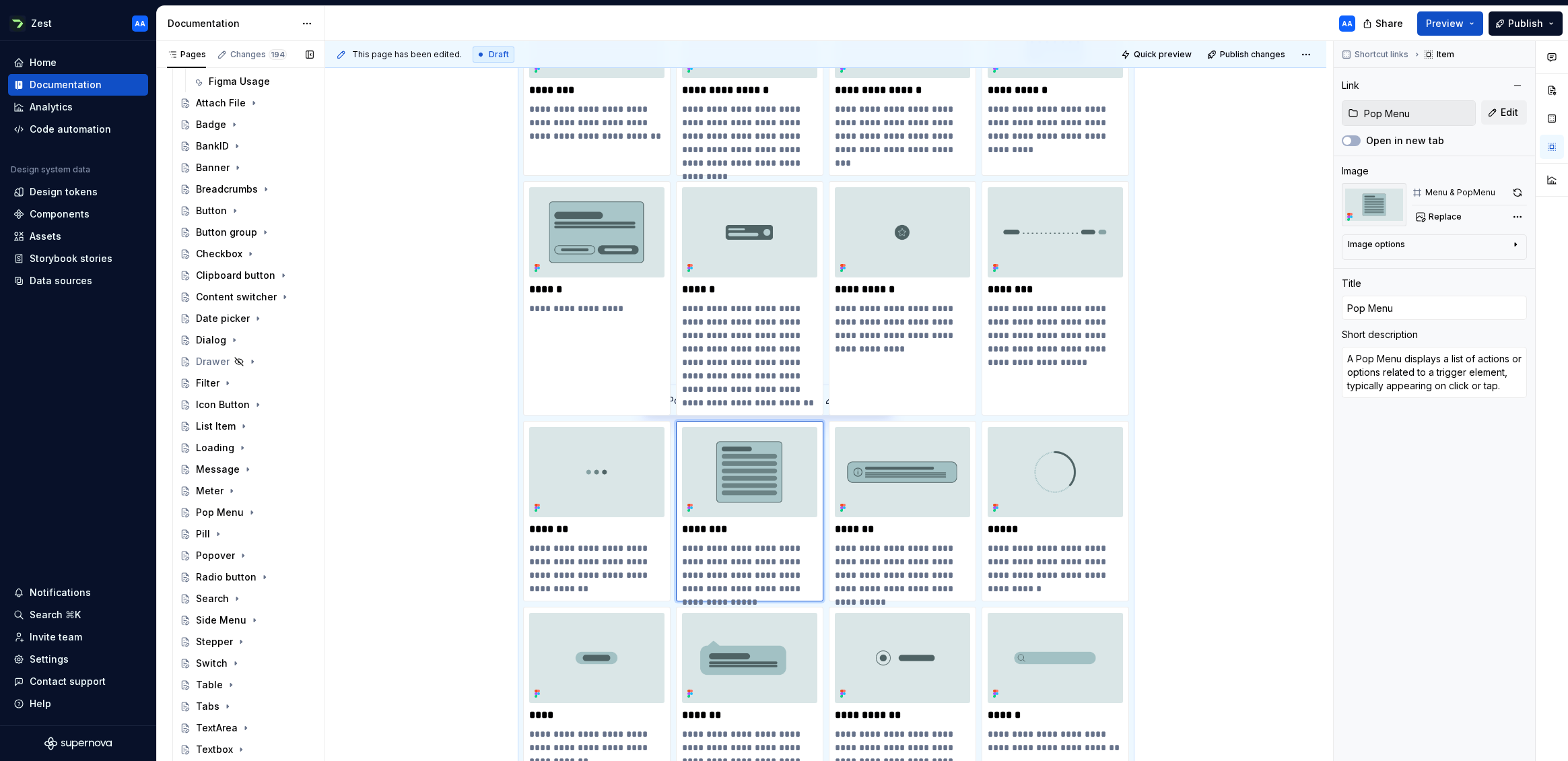
click at [0, 0] on button "Page tree" at bounding box center [0, 0] width 0 height 0
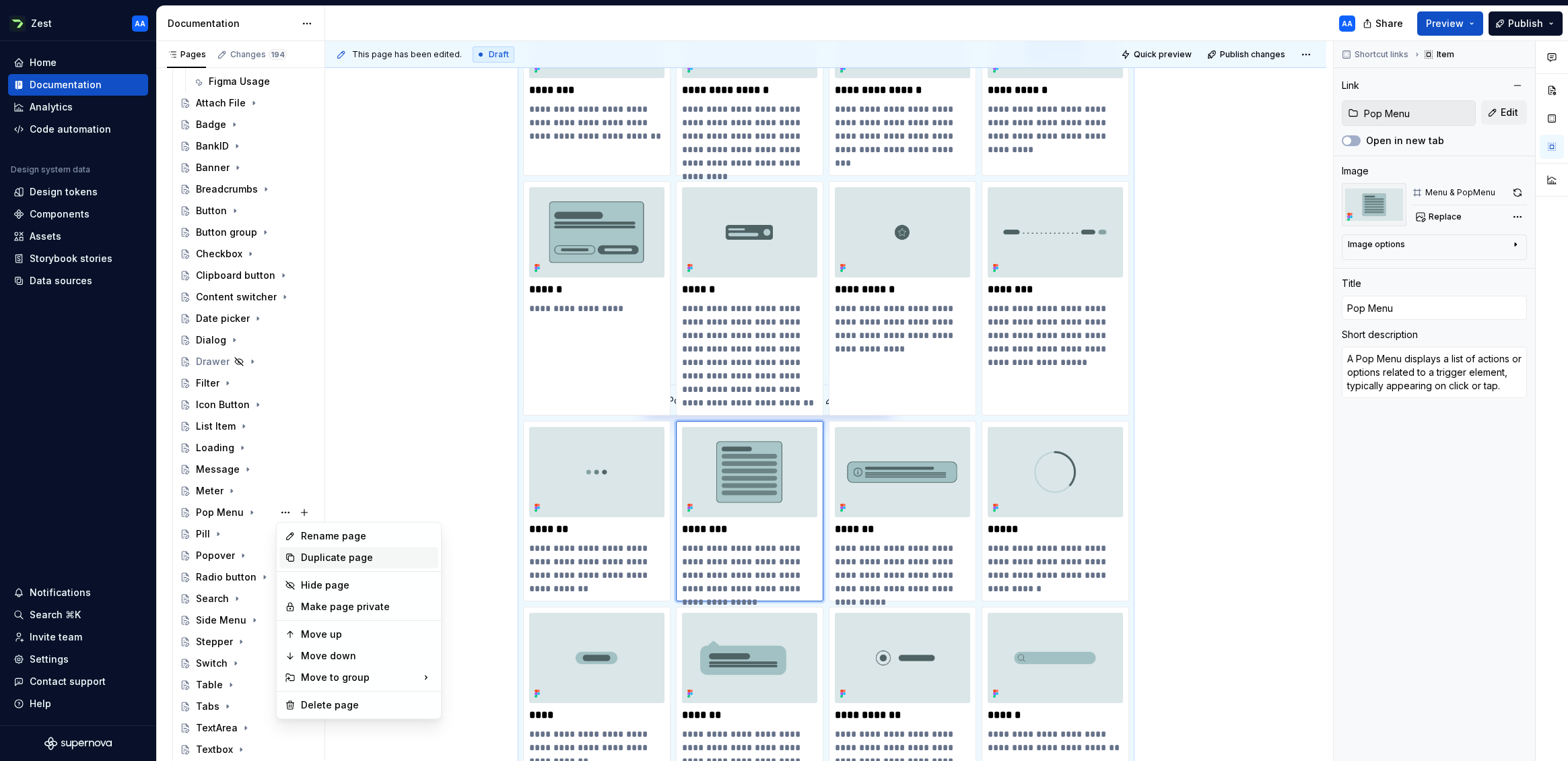
click at [311, 559] on div "Duplicate page" at bounding box center [367, 558] width 132 height 14
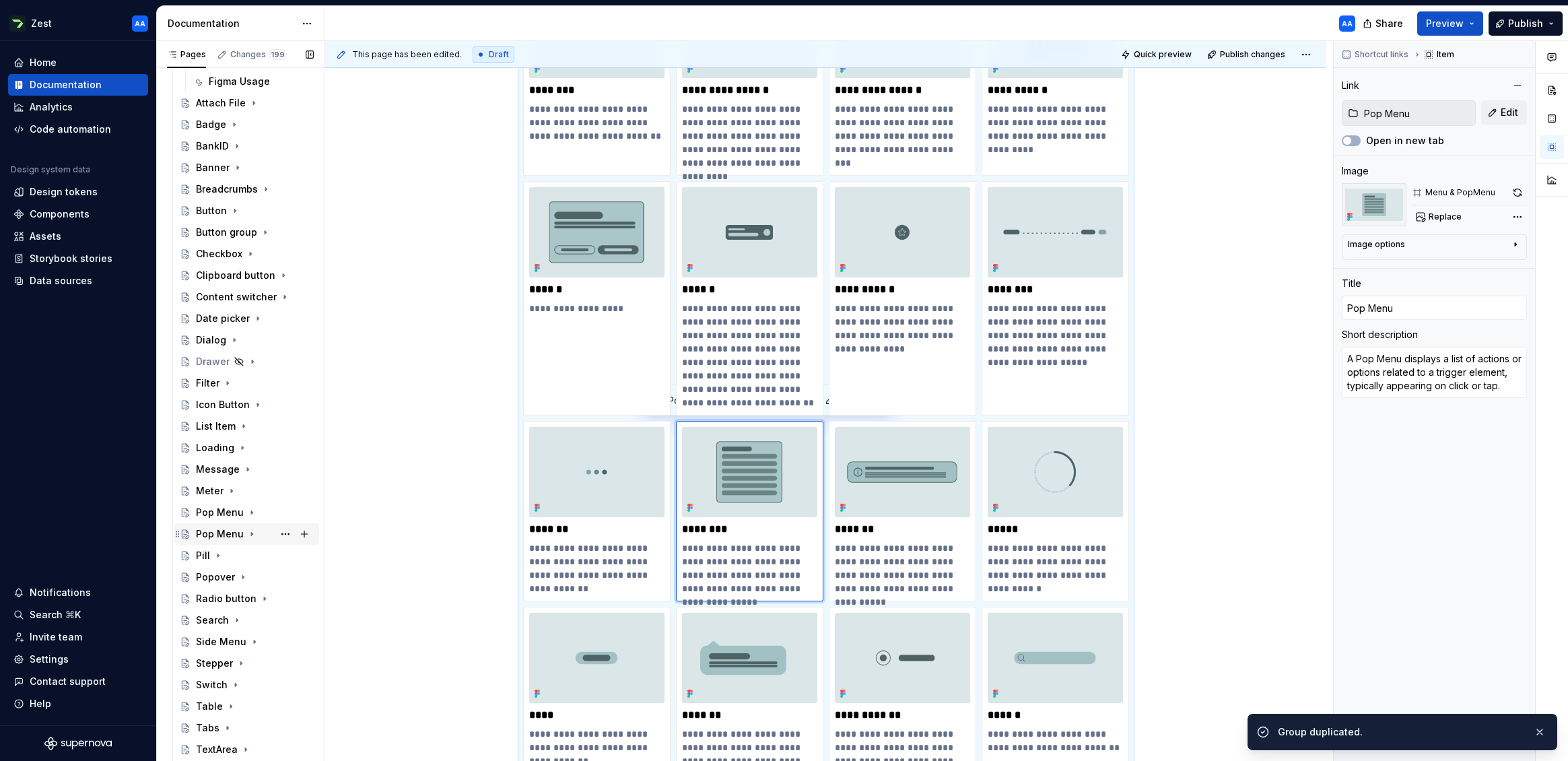
click at [220, 534] on div "Pop Menu" at bounding box center [220, 534] width 47 height 14
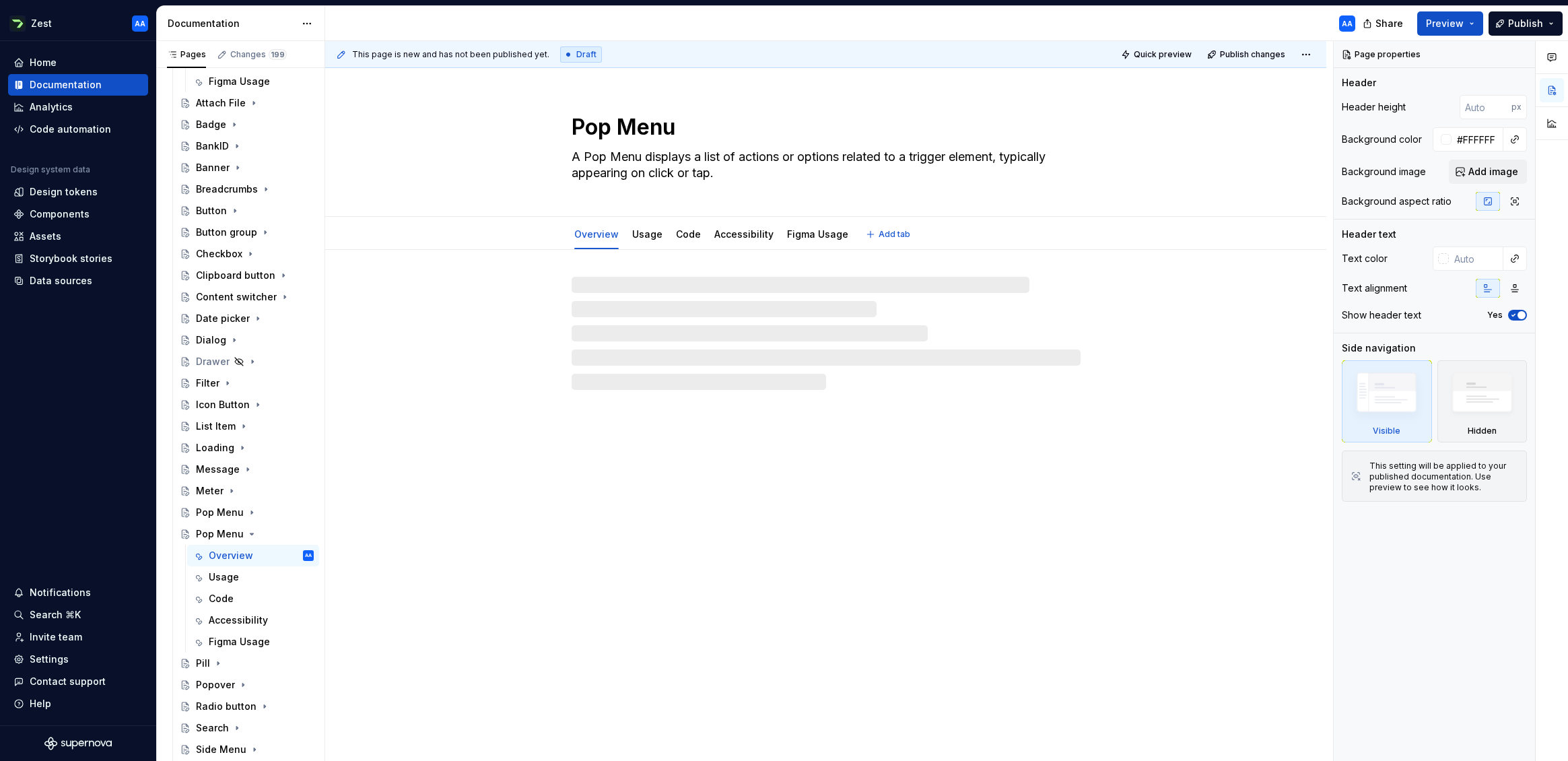
click at [629, 126] on textarea "Pop Menu" at bounding box center [823, 128] width 509 height 33
click at [629, 127] on textarea "Pop Menu" at bounding box center [823, 128] width 509 height 33
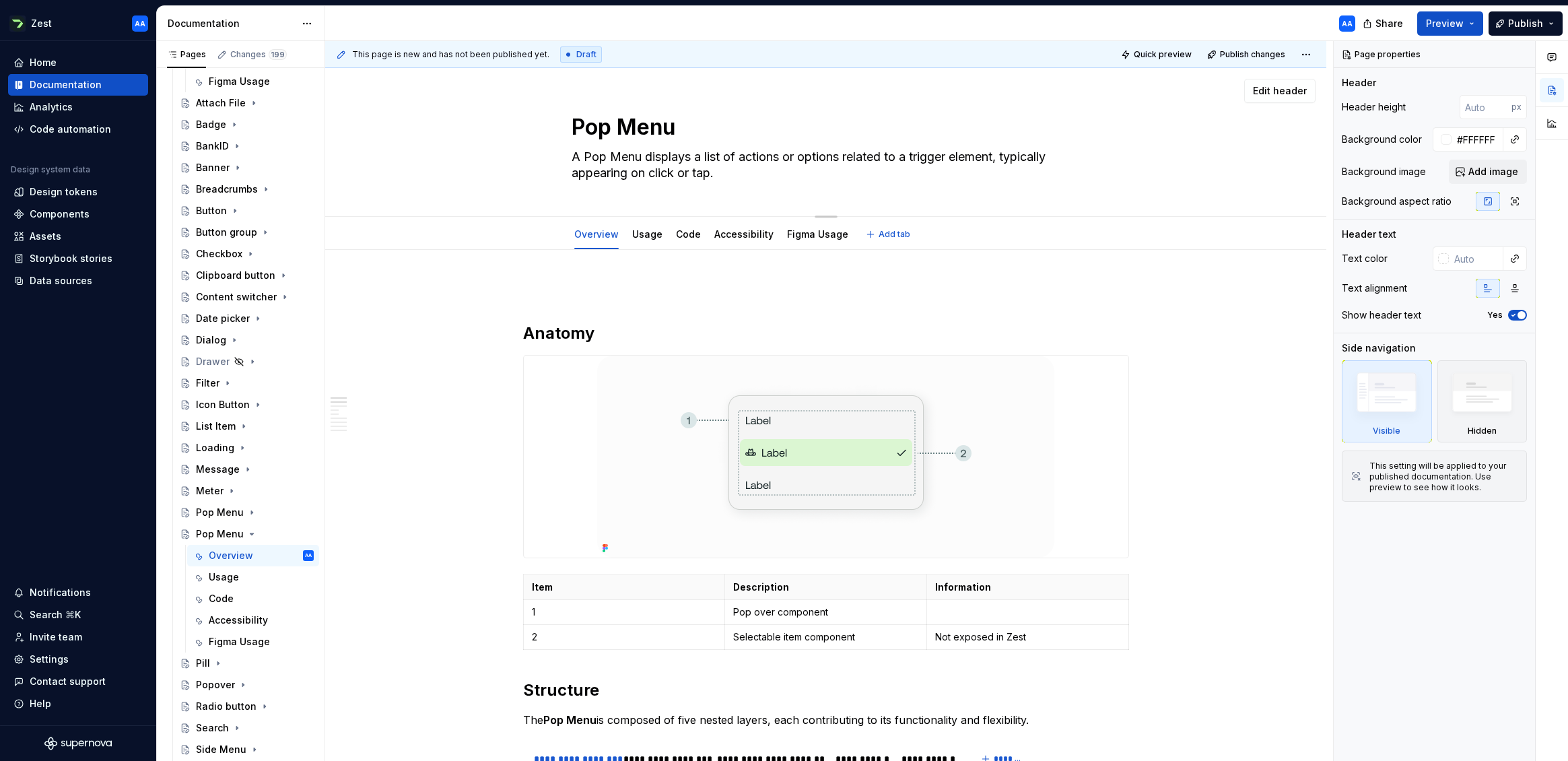
click at [628, 127] on textarea "Pop Menu" at bounding box center [823, 128] width 509 height 33
type textarea "*"
type textarea "D"
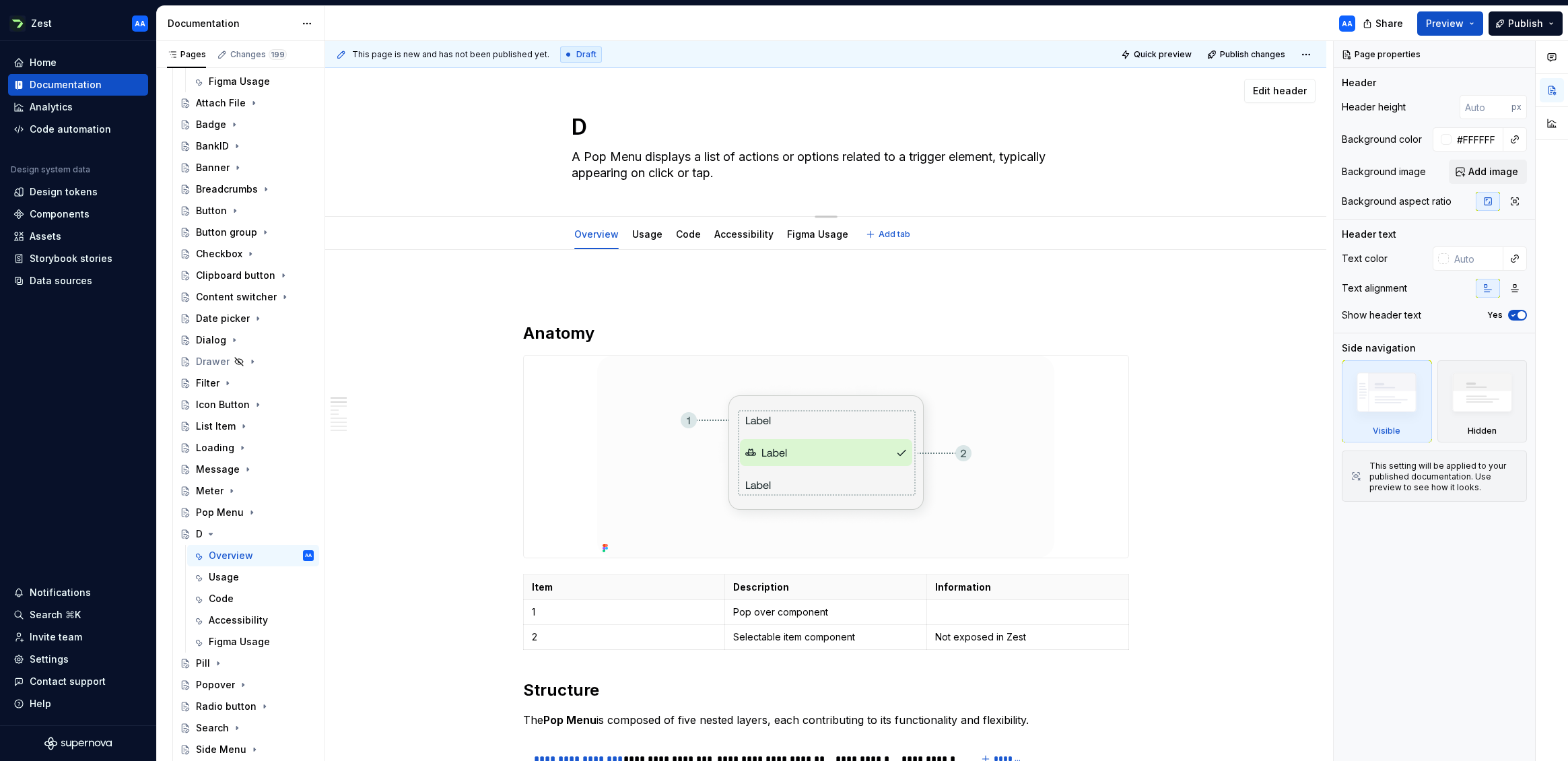
type textarea "*"
type textarea "Dr"
type textarea "*"
type textarea "Dro"
type textarea "*"
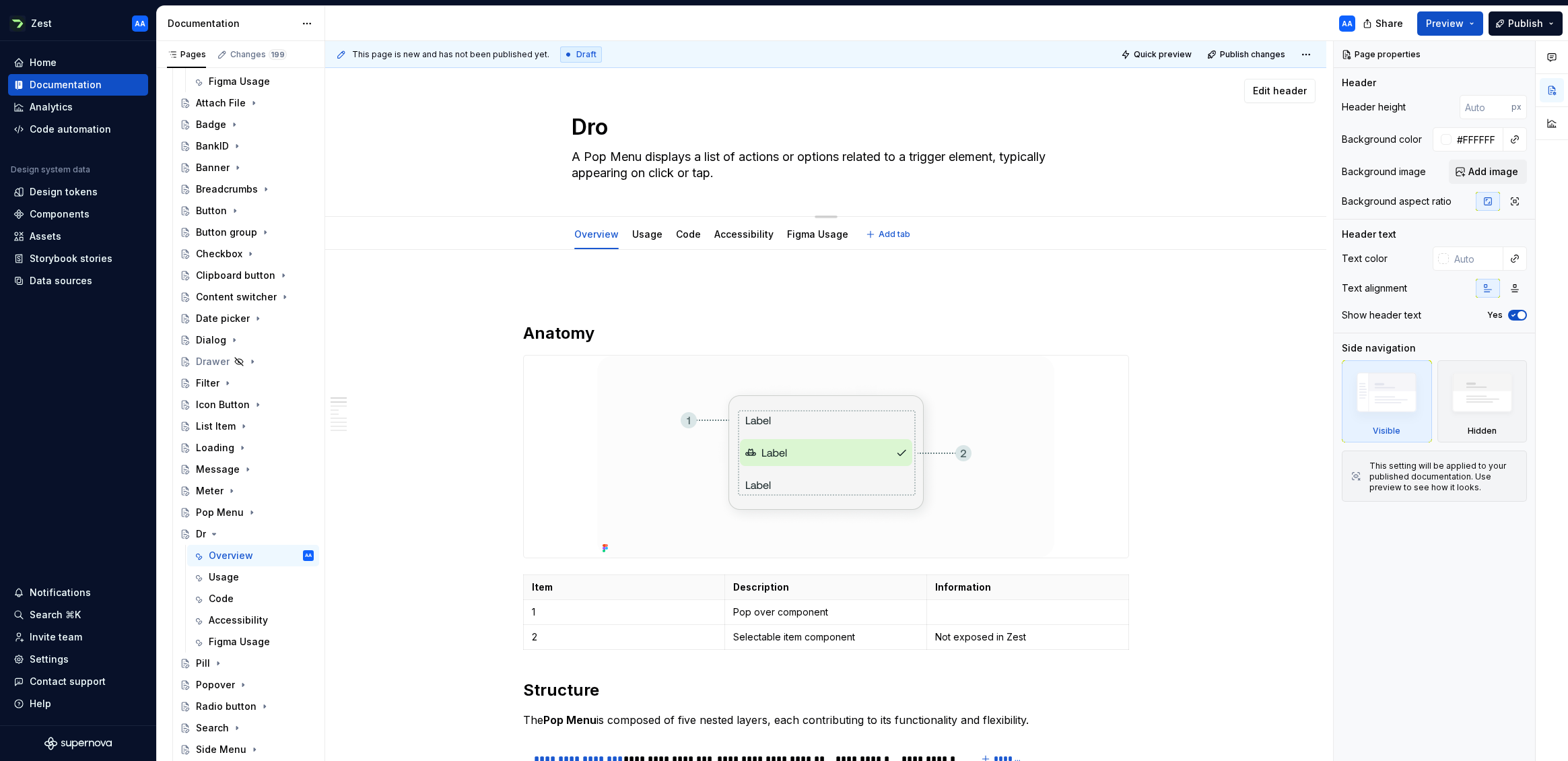
type textarea "Drop"
type textarea "*"
type textarea "DropD"
type textarea "*"
type textarea "DropDo"
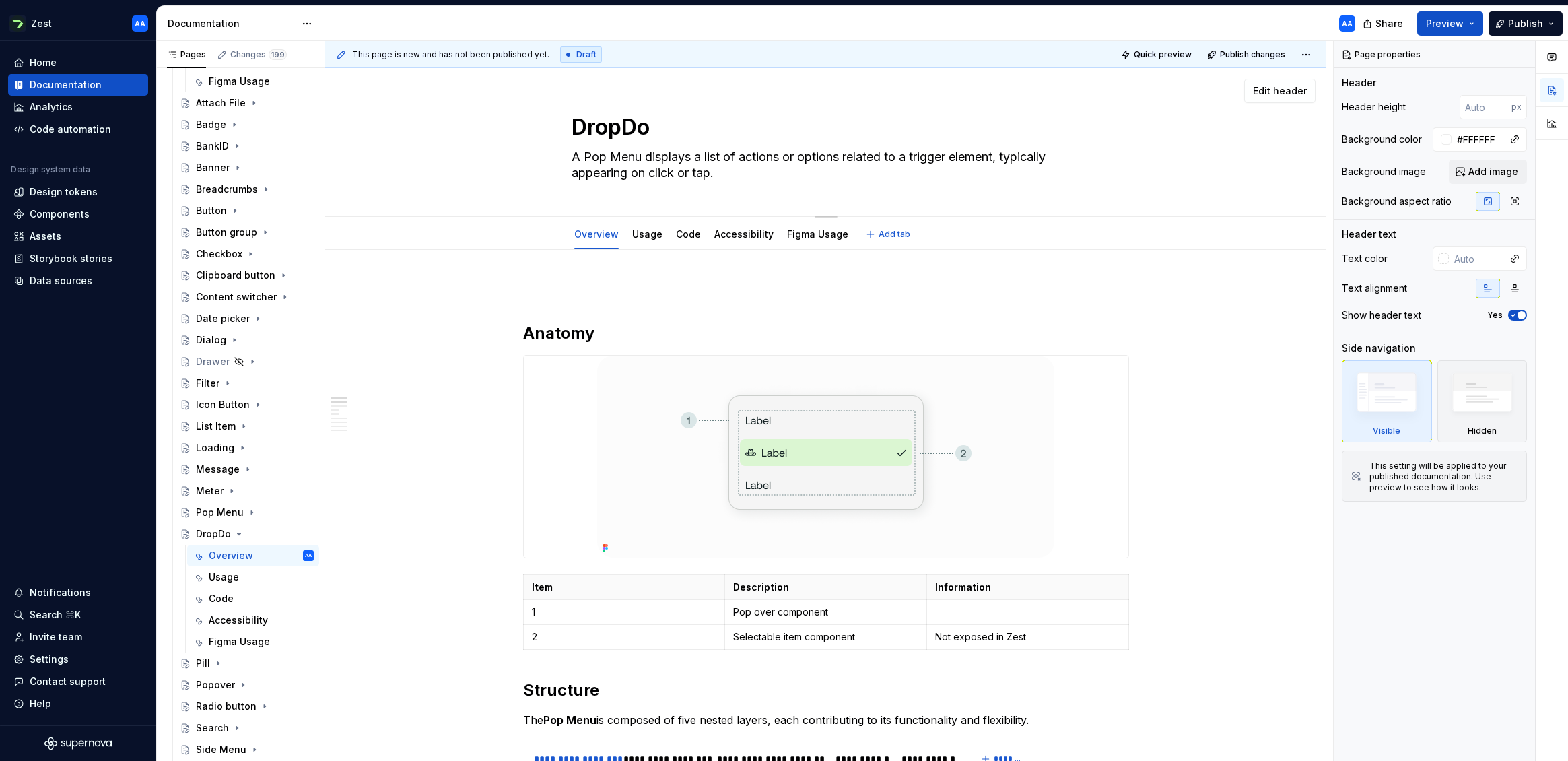
type textarea "*"
type textarea "DropDow"
type textarea "*"
type textarea "DropDown"
type textarea "*"
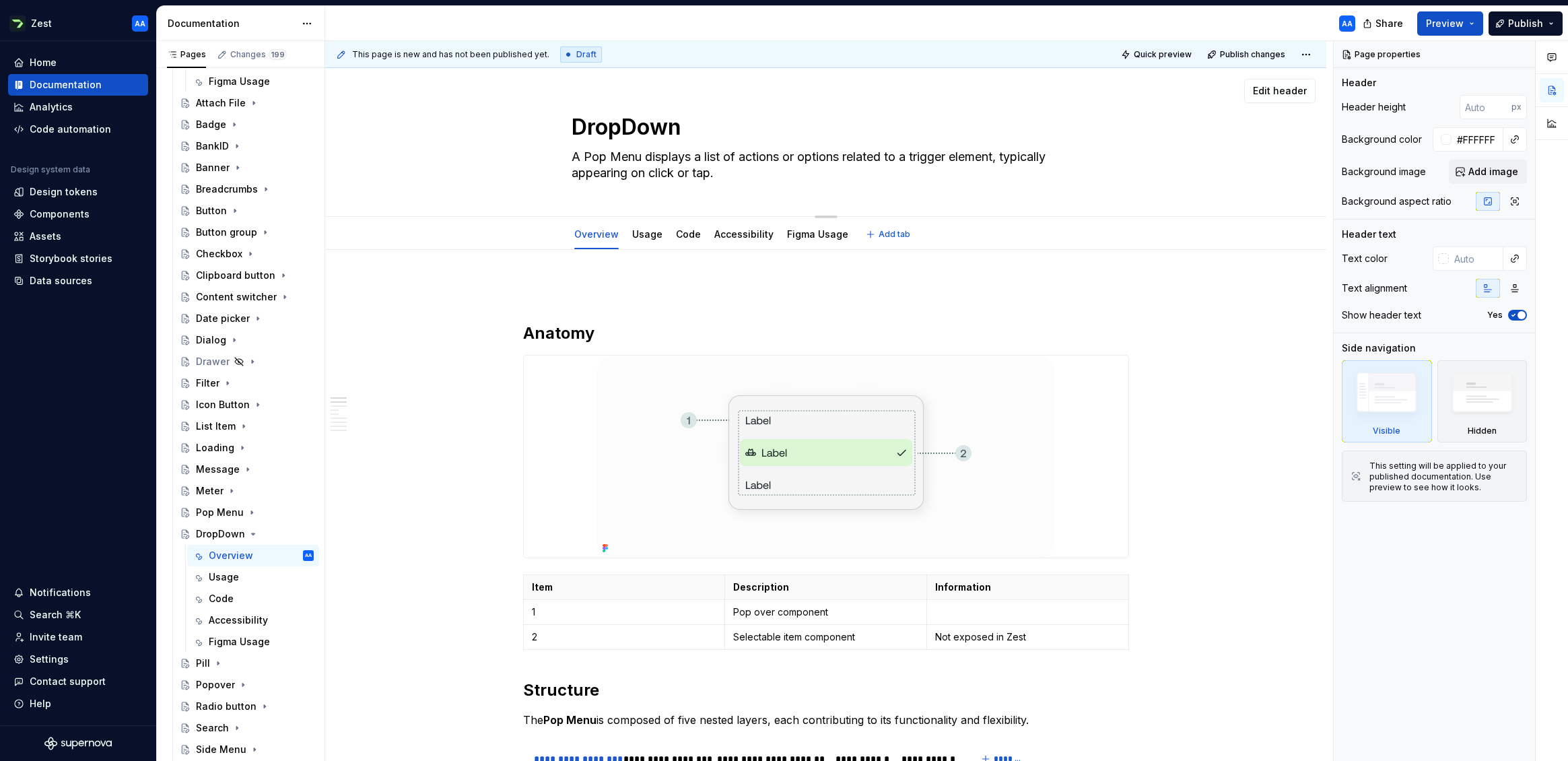
type textarea "Dropown"
type textarea "*"
type textarea "Dropdown"
type textarea "*"
type textarea "Dropdown"
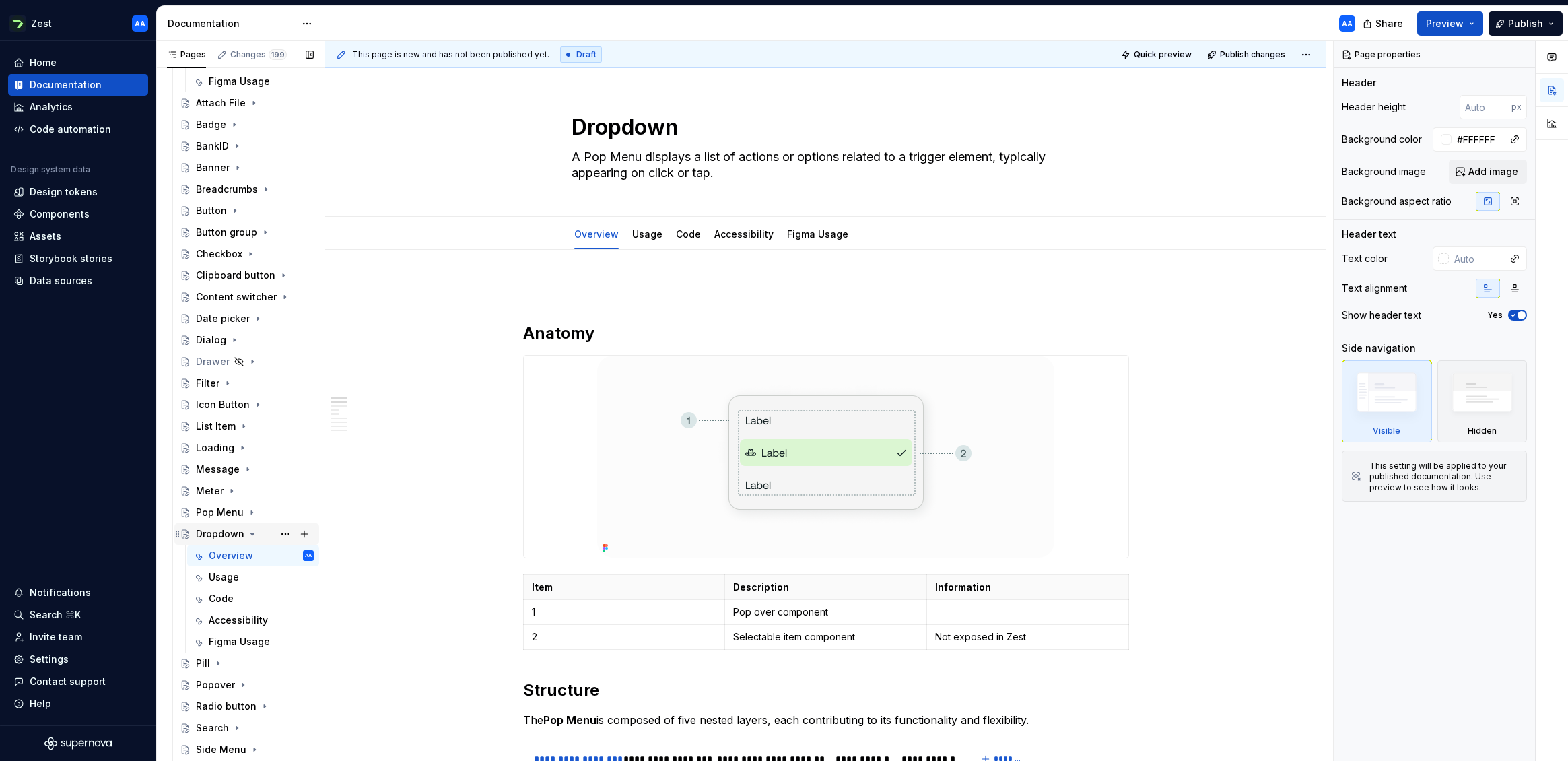
click at [225, 534] on div "Dropdown" at bounding box center [220, 534] width 48 height 14
click at [658, 154] on textarea "A Pop Menu displays a list of actions or options related to a trigger element, …" at bounding box center [823, 165] width 509 height 38
paste textarea "Dropdown displays a list of options or actions that appear when a user interact…"
type textarea "*"
type textarea "A Dropdown displays a list of options or actions that appear when a user intera…"
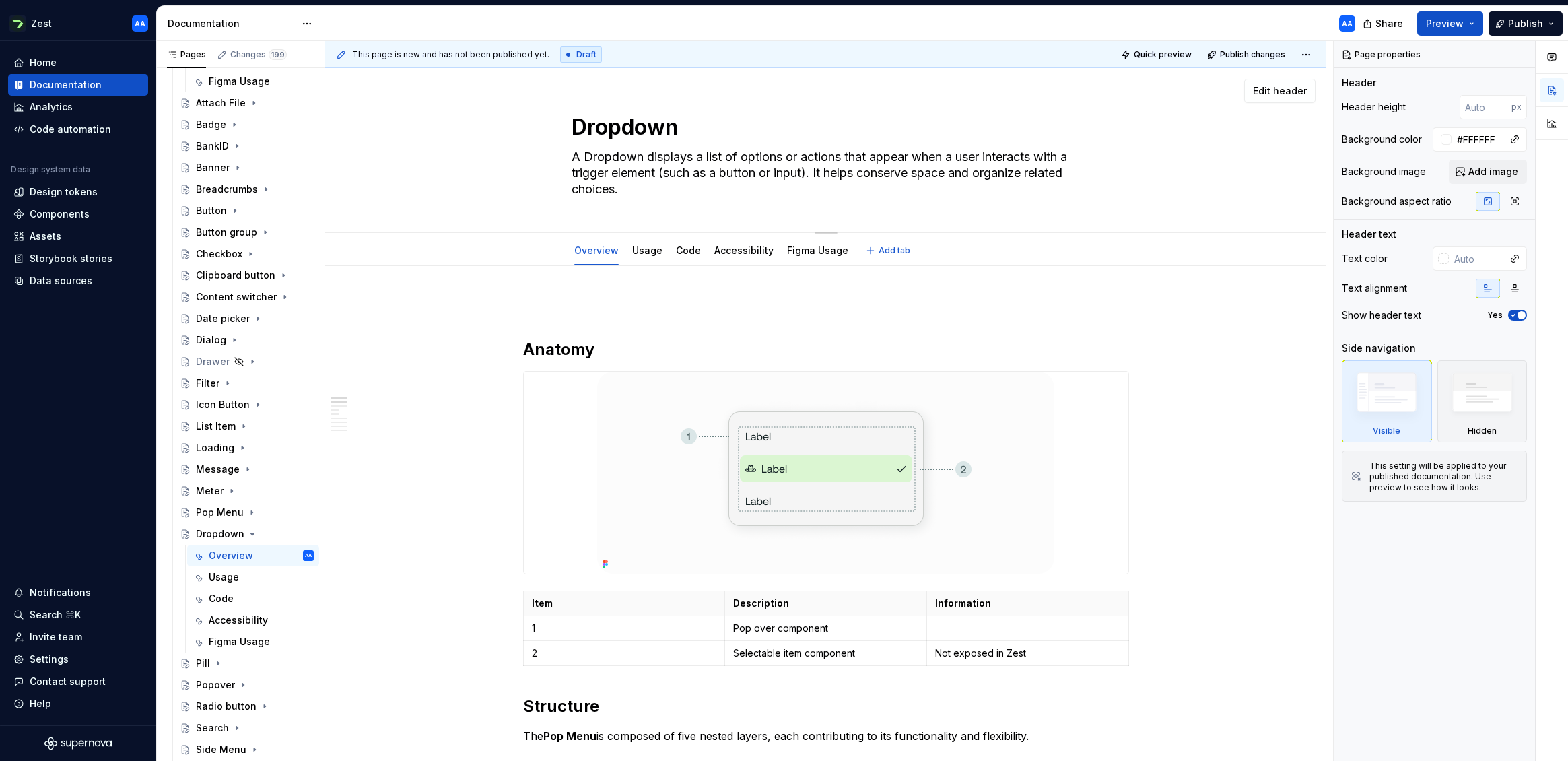
type textarea "*"
type textarea "A Dropdown displays a list of options or actions that appear when a user intera…"
click at [542, 172] on div "Dropdown A Dropdown displays a list of options or actions that appear when a us…" at bounding box center [826, 150] width 894 height 164
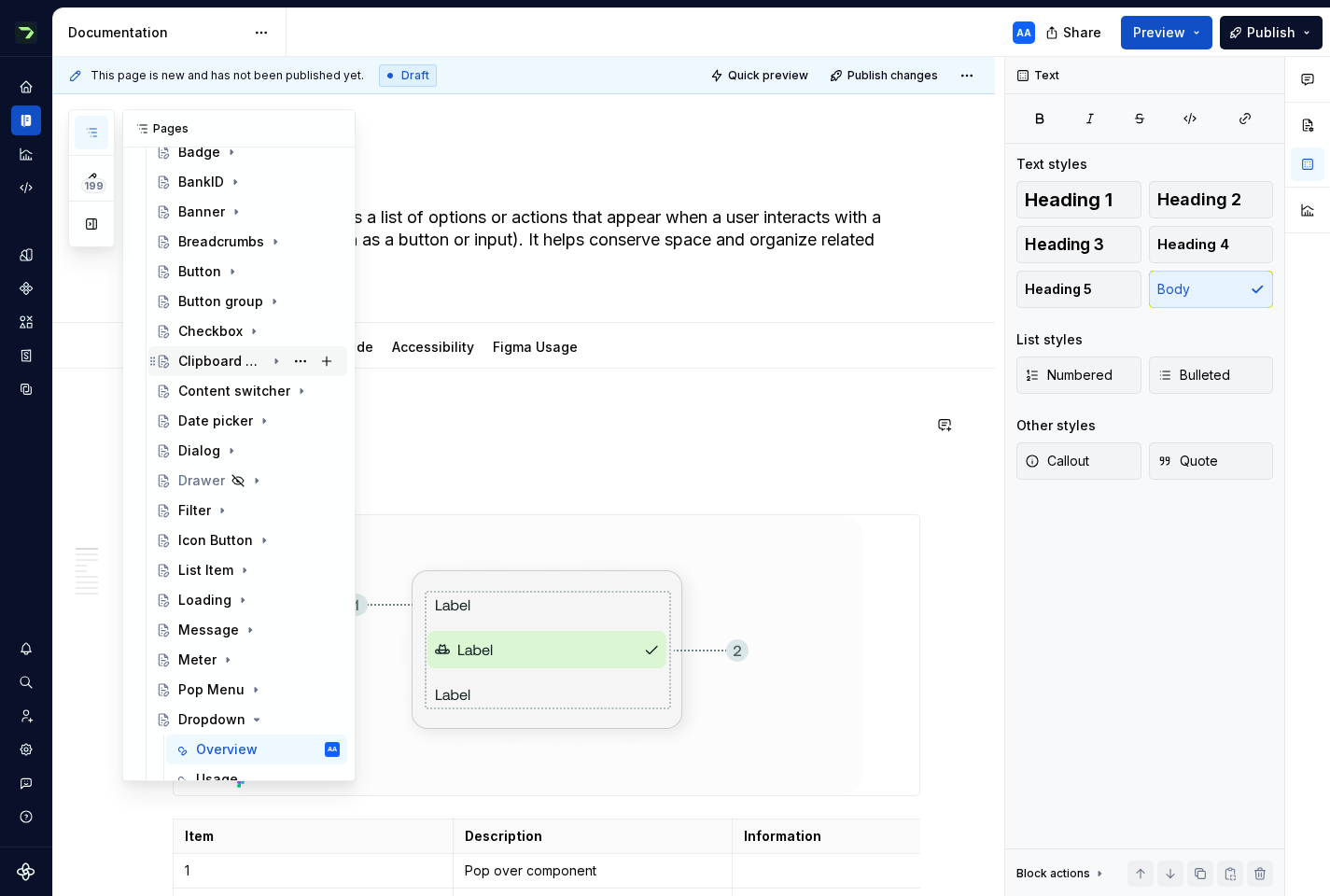
scroll to position [685, 0]
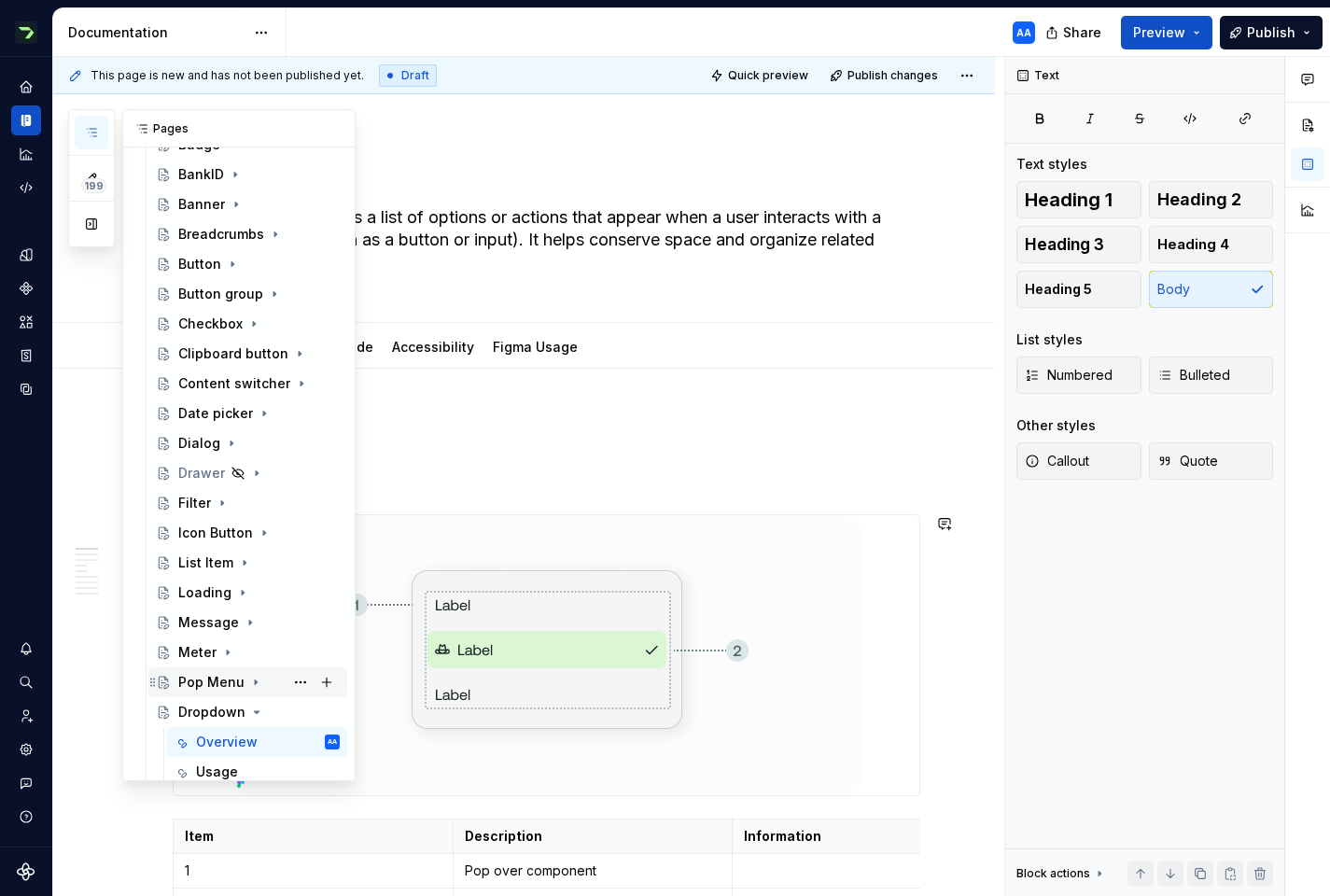
click at [228, 684] on div "Pop Menu" at bounding box center [212, 682] width 66 height 19
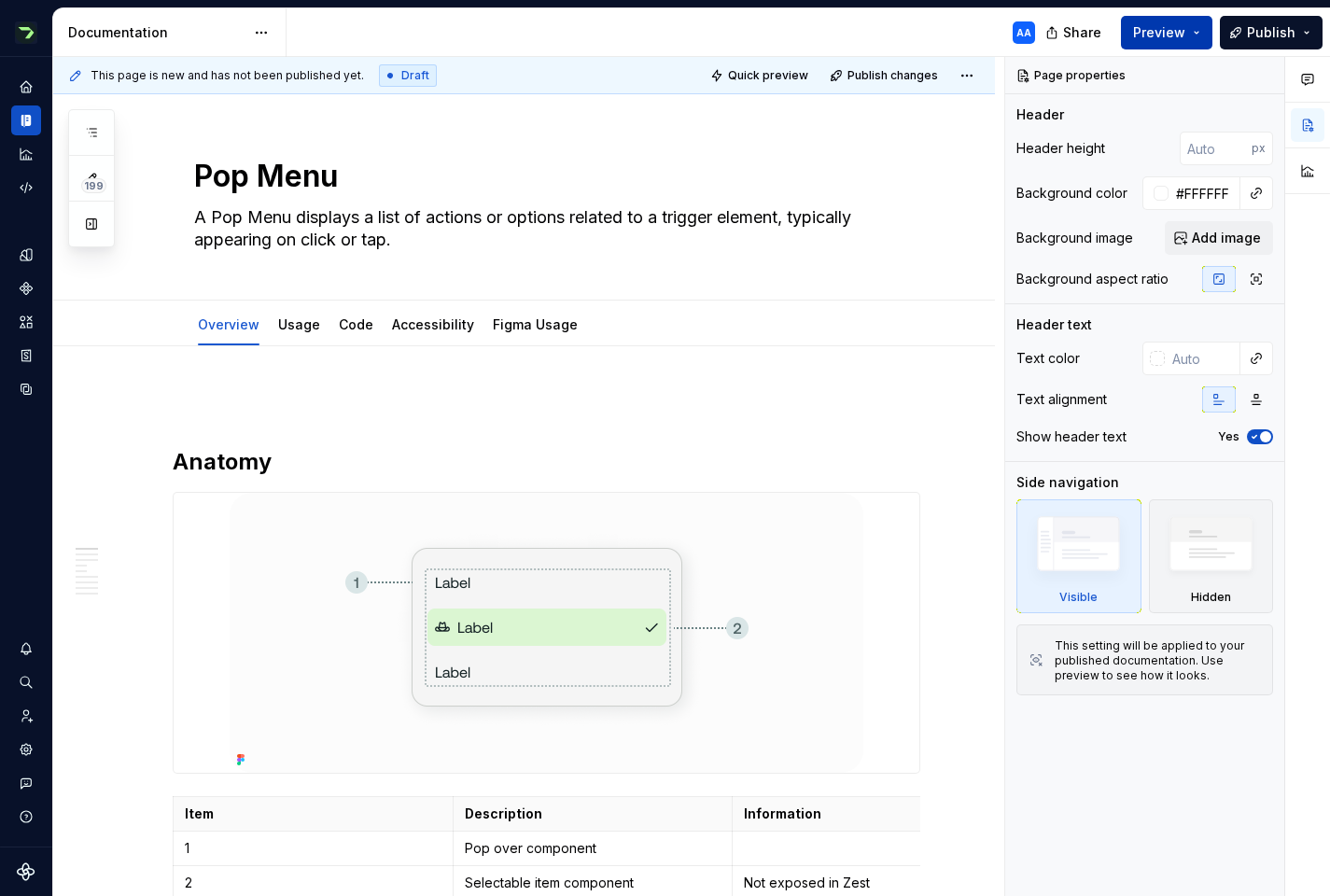
click at [1160, 26] on span "Preview" at bounding box center [1160, 33] width 53 height 19
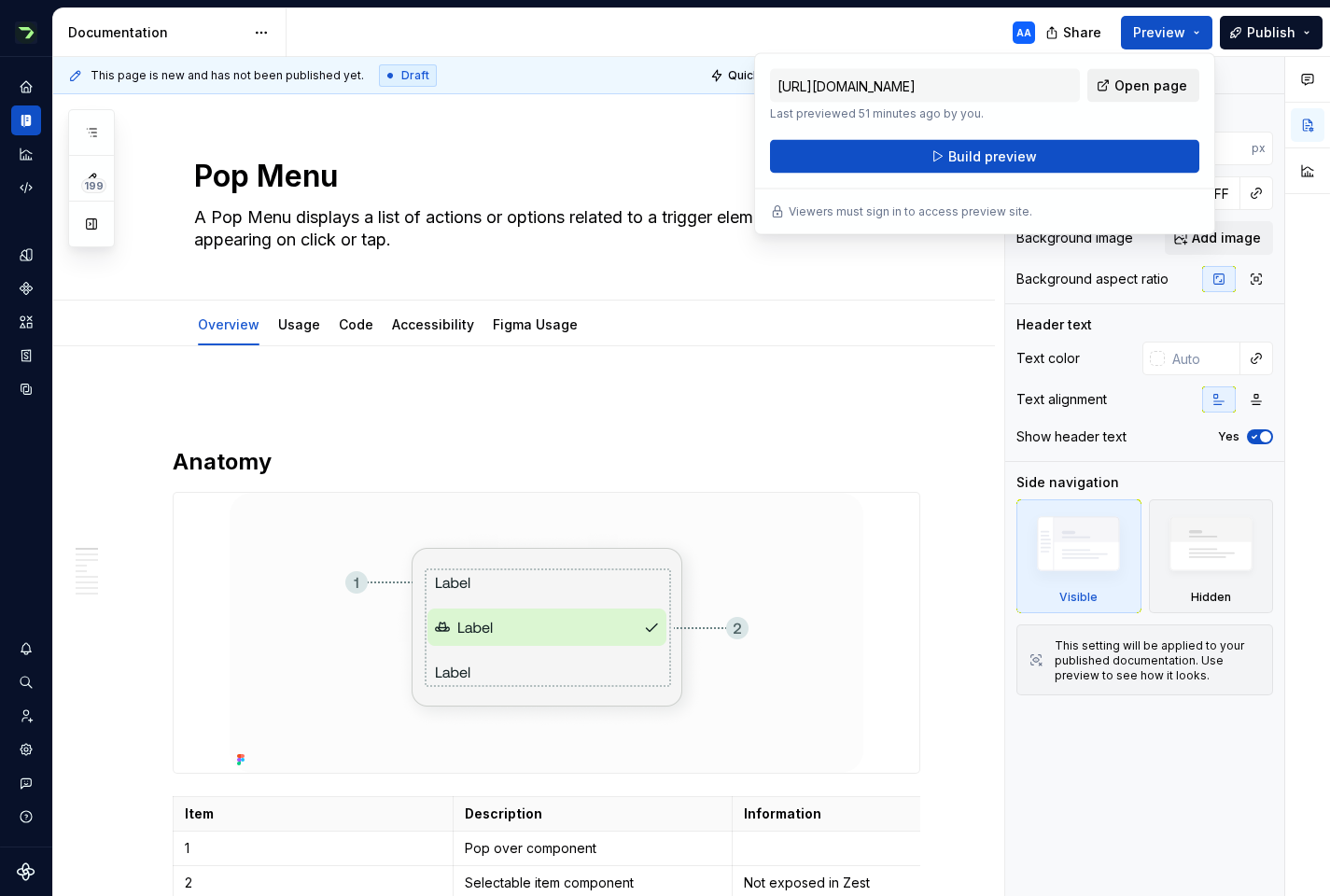
click at [1149, 86] on span "Open page" at bounding box center [1150, 86] width 72 height 19
type textarea "*"
